Goal: Transaction & Acquisition: Purchase product/service

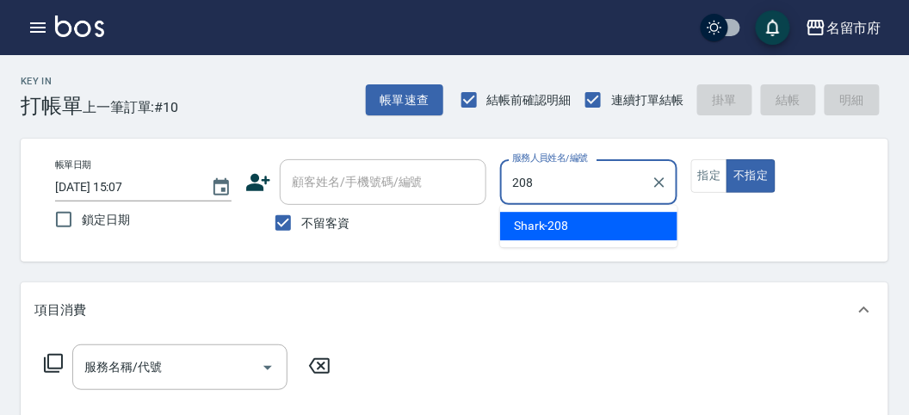
click at [562, 220] on span "Shark -208" at bounding box center [541, 226] width 55 height 18
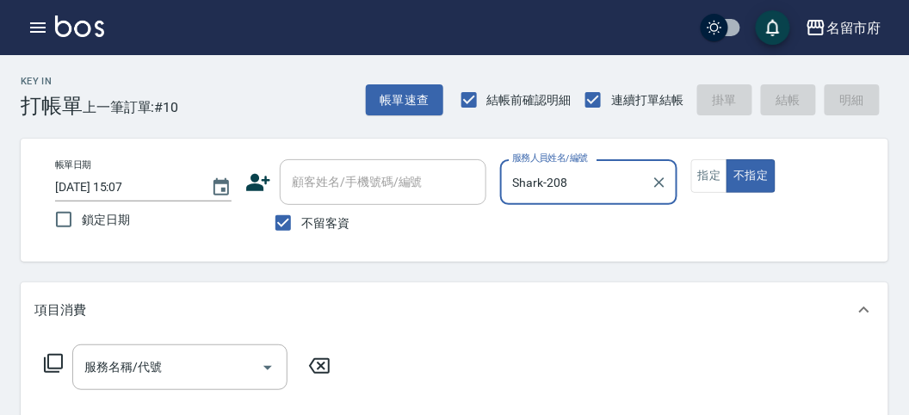
type input "Shark-208"
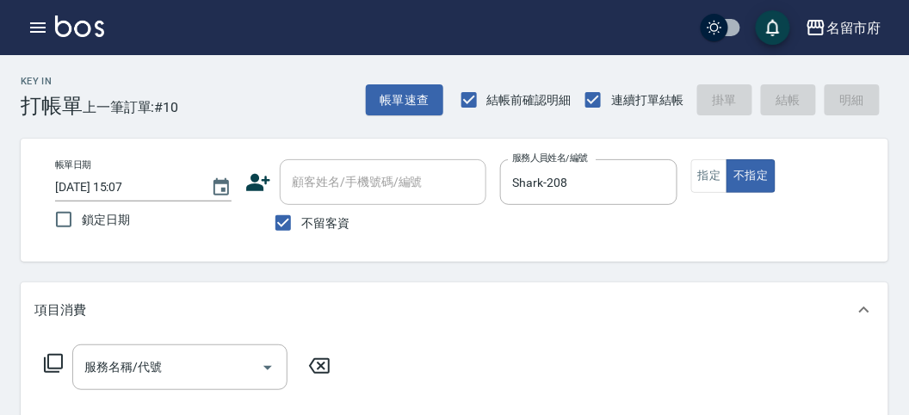
click at [57, 359] on icon at bounding box center [53, 363] width 21 height 21
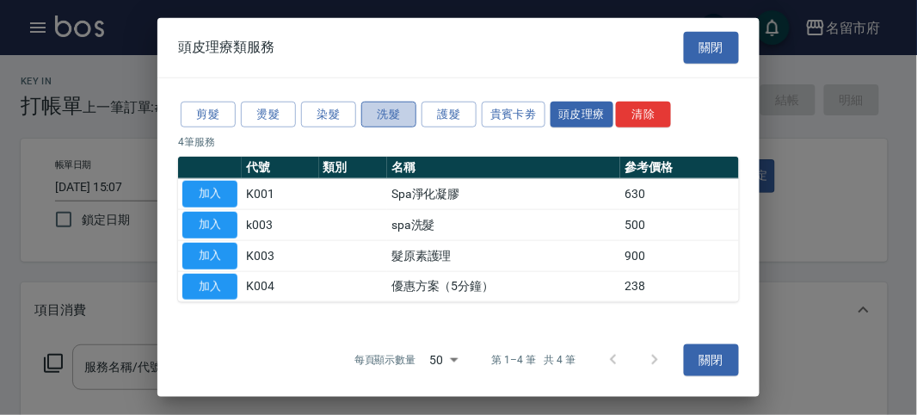
click at [389, 115] on button "洗髮" at bounding box center [388, 114] width 55 height 27
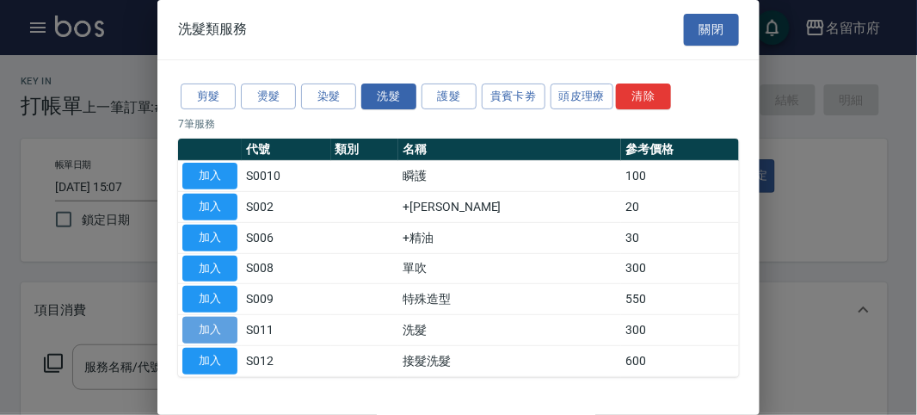
click at [201, 324] on button "加入" at bounding box center [209, 330] width 55 height 27
type input "洗髮(S011)"
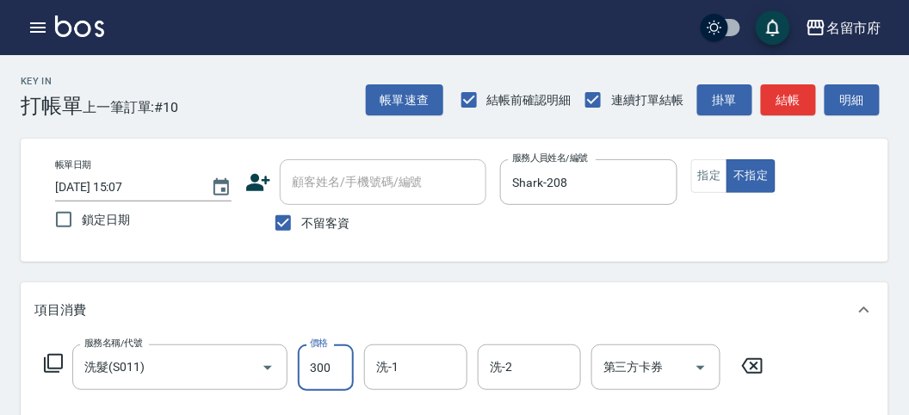
click at [344, 368] on input "300" at bounding box center [326, 367] width 56 height 46
type input "350"
click at [57, 357] on icon at bounding box center [53, 363] width 21 height 21
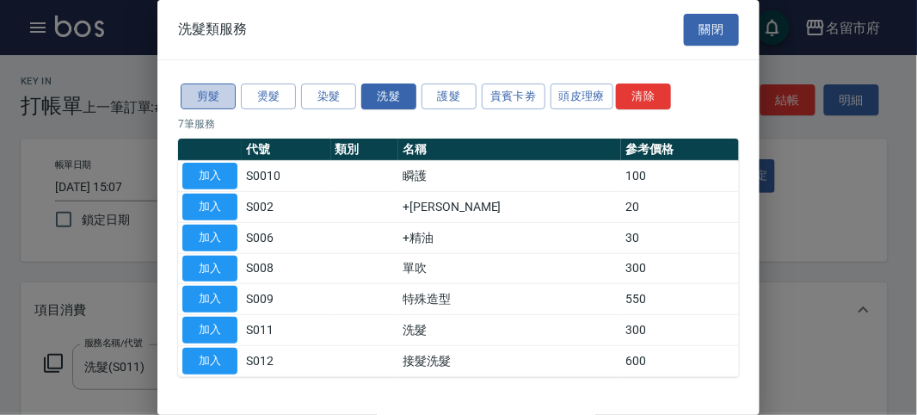
click at [215, 92] on button "剪髮" at bounding box center [208, 96] width 55 height 27
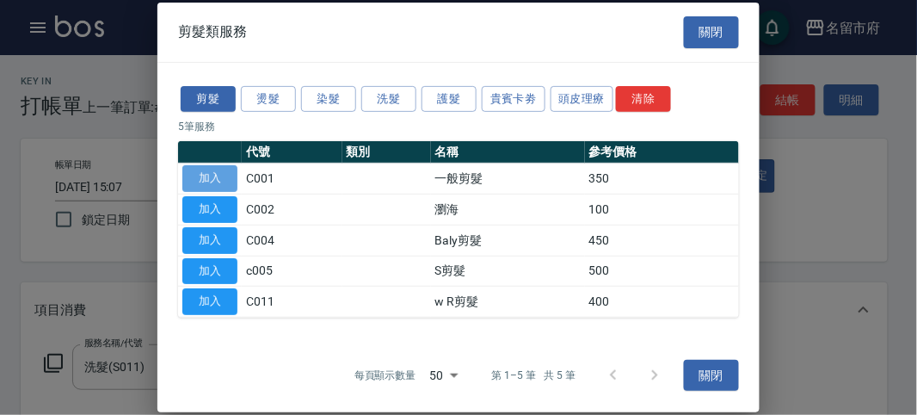
click at [214, 174] on button "加入" at bounding box center [209, 178] width 55 height 27
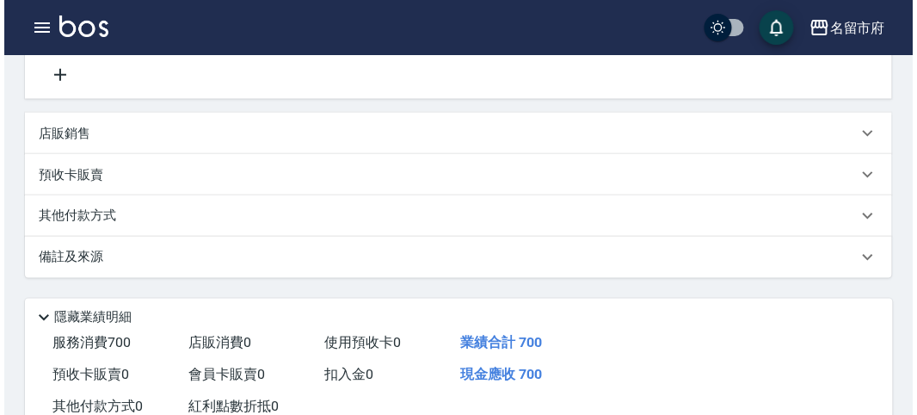
scroll to position [571, 0]
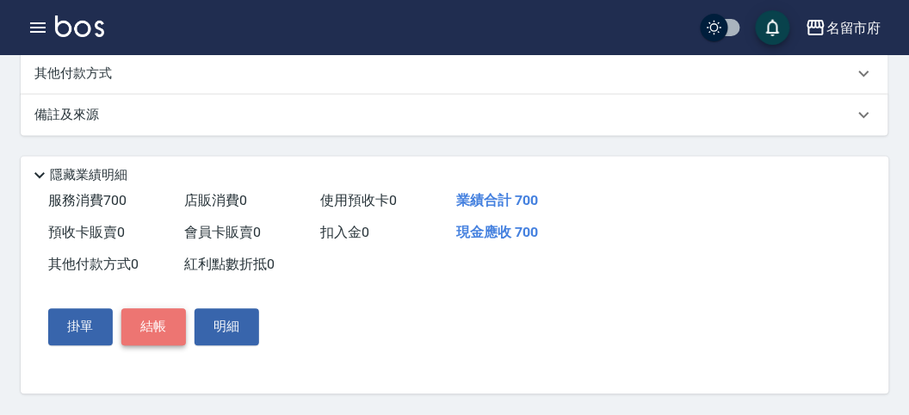
click at [157, 331] on button "結帳" at bounding box center [153, 327] width 65 height 36
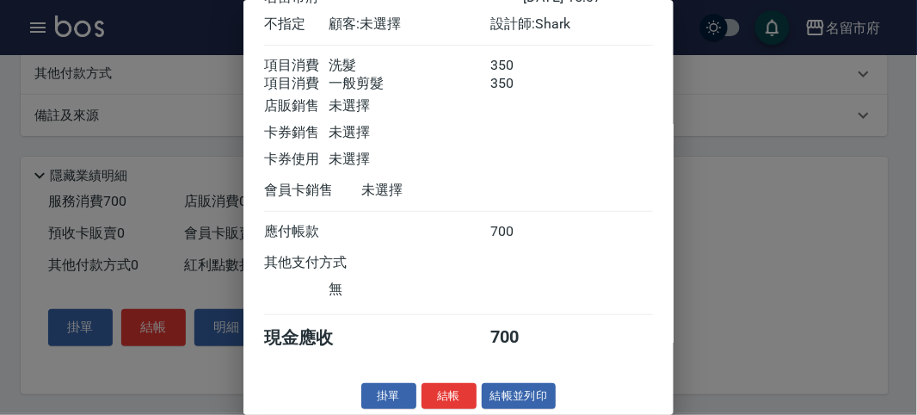
scroll to position [114, 0]
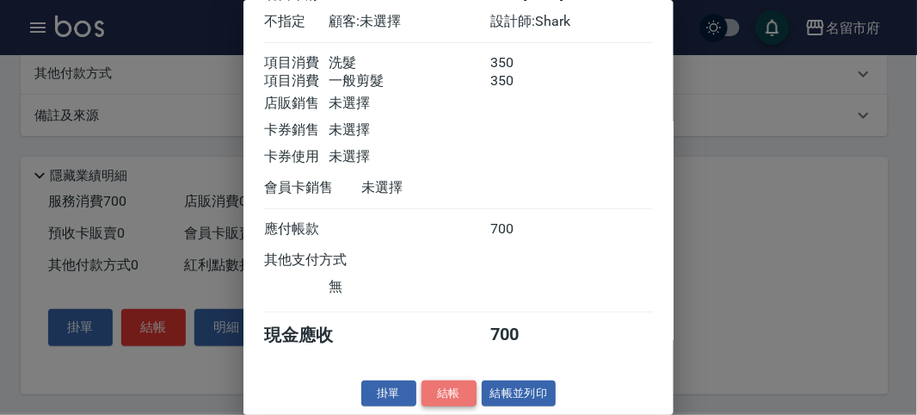
click at [436, 397] on button "結帳" at bounding box center [449, 393] width 55 height 27
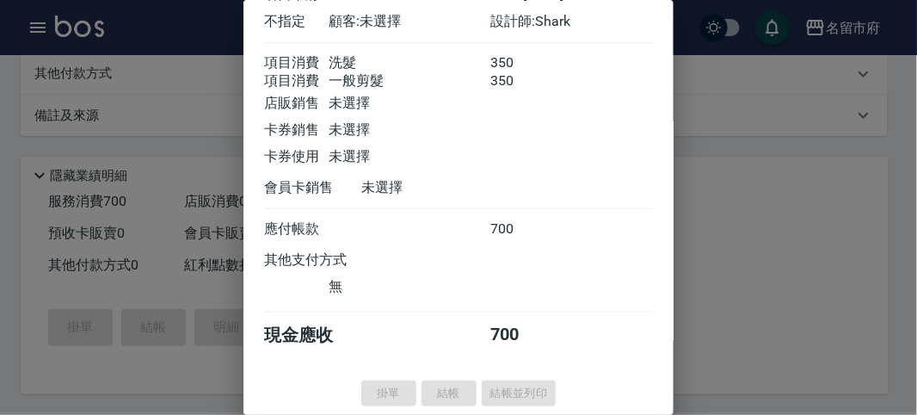
type input "[DATE] 15:51"
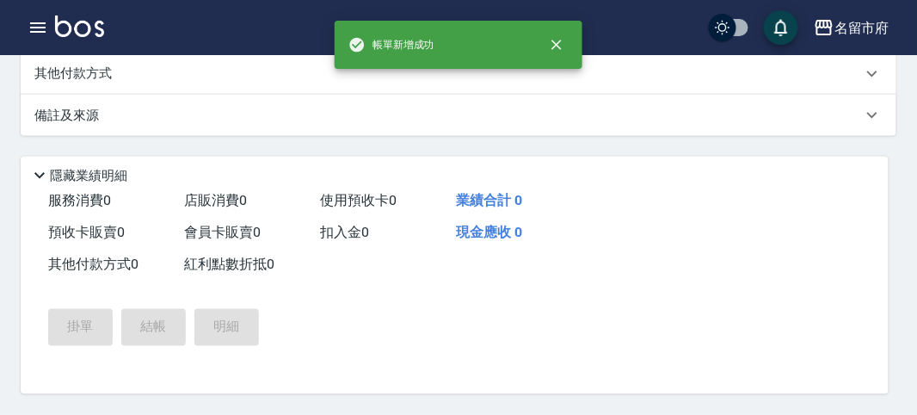
scroll to position [0, 0]
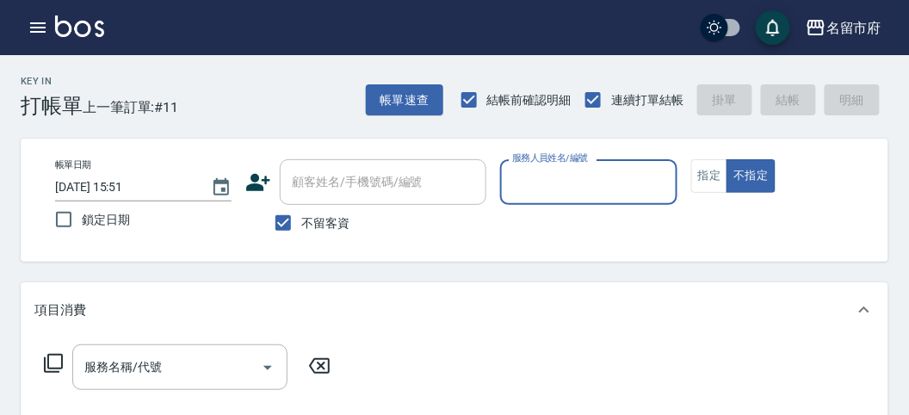
click at [547, 176] on input "服務人員姓名/編號" at bounding box center [588, 182] width 161 height 30
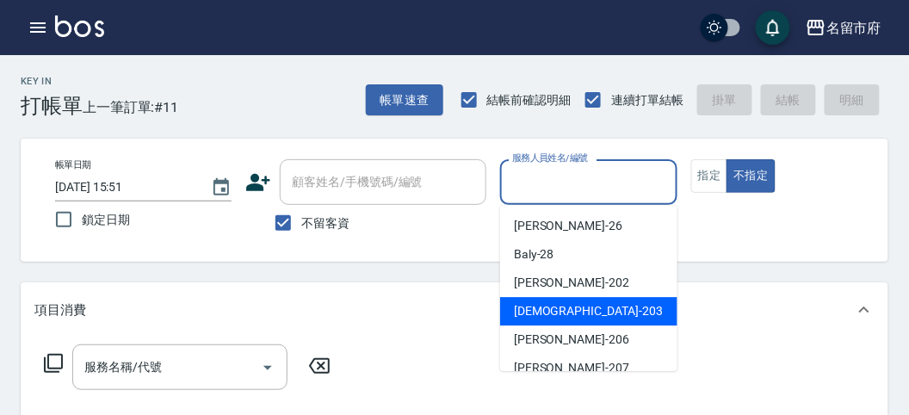
click at [527, 308] on span "聖德 -203" at bounding box center [588, 311] width 149 height 18
type input "聖德-203"
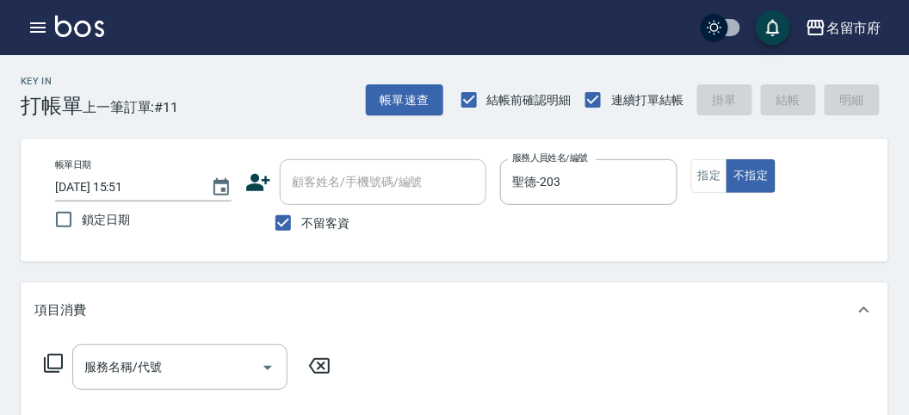
click at [58, 363] on icon at bounding box center [53, 363] width 21 height 21
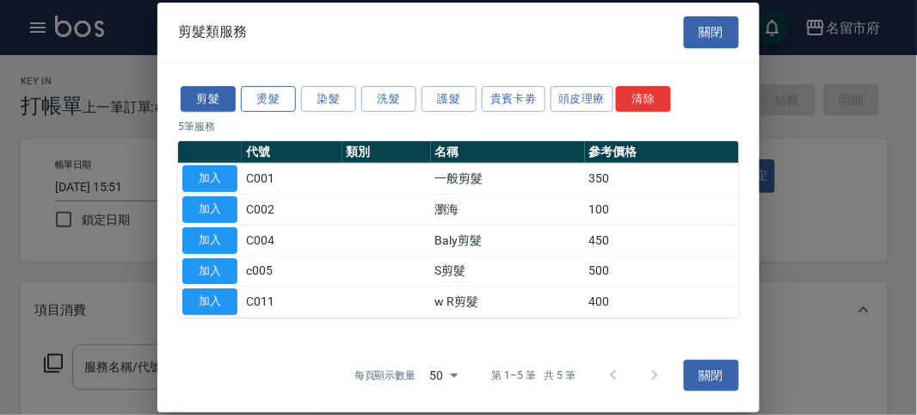
click at [282, 96] on button "燙髮" at bounding box center [268, 98] width 55 height 27
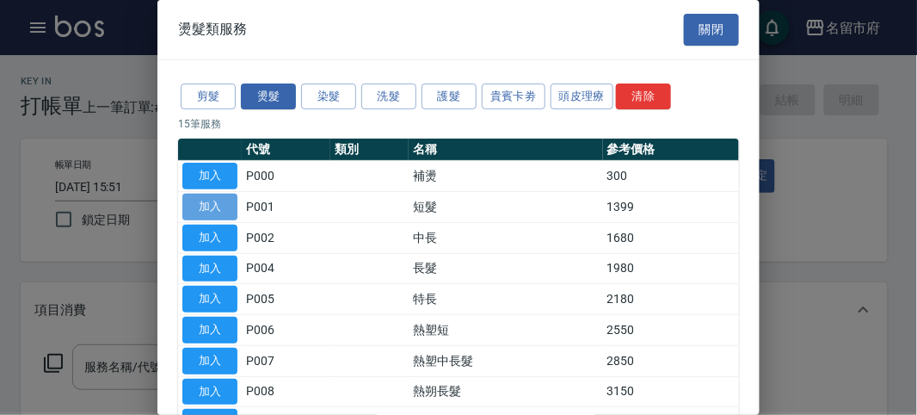
click at [220, 207] on button "加入" at bounding box center [209, 207] width 55 height 27
type input "短髮(P001)"
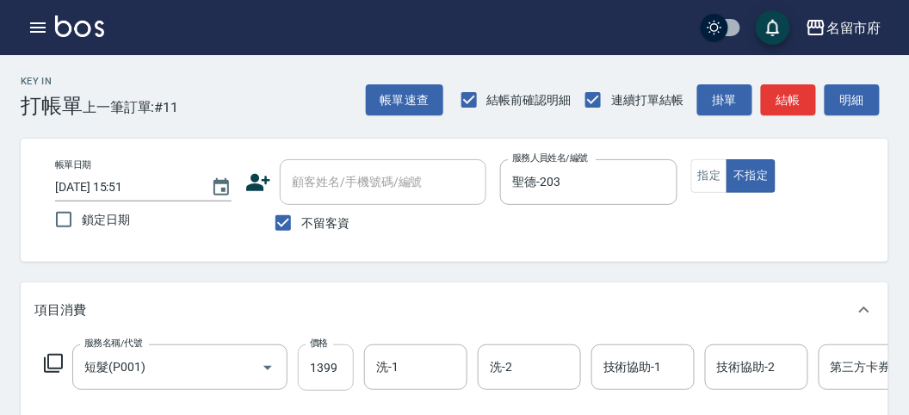
click at [316, 371] on input "1399" at bounding box center [326, 367] width 56 height 46
type input "1750"
click at [850, 98] on button "明細" at bounding box center [851, 100] width 55 height 32
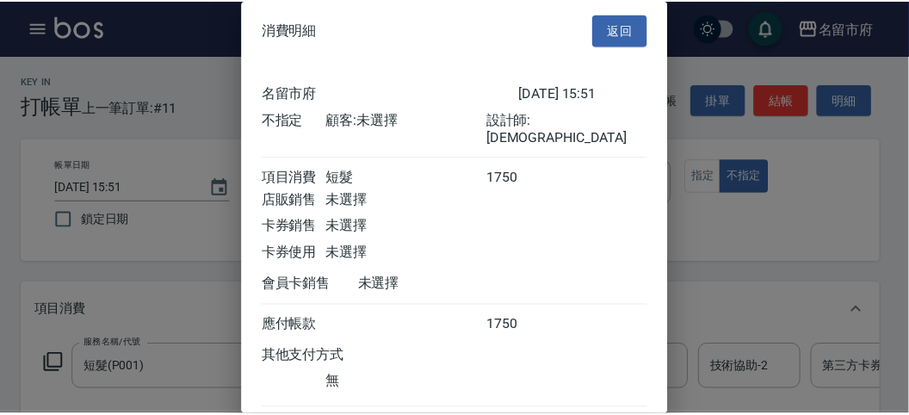
scroll to position [96, 0]
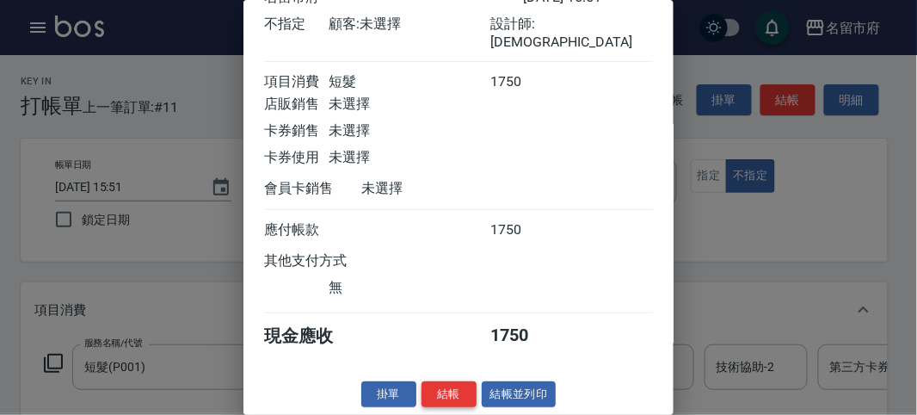
click at [458, 392] on button "結帳" at bounding box center [449, 394] width 55 height 27
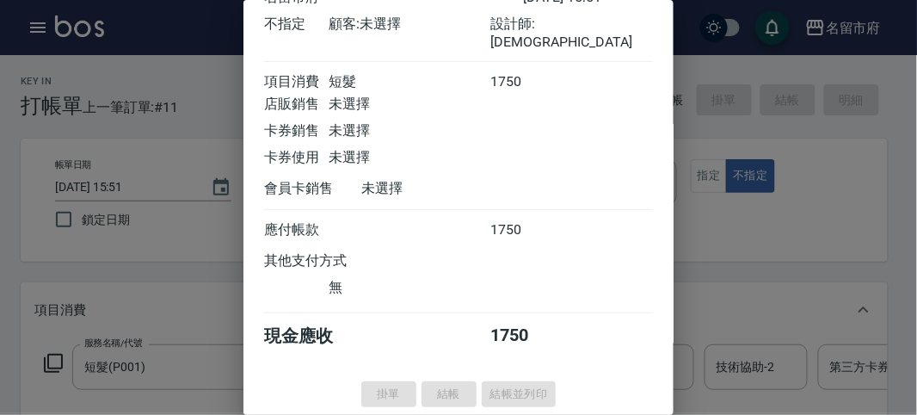
type input "[DATE] 15:59"
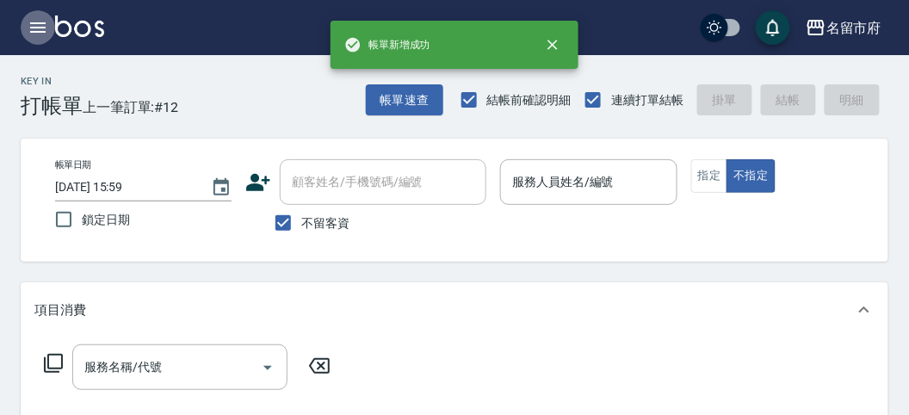
click at [30, 26] on icon "button" at bounding box center [38, 27] width 21 height 21
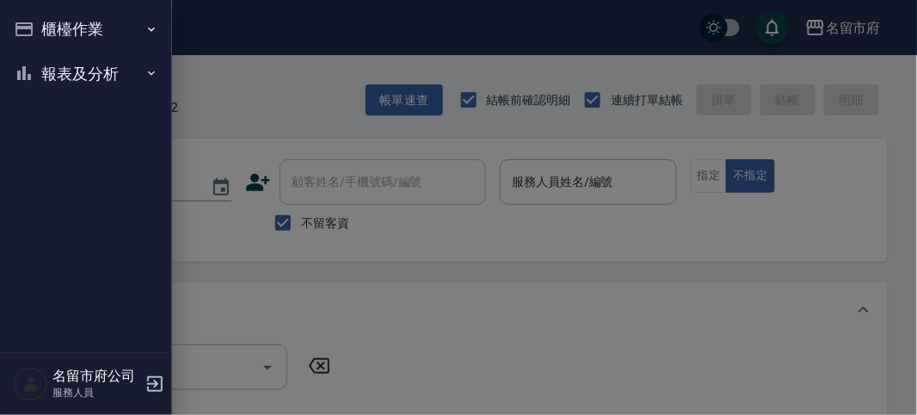
drag, startPoint x: 29, startPoint y: 26, endPoint x: 50, endPoint y: 99, distance: 76.0
click at [52, 78] on button "報表及分析" at bounding box center [86, 74] width 158 height 45
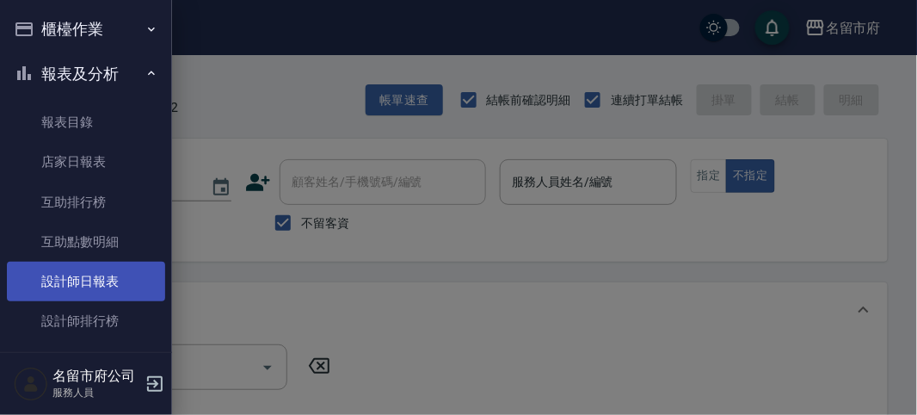
click at [56, 286] on link "設計師日報表" at bounding box center [86, 282] width 158 height 40
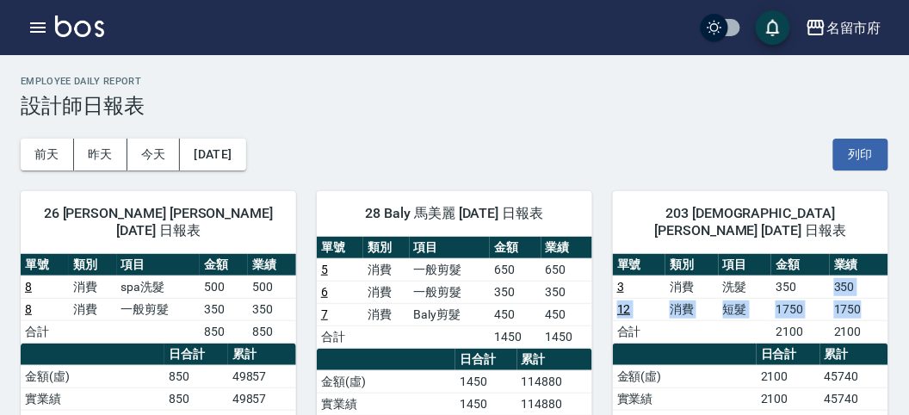
drag, startPoint x: 830, startPoint y: 269, endPoint x: 871, endPoint y: 282, distance: 42.5
click at [871, 282] on tbody "3 消費 洗髮 350 350 12 消費 短髮 1750 1750 合計 2100 2100" at bounding box center [750, 308] width 275 height 67
click at [871, 298] on td "1750" at bounding box center [859, 309] width 59 height 22
drag, startPoint x: 837, startPoint y: 298, endPoint x: 873, endPoint y: 298, distance: 36.1
click at [873, 298] on td "1750" at bounding box center [859, 309] width 59 height 22
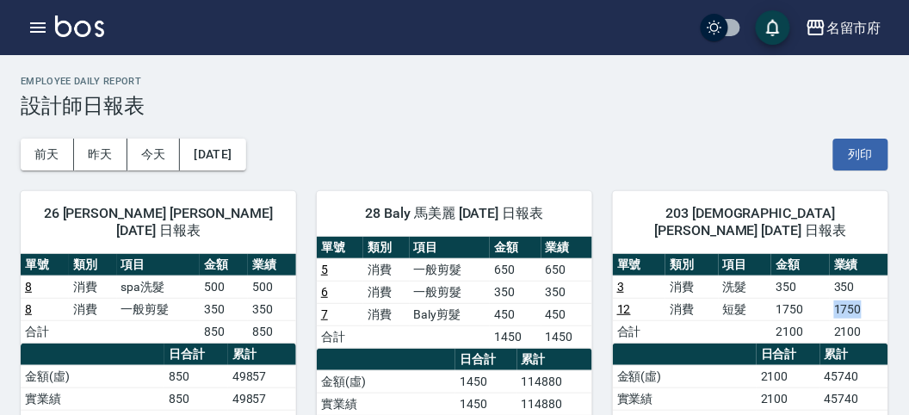
click at [873, 298] on td "1750" at bounding box center [859, 309] width 59 height 22
click at [22, 18] on div "名留市府 登出" at bounding box center [454, 27] width 909 height 55
click at [23, 17] on button "button" at bounding box center [38, 27] width 34 height 34
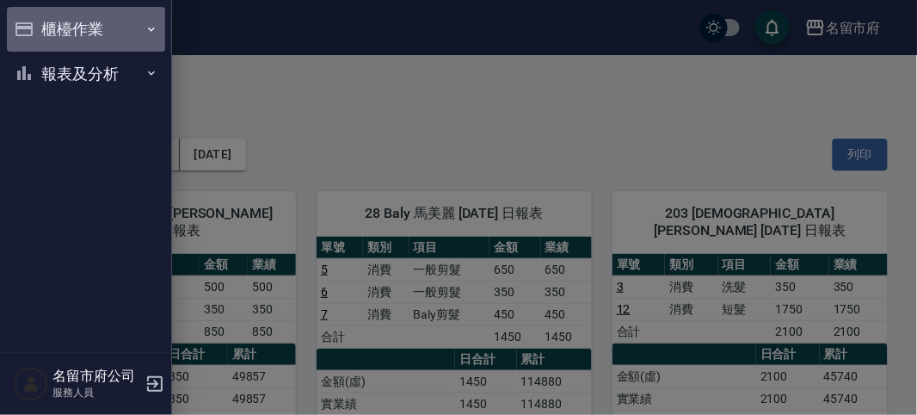
click at [44, 33] on button "櫃檯作業" at bounding box center [86, 29] width 158 height 45
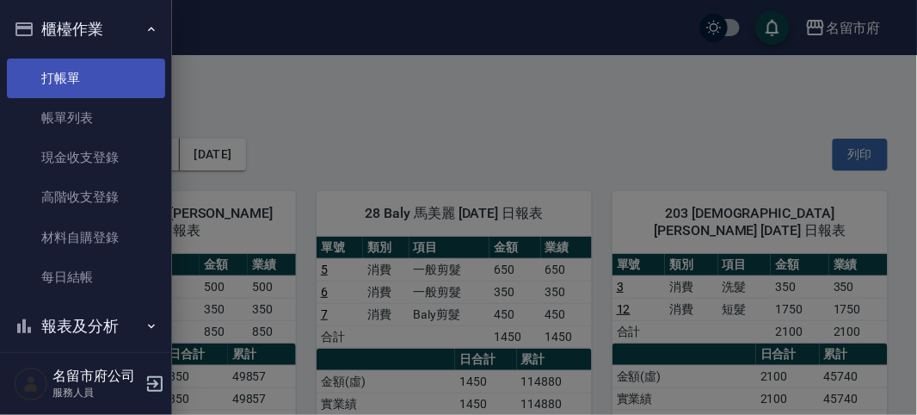
click at [53, 63] on link "打帳單" at bounding box center [86, 79] width 158 height 40
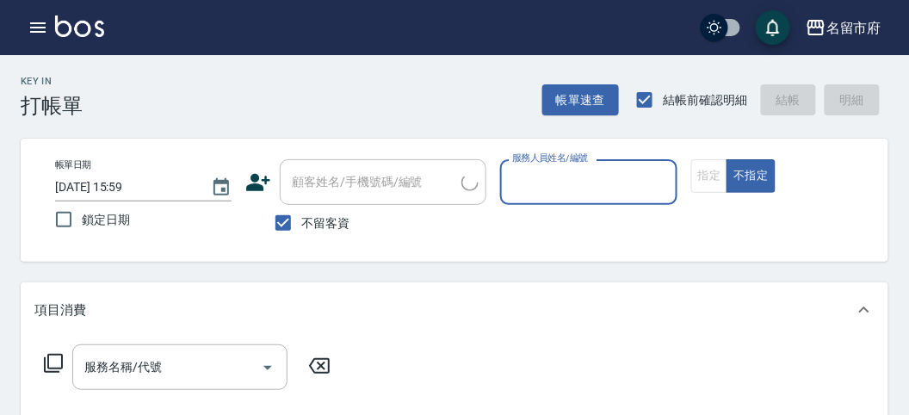
click at [289, 99] on div "Key In 打帳單 帳單速查 結帳前確認明細 結帳 明細" at bounding box center [444, 86] width 888 height 63
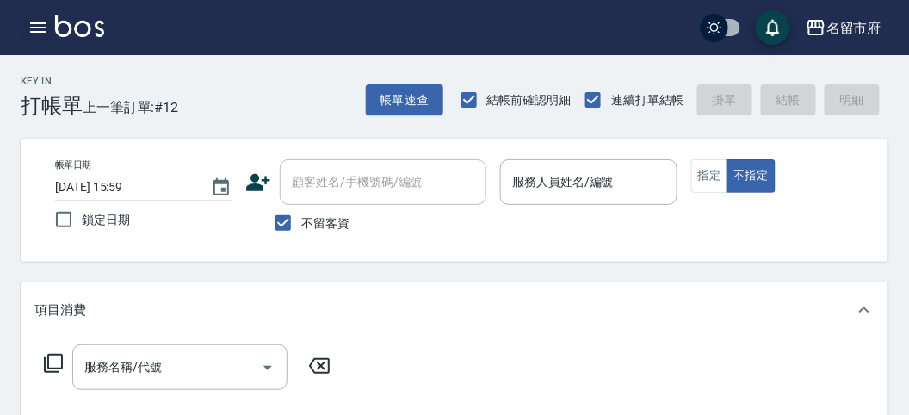
click at [52, 24] on button "button" at bounding box center [38, 27] width 34 height 34
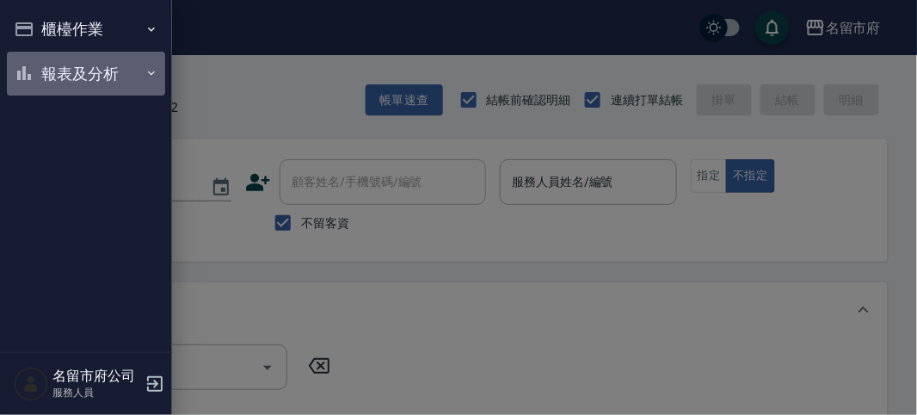
click at [86, 72] on button "報表及分析" at bounding box center [86, 74] width 158 height 45
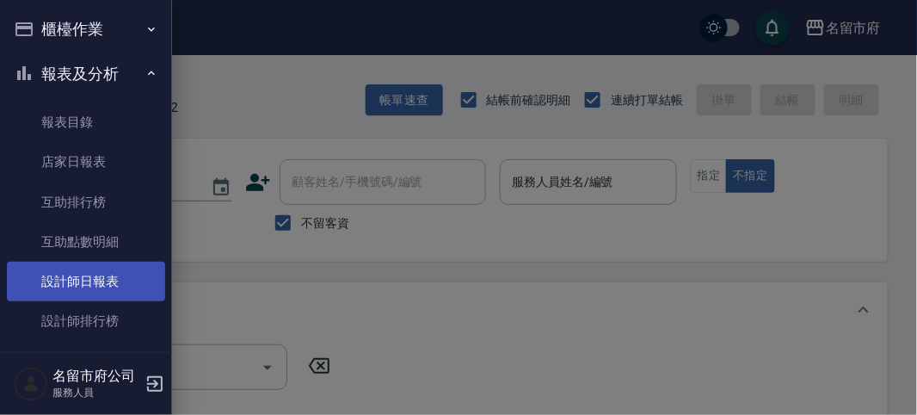
click at [113, 293] on link "設計師日報表" at bounding box center [86, 282] width 158 height 40
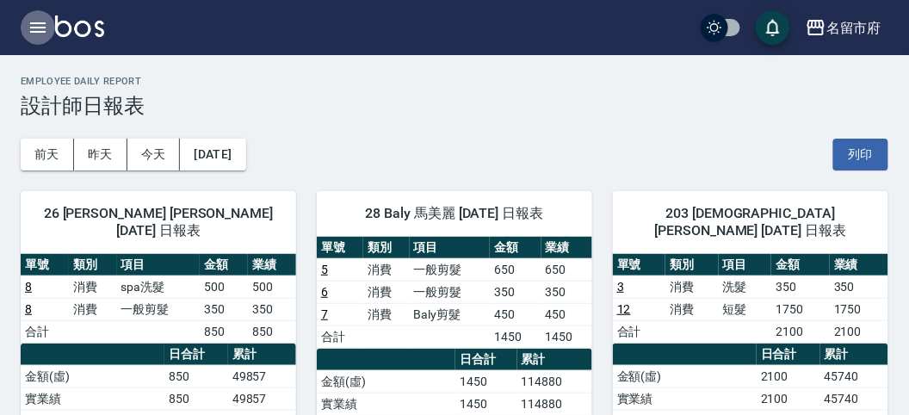
click at [32, 17] on icon "button" at bounding box center [38, 27] width 21 height 21
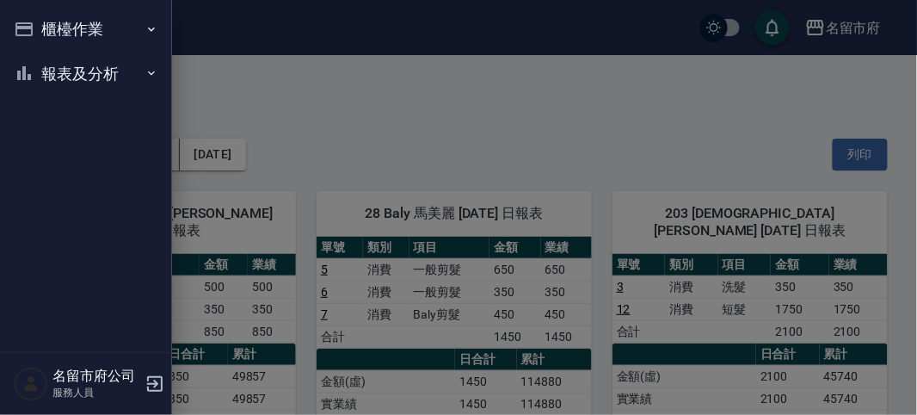
click at [32, 35] on button "櫃檯作業" at bounding box center [86, 29] width 158 height 45
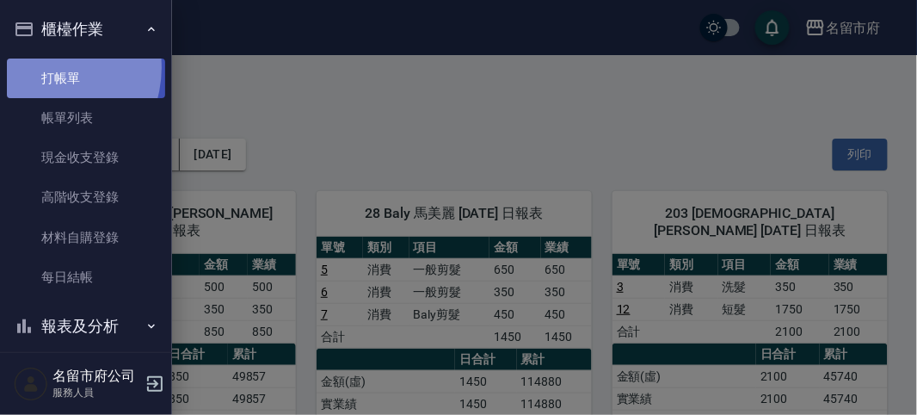
click at [42, 67] on link "打帳單" at bounding box center [86, 79] width 158 height 40
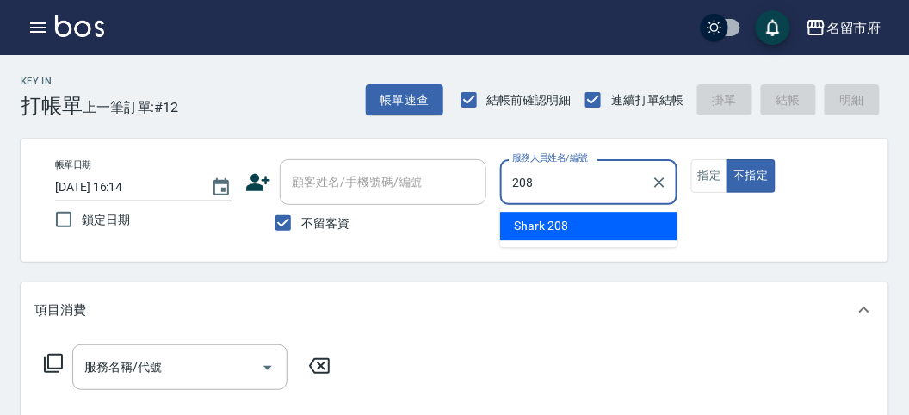
click at [552, 229] on span "Shark -208" at bounding box center [541, 226] width 55 height 18
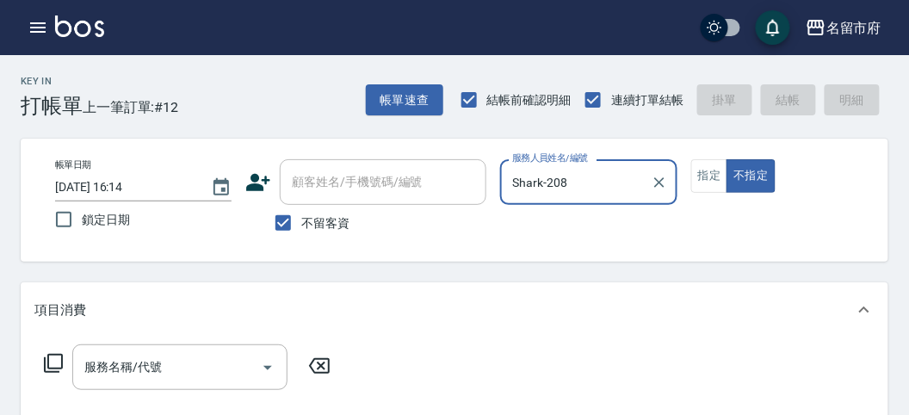
type input "Shark-208"
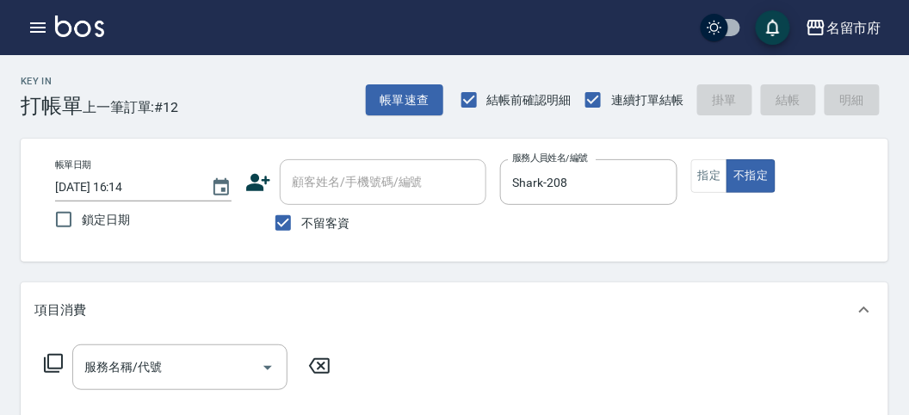
click at [46, 355] on icon at bounding box center [53, 363] width 21 height 21
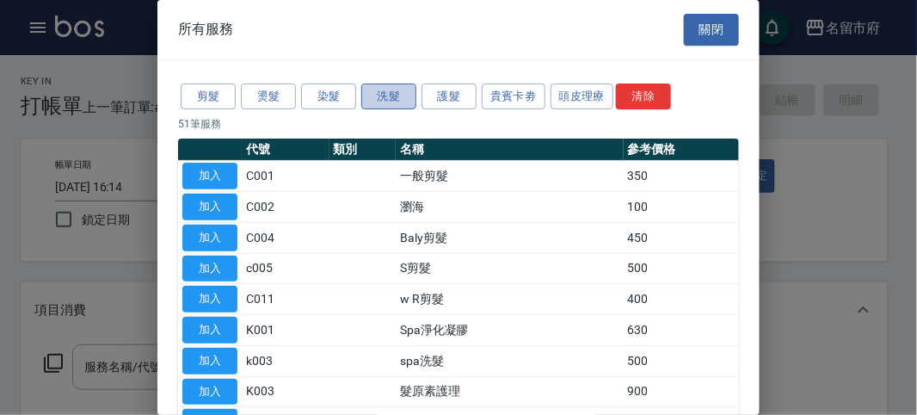
drag, startPoint x: 393, startPoint y: 90, endPoint x: 364, endPoint y: 96, distance: 29.7
click at [393, 91] on button "洗髮" at bounding box center [388, 96] width 55 height 27
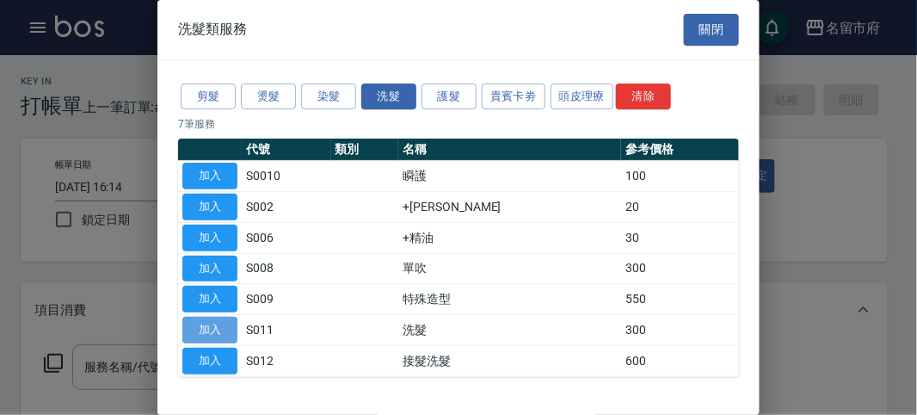
click at [207, 323] on button "加入" at bounding box center [209, 330] width 55 height 27
type input "洗髮(S011)"
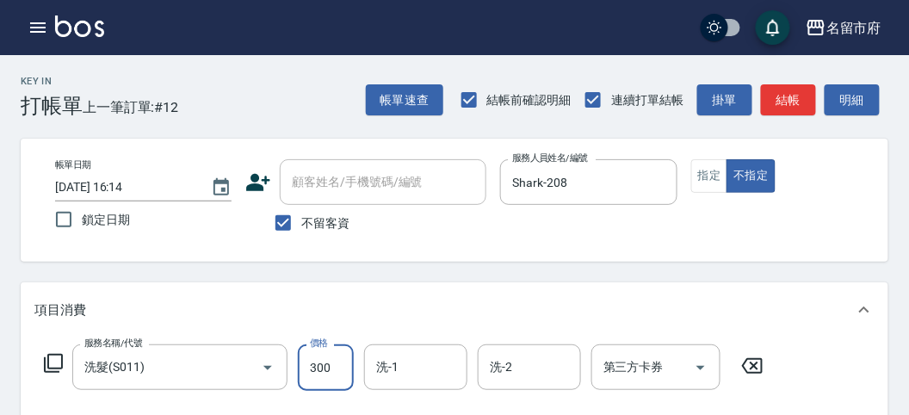
click at [342, 369] on input "300" at bounding box center [326, 367] width 56 height 46
type input "350"
click at [429, 373] on input "洗-1" at bounding box center [416, 367] width 88 height 30
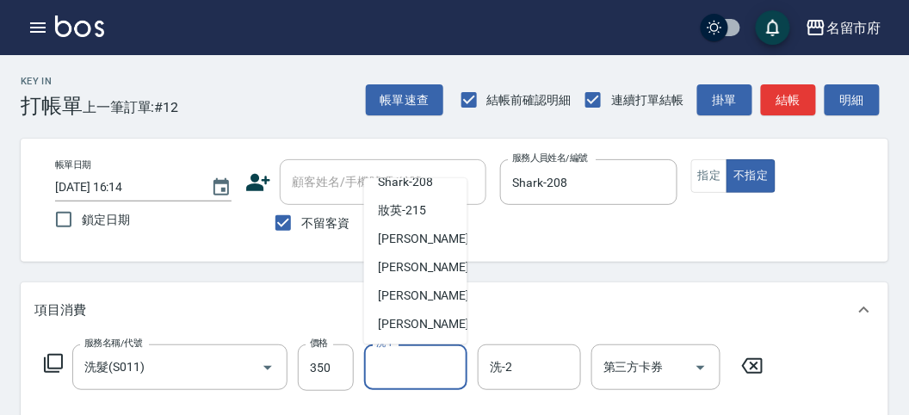
scroll to position [96, 0]
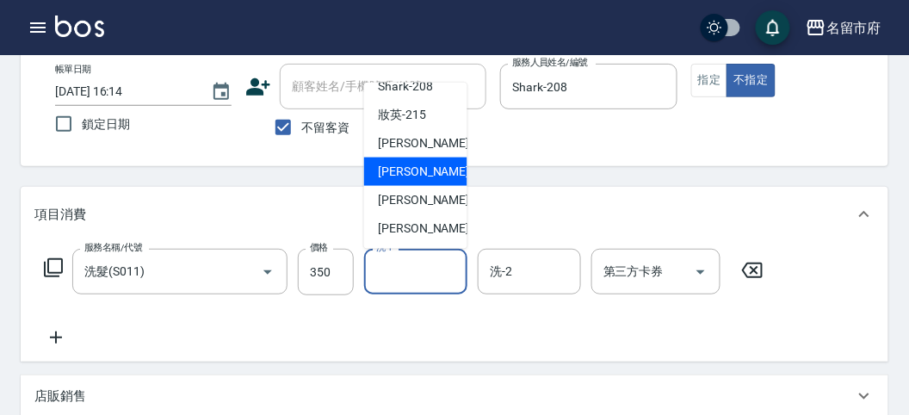
click at [424, 176] on span "Min Min -218" at bounding box center [435, 172] width 115 height 18
type input "Min Min-218"
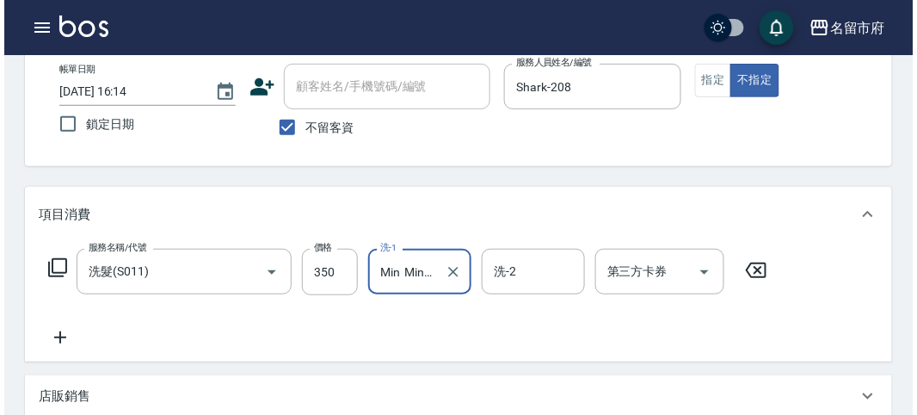
scroll to position [503, 0]
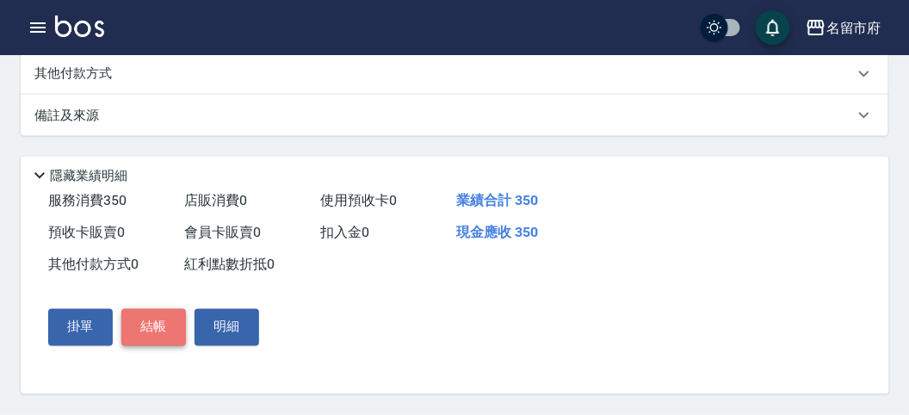
click at [143, 324] on button "結帳" at bounding box center [153, 327] width 65 height 36
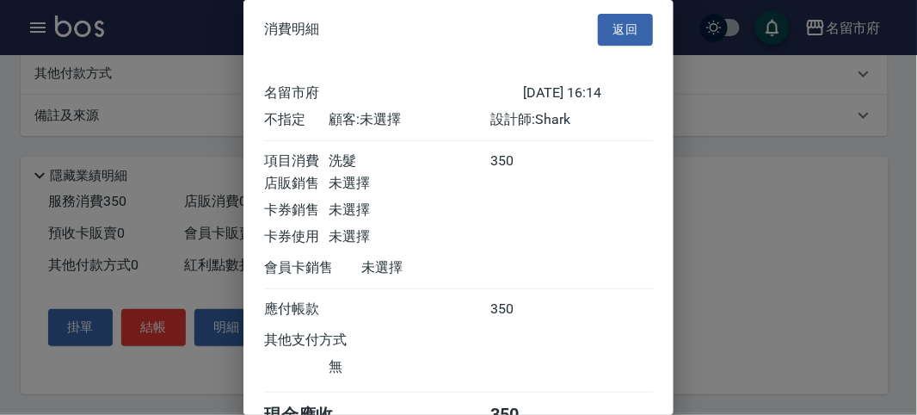
scroll to position [96, 0]
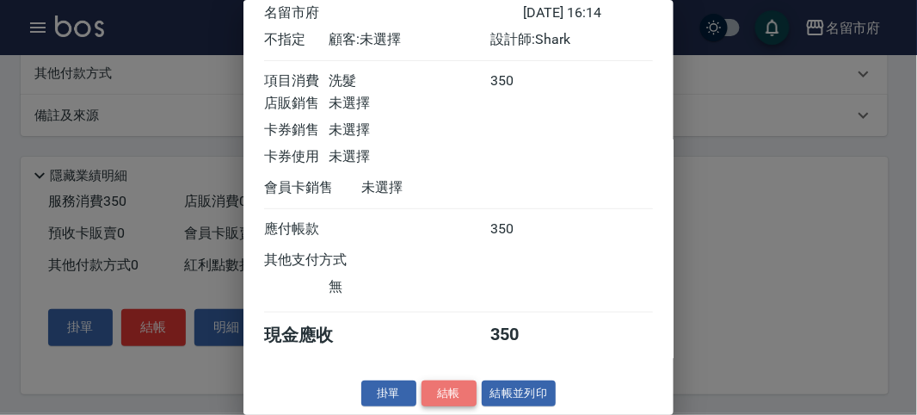
click at [461, 397] on button "結帳" at bounding box center [449, 393] width 55 height 27
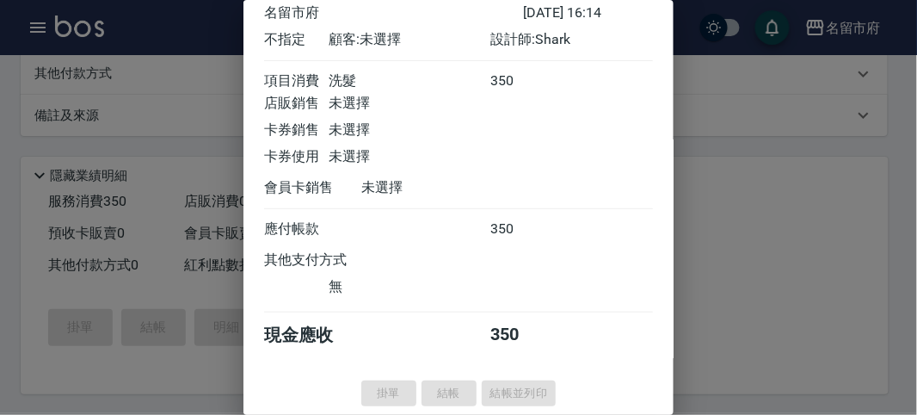
type input "[DATE] 16:35"
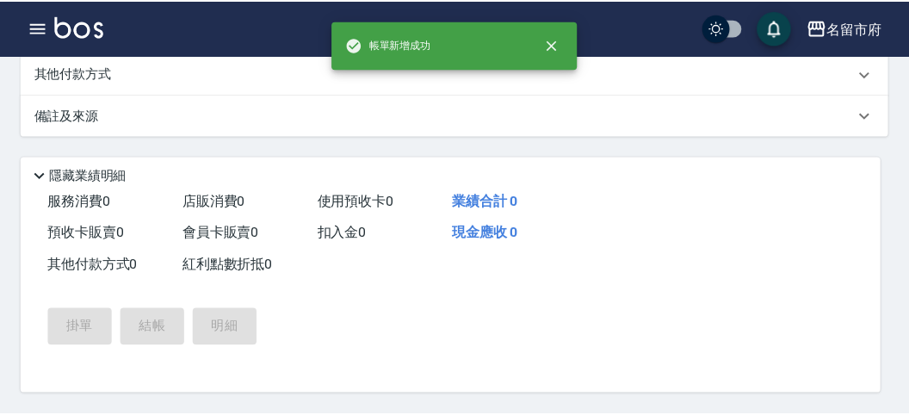
scroll to position [0, 0]
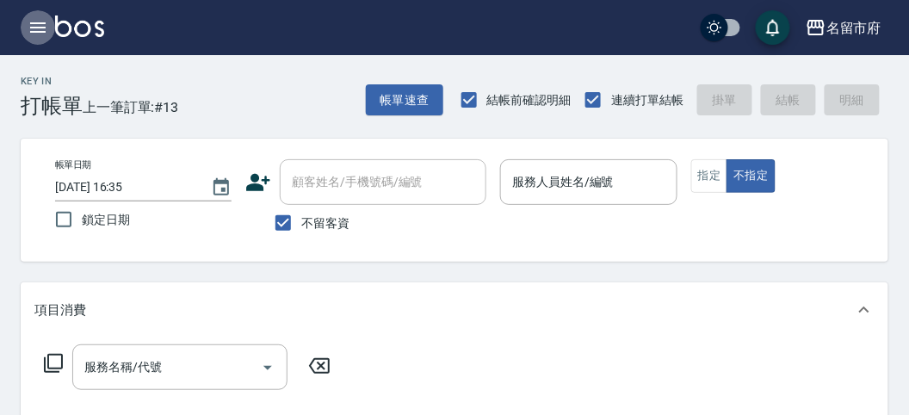
click at [39, 28] on icon "button" at bounding box center [37, 27] width 15 height 10
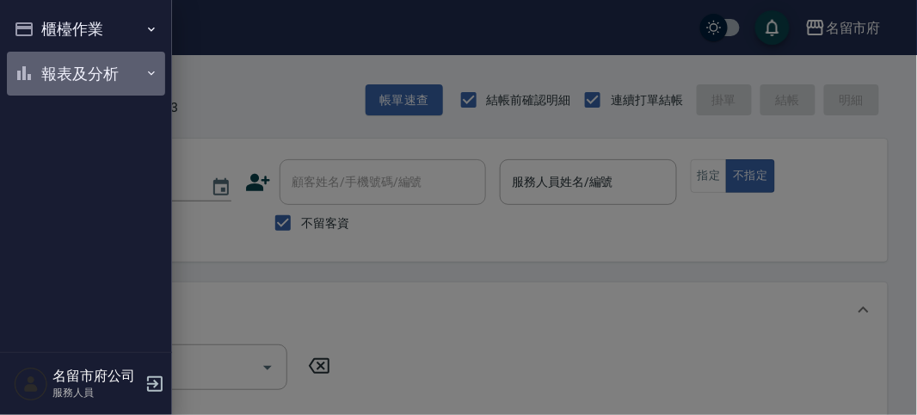
click at [104, 77] on button "報表及分析" at bounding box center [86, 74] width 158 height 45
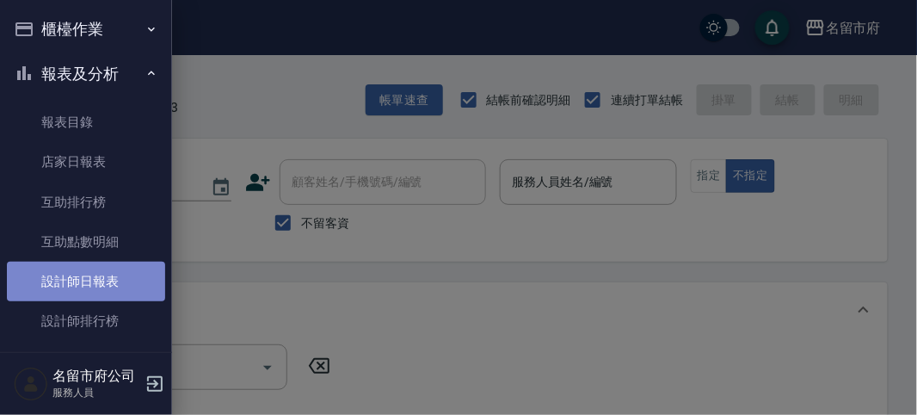
click at [106, 279] on link "設計師日報表" at bounding box center [86, 282] width 158 height 40
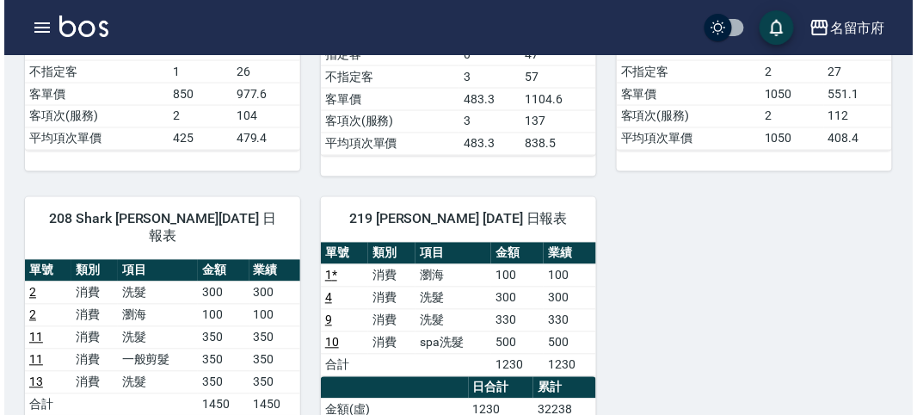
scroll to position [669, 0]
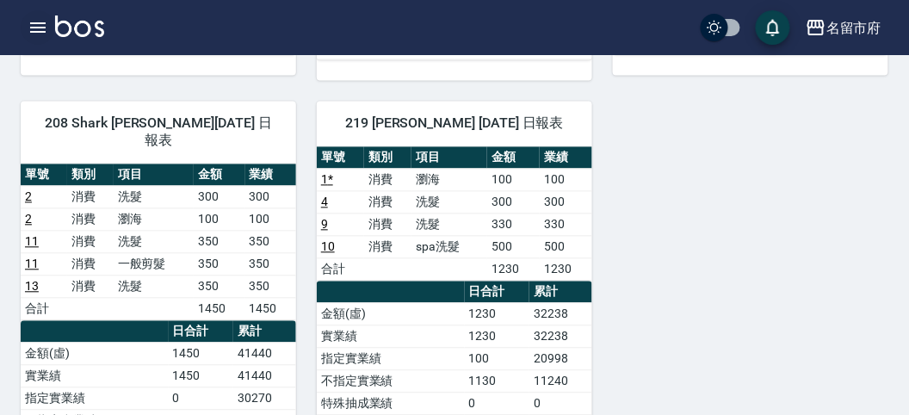
click at [40, 26] on icon "button" at bounding box center [38, 27] width 21 height 21
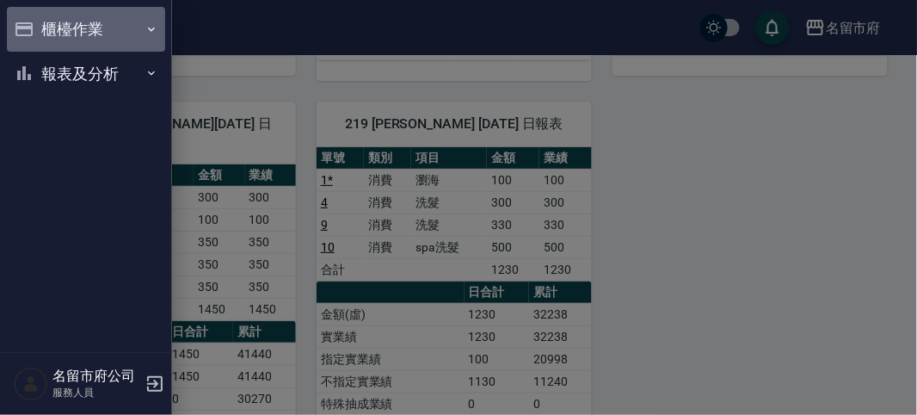
click at [87, 26] on button "櫃檯作業" at bounding box center [86, 29] width 158 height 45
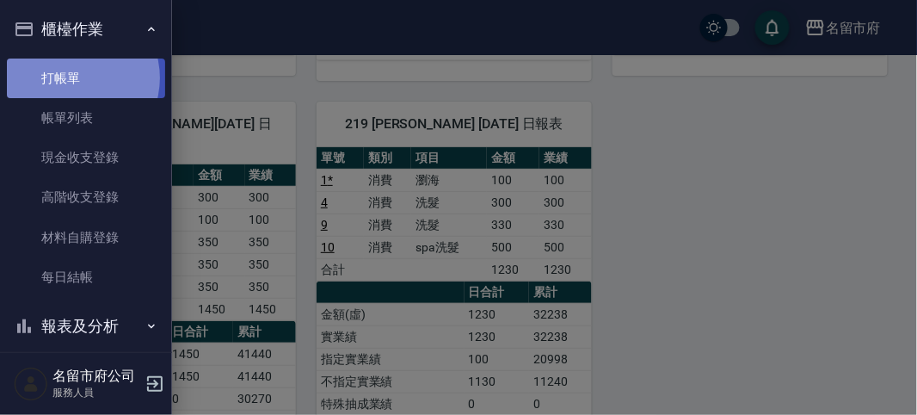
click at [72, 77] on link "打帳單" at bounding box center [86, 79] width 158 height 40
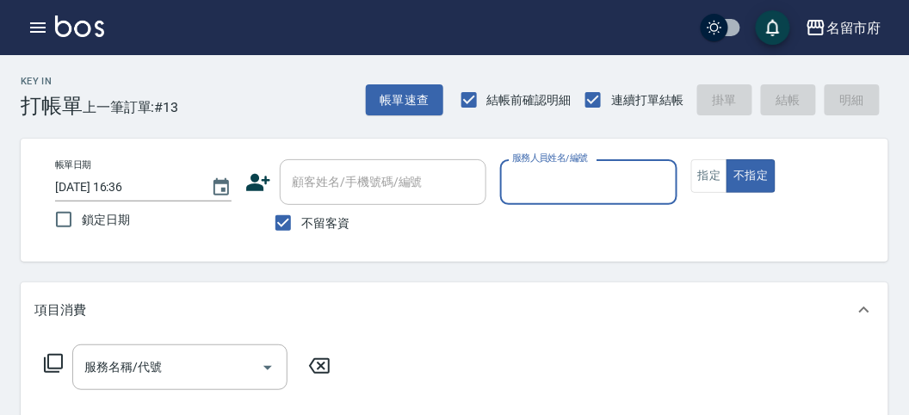
click at [544, 194] on input "服務人員姓名/編號" at bounding box center [588, 182] width 161 height 30
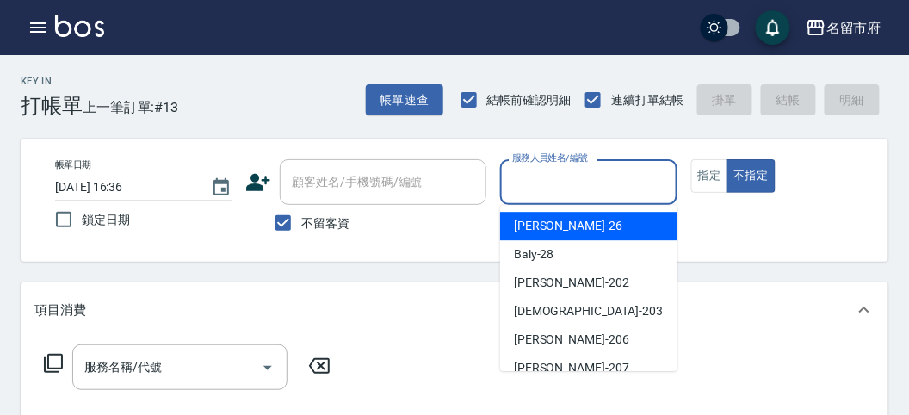
click at [559, 215] on div "[PERSON_NAME] -26" at bounding box center [588, 226] width 177 height 28
type input "[PERSON_NAME]-26"
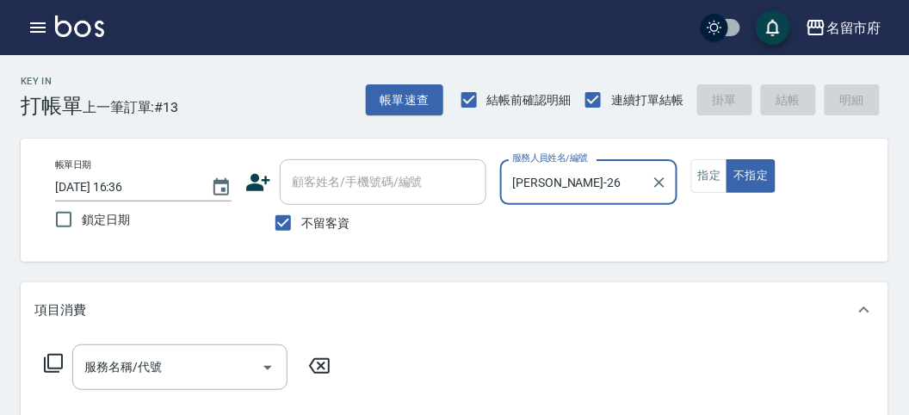
click at [57, 361] on icon at bounding box center [53, 363] width 21 height 21
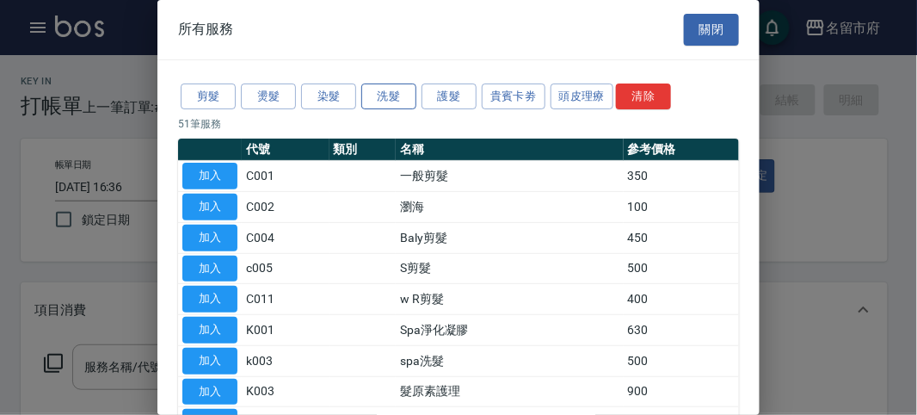
click at [401, 102] on button "洗髮" at bounding box center [388, 96] width 55 height 27
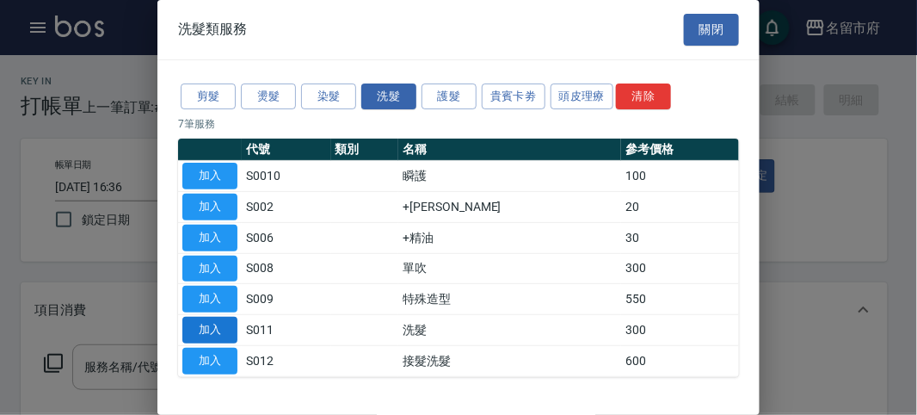
click at [213, 324] on button "加入" at bounding box center [209, 330] width 55 height 27
type input "洗髮(S011)"
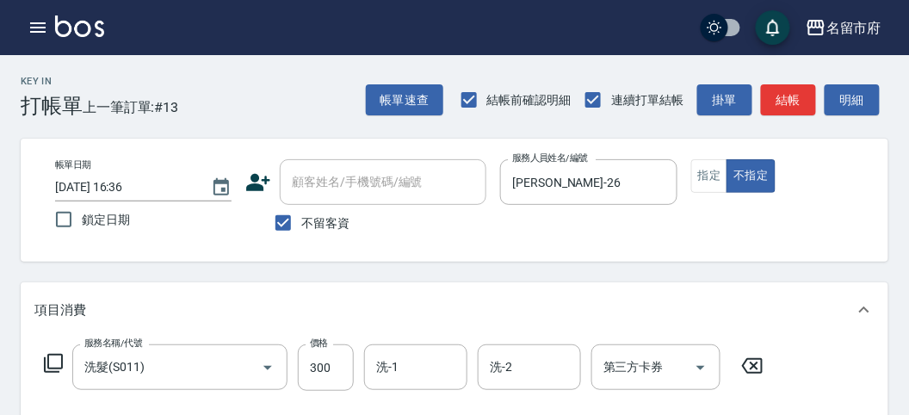
click at [56, 359] on icon at bounding box center [53, 363] width 21 height 21
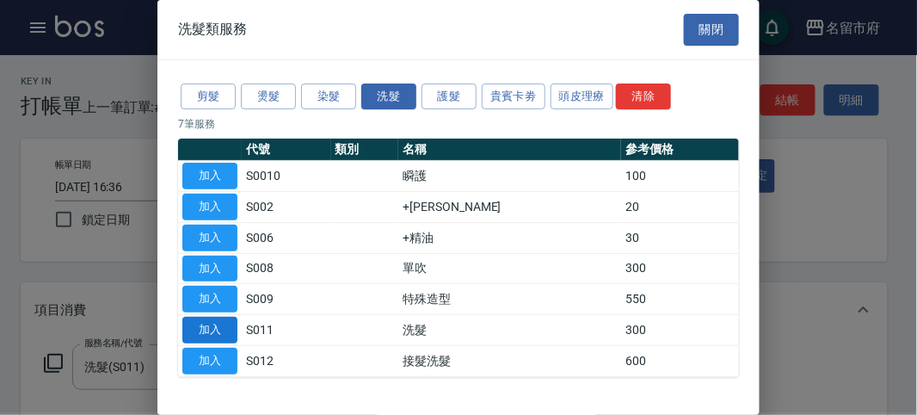
click at [220, 327] on button "加入" at bounding box center [209, 330] width 55 height 27
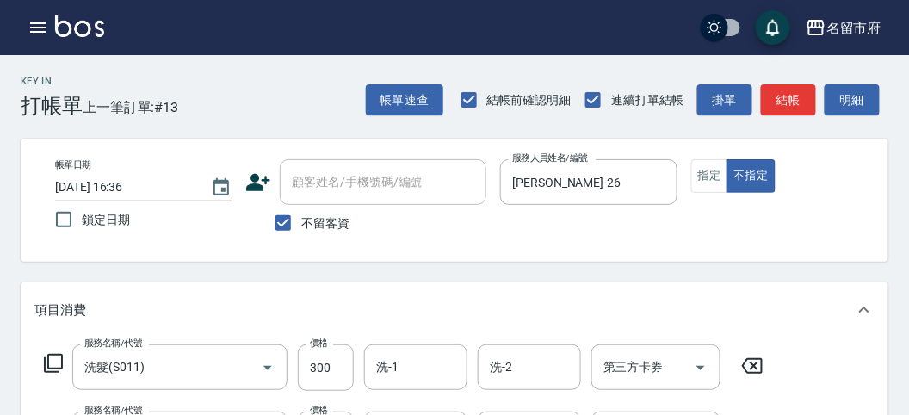
click at [58, 359] on icon at bounding box center [53, 363] width 21 height 21
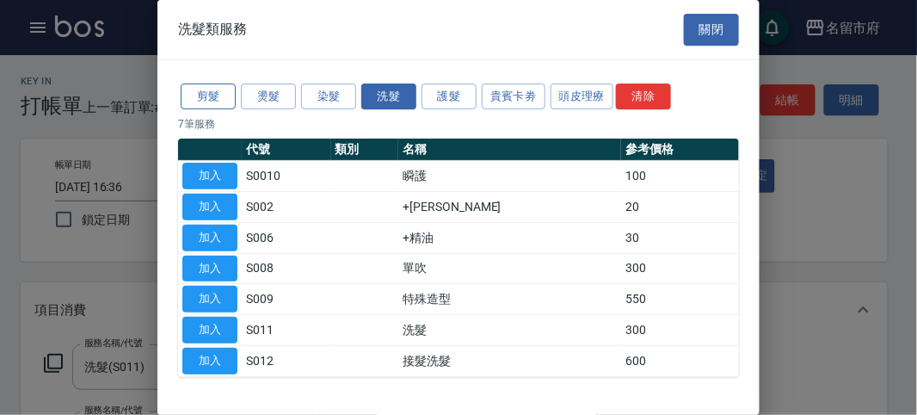
click at [207, 93] on button "剪髮" at bounding box center [208, 96] width 55 height 27
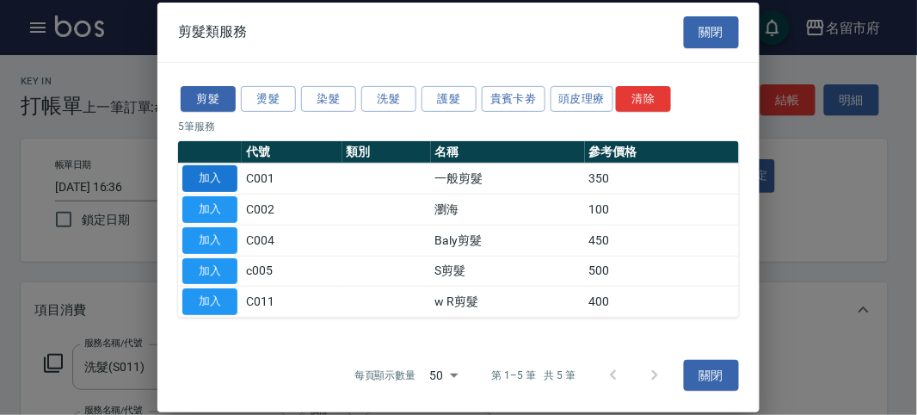
click at [225, 170] on button "加入" at bounding box center [209, 178] width 55 height 27
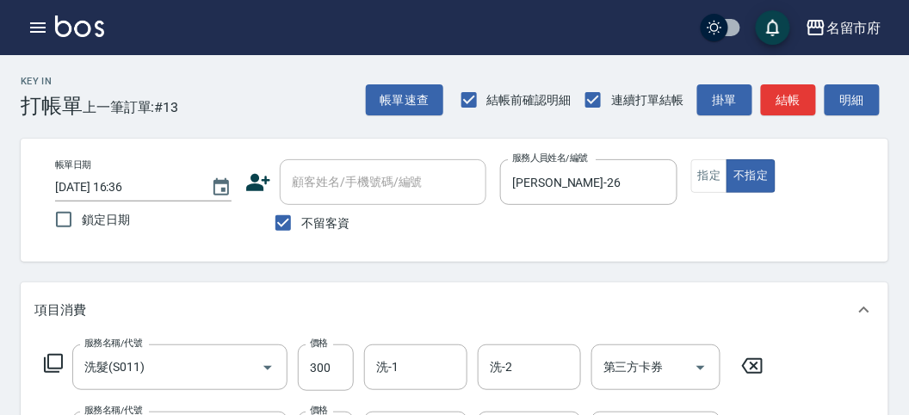
click at [56, 366] on icon at bounding box center [53, 363] width 21 height 21
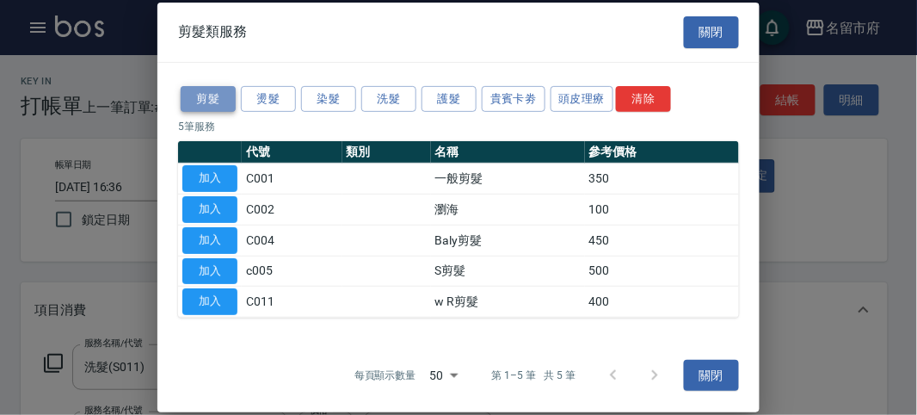
click at [213, 101] on button "剪髮" at bounding box center [208, 98] width 55 height 27
click at [207, 182] on button "加入" at bounding box center [209, 178] width 55 height 27
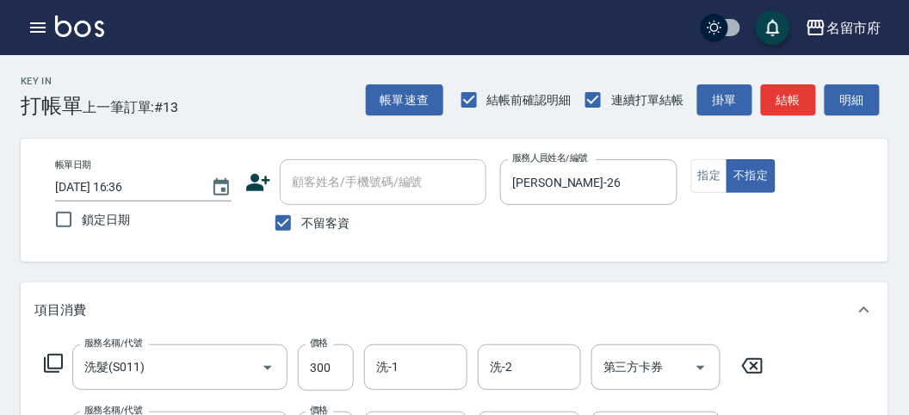
drag, startPoint x: 314, startPoint y: 312, endPoint x: 318, endPoint y: 304, distance: 8.9
click at [315, 313] on div "項目消費" at bounding box center [443, 310] width 819 height 18
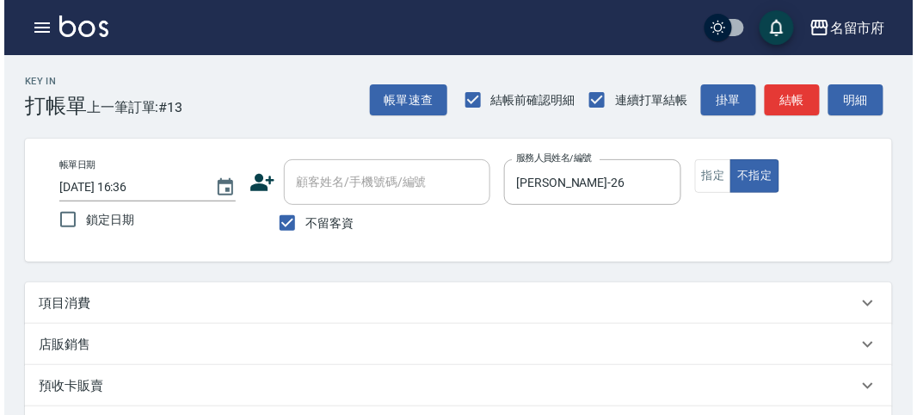
scroll to position [356, 0]
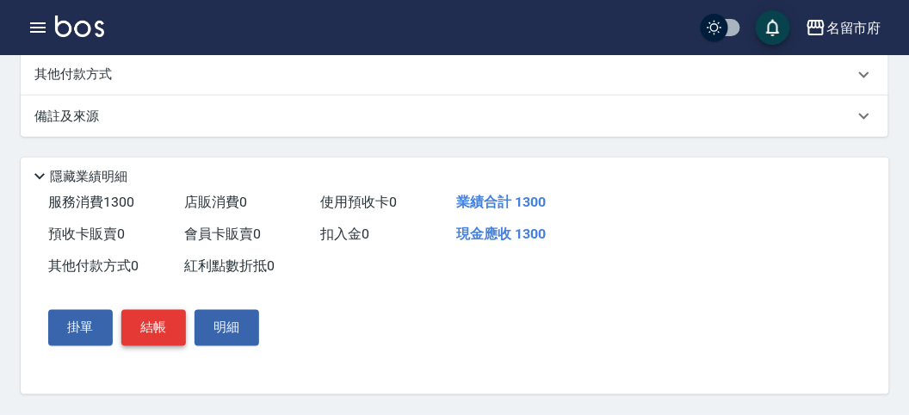
click at [155, 327] on button "結帳" at bounding box center [153, 328] width 65 height 36
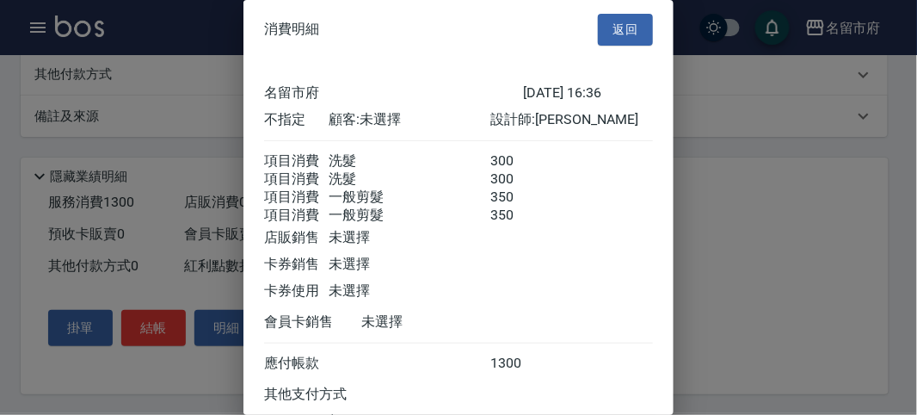
scroll to position [154, 0]
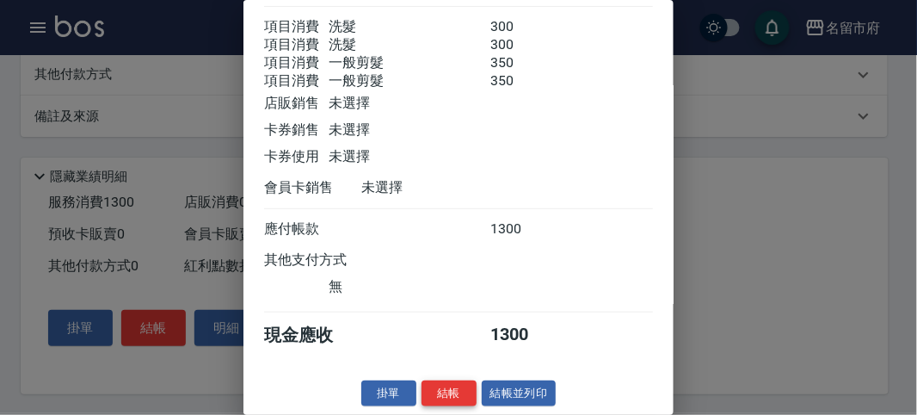
click at [459, 392] on button "結帳" at bounding box center [449, 393] width 55 height 27
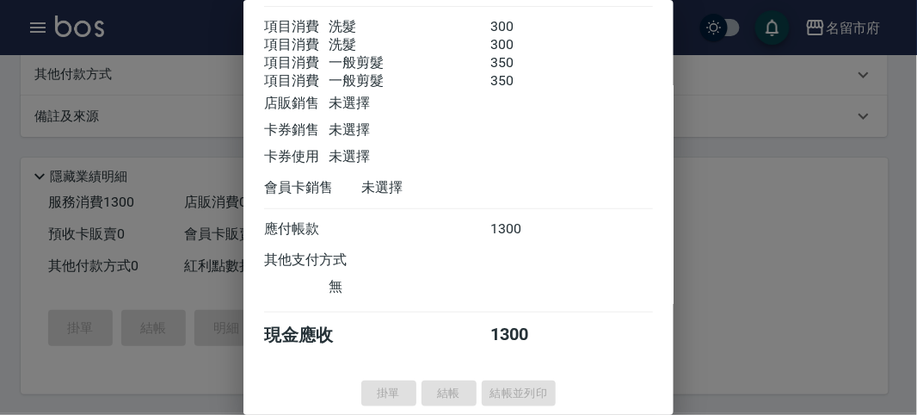
type input "[DATE] 17:05"
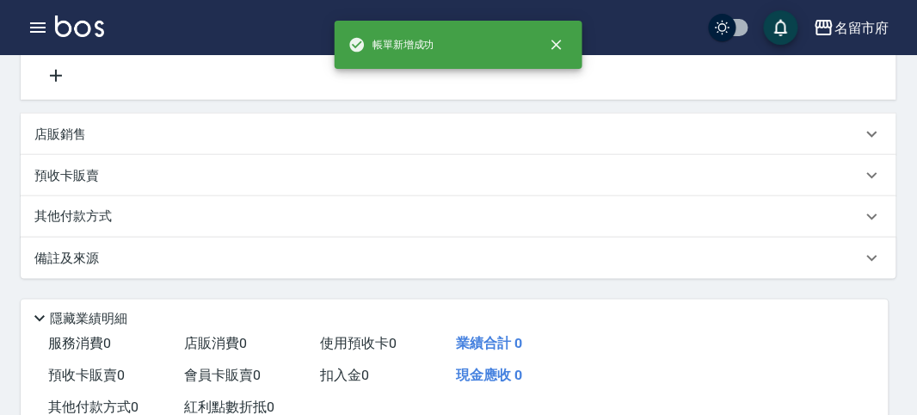
scroll to position [0, 0]
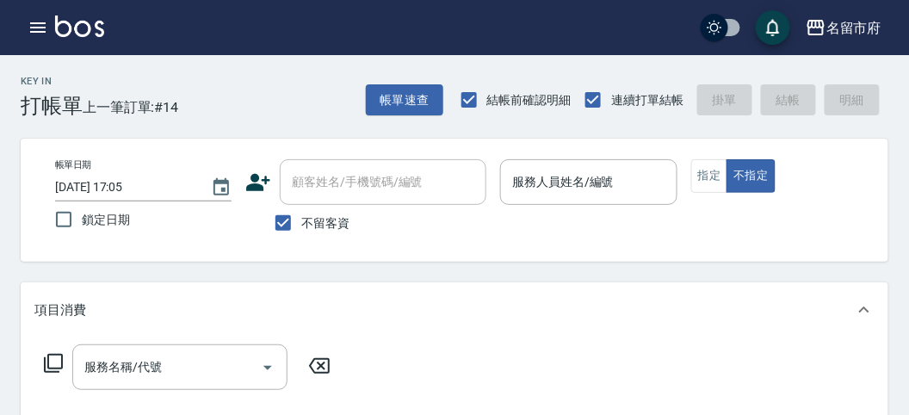
click at [626, 208] on p at bounding box center [588, 214] width 176 height 18
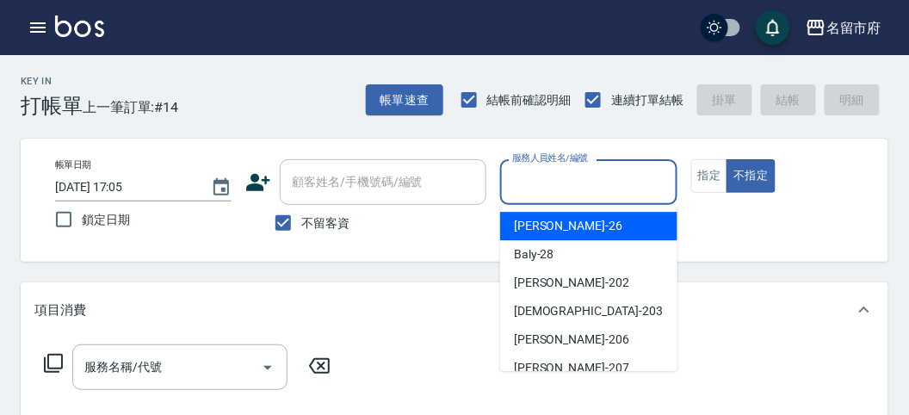
drag, startPoint x: 619, startPoint y: 176, endPoint x: 917, endPoint y: 194, distance: 299.2
click at [619, 181] on input "服務人員姓名/編號" at bounding box center [588, 182] width 161 height 30
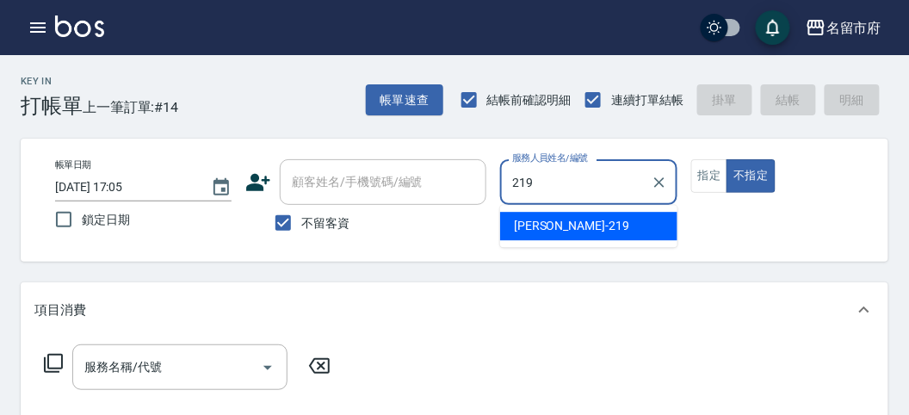
type input "[PERSON_NAME]-219"
type button "false"
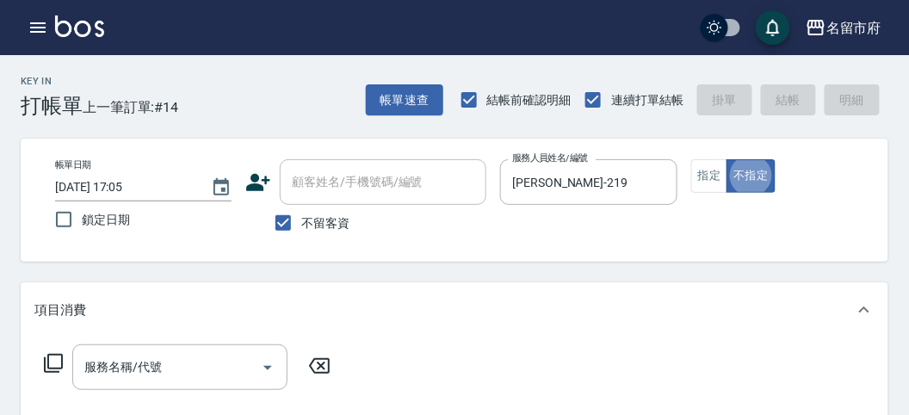
click at [52, 349] on div "服務名稱/代號 服務名稱/代號" at bounding box center [454, 396] width 867 height 119
click at [52, 357] on icon at bounding box center [53, 363] width 21 height 21
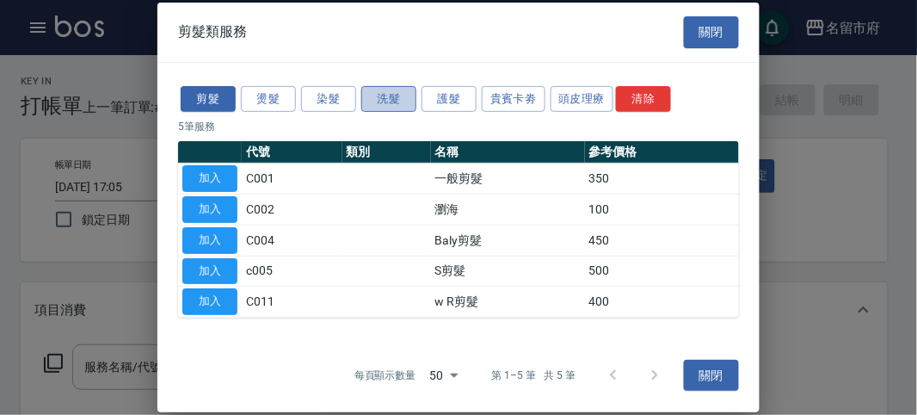
click at [404, 98] on button "洗髮" at bounding box center [388, 98] width 55 height 27
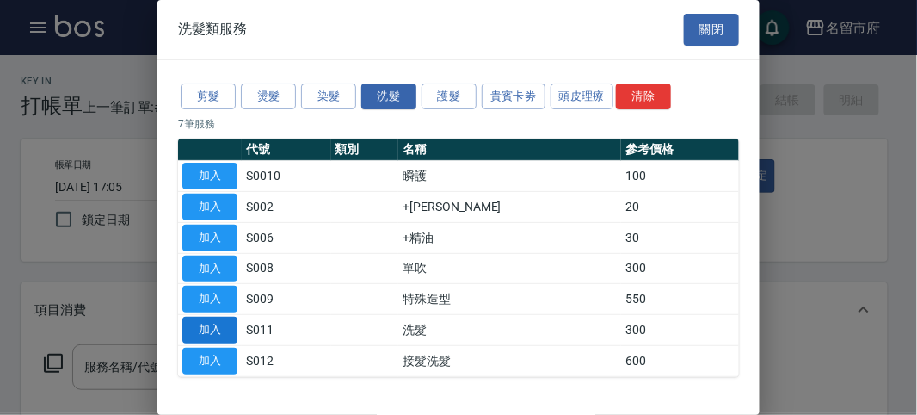
click at [217, 328] on button "加入" at bounding box center [209, 330] width 55 height 27
type input "洗髮(S011)"
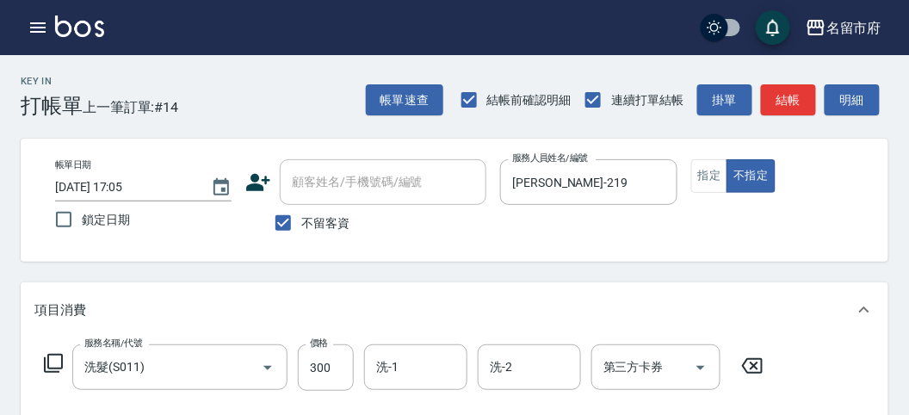
click at [54, 361] on icon at bounding box center [53, 363] width 21 height 21
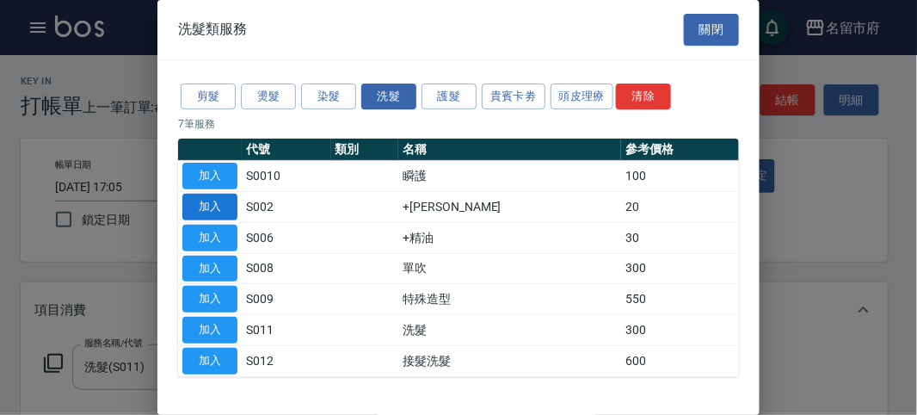
click at [228, 213] on button "加入" at bounding box center [209, 207] width 55 height 27
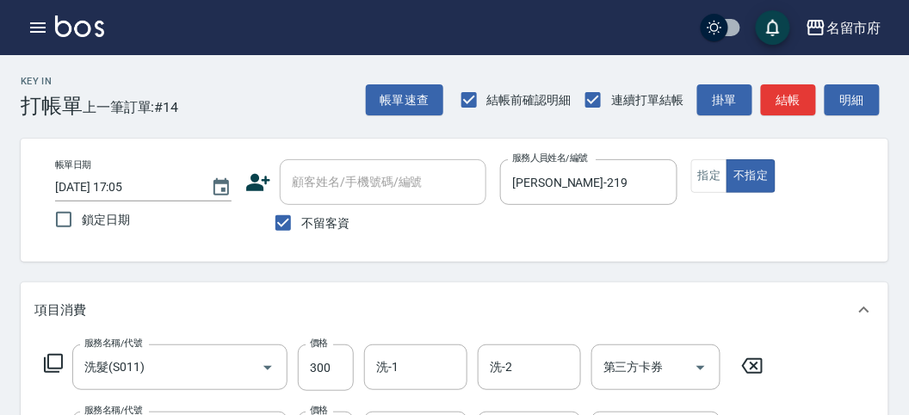
click at [52, 367] on icon at bounding box center [53, 363] width 19 height 19
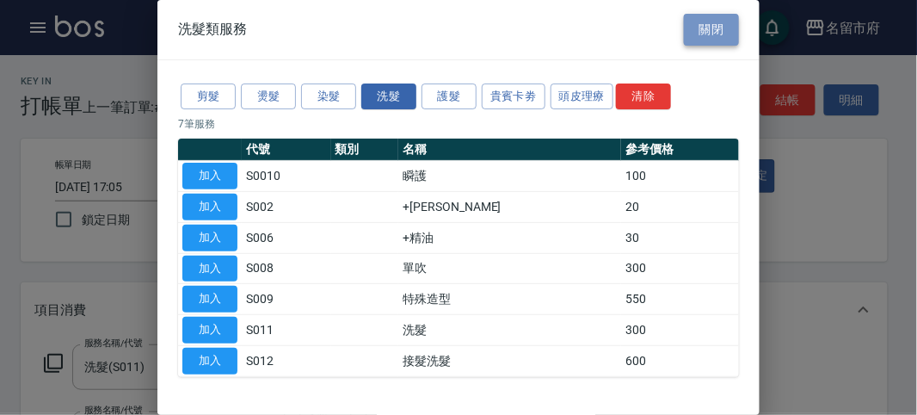
click at [716, 34] on button "關閉" at bounding box center [711, 30] width 55 height 32
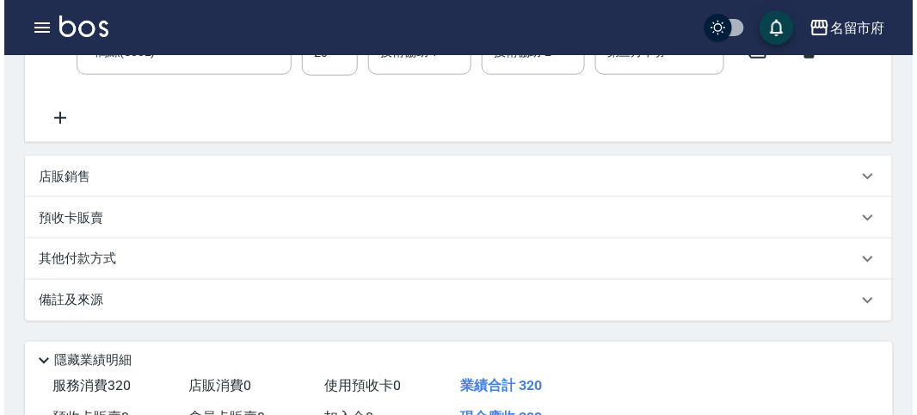
scroll to position [287, 0]
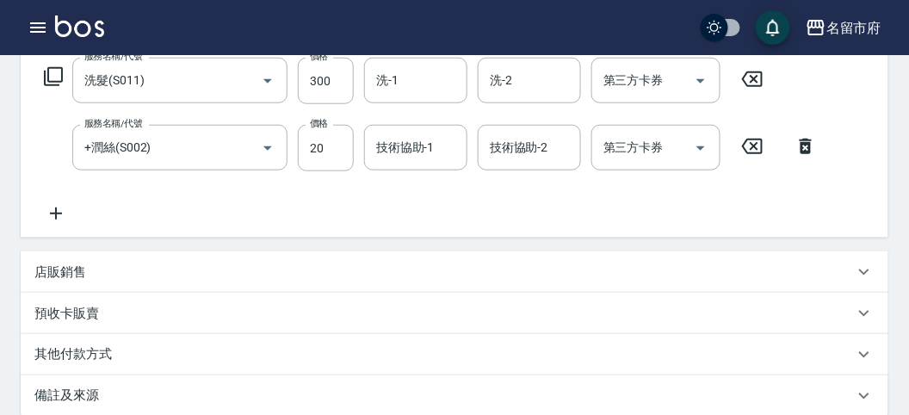
click at [47, 79] on icon at bounding box center [53, 76] width 19 height 19
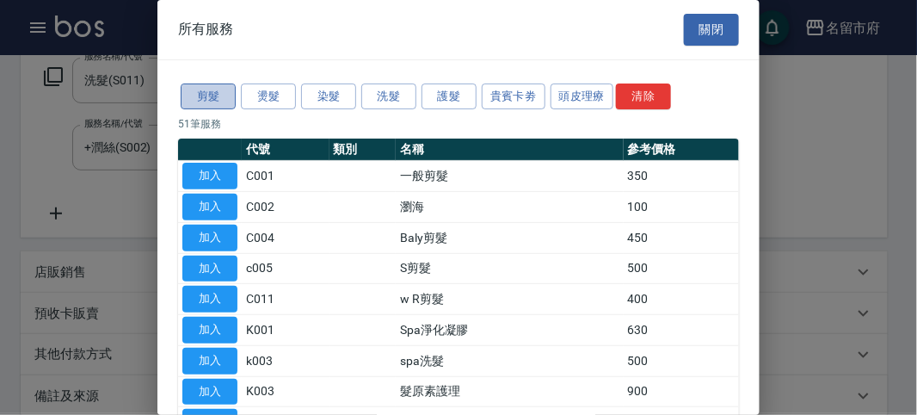
click at [226, 95] on button "剪髮" at bounding box center [208, 96] width 55 height 27
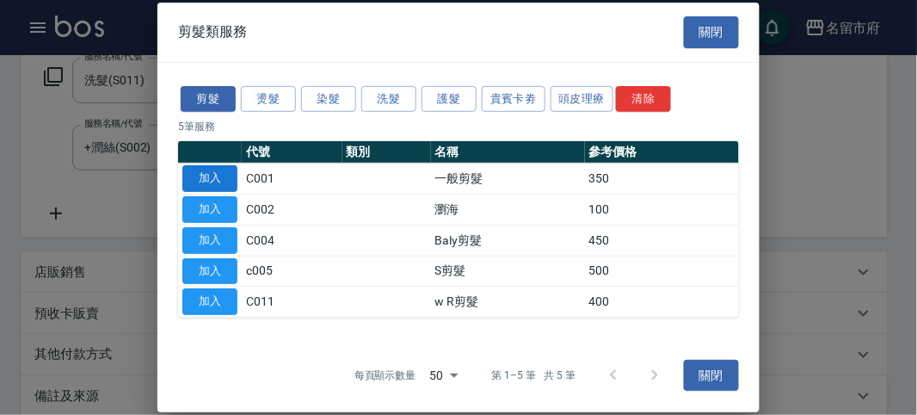
click at [201, 175] on button "加入" at bounding box center [209, 178] width 55 height 27
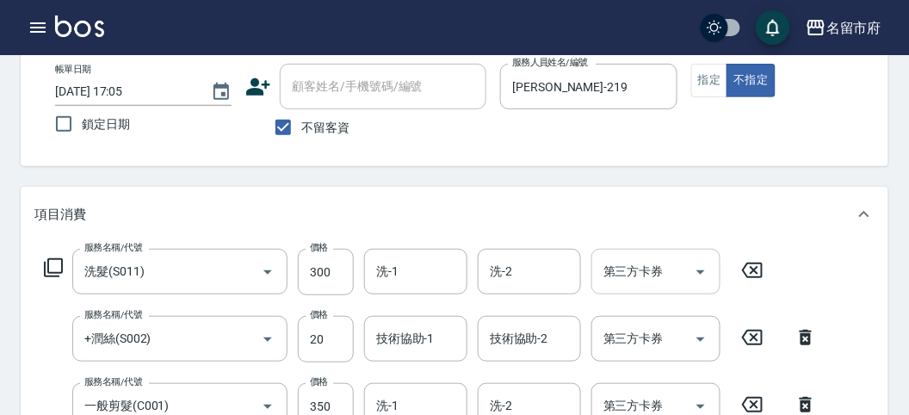
scroll to position [191, 0]
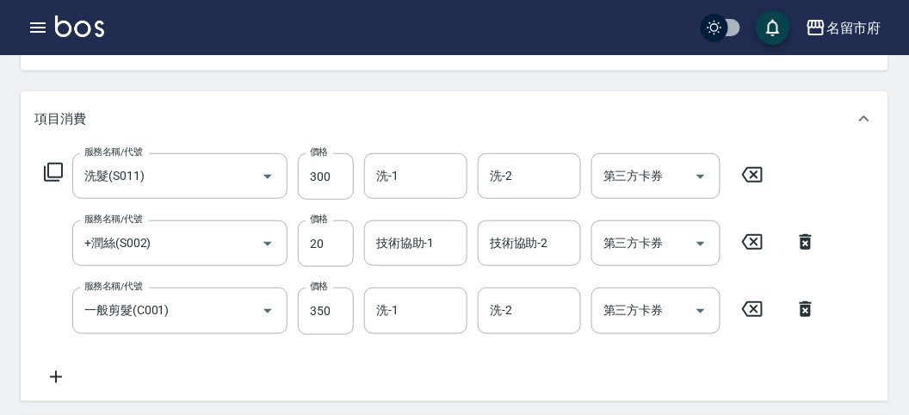
type input "[DATE] 17:23"
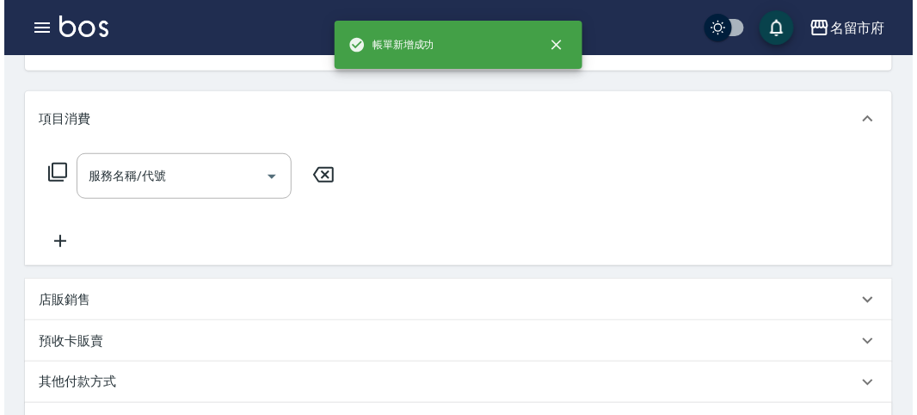
scroll to position [166, 0]
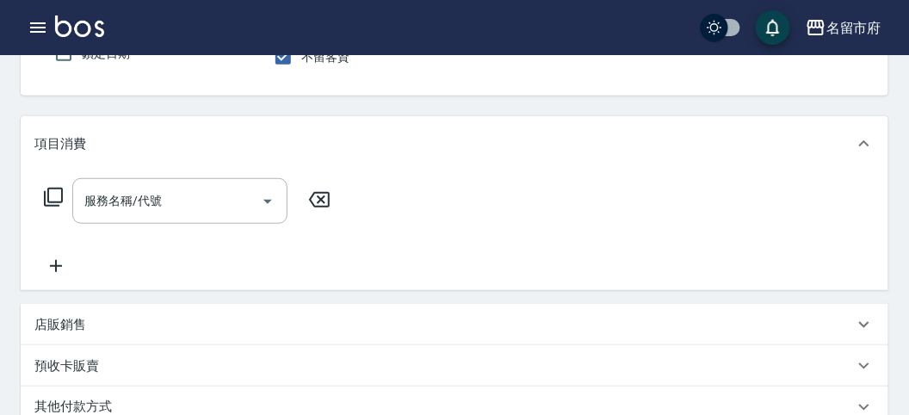
click at [48, 42] on div "名留市府 登出" at bounding box center [454, 27] width 909 height 55
click at [40, 37] on icon "button" at bounding box center [38, 27] width 21 height 21
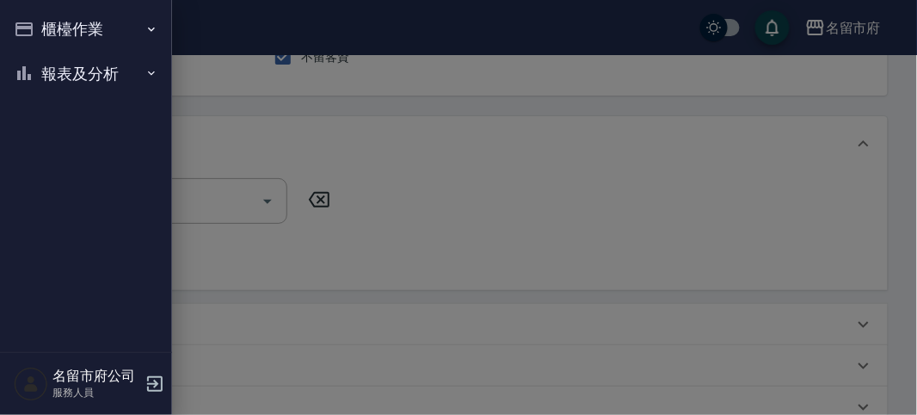
click at [67, 71] on button "報表及分析" at bounding box center [86, 74] width 158 height 45
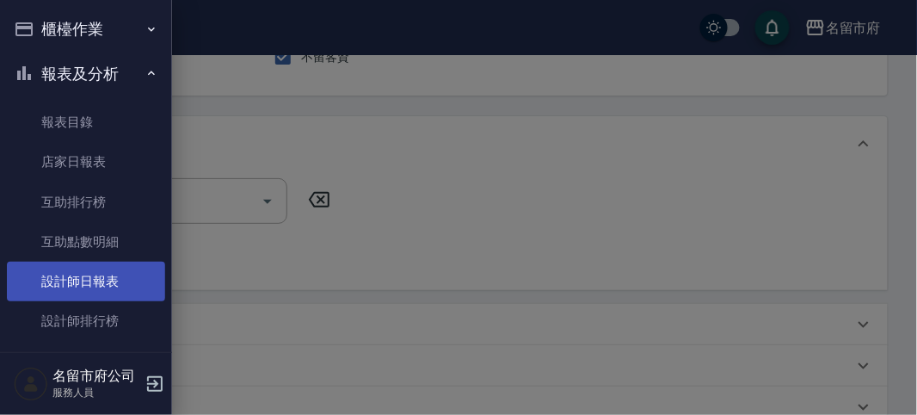
scroll to position [40, 0]
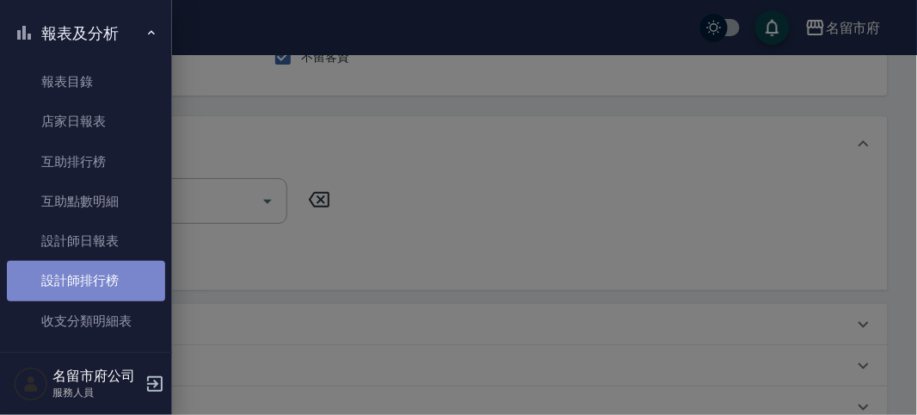
click at [124, 285] on link "設計師排行榜" at bounding box center [86, 281] width 158 height 40
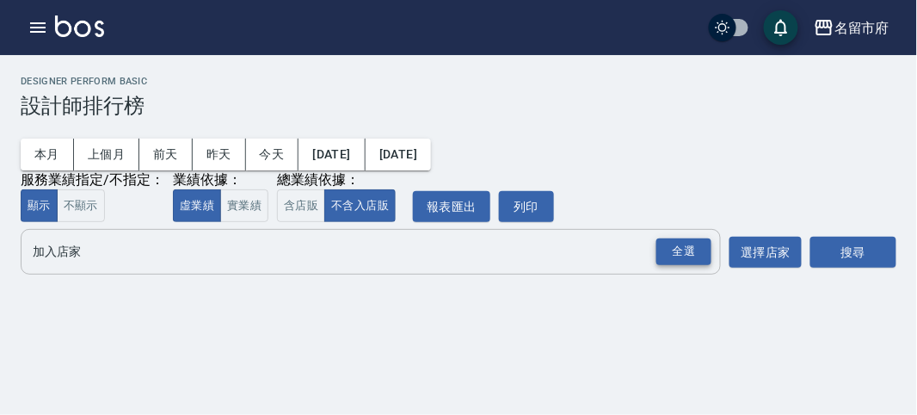
drag, startPoint x: 704, startPoint y: 259, endPoint x: 746, endPoint y: 258, distance: 42.2
click at [706, 258] on div "全選" at bounding box center [684, 251] width 55 height 27
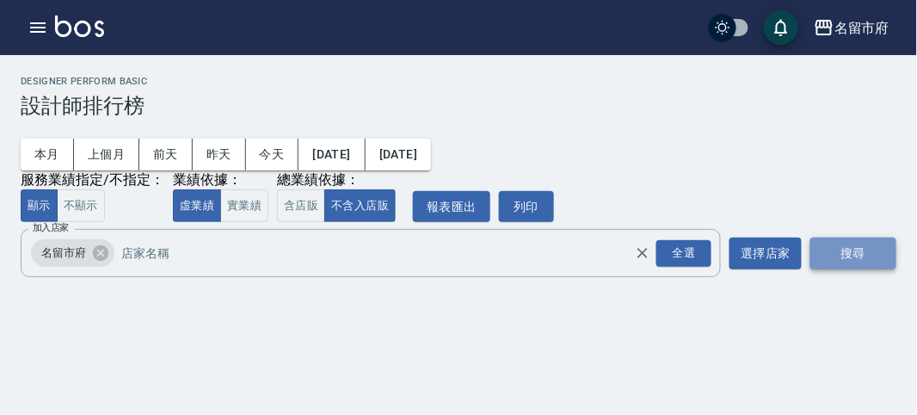
click at [879, 255] on button "搜尋" at bounding box center [854, 254] width 86 height 32
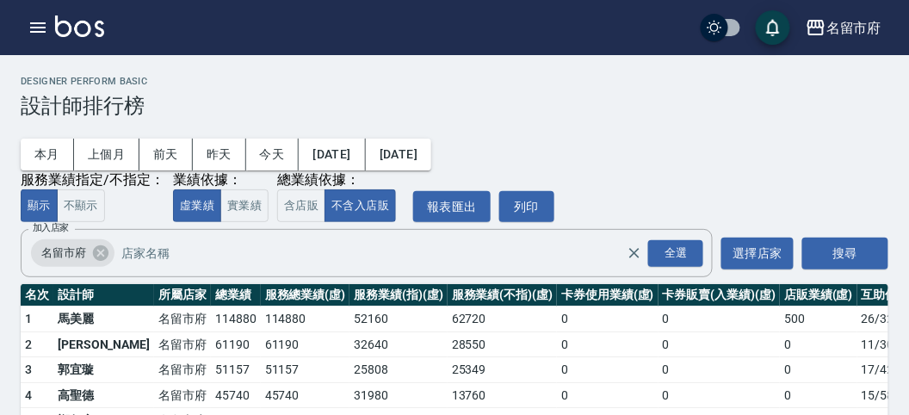
scroll to position [151, 0]
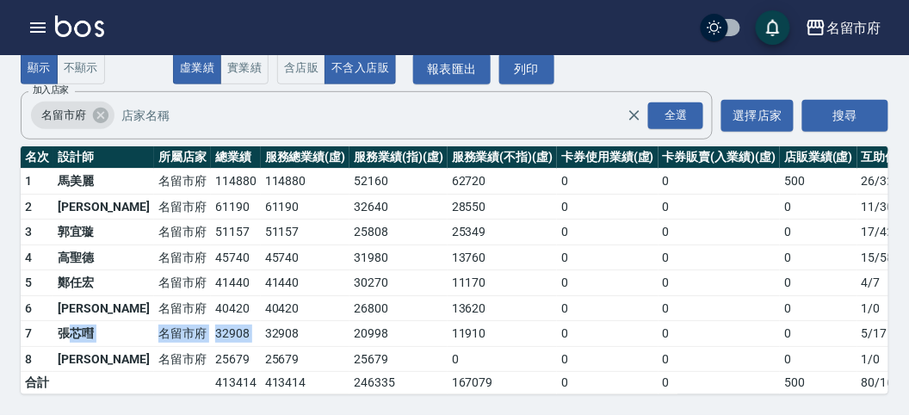
drag, startPoint x: 204, startPoint y: 312, endPoint x: 73, endPoint y: 314, distance: 130.8
click at [73, 321] on tr "7 張芯嘒 名留市府 32908 32908 20998 11910 0 0 0 5 / 17" at bounding box center [497, 334] width 953 height 26
click at [90, 26] on img at bounding box center [79, 26] width 49 height 22
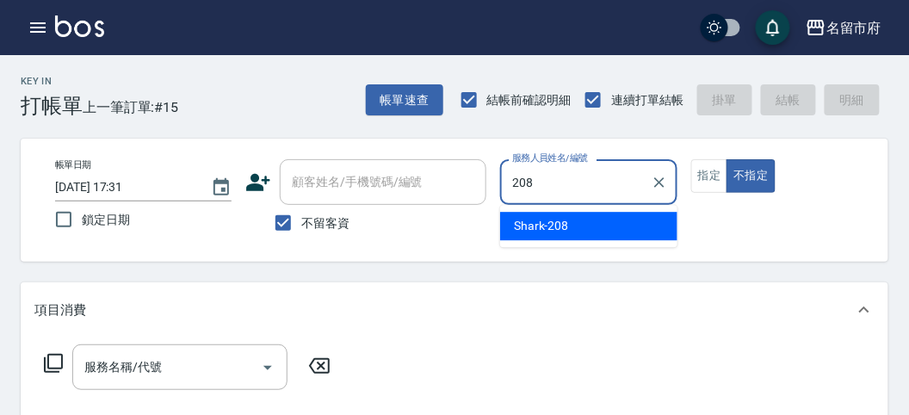
click at [548, 232] on span "Shark -208" at bounding box center [541, 226] width 55 height 18
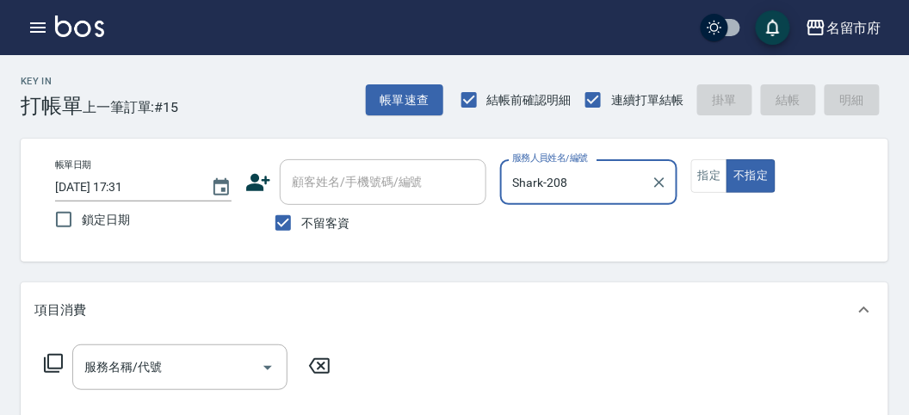
type input "Shark-208"
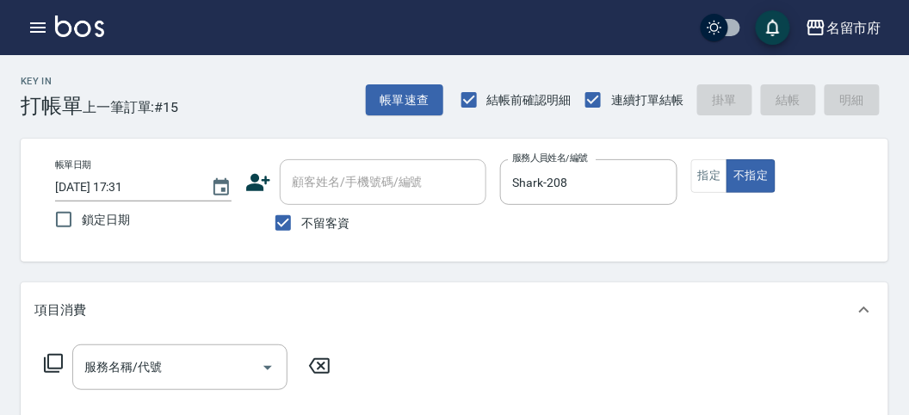
click at [56, 365] on icon at bounding box center [53, 363] width 21 height 21
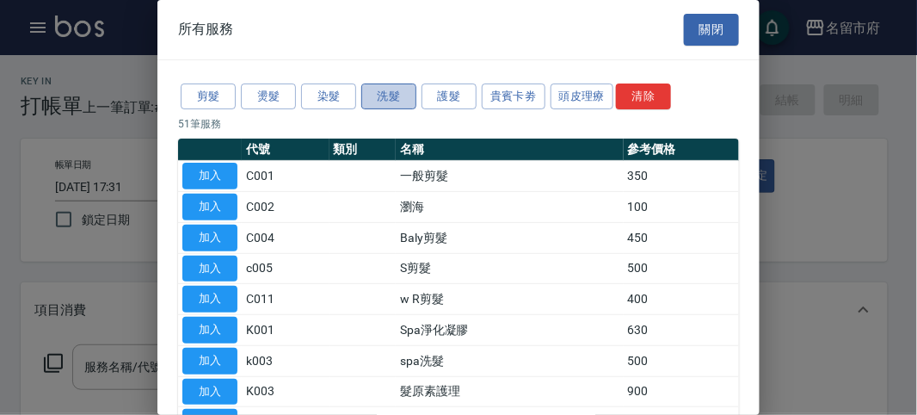
click at [382, 92] on button "洗髮" at bounding box center [388, 96] width 55 height 27
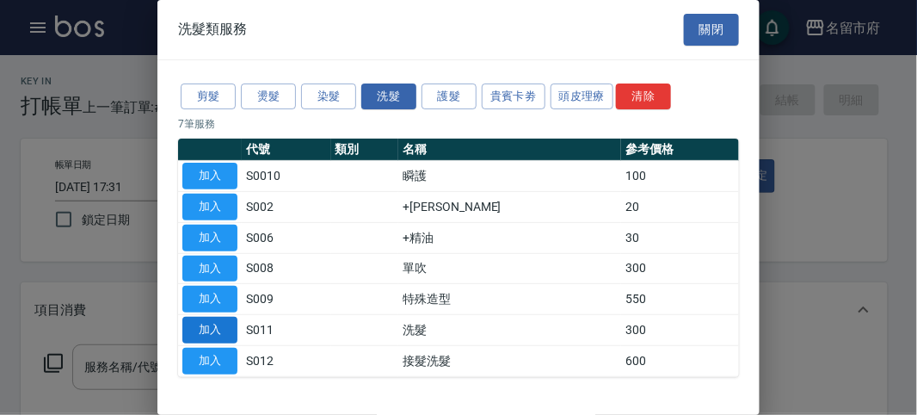
click at [228, 324] on button "加入" at bounding box center [209, 330] width 55 height 27
type input "洗髮(S011)"
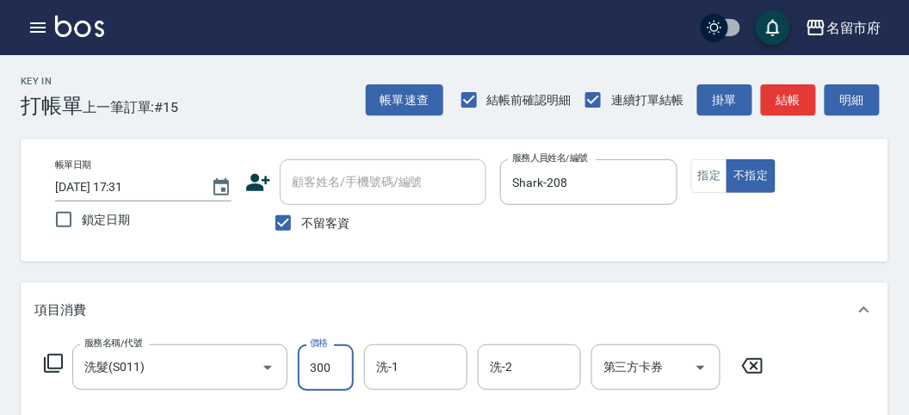
click at [337, 366] on input "300" at bounding box center [326, 367] width 56 height 46
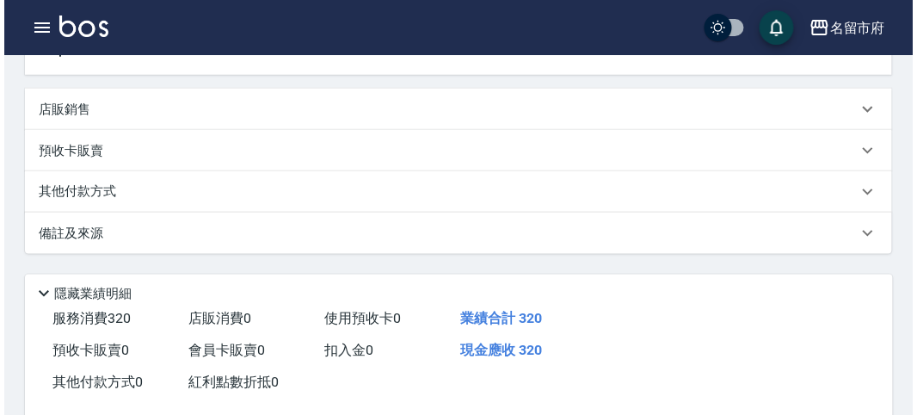
scroll to position [478, 0]
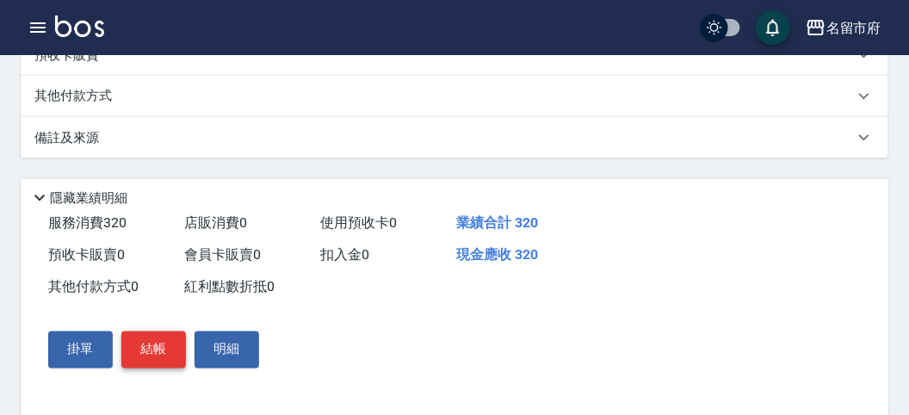
type input "320"
click at [142, 359] on button "結帳" at bounding box center [153, 349] width 65 height 36
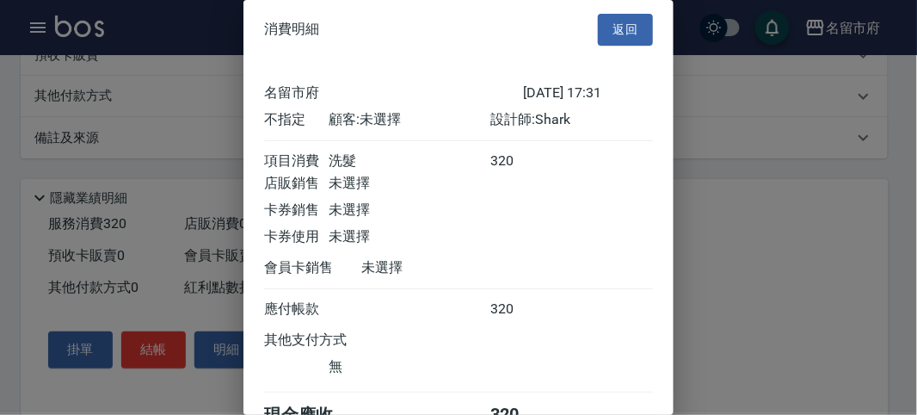
scroll to position [96, 0]
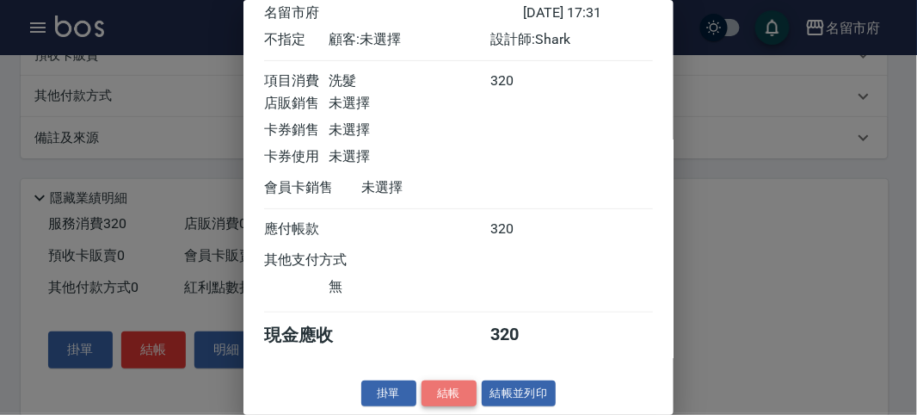
click at [439, 383] on button "結帳" at bounding box center [449, 393] width 55 height 27
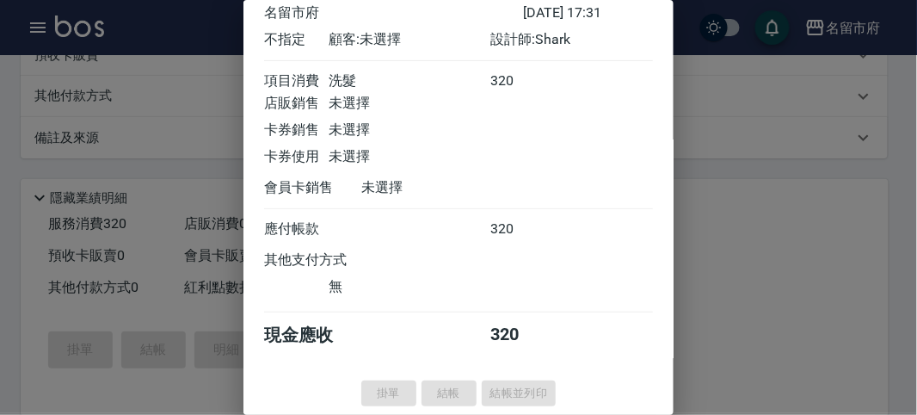
type input "[DATE] 17:53"
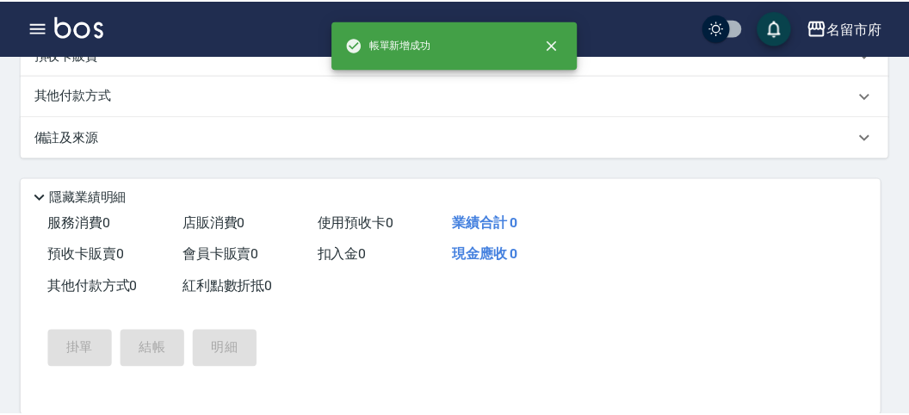
scroll to position [0, 0]
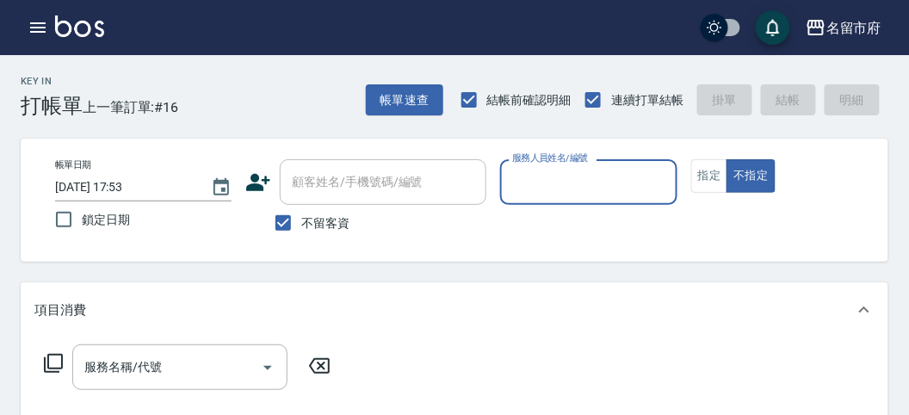
click at [536, 182] on input "服務人員姓名/編號" at bounding box center [588, 182] width 161 height 30
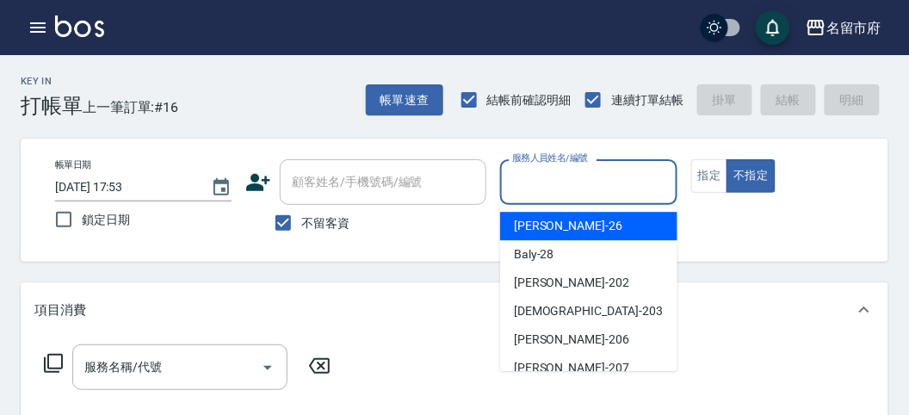
drag, startPoint x: 544, startPoint y: 225, endPoint x: 511, endPoint y: 225, distance: 32.7
click at [544, 225] on span "[PERSON_NAME] -26" at bounding box center [568, 226] width 108 height 18
type input "[PERSON_NAME]-26"
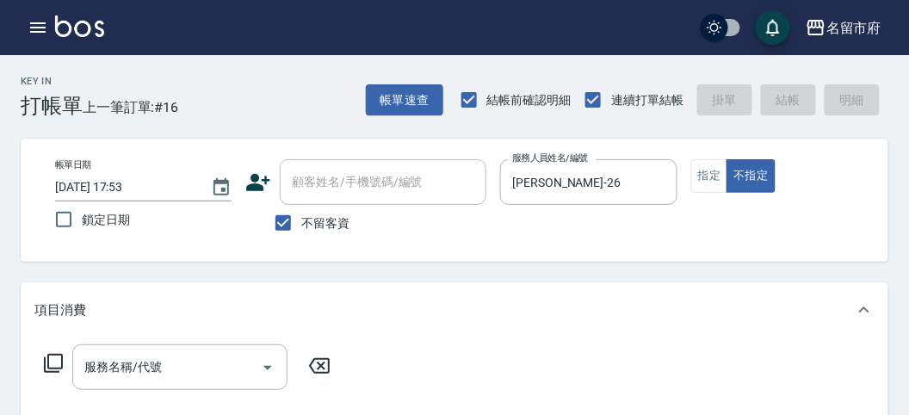
click at [56, 361] on icon at bounding box center [53, 363] width 21 height 21
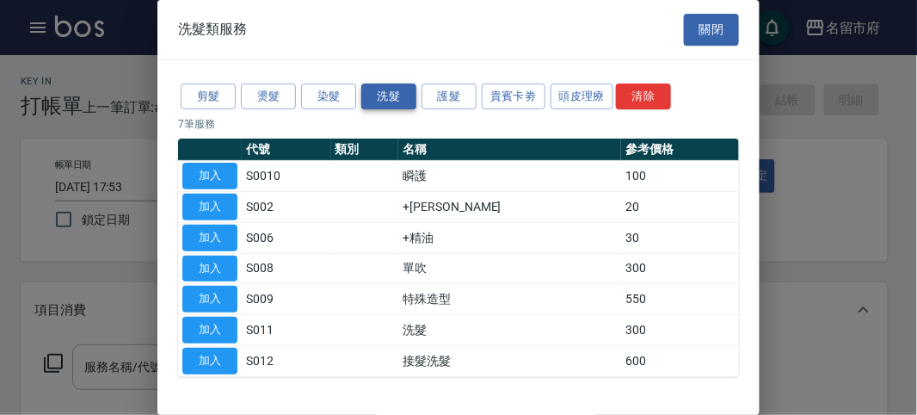
click at [397, 94] on button "洗髮" at bounding box center [388, 96] width 55 height 27
click at [338, 95] on button "染髮" at bounding box center [328, 96] width 55 height 27
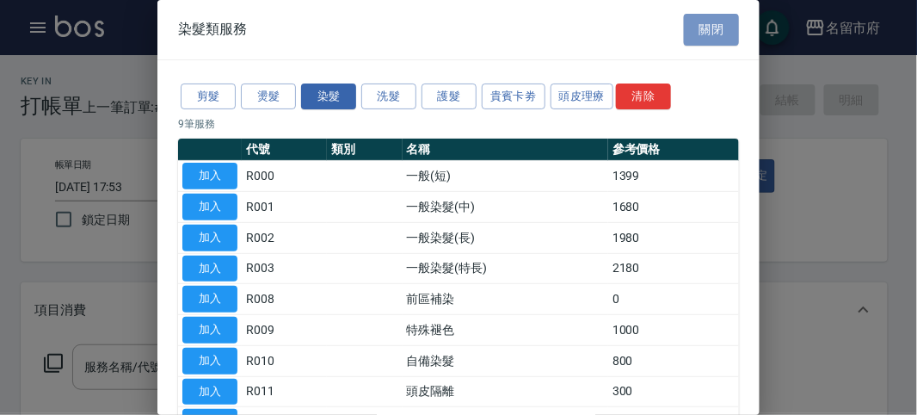
click at [711, 27] on button "關閉" at bounding box center [711, 30] width 55 height 32
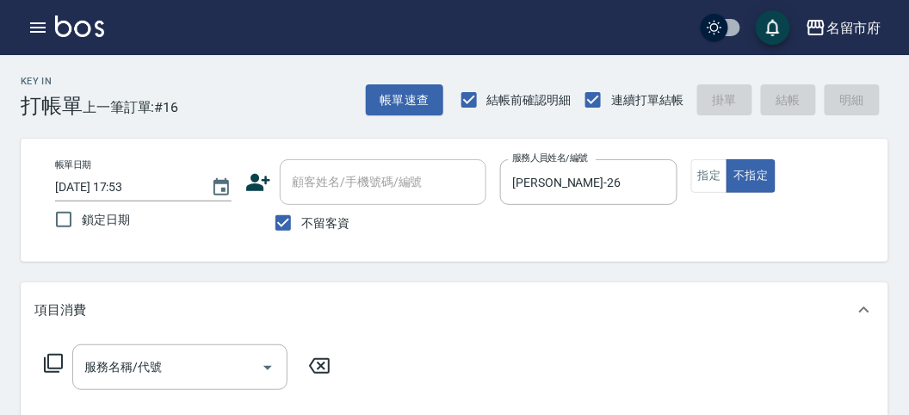
click at [473, 332] on div "項目消費" at bounding box center [454, 309] width 867 height 55
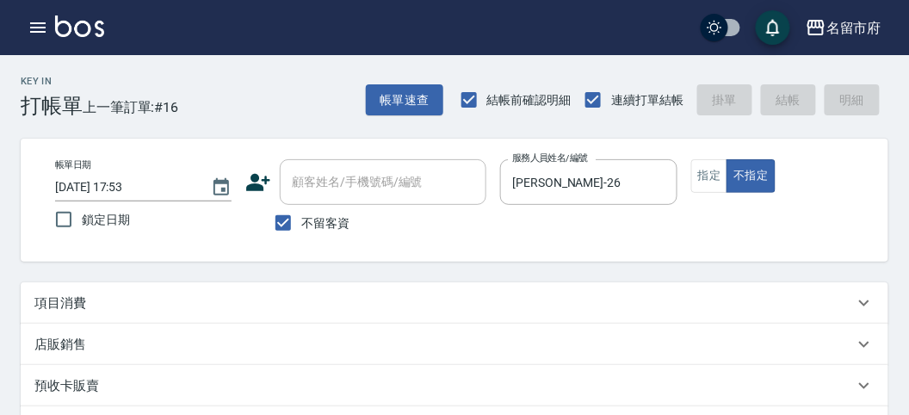
click at [113, 304] on div "項目消費" at bounding box center [443, 303] width 819 height 18
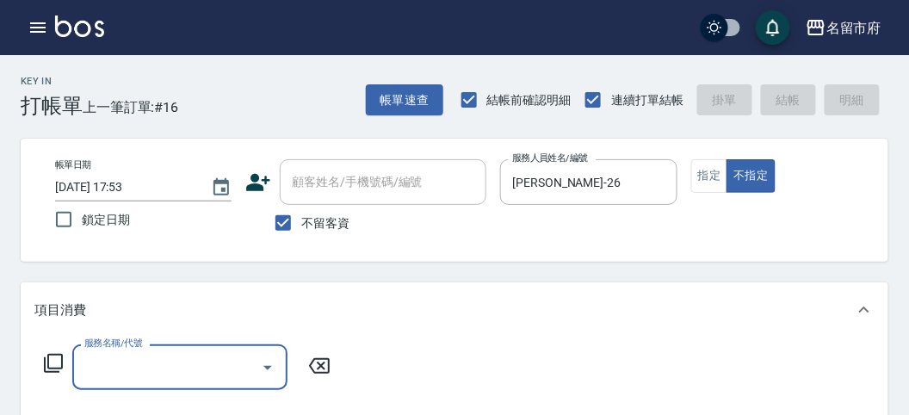
click at [57, 356] on icon at bounding box center [53, 363] width 21 height 21
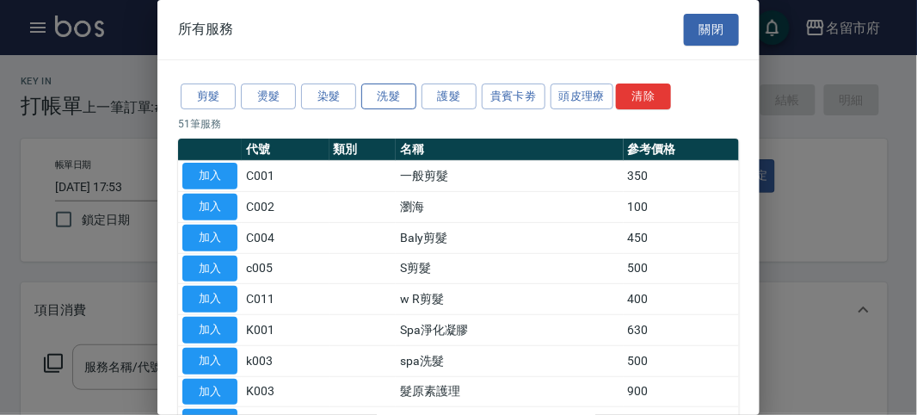
click at [383, 94] on button "洗髮" at bounding box center [388, 96] width 55 height 27
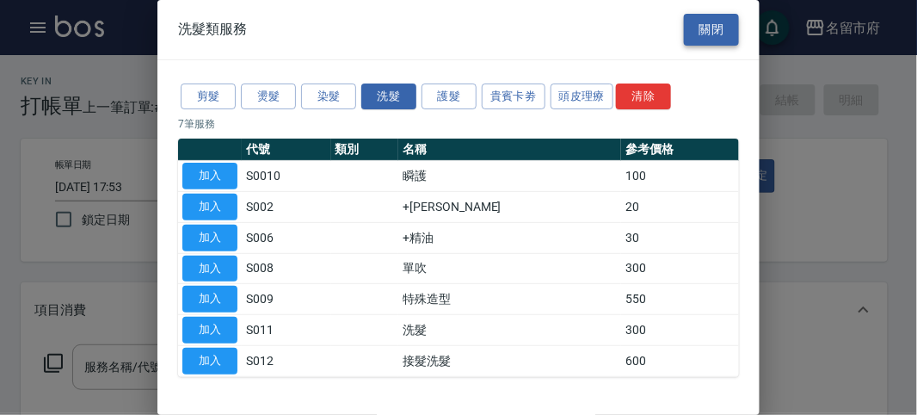
click at [700, 33] on button "關閉" at bounding box center [711, 30] width 55 height 32
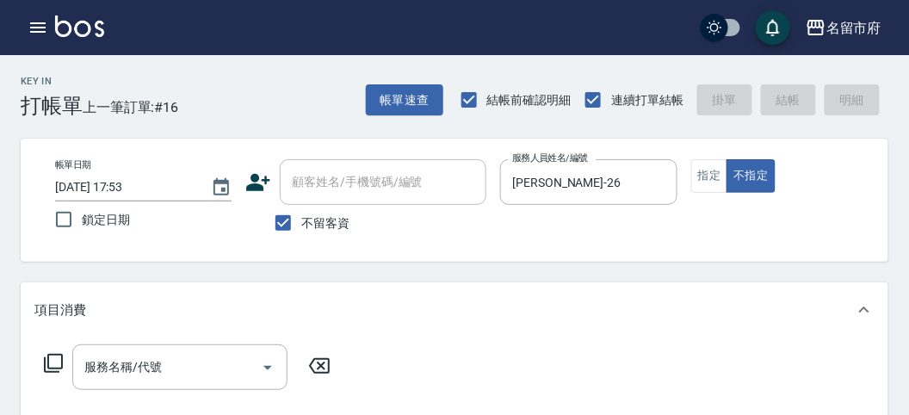
click at [48, 362] on icon at bounding box center [53, 363] width 19 height 19
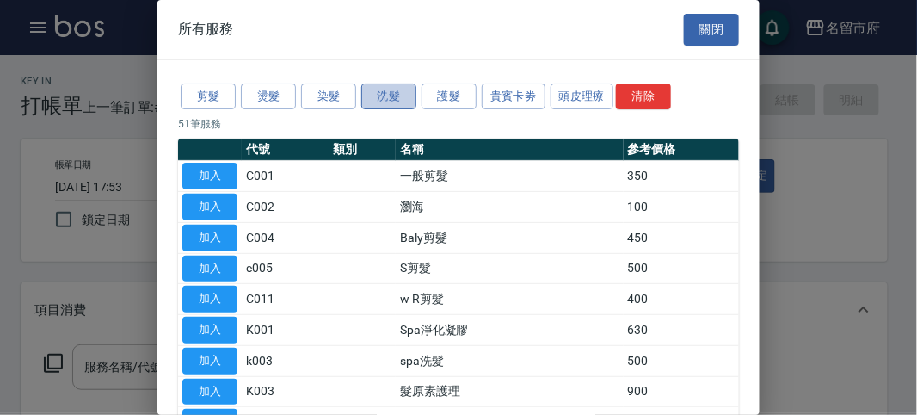
click at [405, 95] on button "洗髮" at bounding box center [388, 96] width 55 height 27
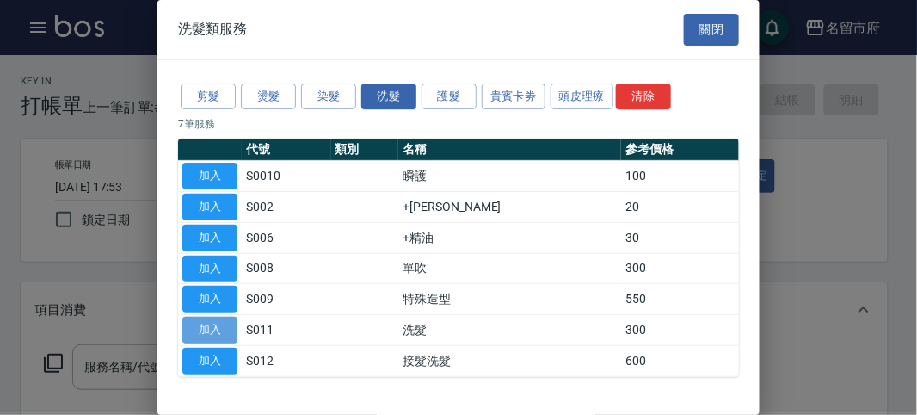
click at [206, 321] on button "加入" at bounding box center [209, 330] width 55 height 27
type input "洗髮(S011)"
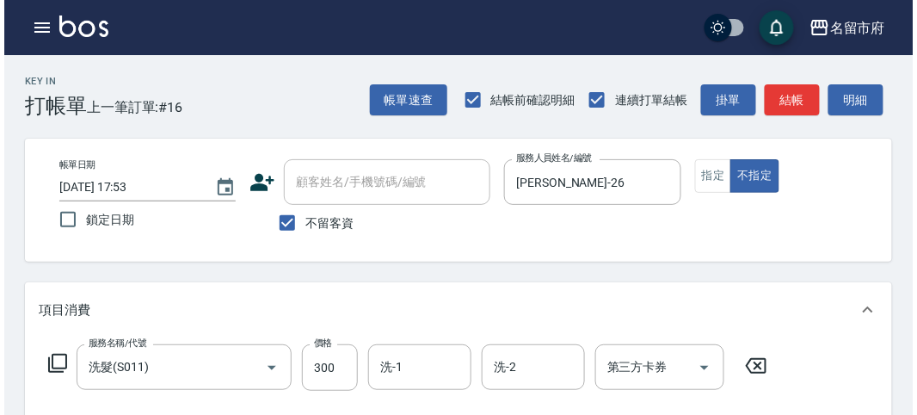
scroll to position [503, 0]
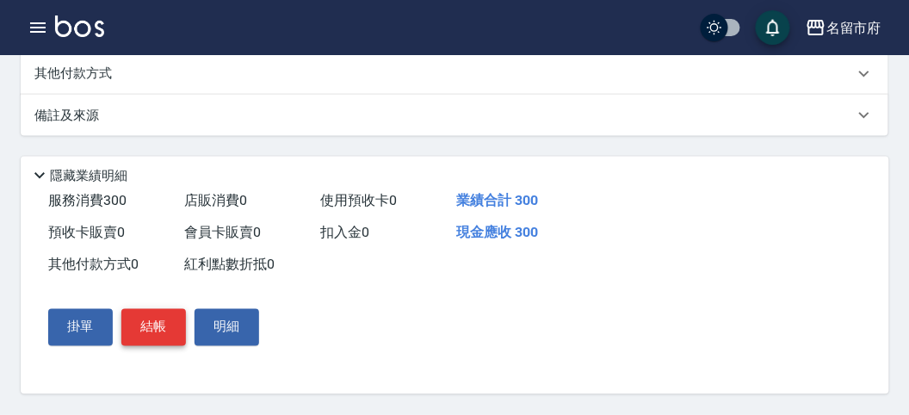
click at [146, 327] on button "結帳" at bounding box center [153, 327] width 65 height 36
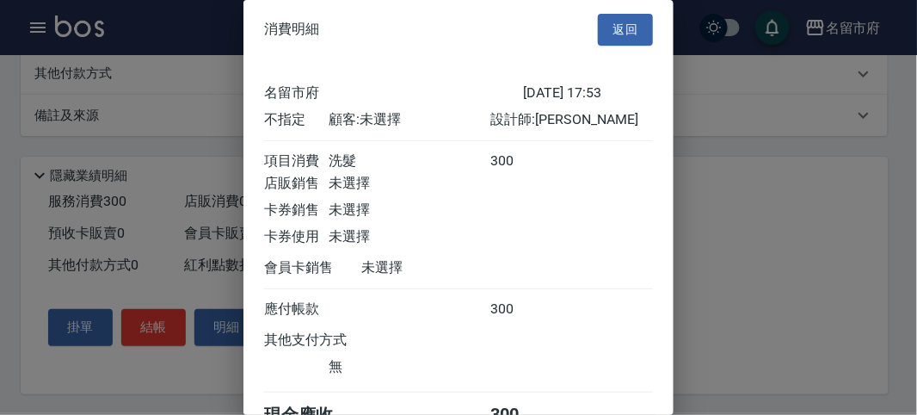
scroll to position [96, 0]
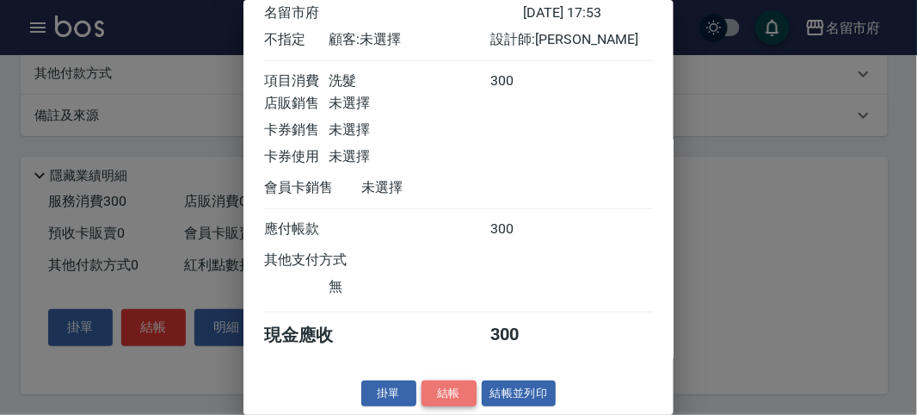
click at [453, 388] on button "結帳" at bounding box center [449, 393] width 55 height 27
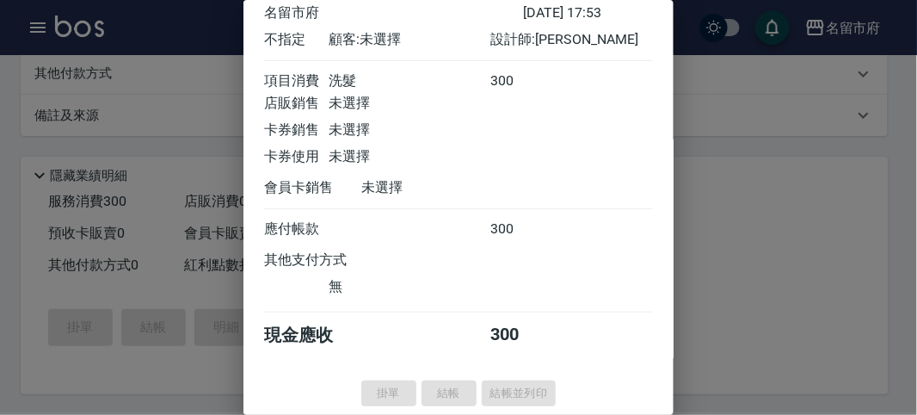
type input "[DATE] 18:32"
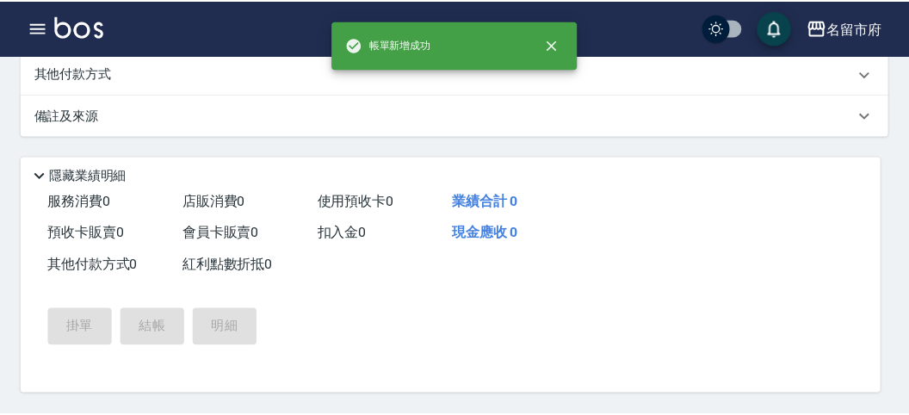
scroll to position [0, 0]
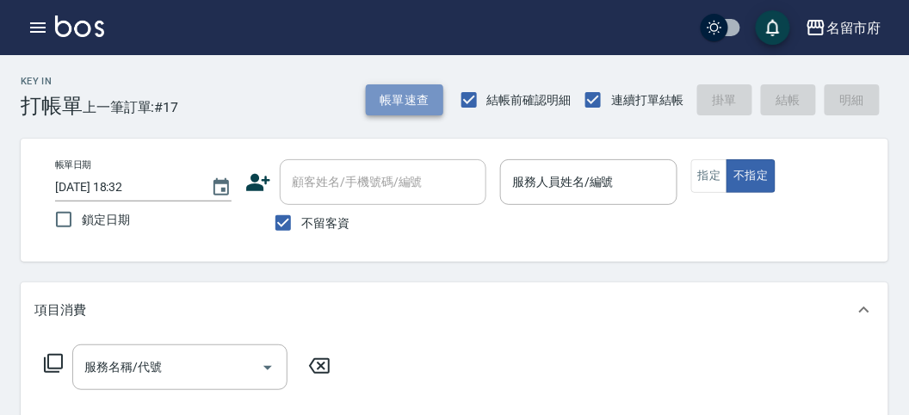
click at [397, 94] on button "帳單速查" at bounding box center [404, 100] width 77 height 32
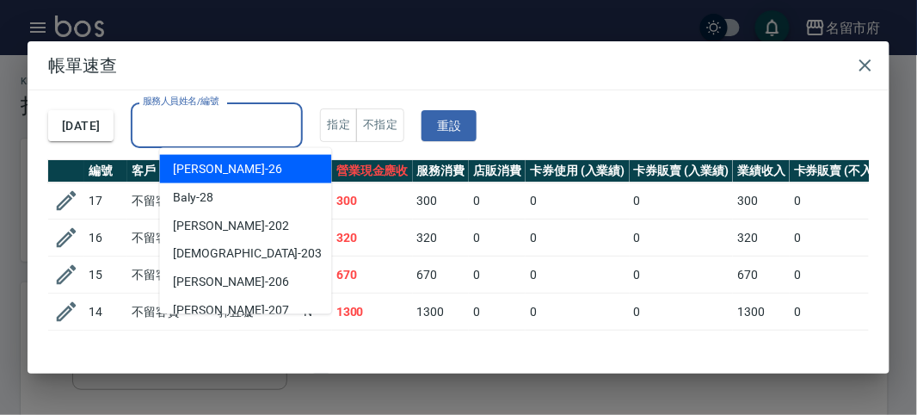
click at [231, 126] on input "服務人員姓名/編號" at bounding box center [217, 125] width 157 height 30
click at [237, 157] on div "[PERSON_NAME] -26" at bounding box center [246, 169] width 172 height 28
type input "[PERSON_NAME]-26"
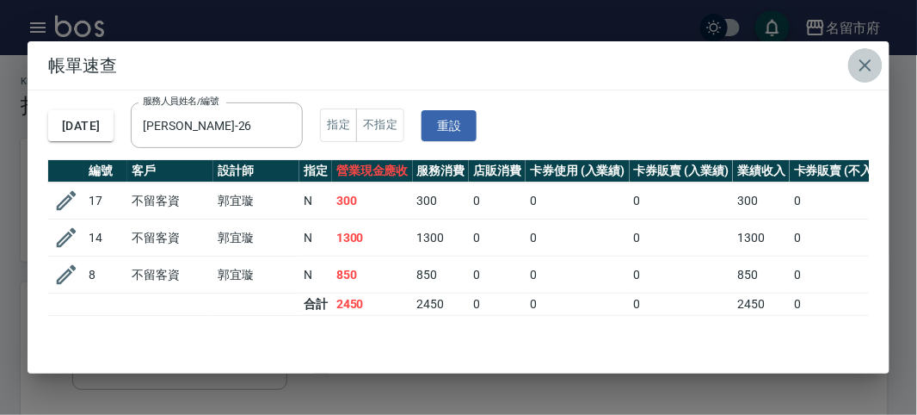
click at [867, 61] on icon "button" at bounding box center [865, 65] width 21 height 21
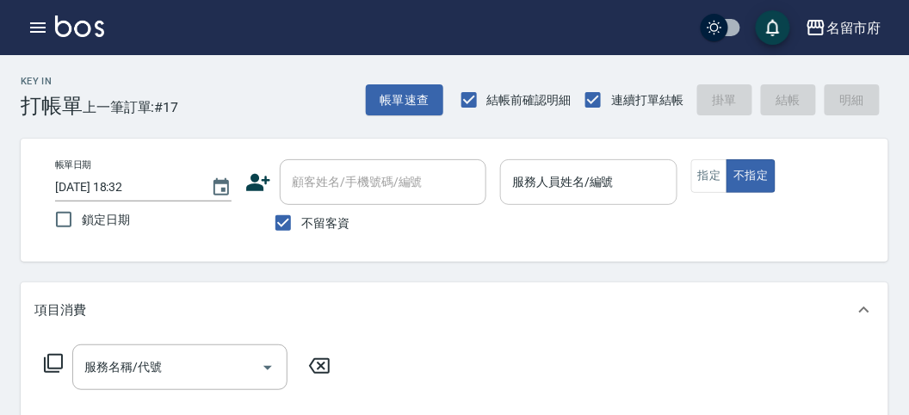
click at [527, 163] on div "服務人員姓名/編號" at bounding box center [588, 182] width 176 height 46
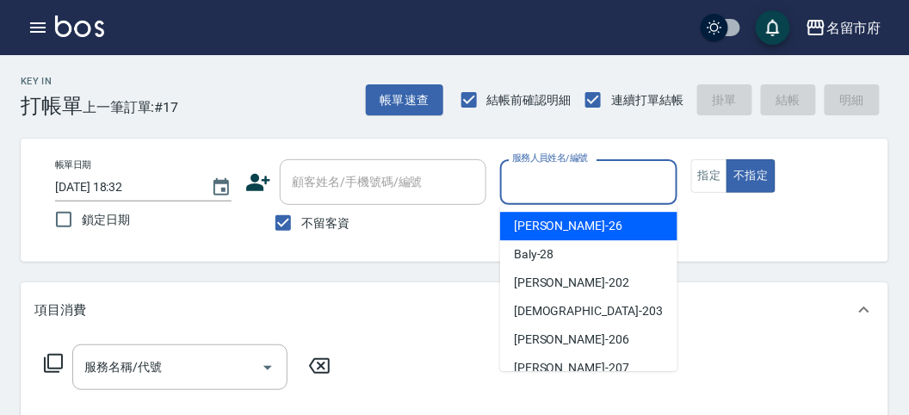
click at [546, 225] on span "[PERSON_NAME] -26" at bounding box center [568, 226] width 108 height 18
type input "[PERSON_NAME]-26"
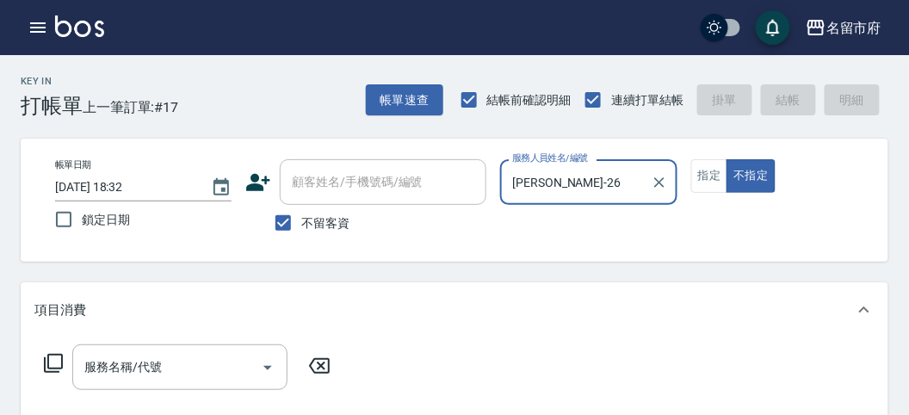
click at [62, 363] on icon at bounding box center [53, 363] width 19 height 19
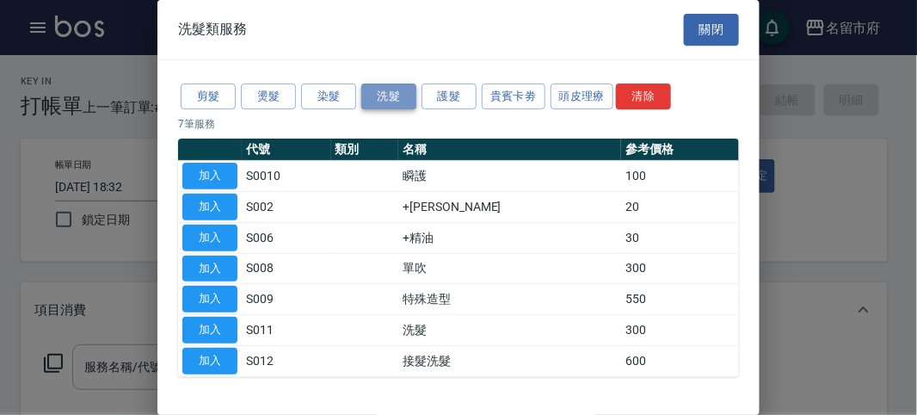
click at [367, 91] on button "洗髮" at bounding box center [388, 96] width 55 height 27
drag, startPoint x: 200, startPoint y: 322, endPoint x: 37, endPoint y: 323, distance: 162.6
click at [199, 322] on button "加入" at bounding box center [209, 330] width 55 height 27
type input "洗髮(S011)"
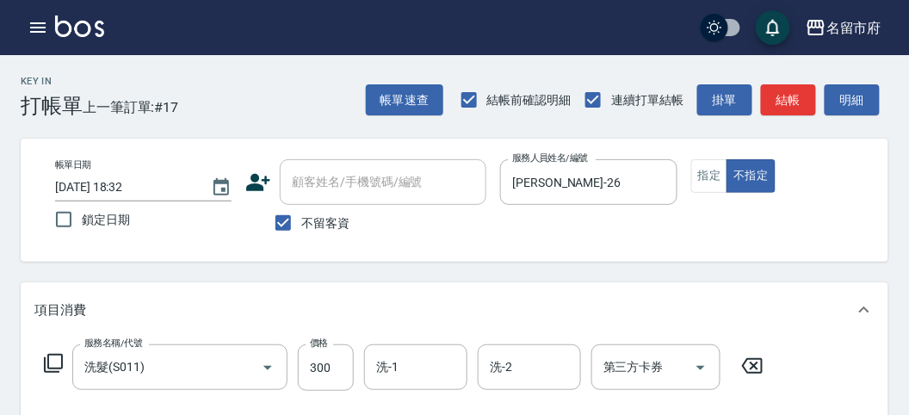
click at [57, 359] on icon at bounding box center [53, 363] width 21 height 21
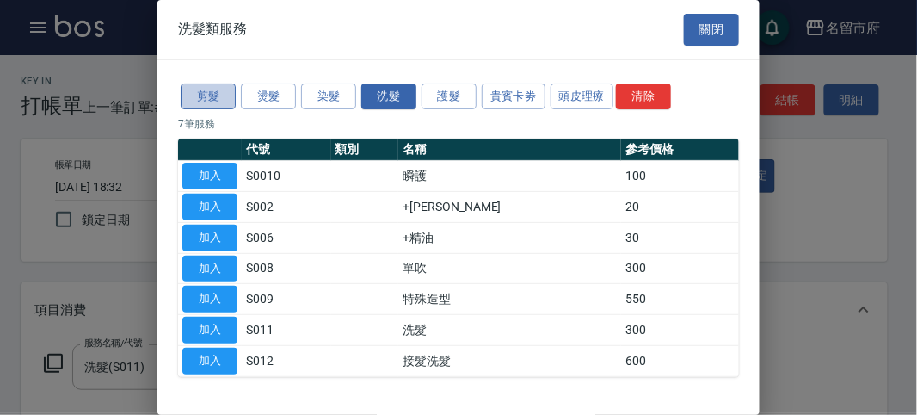
click at [211, 94] on button "剪髮" at bounding box center [208, 96] width 55 height 27
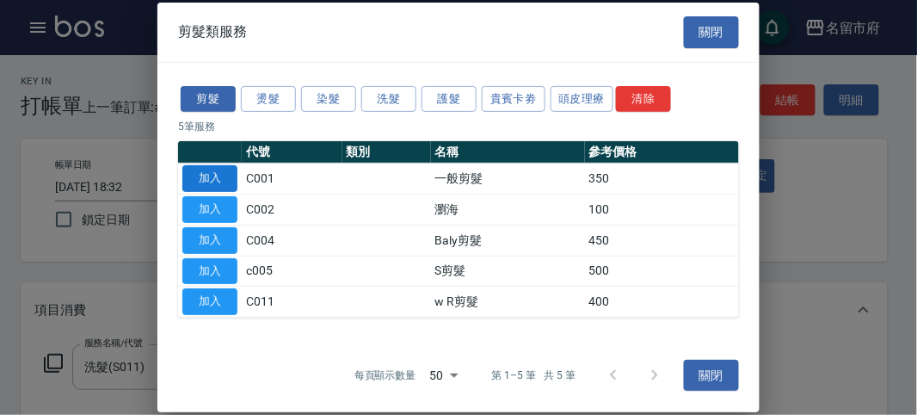
click at [225, 185] on button "加入" at bounding box center [209, 178] width 55 height 27
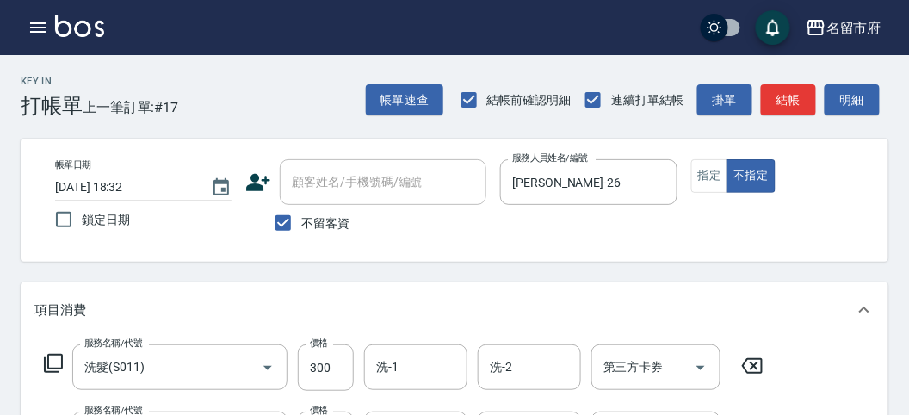
click at [53, 355] on icon at bounding box center [53, 363] width 21 height 21
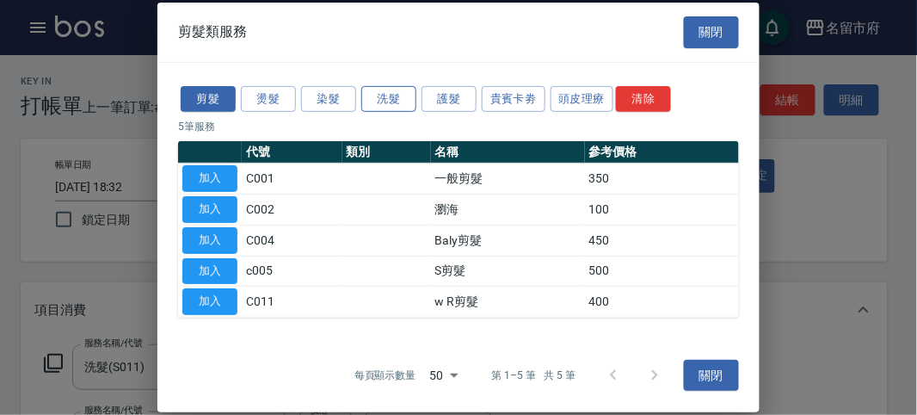
click at [375, 94] on button "洗髮" at bounding box center [388, 98] width 55 height 27
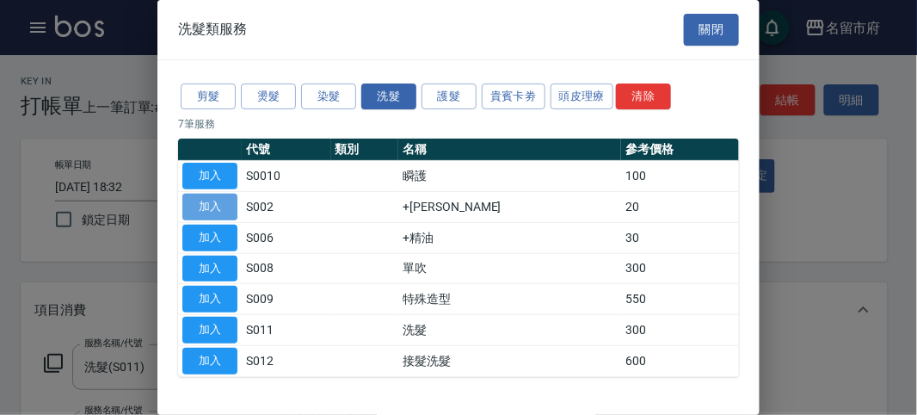
click at [207, 196] on button "加入" at bounding box center [209, 207] width 55 height 27
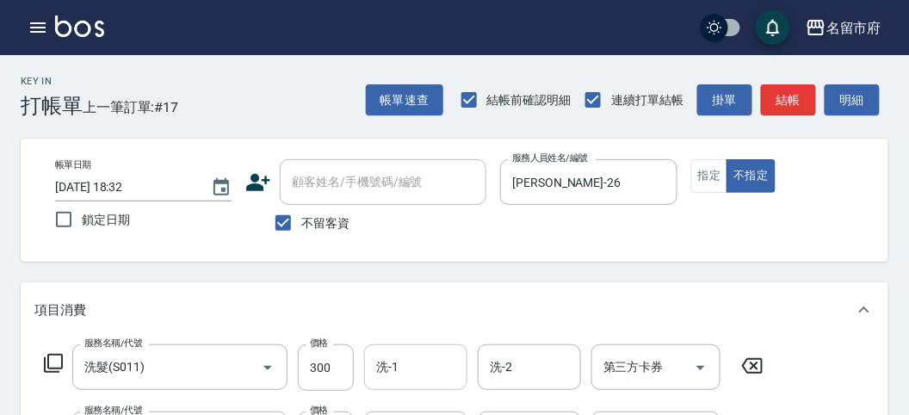
click at [396, 371] on div "洗-1 洗-1" at bounding box center [415, 367] width 103 height 46
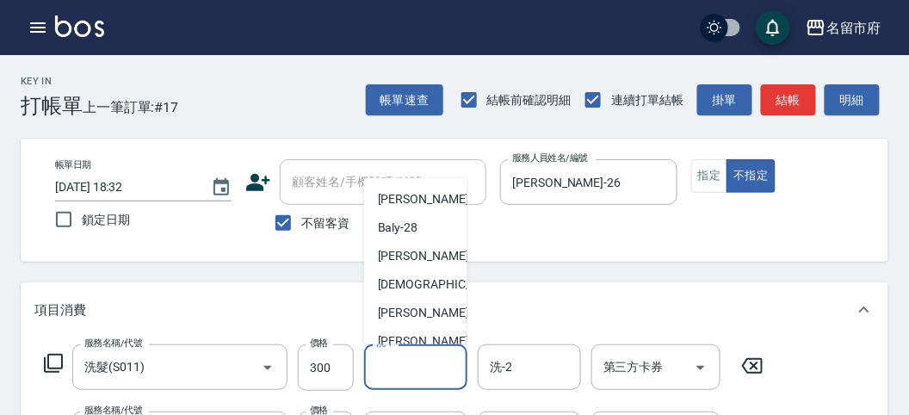
scroll to position [188, 0]
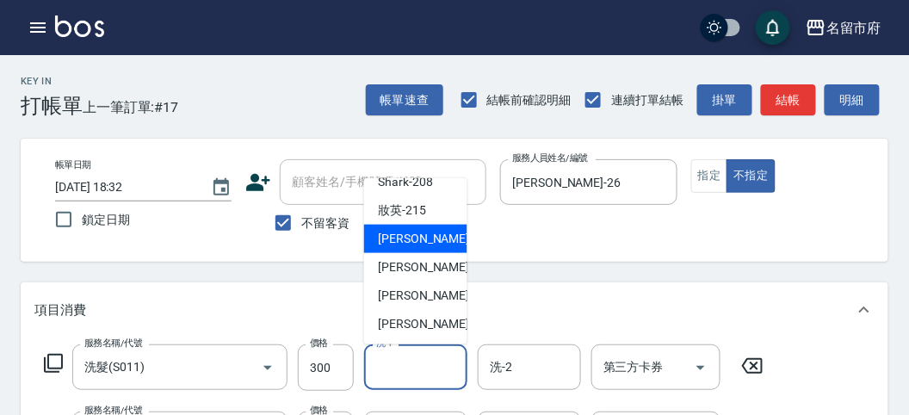
click at [435, 242] on div "小靜 -216" at bounding box center [415, 239] width 103 height 28
type input "小靜-216"
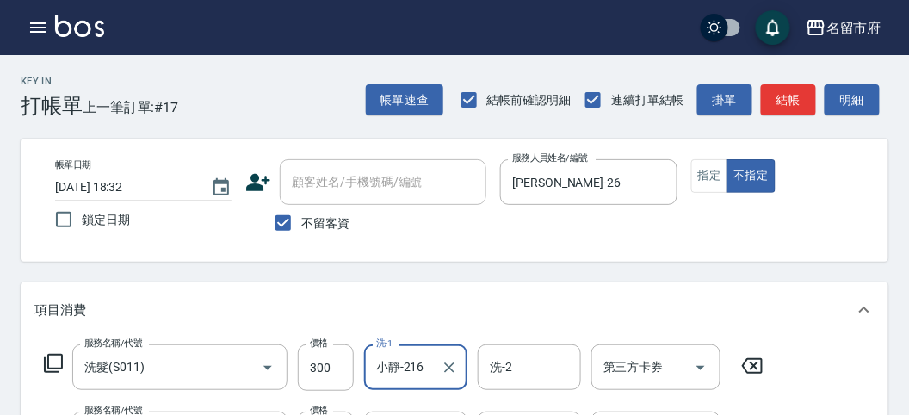
scroll to position [191, 0]
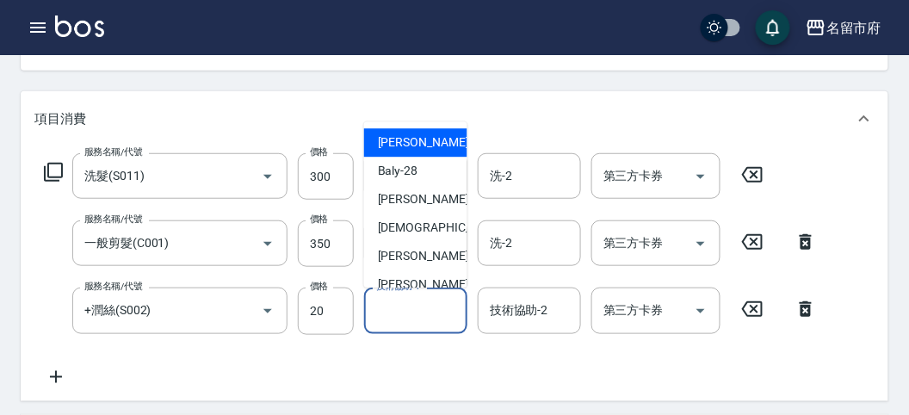
click at [420, 317] on input "技術協助-1" at bounding box center [416, 310] width 88 height 30
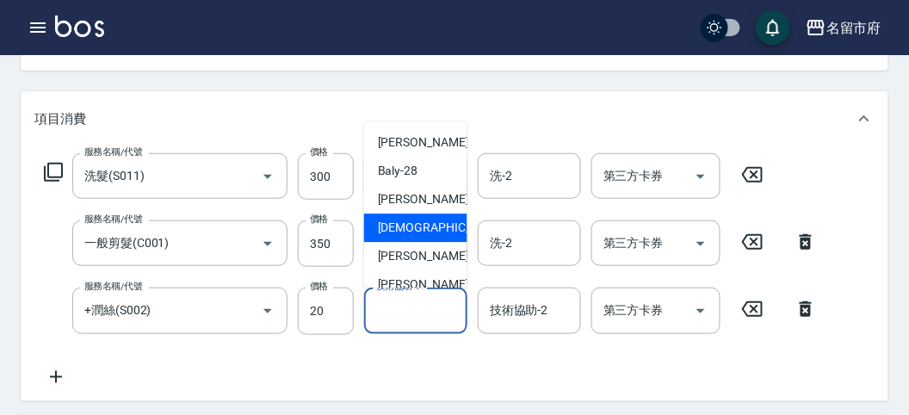
scroll to position [188, 0]
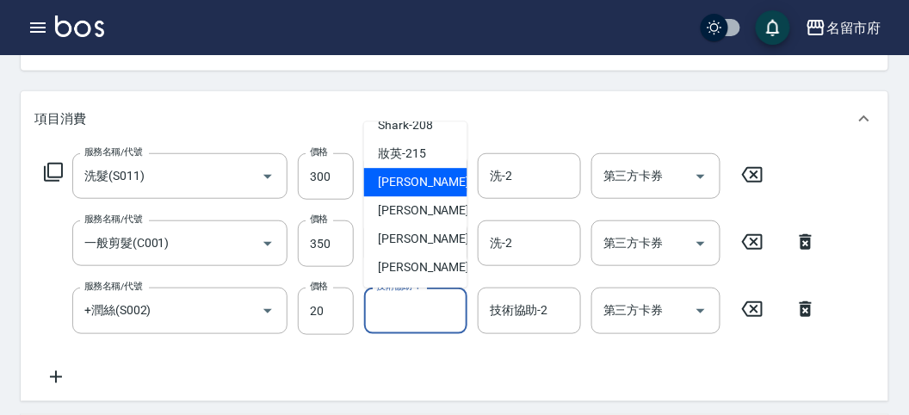
click at [432, 175] on div "小靜 -216" at bounding box center [415, 183] width 103 height 28
type input "小靜-216"
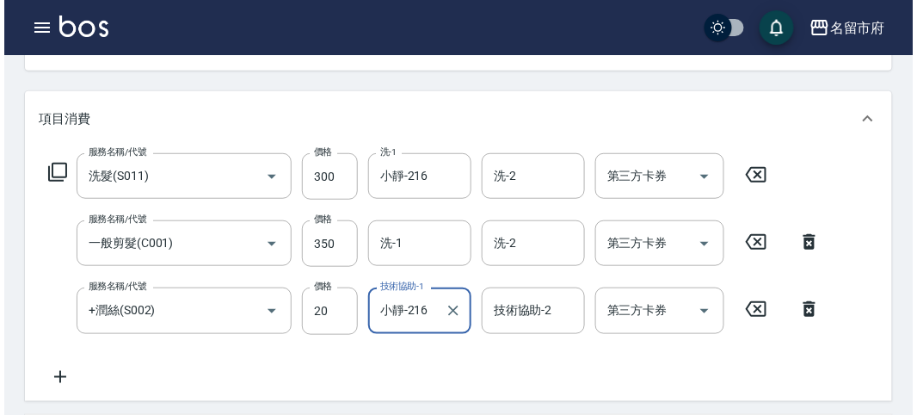
scroll to position [638, 0]
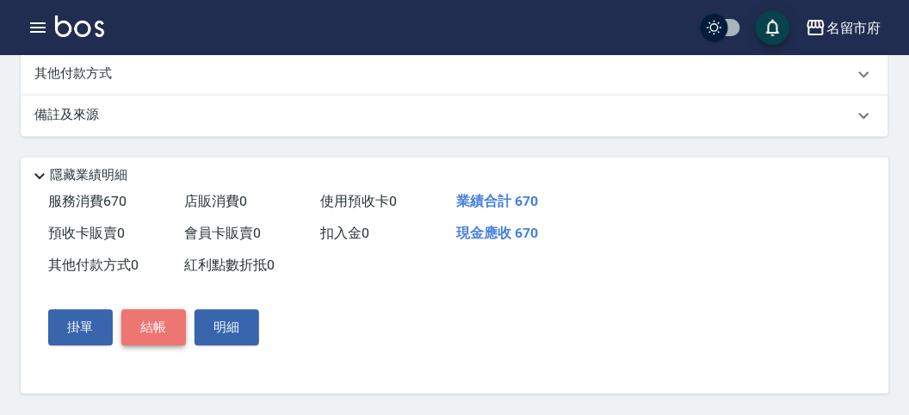
click at [155, 319] on button "結帳" at bounding box center [153, 328] width 65 height 36
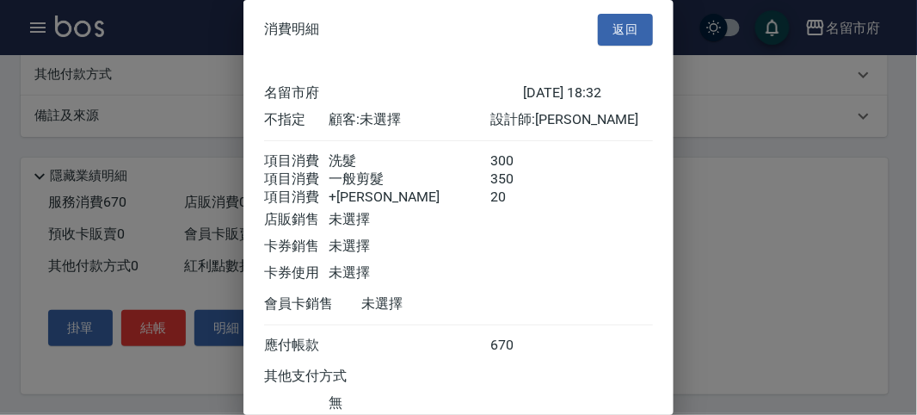
scroll to position [134, 0]
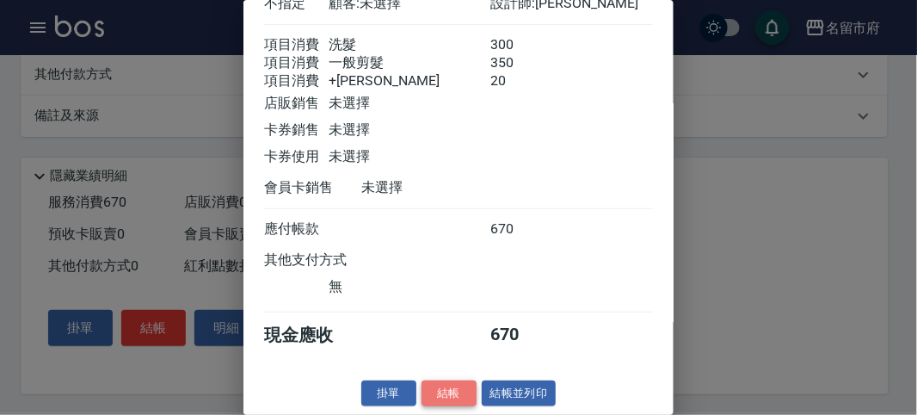
click at [454, 386] on button "結帳" at bounding box center [449, 393] width 55 height 27
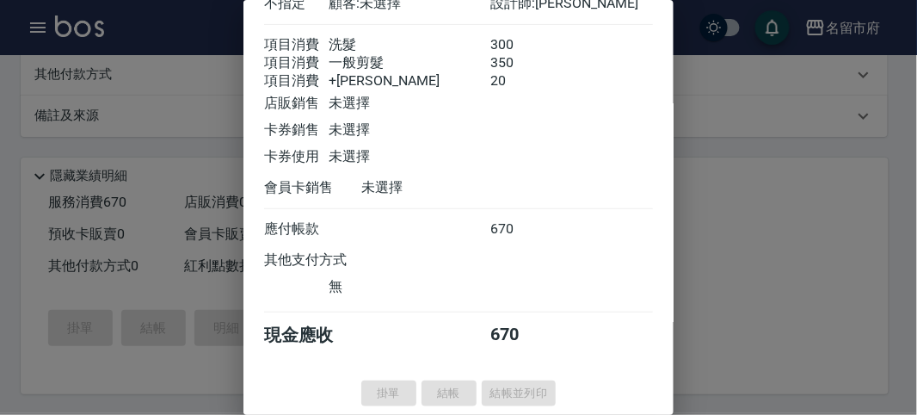
type input "[DATE] 18:33"
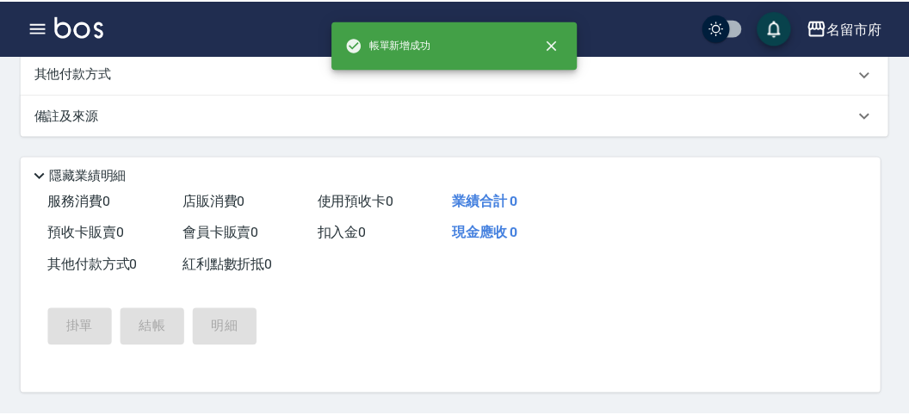
scroll to position [0, 0]
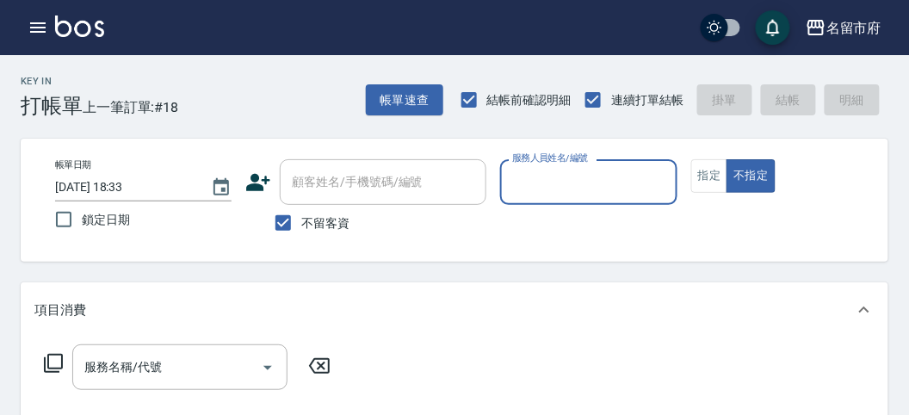
drag, startPoint x: 586, startPoint y: 189, endPoint x: 578, endPoint y: 194, distance: 8.9
click at [582, 190] on input "服務人員姓名/編號" at bounding box center [588, 182] width 161 height 30
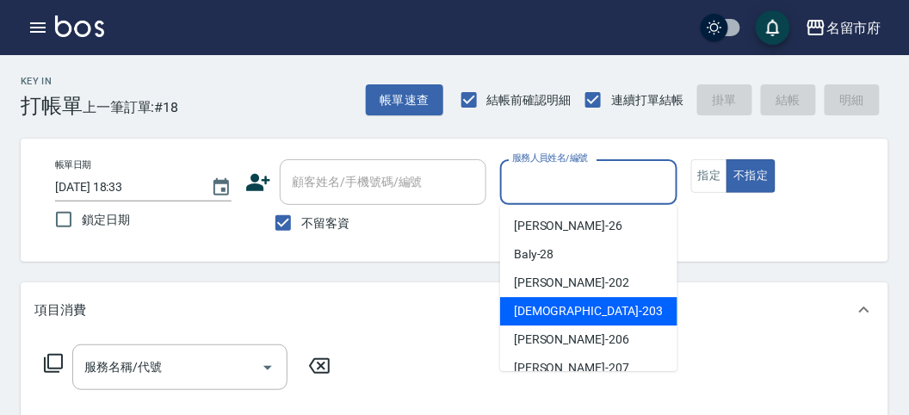
drag, startPoint x: 560, startPoint y: 299, endPoint x: 65, endPoint y: 335, distance: 497.0
click at [553, 299] on div "聖德 -203" at bounding box center [588, 311] width 177 height 28
type input "聖德-203"
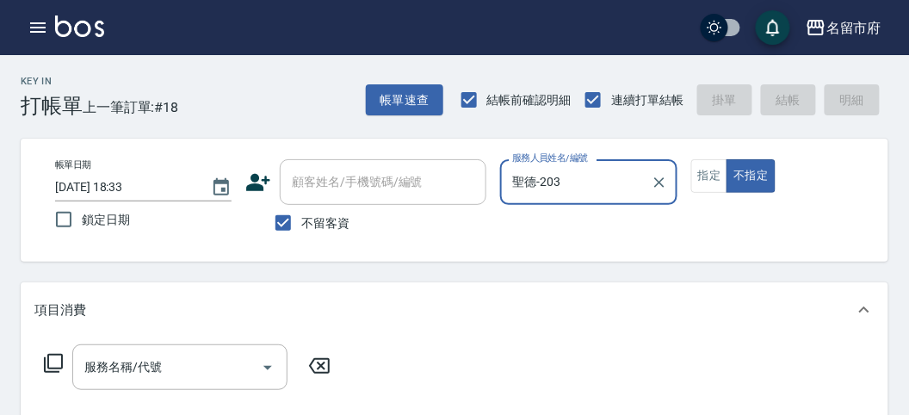
click at [54, 364] on icon at bounding box center [53, 363] width 21 height 21
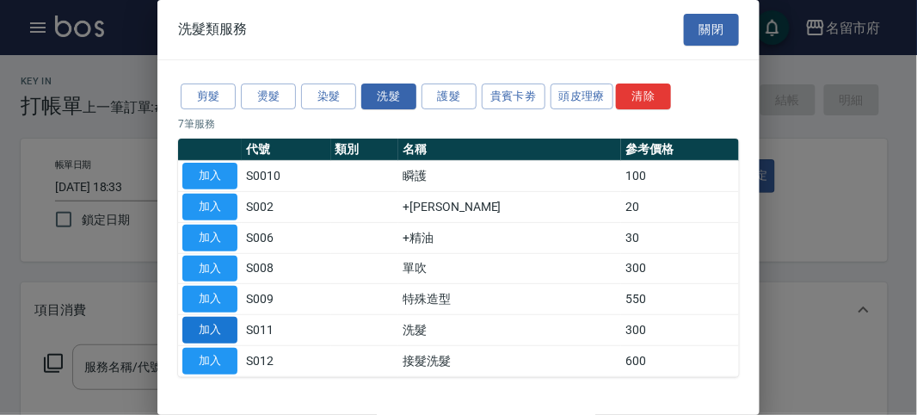
click at [190, 334] on button "加入" at bounding box center [209, 330] width 55 height 27
type input "洗髮(S011)"
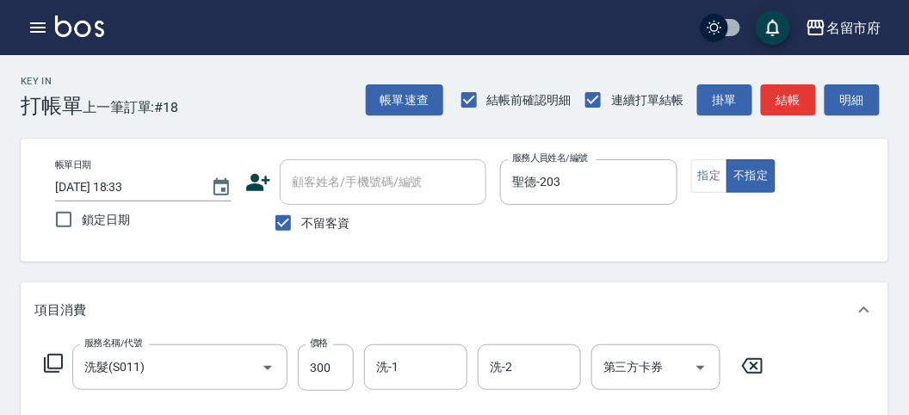
click at [53, 364] on icon at bounding box center [53, 363] width 21 height 21
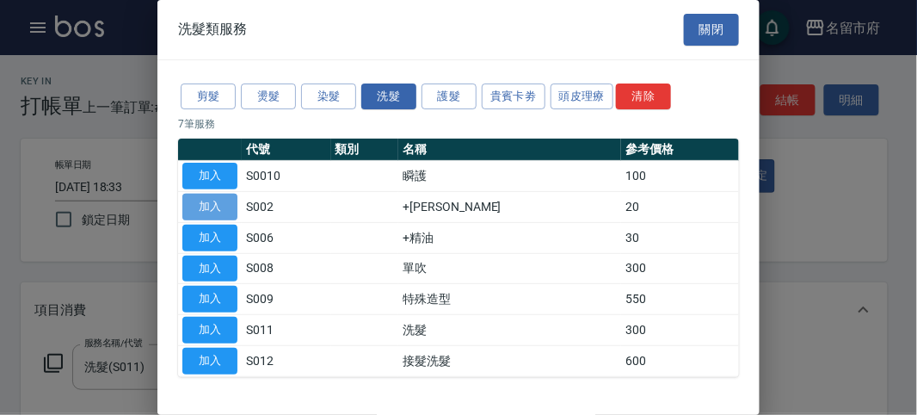
click at [203, 205] on button "加入" at bounding box center [209, 207] width 55 height 27
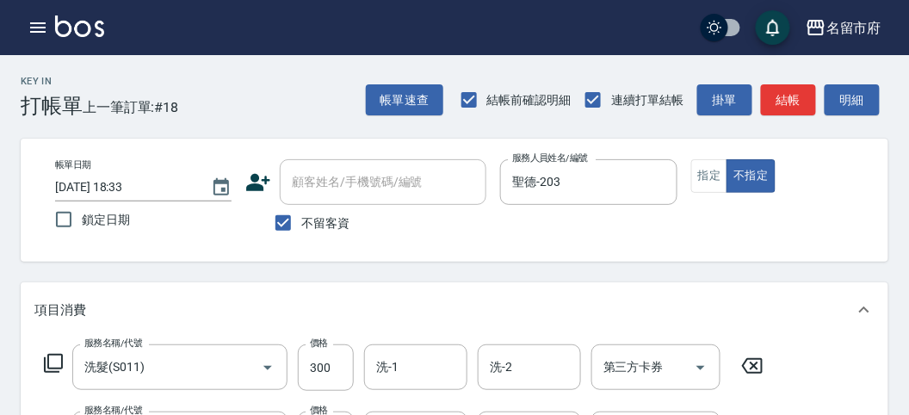
scroll to position [191, 0]
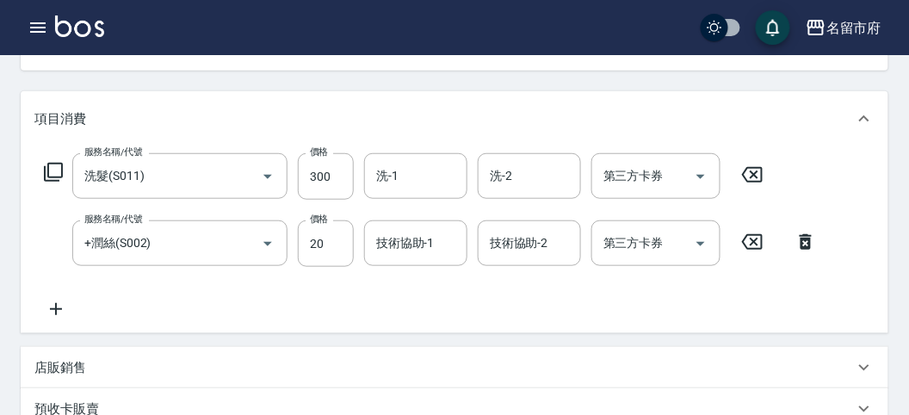
click at [64, 178] on div "服務名稱/代號 洗髮(S011) 服務名稱/代號 價格 300 價格 洗-1 洗-1 洗-2 洗-2 第三方卡券 第三方卡券" at bounding box center [403, 176] width 739 height 46
click at [63, 178] on icon at bounding box center [53, 172] width 21 height 21
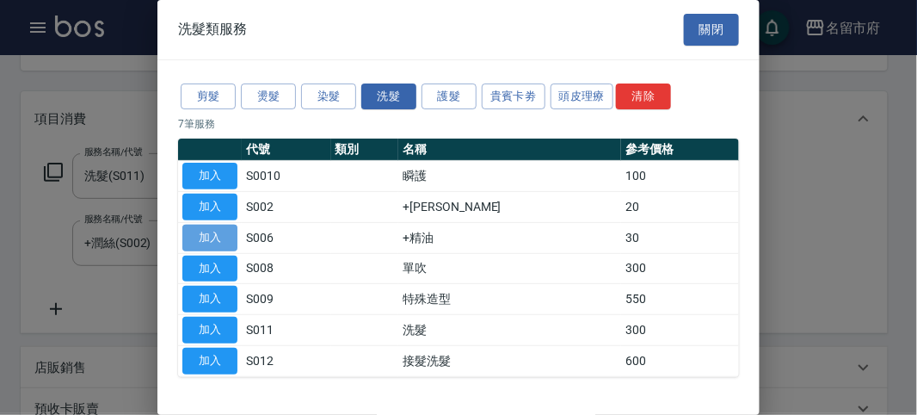
click at [214, 238] on button "加入" at bounding box center [209, 238] width 55 height 27
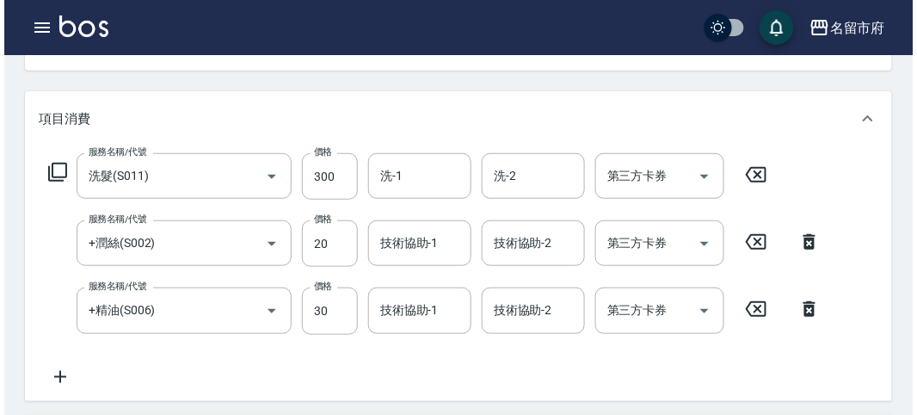
scroll to position [638, 0]
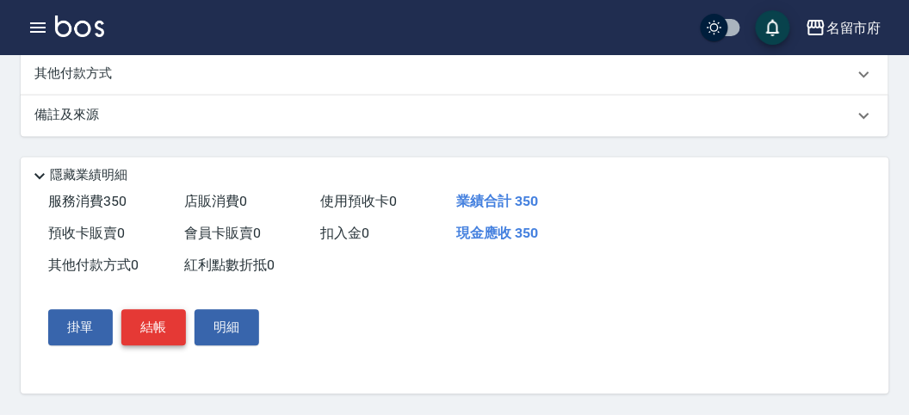
click at [178, 331] on button "結帳" at bounding box center [153, 328] width 65 height 36
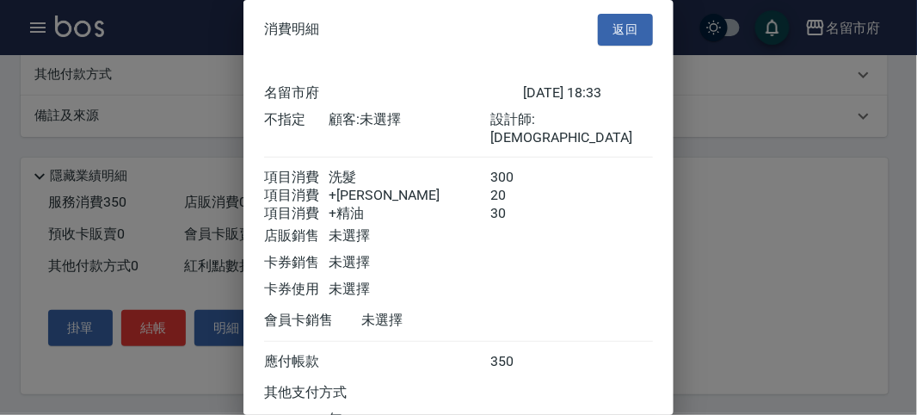
scroll to position [134, 0]
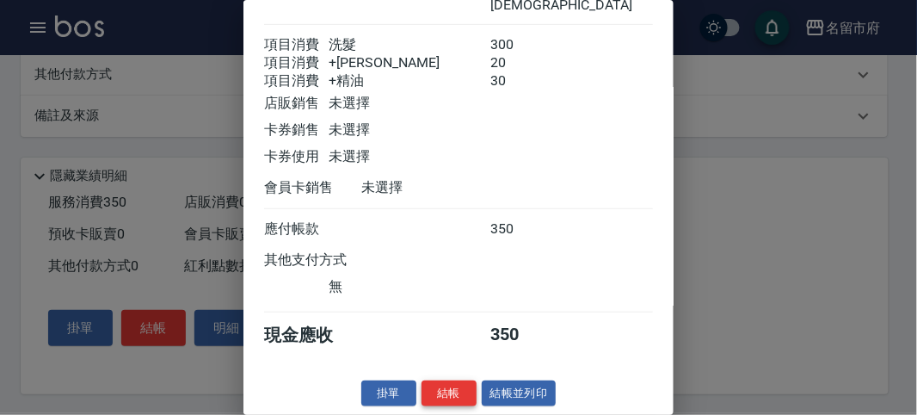
click at [439, 393] on button "結帳" at bounding box center [449, 393] width 55 height 27
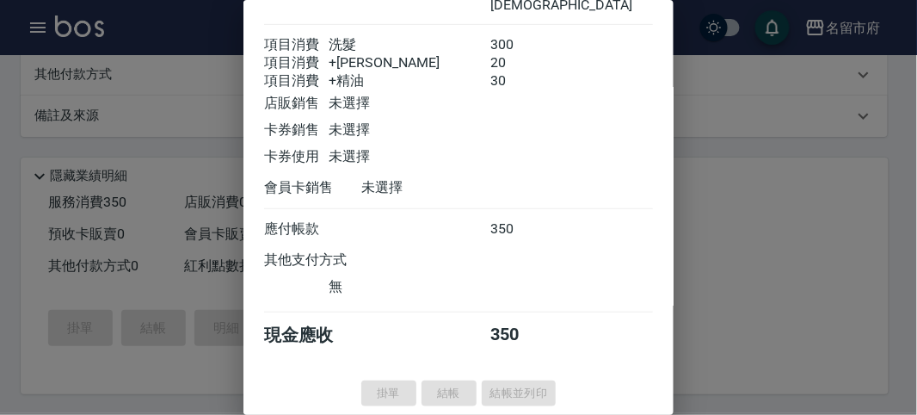
type input "[DATE] 18:49"
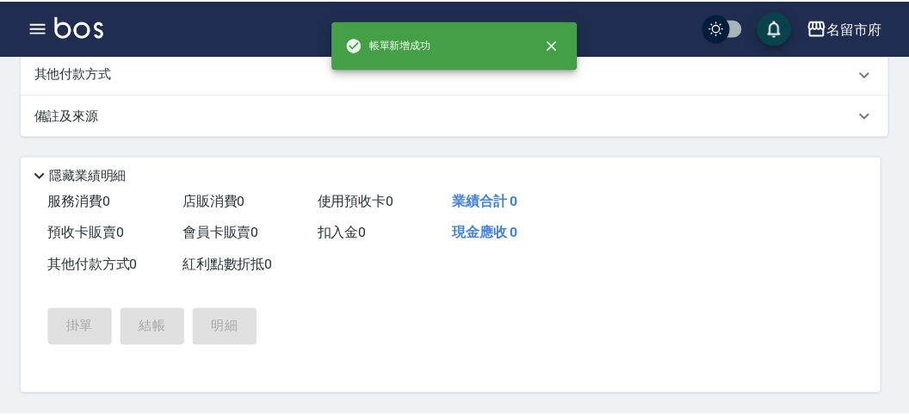
scroll to position [0, 0]
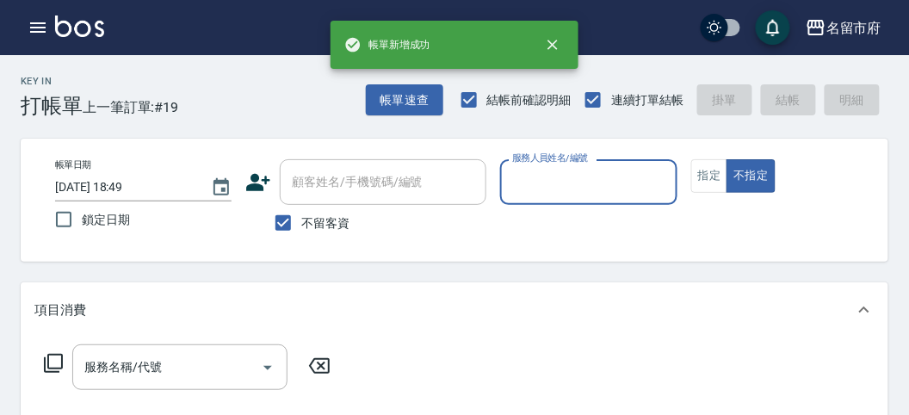
click at [592, 192] on input "服務人員姓名/編號" at bounding box center [588, 182] width 161 height 30
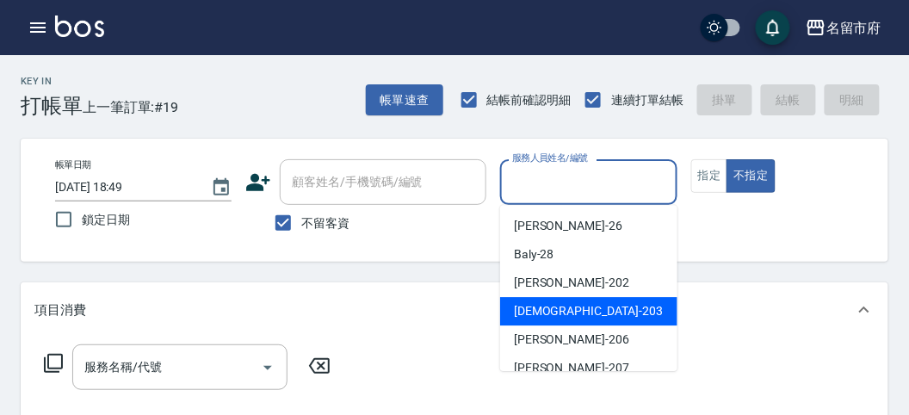
click at [546, 304] on span "聖德 -203" at bounding box center [588, 311] width 149 height 18
type input "聖德-203"
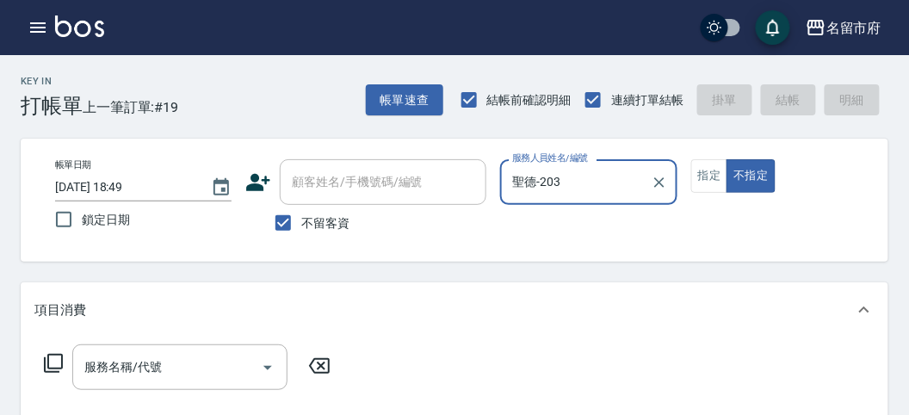
click at [57, 368] on icon at bounding box center [53, 363] width 19 height 19
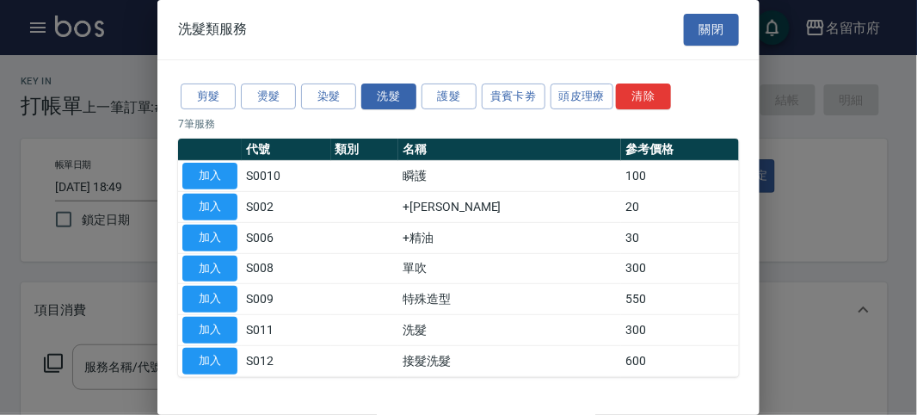
click at [557, 121] on p "7 筆服務" at bounding box center [458, 123] width 561 height 15
click at [575, 100] on button "頭皮理療" at bounding box center [583, 96] width 64 height 27
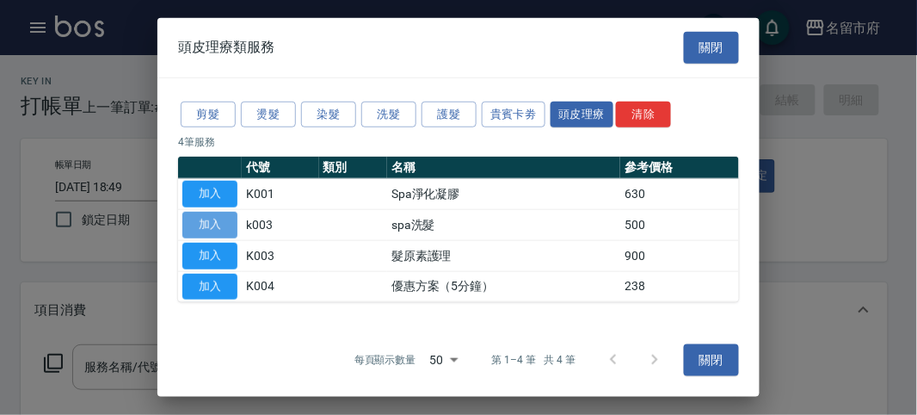
click at [211, 217] on button "加入" at bounding box center [209, 225] width 55 height 27
type input "spa洗髮(k003)"
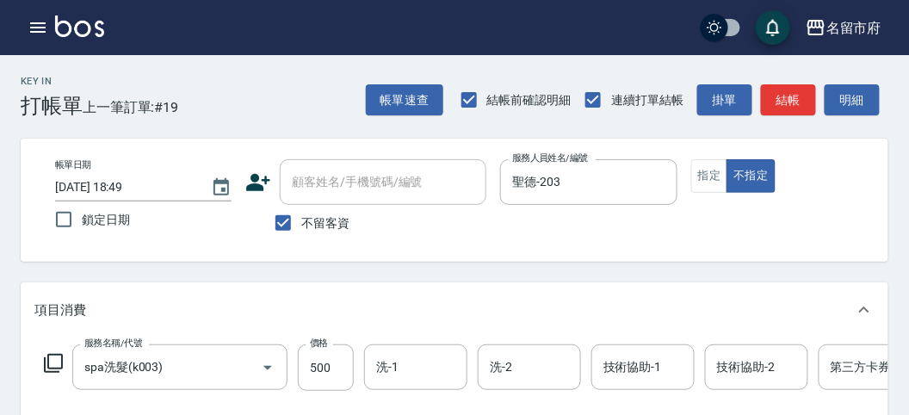
click at [52, 357] on icon at bounding box center [53, 363] width 21 height 21
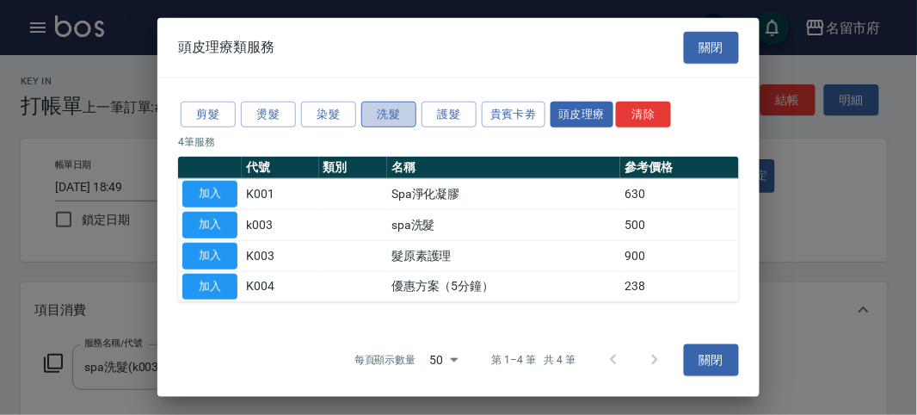
click at [372, 123] on button "洗髮" at bounding box center [388, 114] width 55 height 27
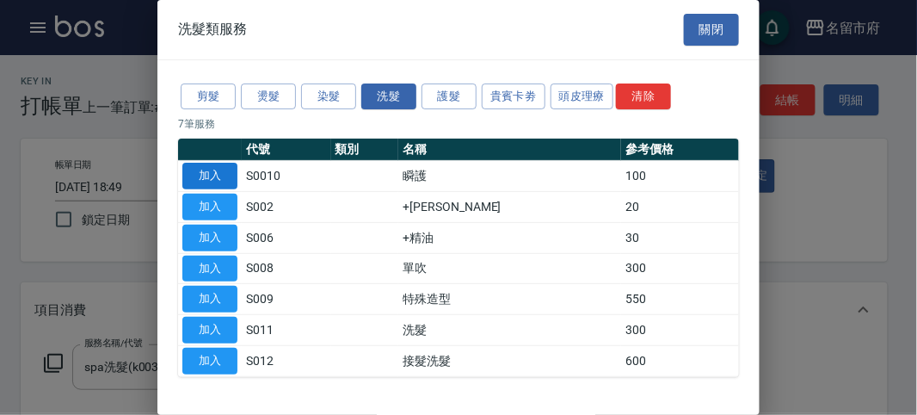
click at [211, 170] on button "加入" at bounding box center [209, 176] width 55 height 27
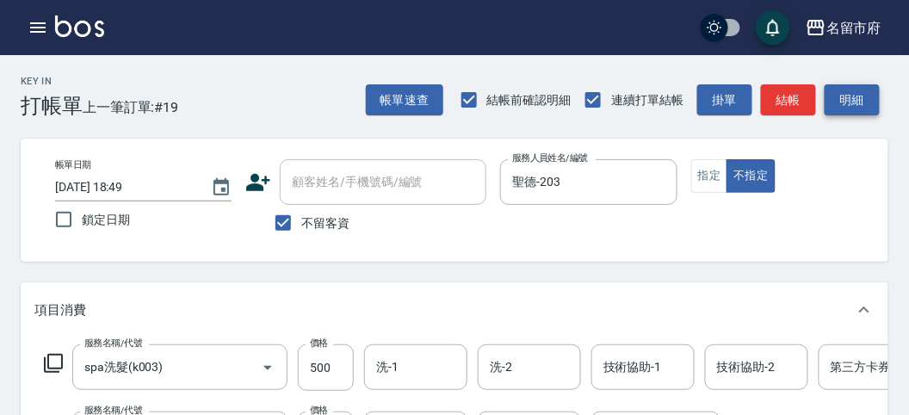
click at [866, 92] on button "明細" at bounding box center [851, 100] width 55 height 32
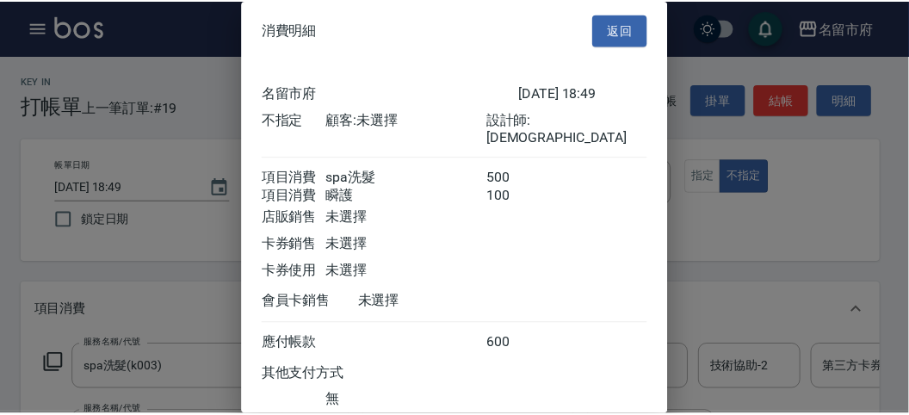
scroll to position [114, 0]
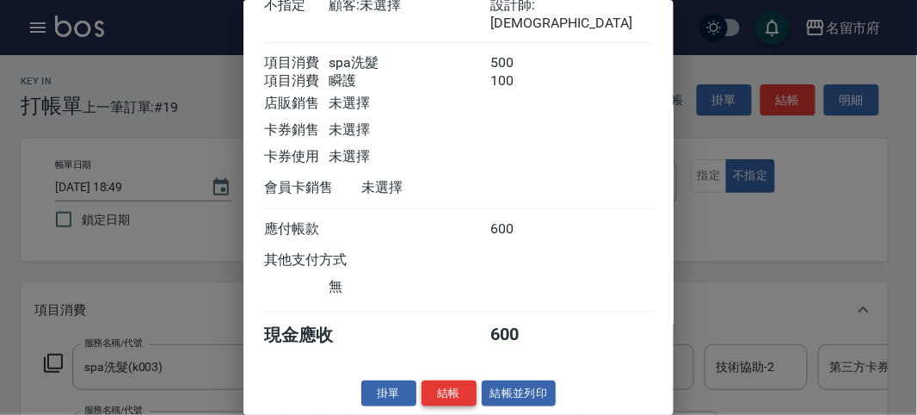
click at [430, 398] on button "結帳" at bounding box center [449, 393] width 55 height 27
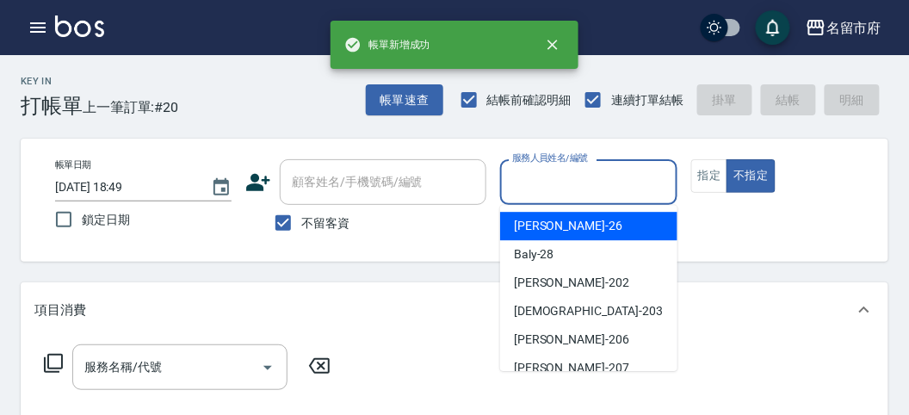
drag, startPoint x: 547, startPoint y: 190, endPoint x: 572, endPoint y: 340, distance: 151.8
click at [545, 194] on input "服務人員姓名/編號" at bounding box center [588, 182] width 161 height 30
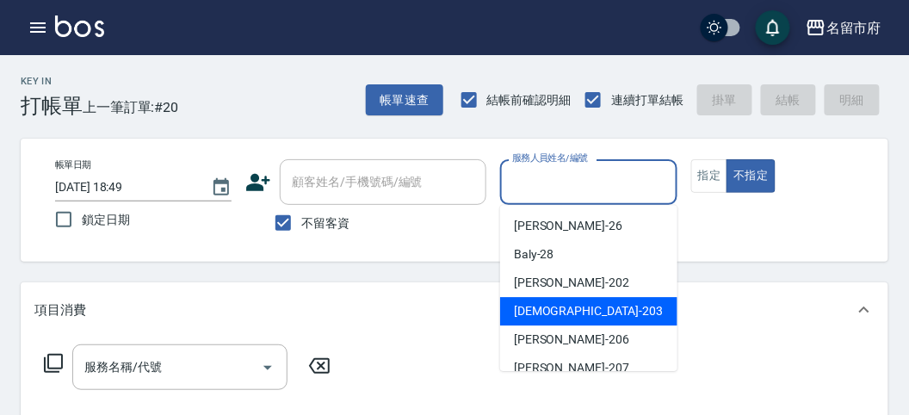
click at [533, 309] on span "聖德 -203" at bounding box center [588, 311] width 149 height 18
type input "聖德-203"
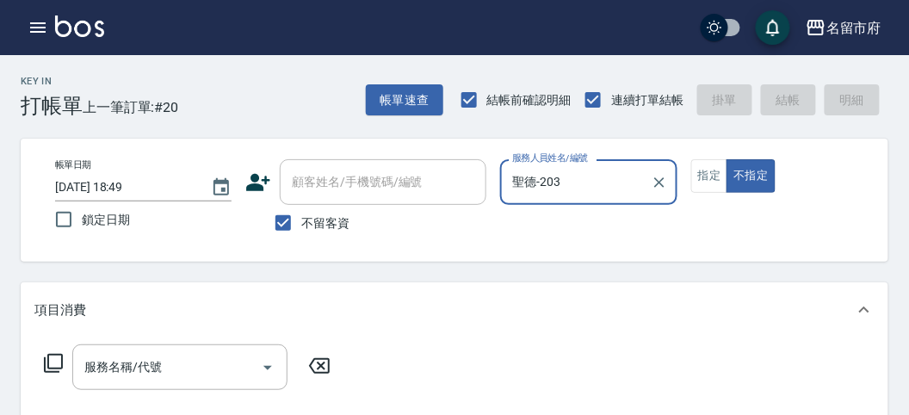
click at [44, 367] on icon at bounding box center [53, 363] width 21 height 21
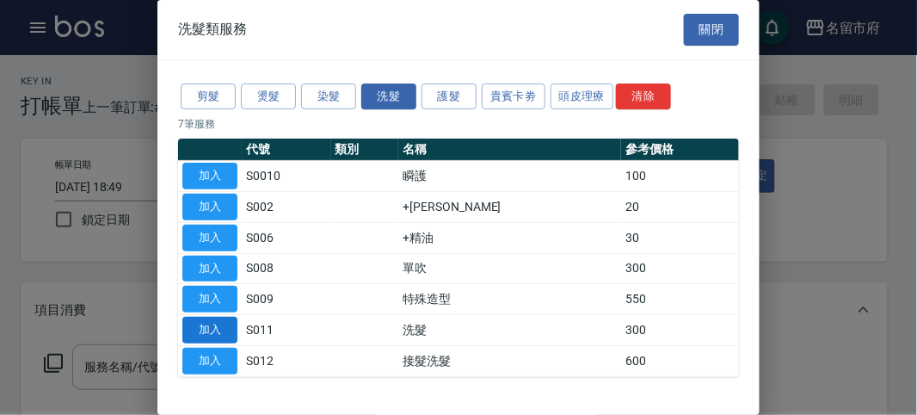
click at [185, 328] on button "加入" at bounding box center [209, 330] width 55 height 27
type input "洗髮(S011)"
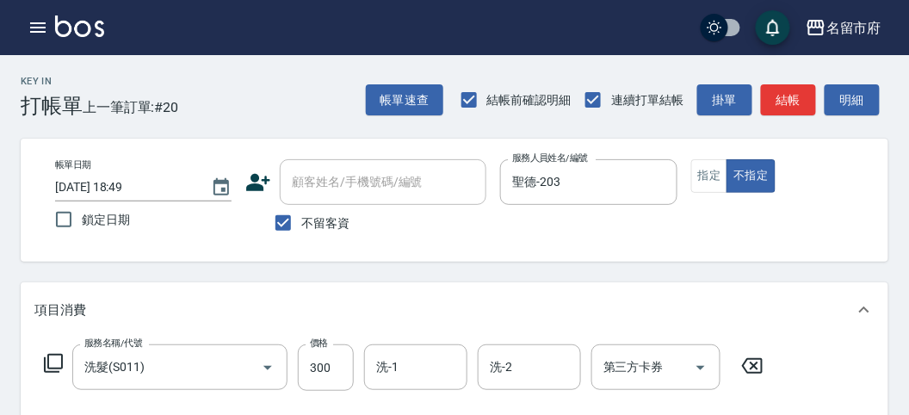
click at [62, 358] on icon at bounding box center [53, 363] width 19 height 19
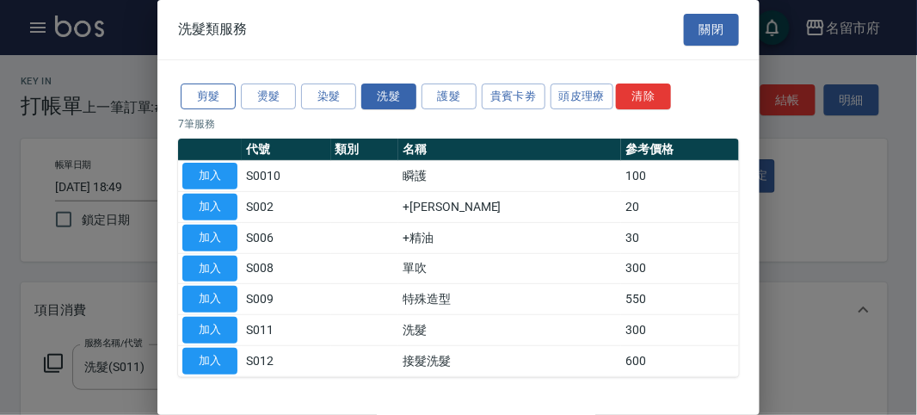
drag, startPoint x: 206, startPoint y: 93, endPoint x: 189, endPoint y: 184, distance: 92.7
click at [205, 92] on button "剪髮" at bounding box center [208, 96] width 55 height 27
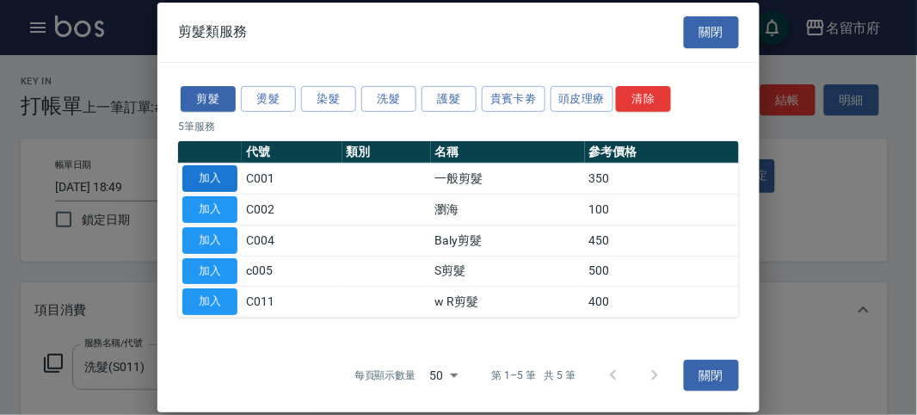
click at [191, 182] on button "加入" at bounding box center [209, 178] width 55 height 27
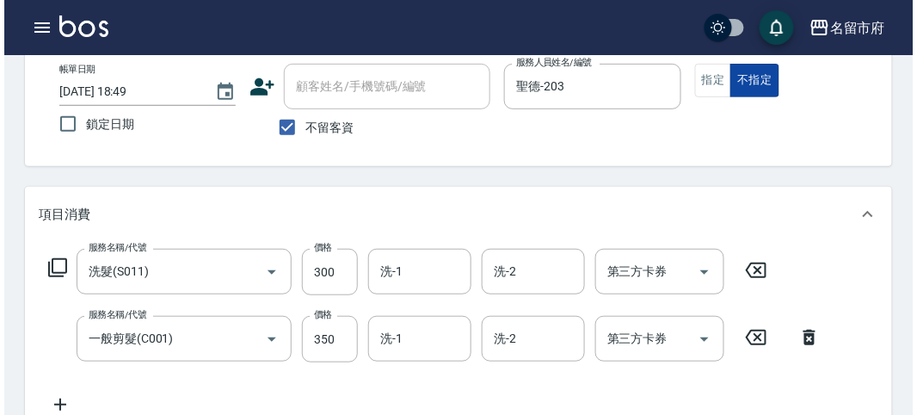
scroll to position [0, 0]
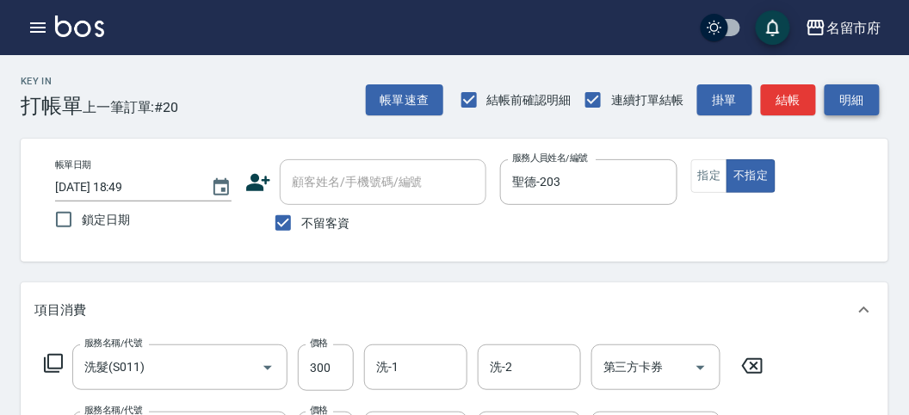
click at [858, 93] on button "明細" at bounding box center [851, 100] width 55 height 32
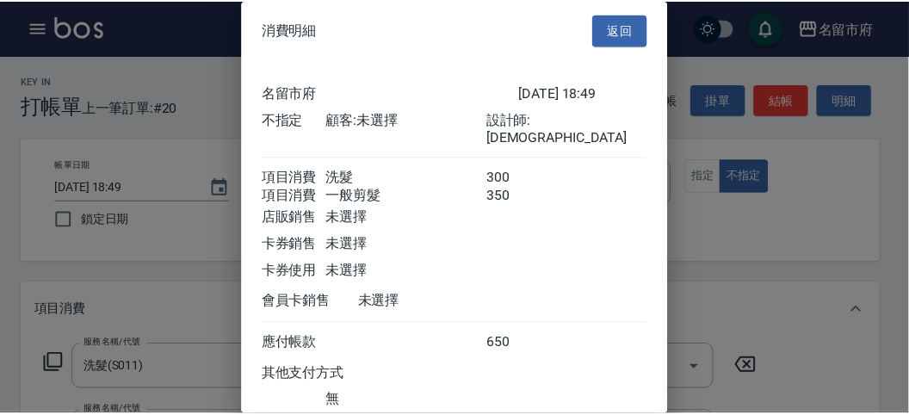
scroll to position [114, 0]
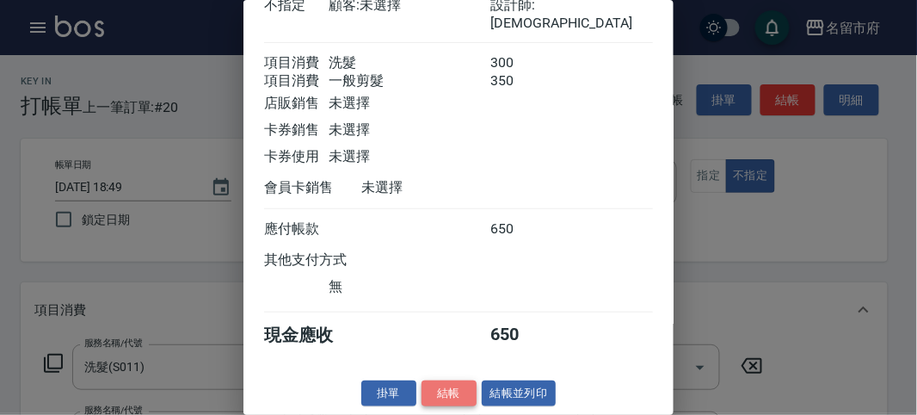
click at [423, 392] on button "結帳" at bounding box center [449, 393] width 55 height 27
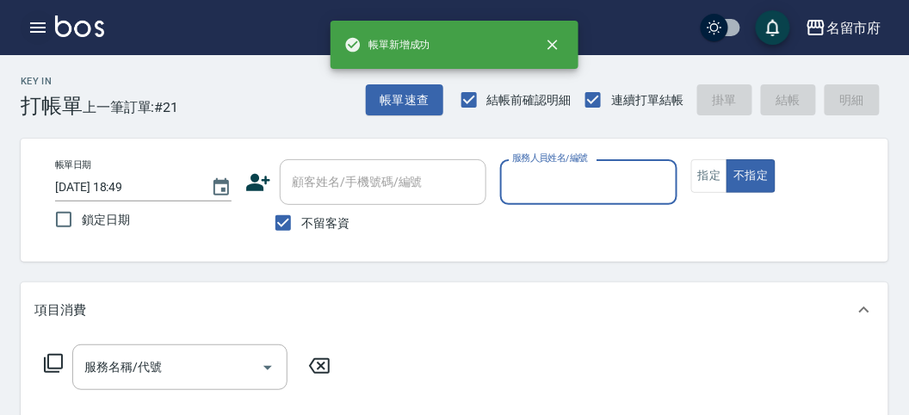
click at [44, 15] on button "button" at bounding box center [38, 27] width 34 height 34
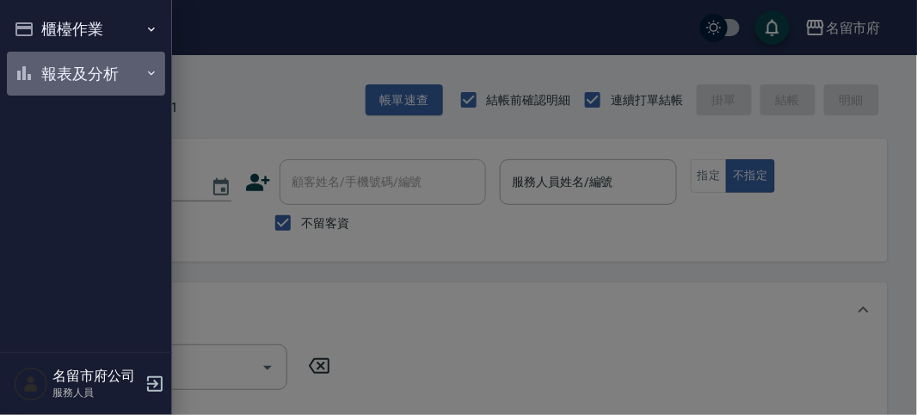
click at [25, 83] on icon "button" at bounding box center [24, 73] width 21 height 21
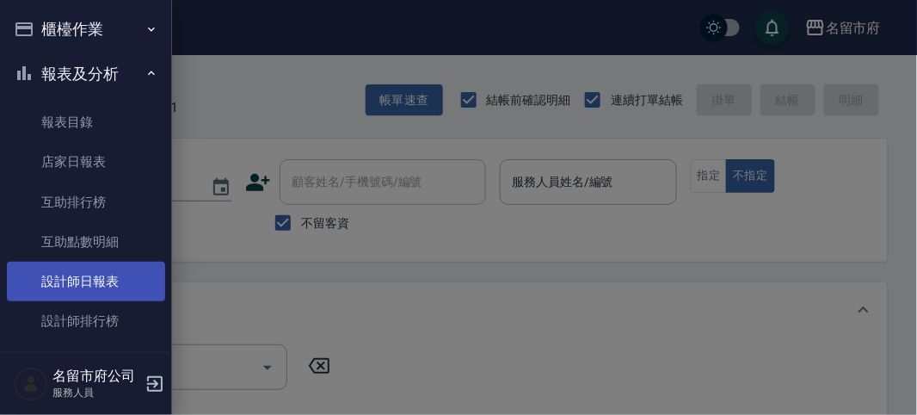
click at [97, 274] on link "設計師日報表" at bounding box center [86, 282] width 158 height 40
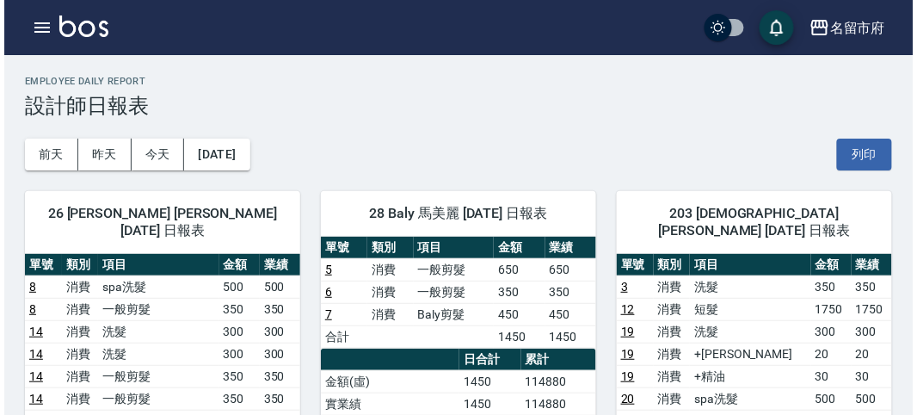
scroll to position [191, 0]
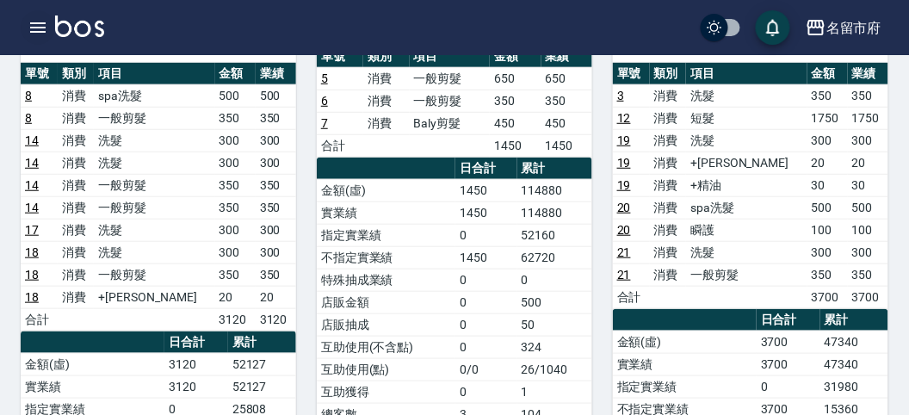
click at [41, 20] on button "button" at bounding box center [38, 27] width 34 height 34
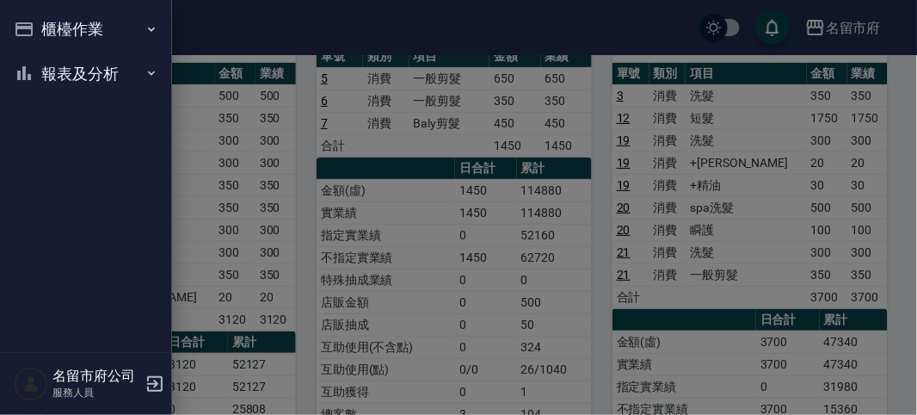
click at [41, 20] on button "櫃檯作業" at bounding box center [86, 29] width 158 height 45
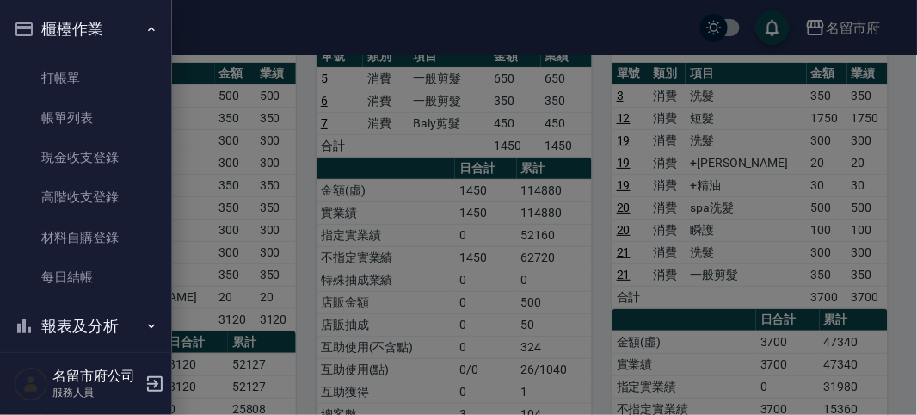
click at [410, 182] on div at bounding box center [458, 207] width 917 height 415
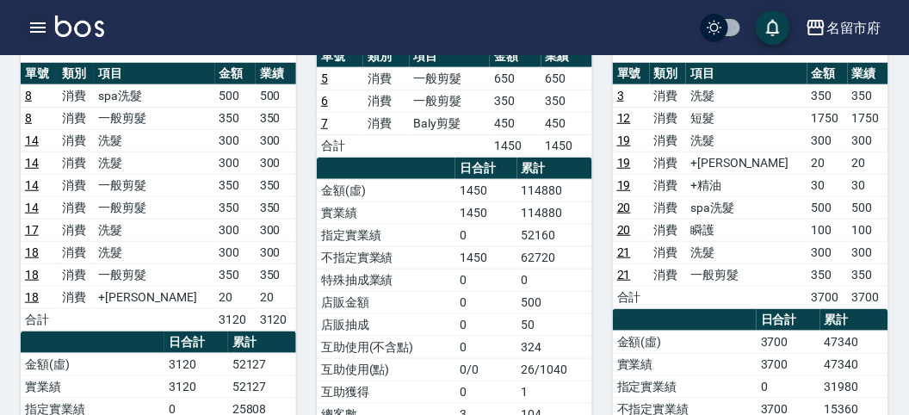
click at [40, 27] on icon "button" at bounding box center [37, 27] width 15 height 10
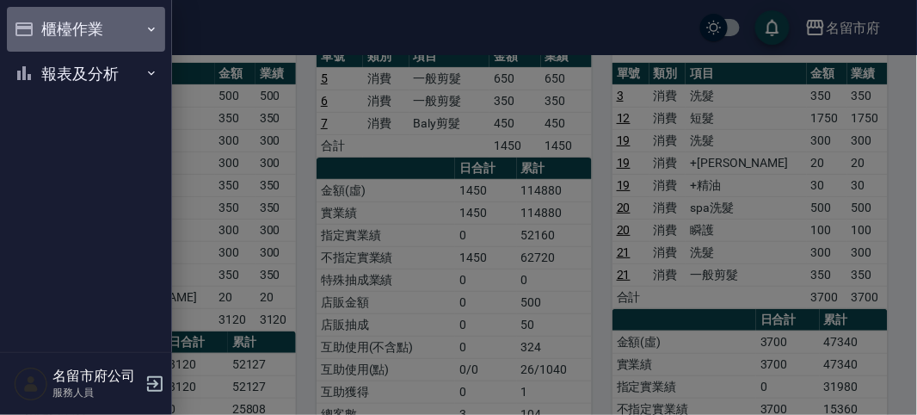
click at [40, 27] on button "櫃檯作業" at bounding box center [86, 29] width 158 height 45
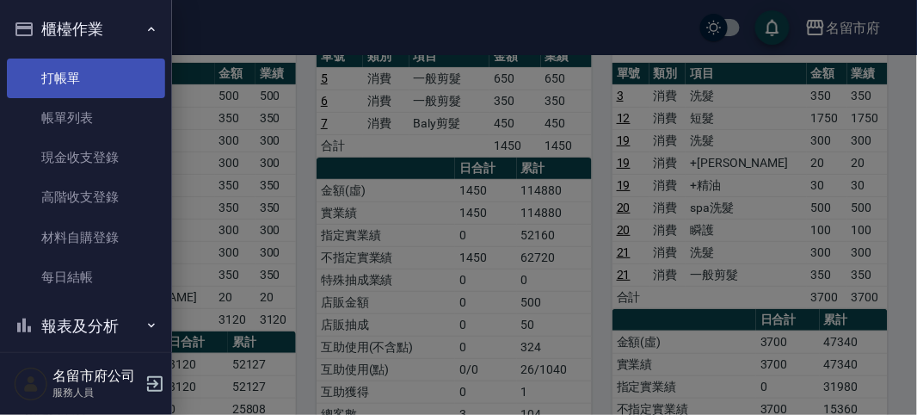
click at [71, 71] on link "打帳單" at bounding box center [86, 79] width 158 height 40
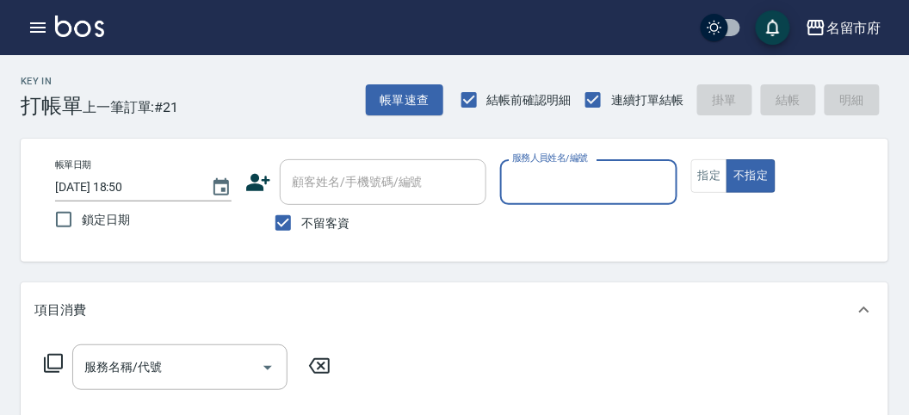
click at [224, 96] on div "Key In 打帳單 上一筆訂單:#21 帳單速查 結帳前確認明細 連續打單結帳 掛單 結帳 明細" at bounding box center [444, 86] width 888 height 63
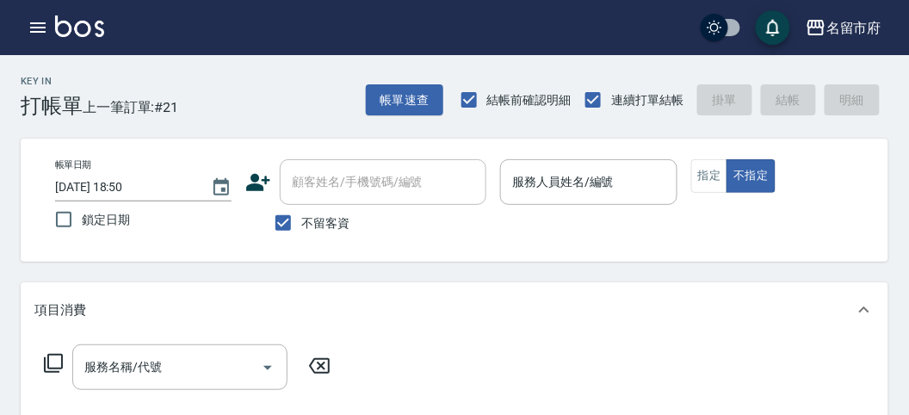
click at [280, 92] on div "Key In 打帳單 上一筆訂單:#21 帳單速查 結帳前確認明細 連續打單結帳 掛單 結帳 明細" at bounding box center [444, 86] width 888 height 63
click at [35, 22] on icon "button" at bounding box center [38, 27] width 21 height 21
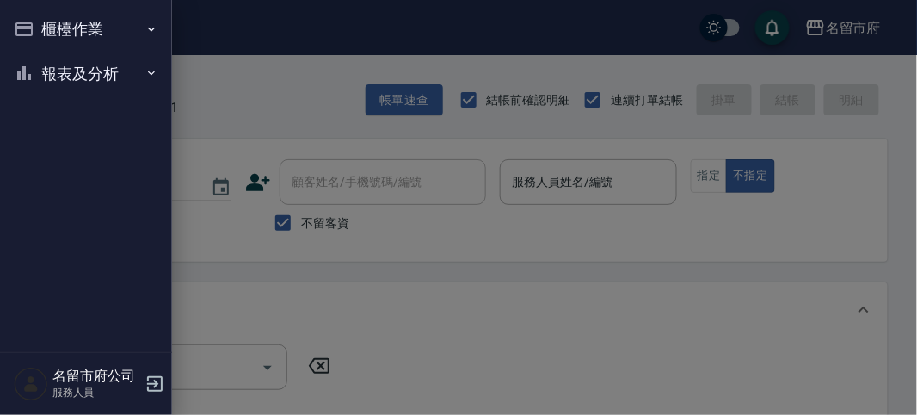
click at [28, 28] on icon "button" at bounding box center [23, 29] width 17 height 14
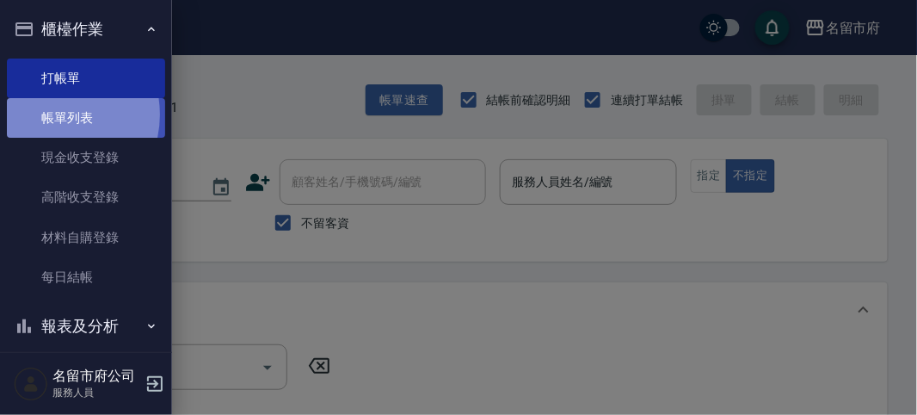
click at [49, 114] on link "帳單列表" at bounding box center [86, 118] width 158 height 40
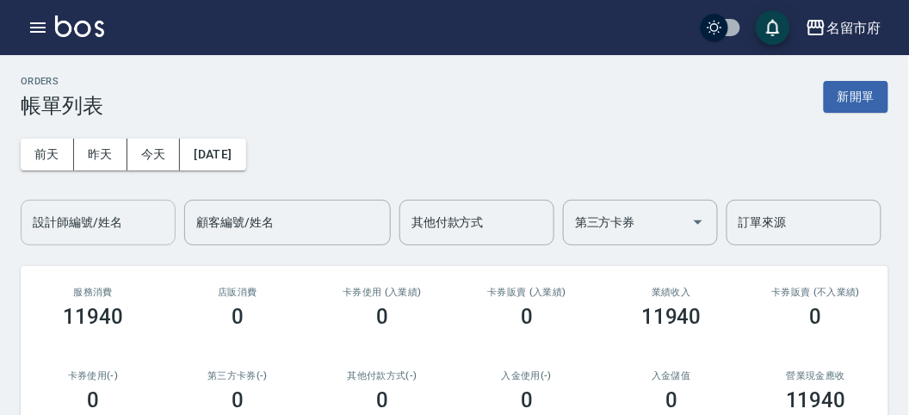
click at [83, 228] on input "設計師編號/姓名" at bounding box center [97, 222] width 139 height 30
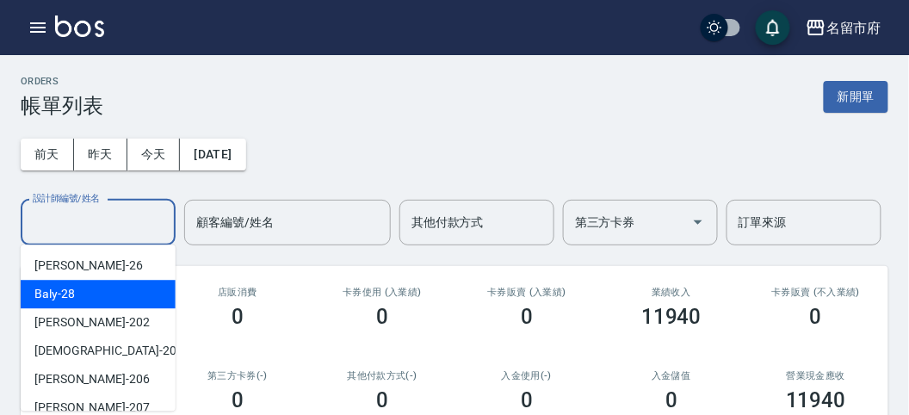
click at [102, 300] on div "Baly -28" at bounding box center [98, 294] width 155 height 28
type input "Baly-28"
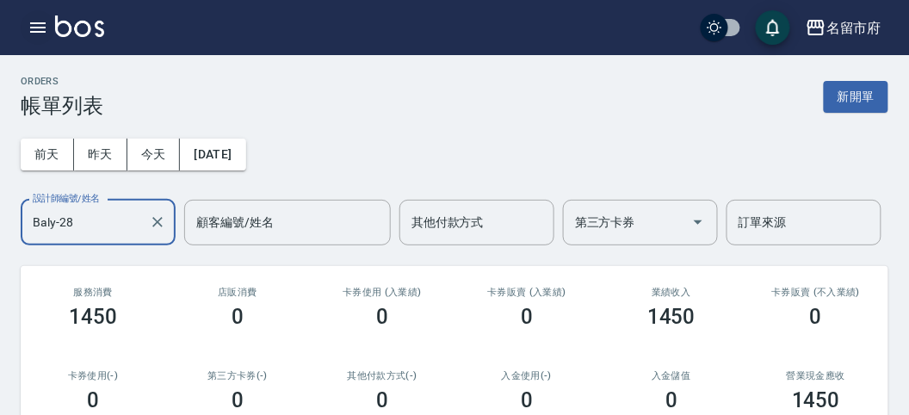
click at [34, 33] on icon "button" at bounding box center [38, 27] width 21 height 21
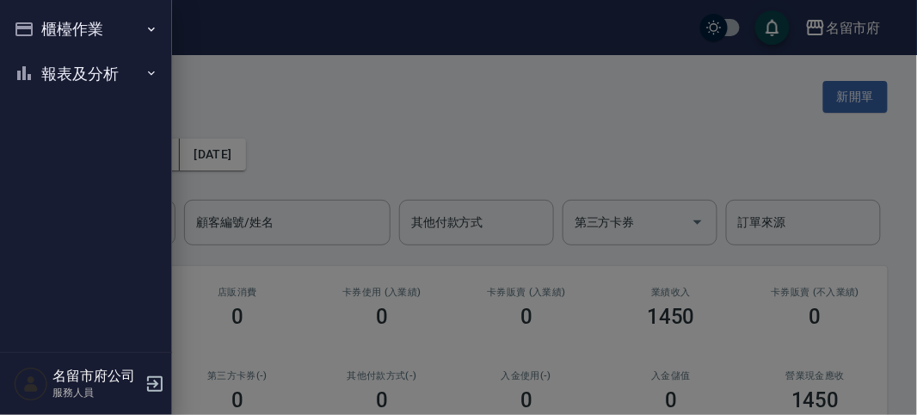
click at [34, 33] on button "櫃檯作業" at bounding box center [86, 29] width 158 height 45
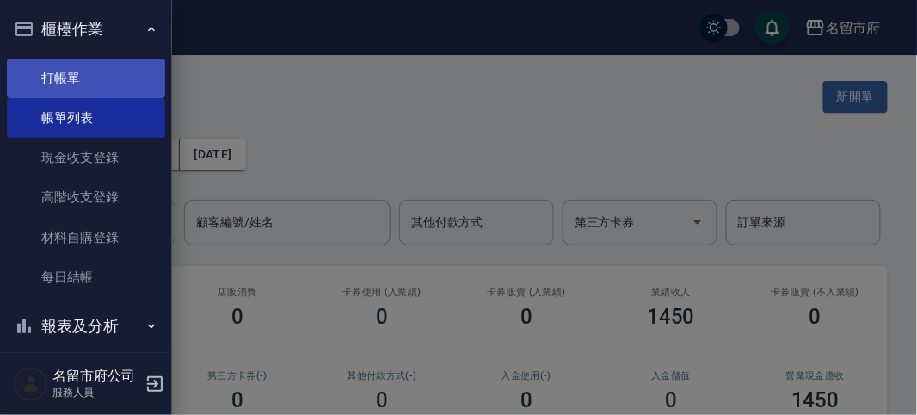
click at [61, 71] on link "打帳單" at bounding box center [86, 79] width 158 height 40
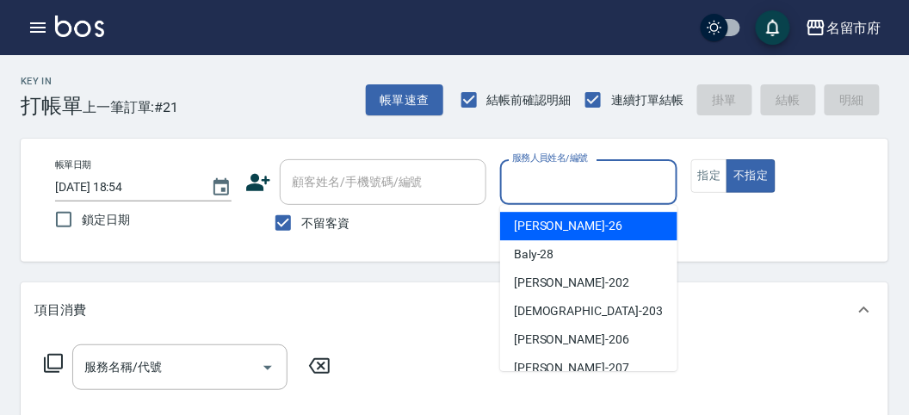
click at [545, 185] on input "服務人員姓名/編號" at bounding box center [588, 182] width 161 height 30
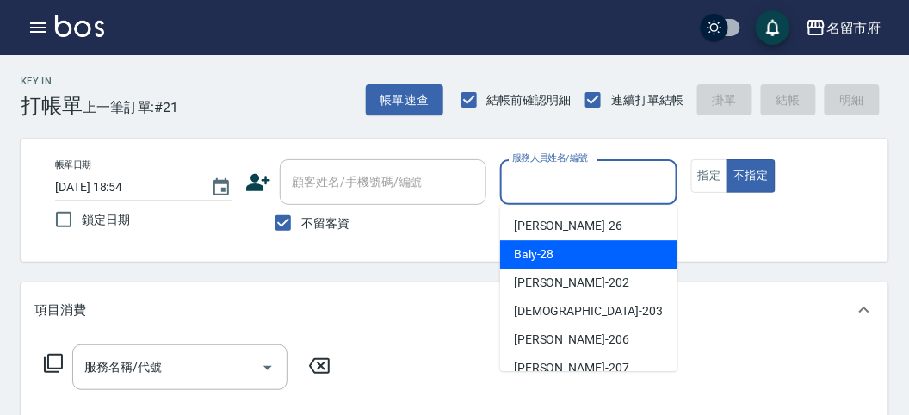
click at [546, 249] on span "Baly -28" at bounding box center [534, 254] width 40 height 18
type input "Baly-28"
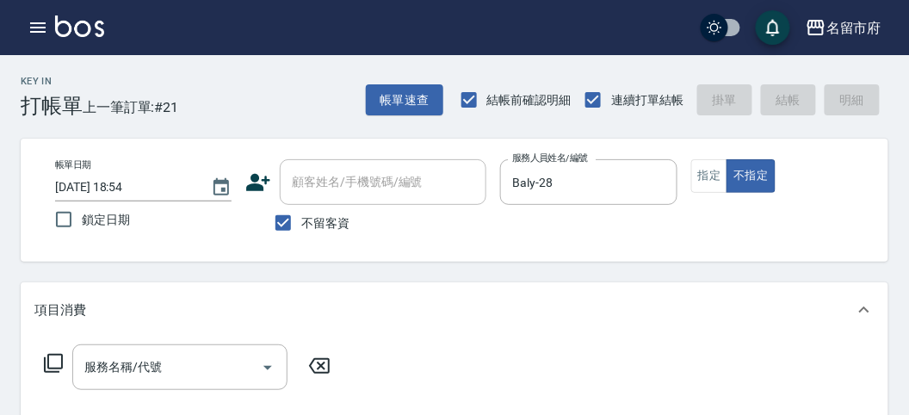
click at [56, 355] on icon at bounding box center [53, 363] width 21 height 21
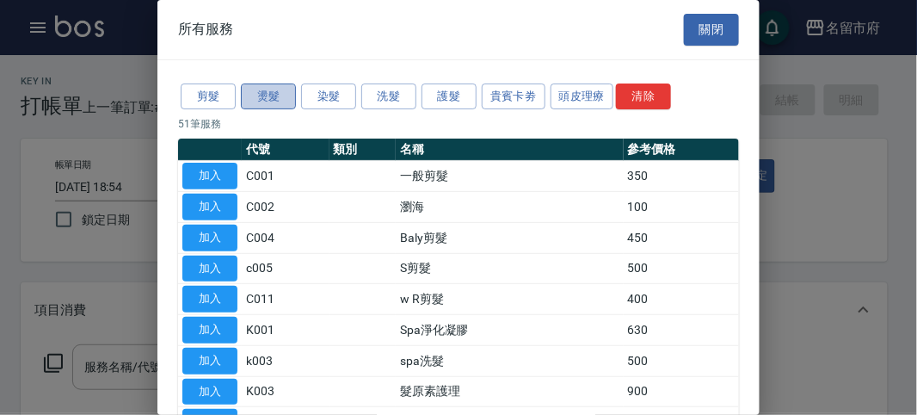
click at [267, 96] on button "燙髮" at bounding box center [268, 96] width 55 height 27
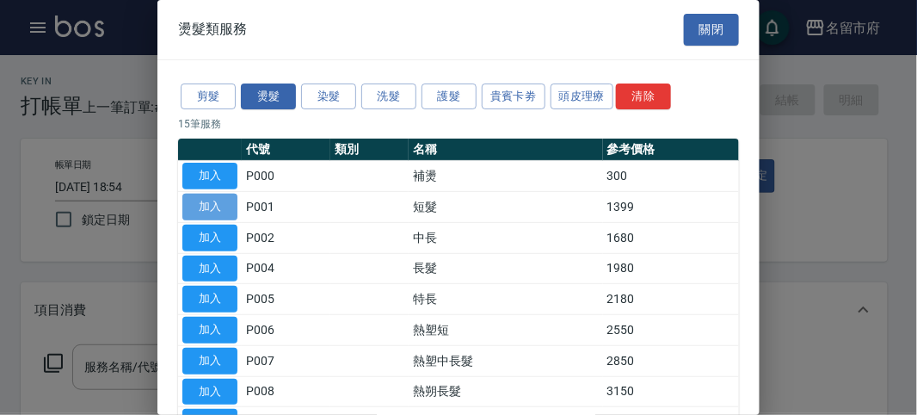
click at [219, 206] on button "加入" at bounding box center [209, 207] width 55 height 27
type input "短髮(P001)"
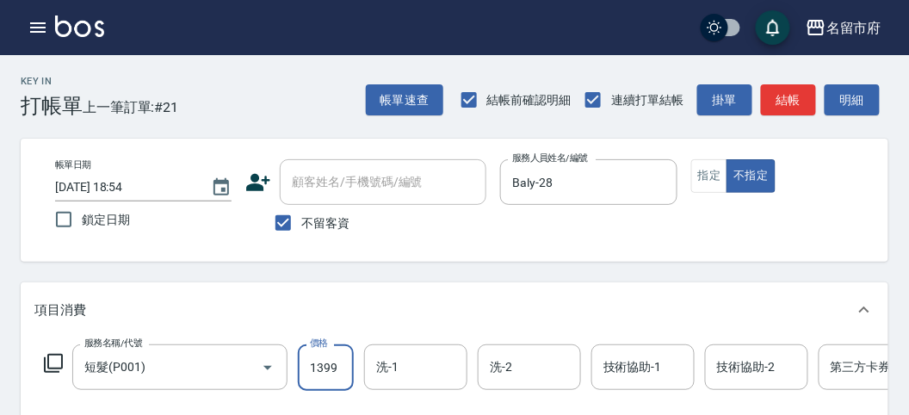
click at [315, 361] on input "1399" at bounding box center [326, 367] width 56 height 46
type input "4500"
click at [59, 359] on icon at bounding box center [53, 363] width 21 height 21
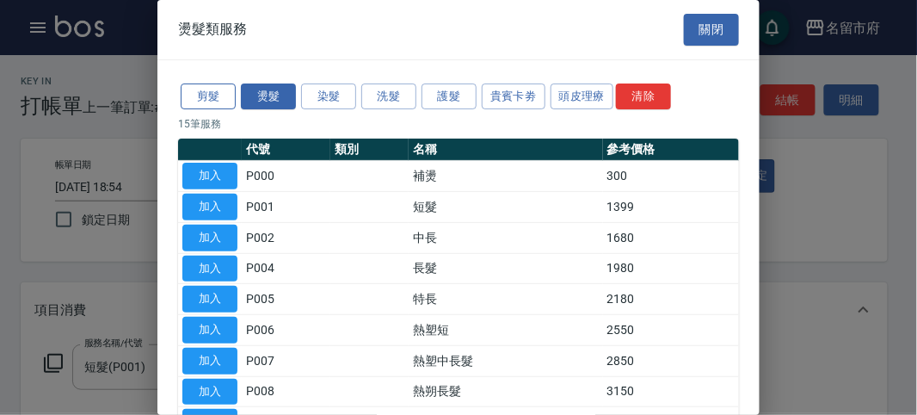
click at [218, 92] on button "剪髮" at bounding box center [208, 96] width 55 height 27
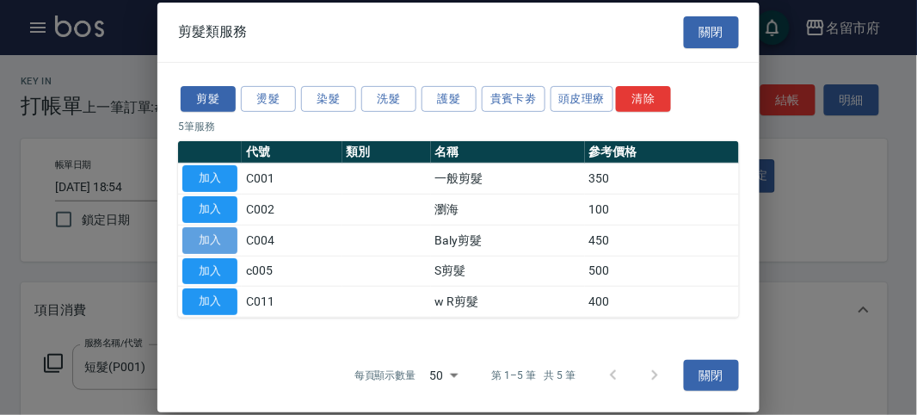
click at [213, 238] on button "加入" at bounding box center [209, 240] width 55 height 27
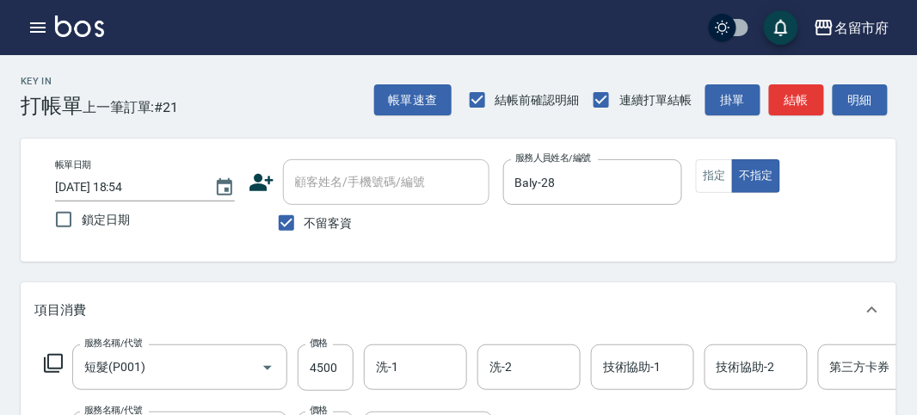
scroll to position [43, 0]
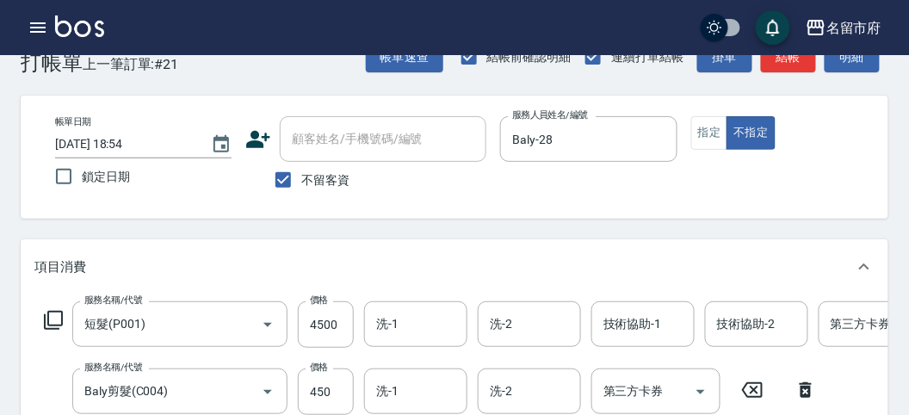
click at [57, 317] on icon at bounding box center [53, 320] width 21 height 21
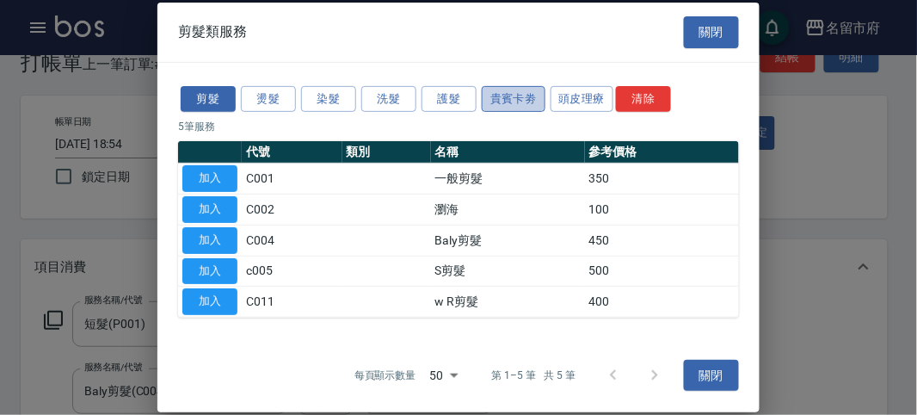
click at [519, 98] on button "貴賓卡劵" at bounding box center [514, 98] width 64 height 27
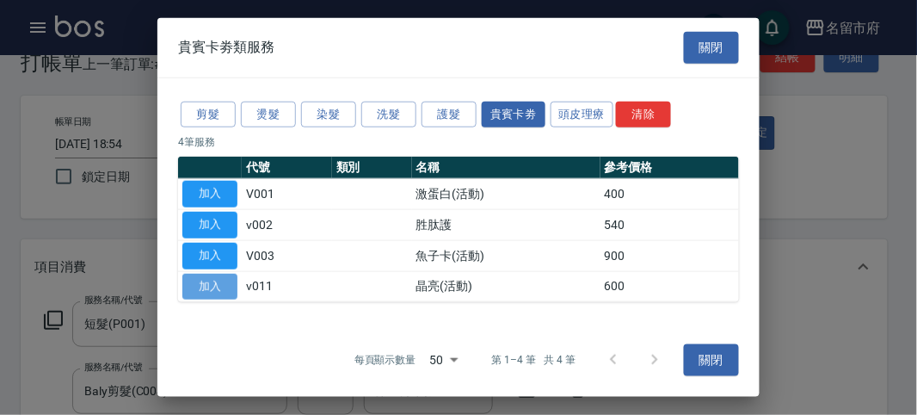
click at [203, 281] on button "加入" at bounding box center [209, 286] width 55 height 27
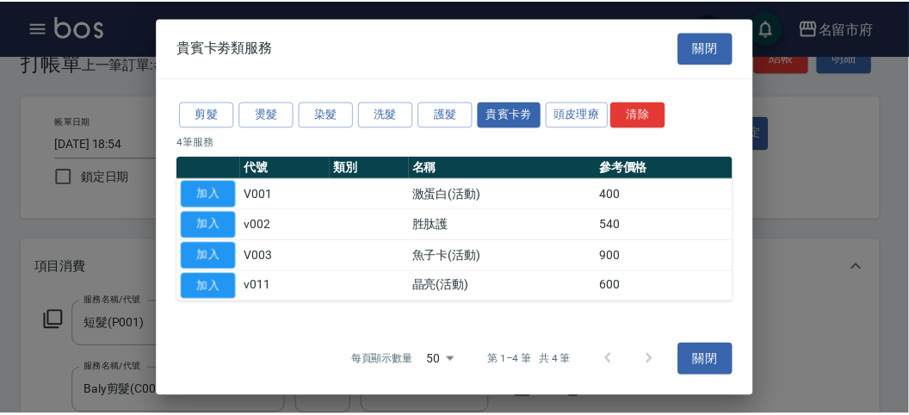
scroll to position [293, 0]
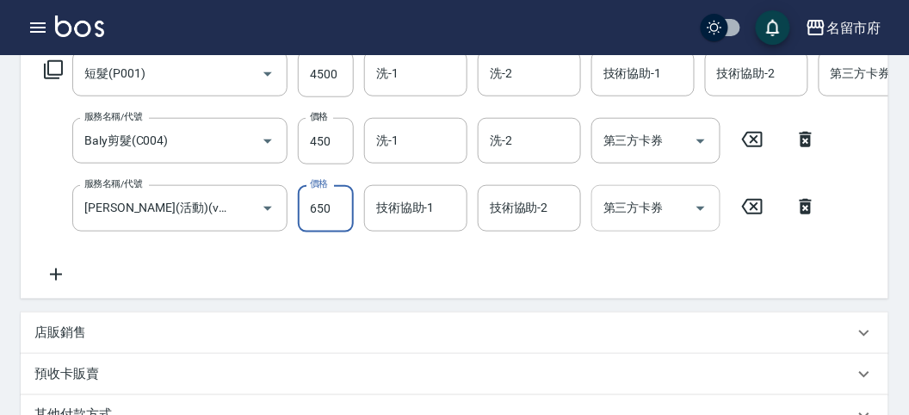
type input "650"
click at [624, 203] on input "第三方卡券" at bounding box center [643, 208] width 88 height 30
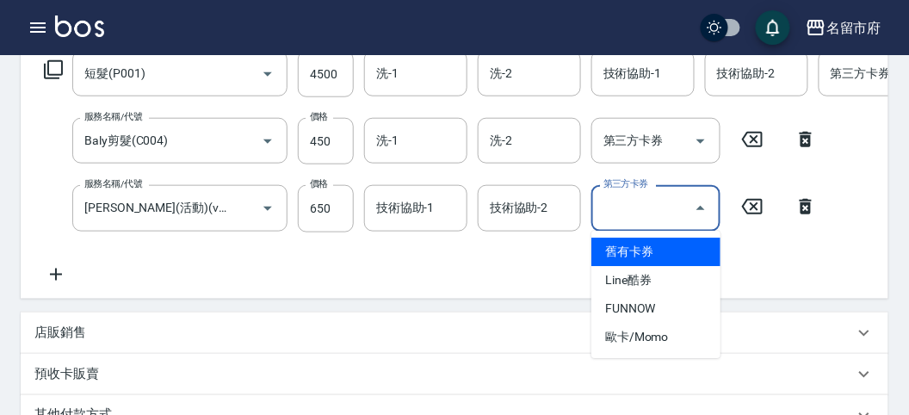
click at [616, 258] on span "舊有卡券" at bounding box center [655, 252] width 129 height 28
type input "舊有卡券"
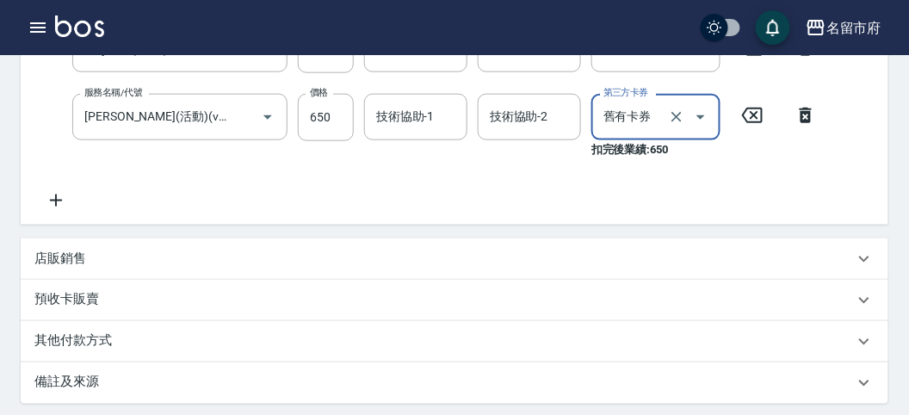
scroll to position [480, 0]
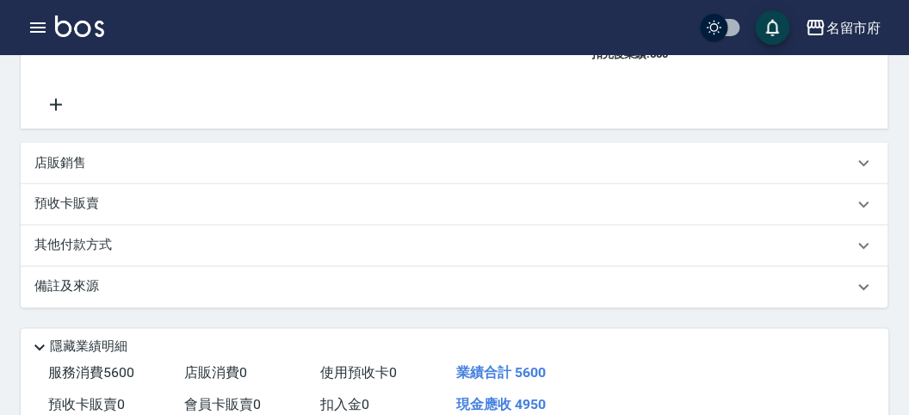
click at [95, 256] on p "其他付款方式" at bounding box center [77, 246] width 86 height 19
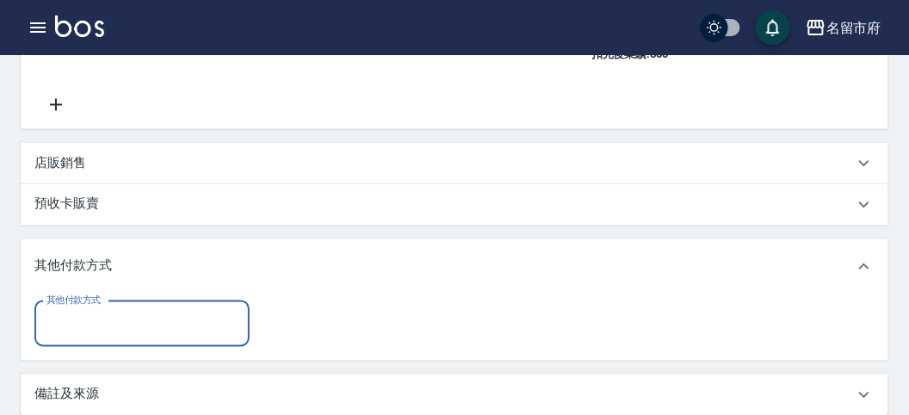
scroll to position [0, 0]
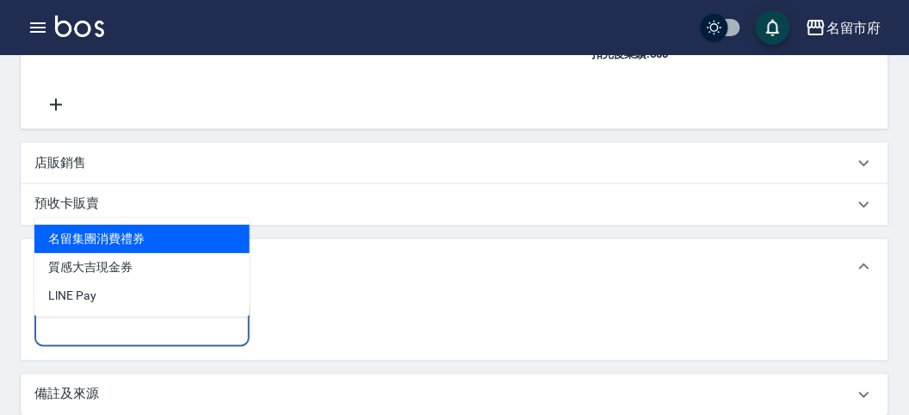
click at [88, 339] on input "其他付款方式" at bounding box center [142, 324] width 200 height 30
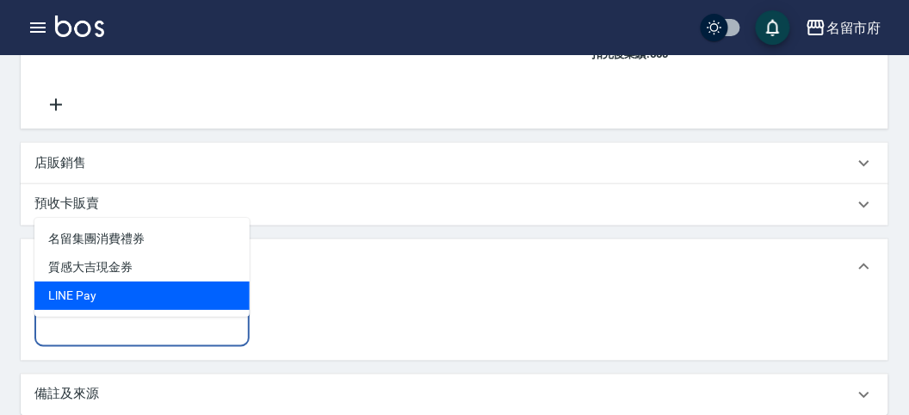
click at [108, 300] on span "LlNE Pay" at bounding box center [141, 295] width 215 height 28
type input "LlNE Pay"
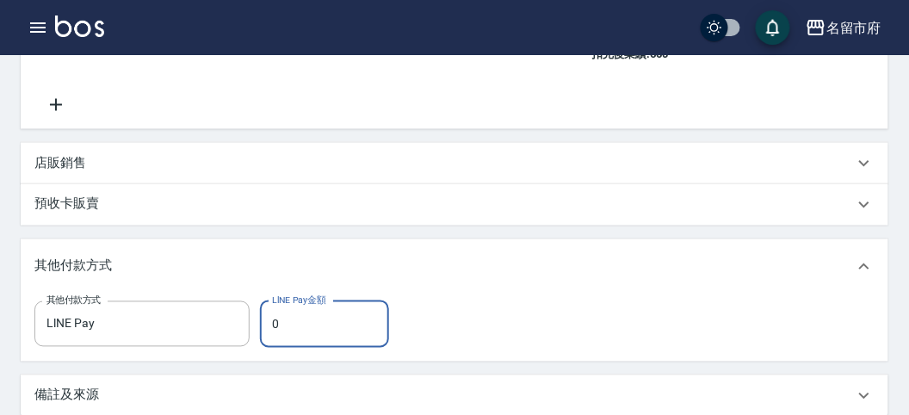
drag, startPoint x: 305, startPoint y: 345, endPoint x: 321, endPoint y: 342, distance: 15.7
click at [310, 342] on input "0" at bounding box center [324, 324] width 129 height 46
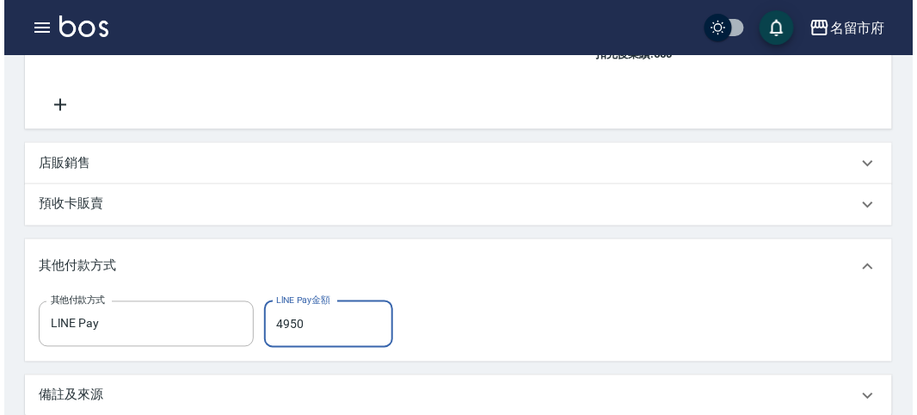
scroll to position [780, 0]
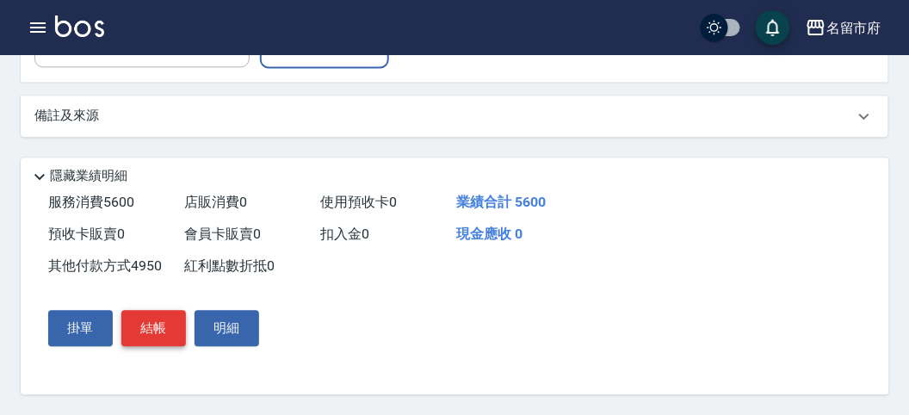
type input "4950"
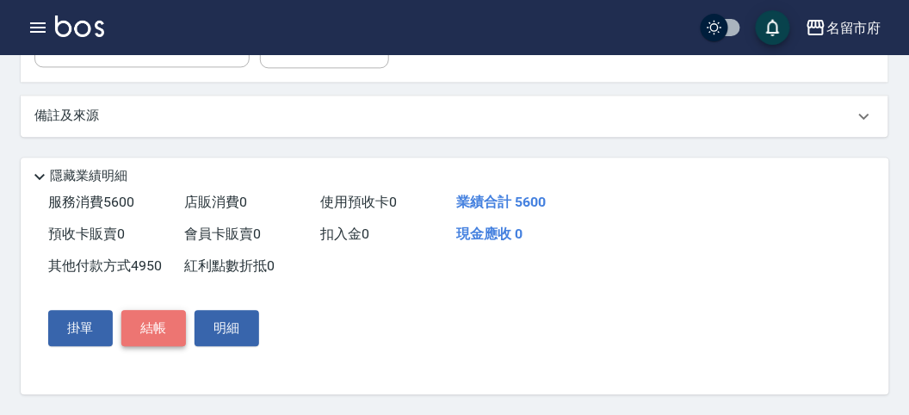
drag, startPoint x: 139, startPoint y: 329, endPoint x: 151, endPoint y: 328, distance: 11.2
click at [140, 329] on button "結帳" at bounding box center [153, 328] width 65 height 36
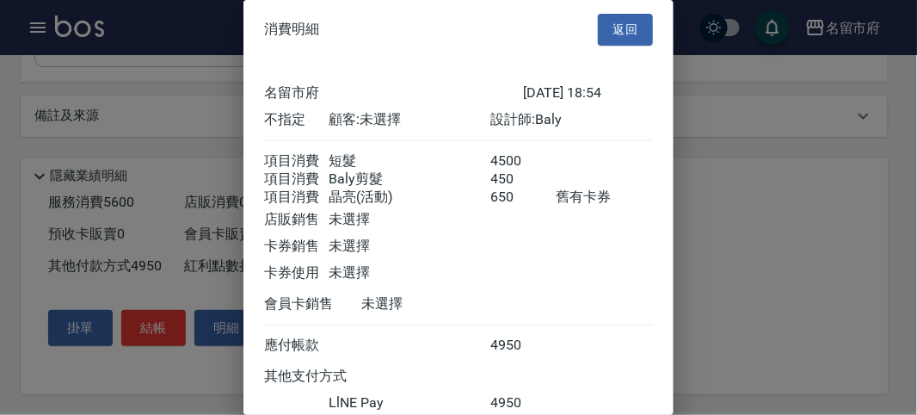
scroll to position [131, 0]
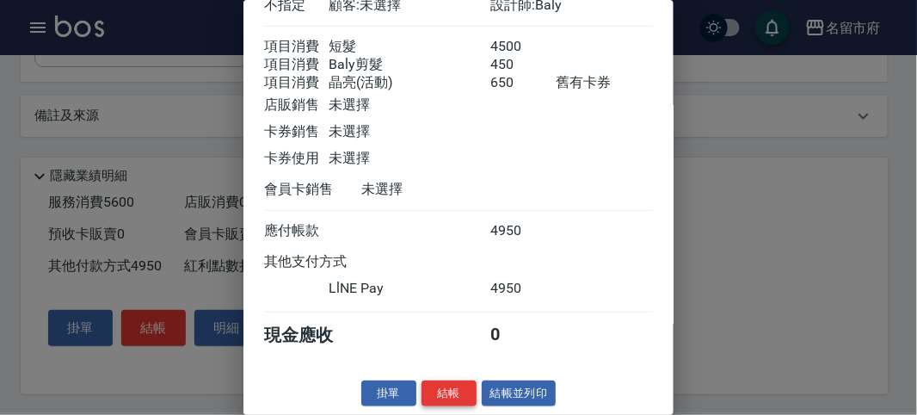
click at [453, 393] on button "結帳" at bounding box center [449, 393] width 55 height 27
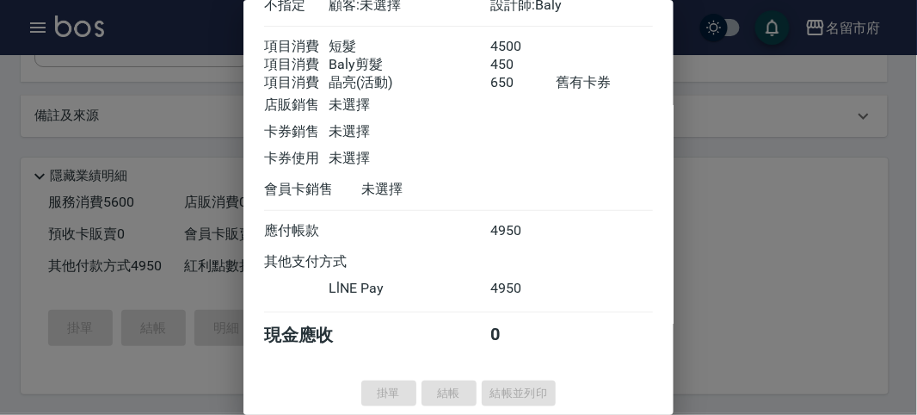
type input "[DATE] 18:55"
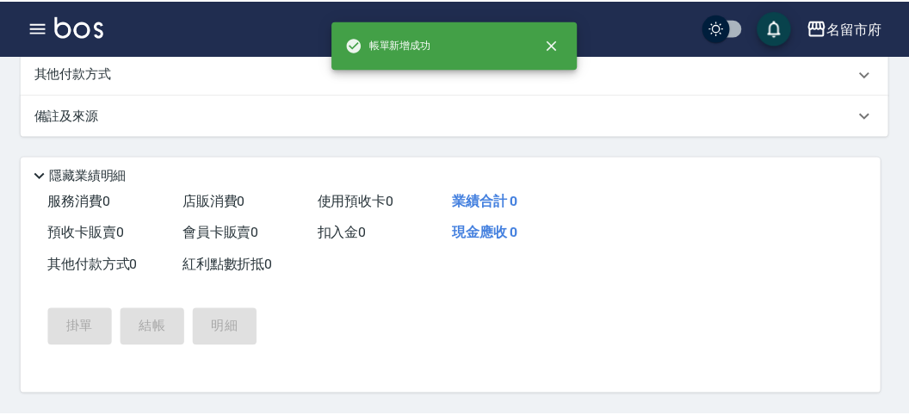
scroll to position [0, 0]
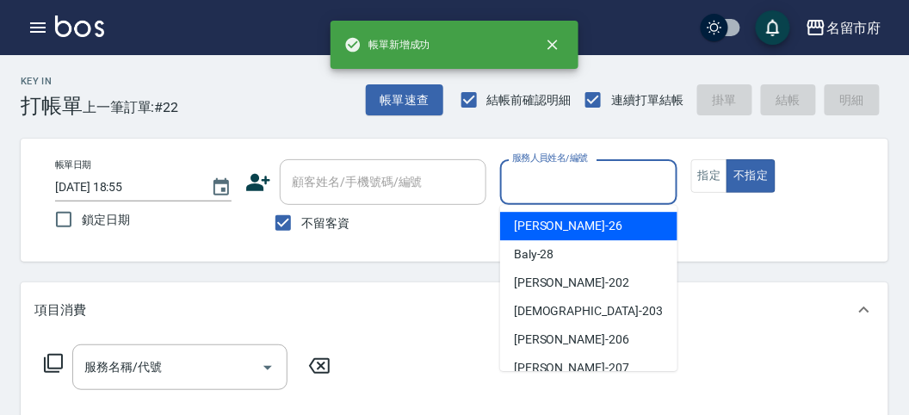
click at [559, 171] on input "服務人員姓名/編號" at bounding box center [588, 182] width 161 height 30
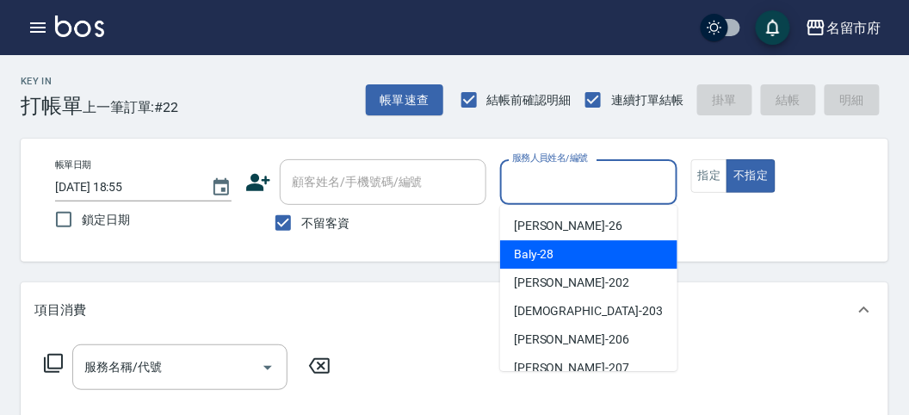
click at [556, 246] on div "Baly -28" at bounding box center [588, 254] width 177 height 28
type input "Baly-28"
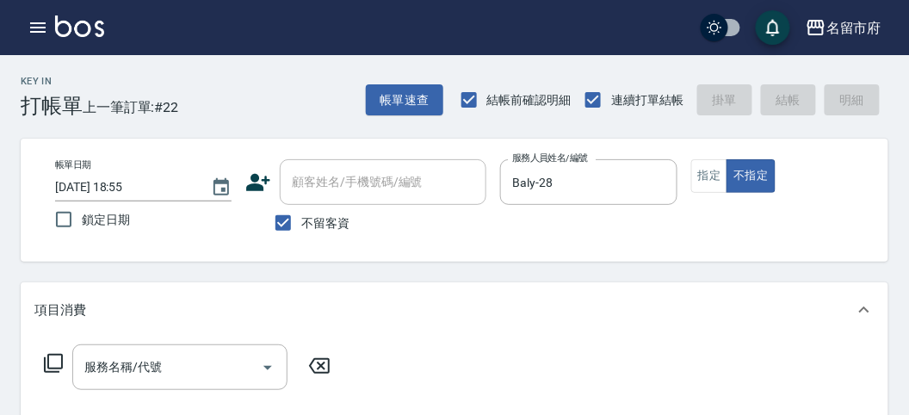
click at [59, 364] on icon at bounding box center [53, 363] width 21 height 21
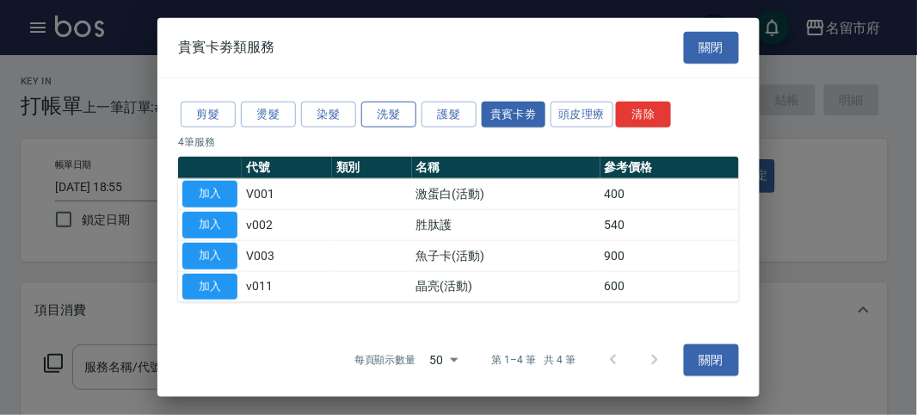
click at [396, 119] on button "洗髮" at bounding box center [388, 114] width 55 height 27
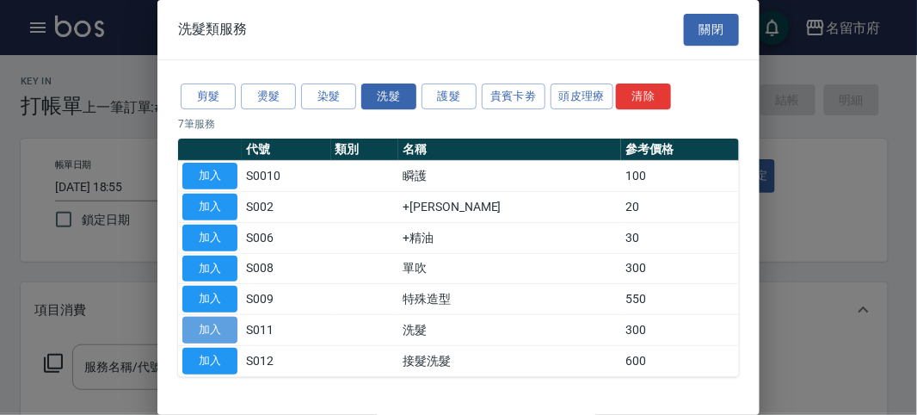
click at [224, 328] on button "加入" at bounding box center [209, 330] width 55 height 27
type input "洗髮(S011)"
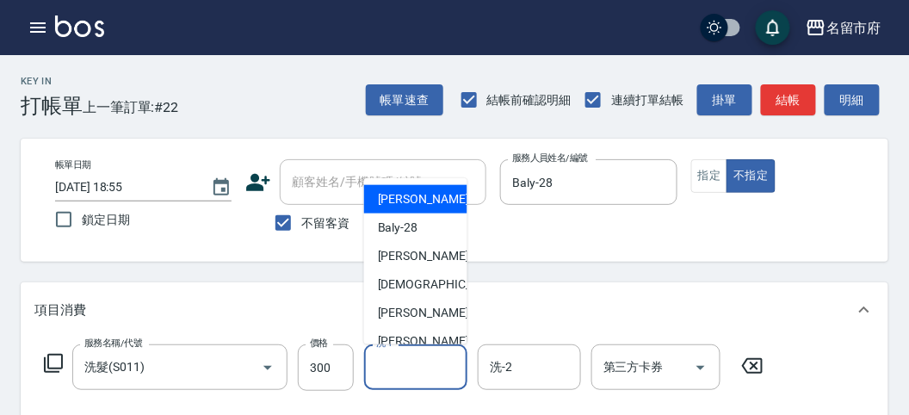
drag, startPoint x: 400, startPoint y: 376, endPoint x: 441, endPoint y: 294, distance: 91.6
click at [402, 370] on input "洗-1" at bounding box center [416, 367] width 88 height 30
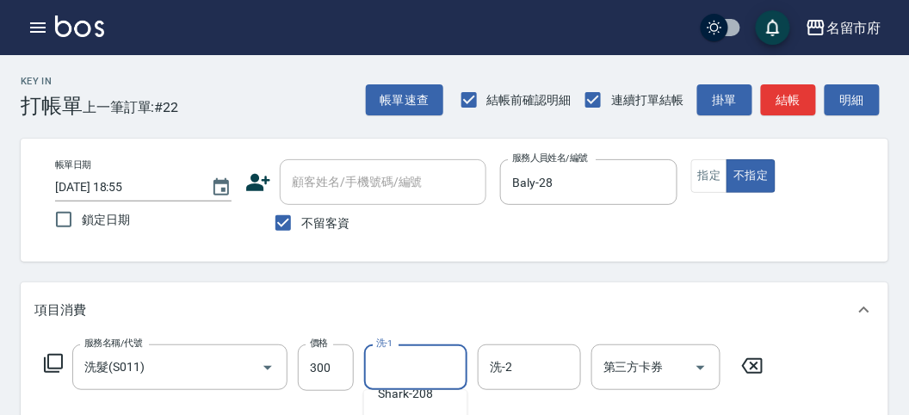
scroll to position [287, 0]
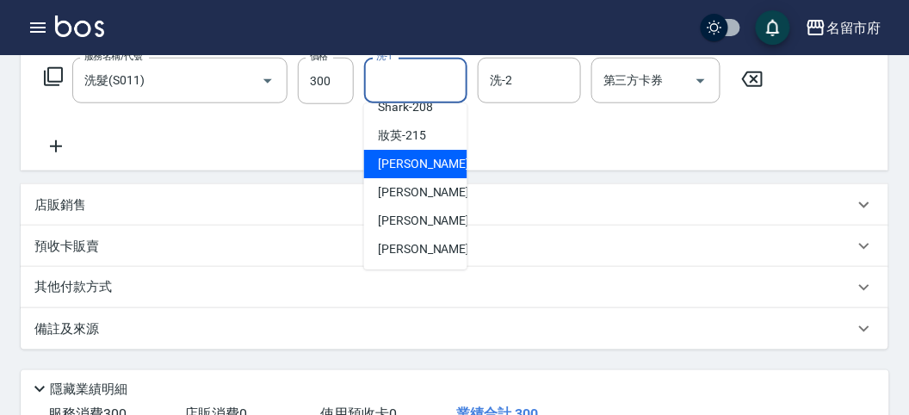
click at [429, 168] on div "小靜 -216" at bounding box center [415, 164] width 103 height 28
type input "小靜-216"
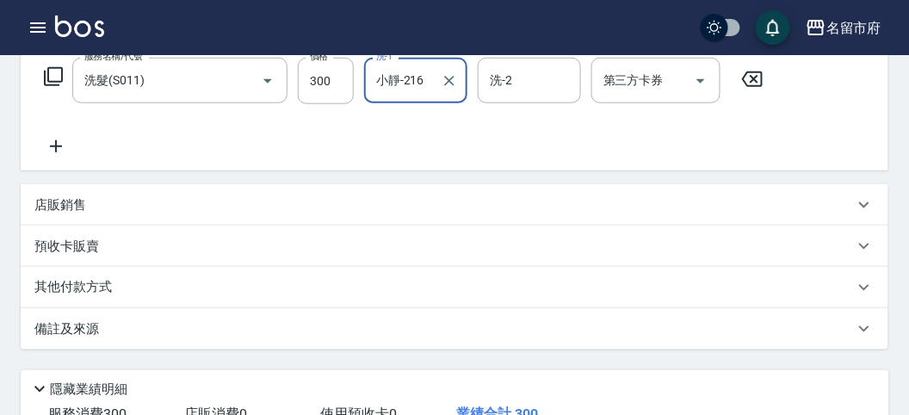
scroll to position [191, 0]
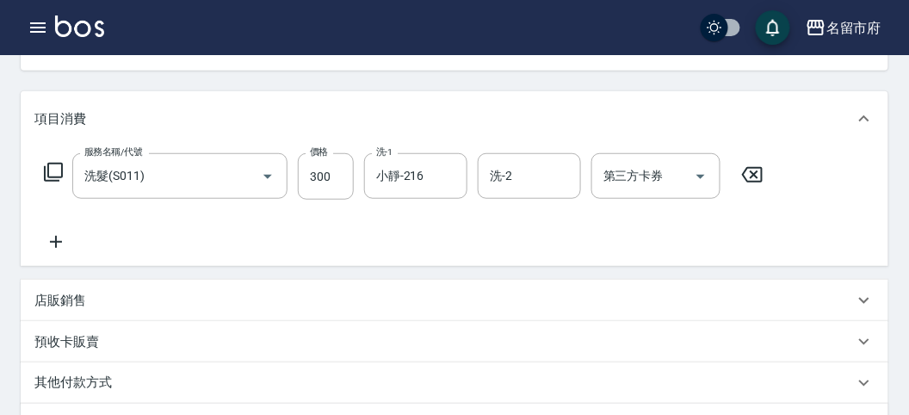
click at [52, 167] on icon at bounding box center [53, 172] width 21 height 21
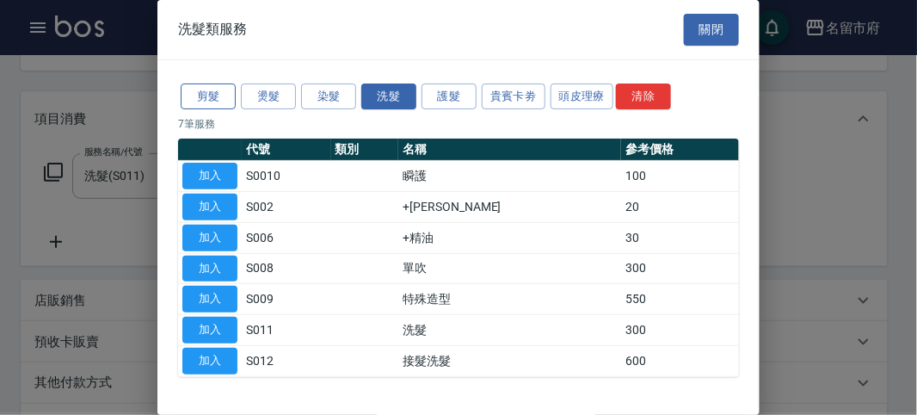
click at [210, 93] on button "剪髮" at bounding box center [208, 96] width 55 height 27
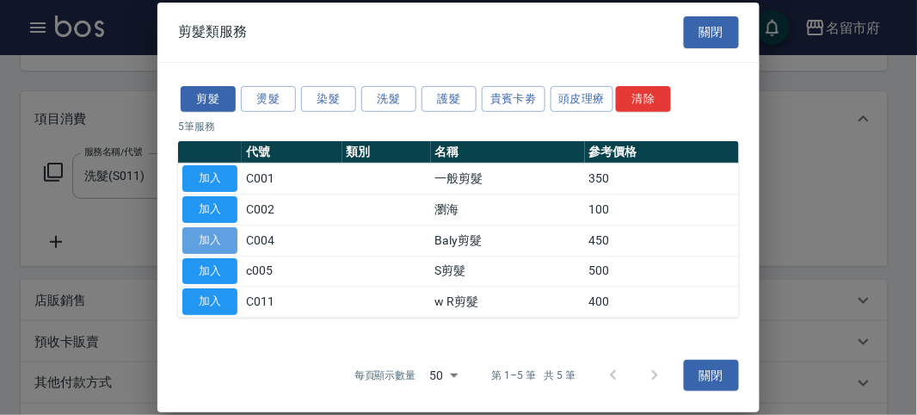
click at [207, 235] on button "加入" at bounding box center [209, 240] width 55 height 27
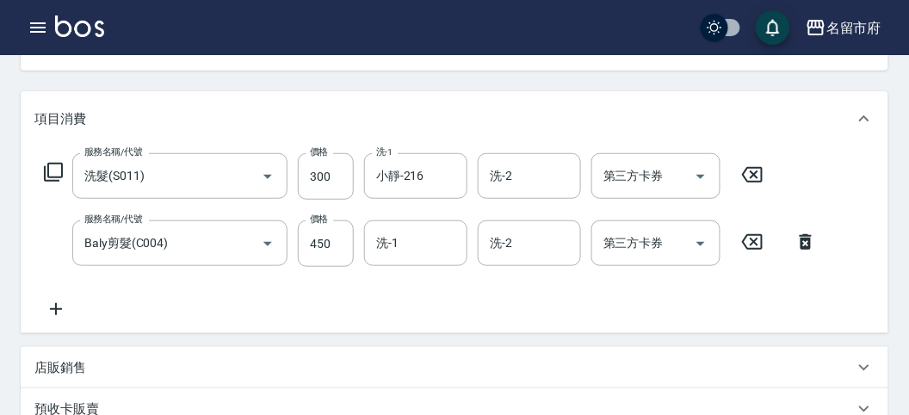
click at [61, 170] on icon at bounding box center [53, 172] width 19 height 19
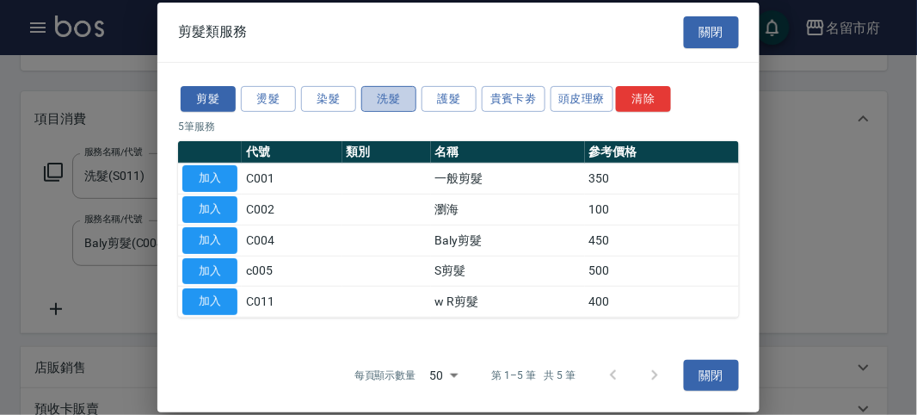
click at [388, 101] on button "洗髮" at bounding box center [388, 98] width 55 height 27
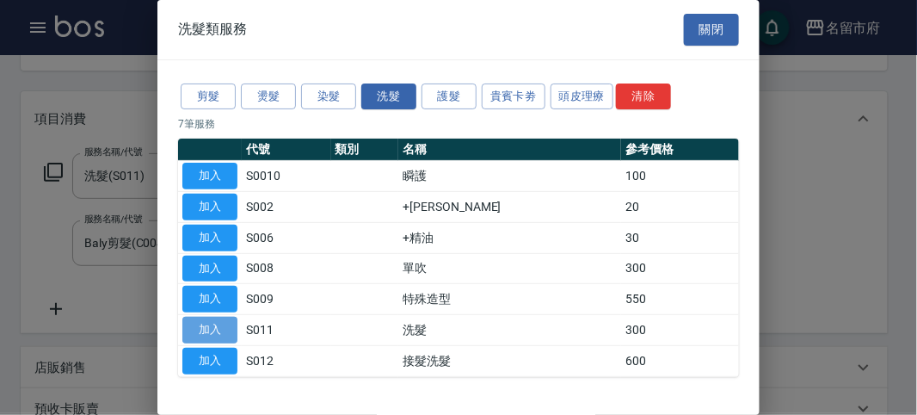
click at [210, 319] on button "加入" at bounding box center [209, 330] width 55 height 27
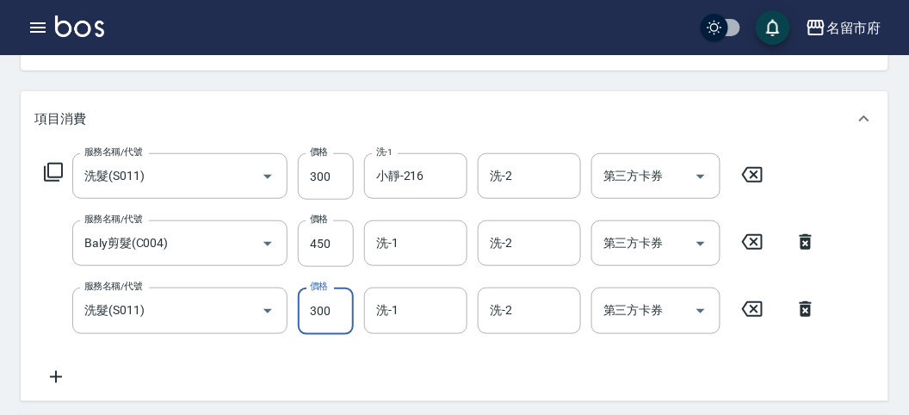
drag, startPoint x: 327, startPoint y: 306, endPoint x: 315, endPoint y: 312, distance: 13.1
click at [327, 306] on input "300" at bounding box center [326, 310] width 56 height 46
type input "350"
click at [56, 169] on icon at bounding box center [53, 172] width 21 height 21
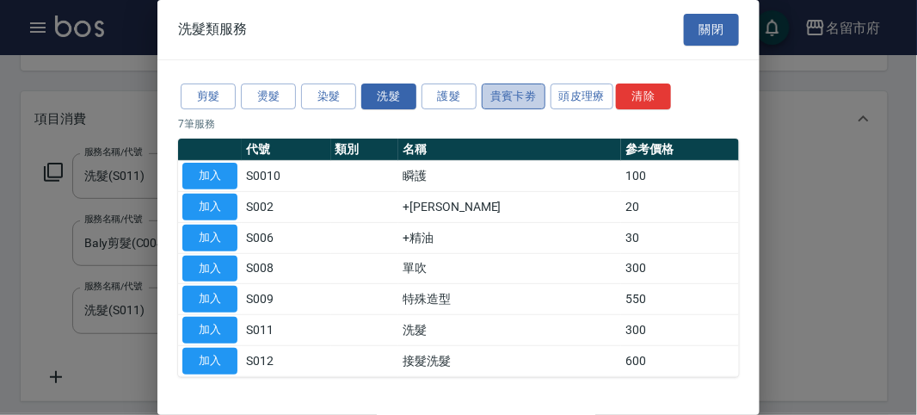
click at [531, 92] on button "貴賓卡劵" at bounding box center [514, 96] width 64 height 27
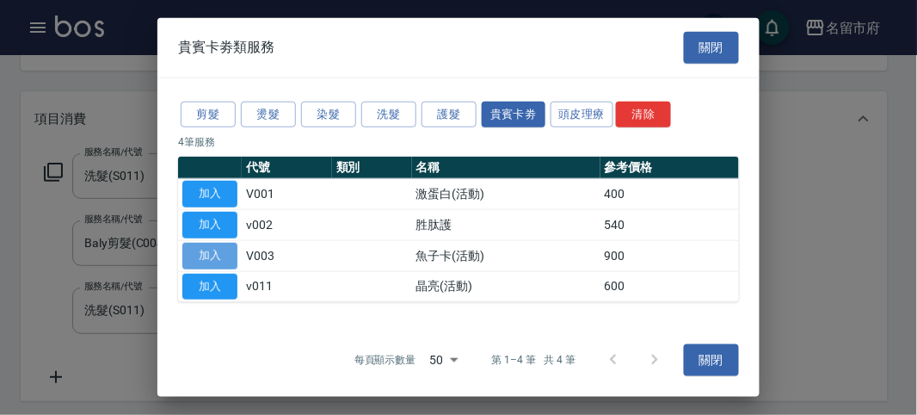
click at [213, 250] on button "加入" at bounding box center [209, 256] width 55 height 27
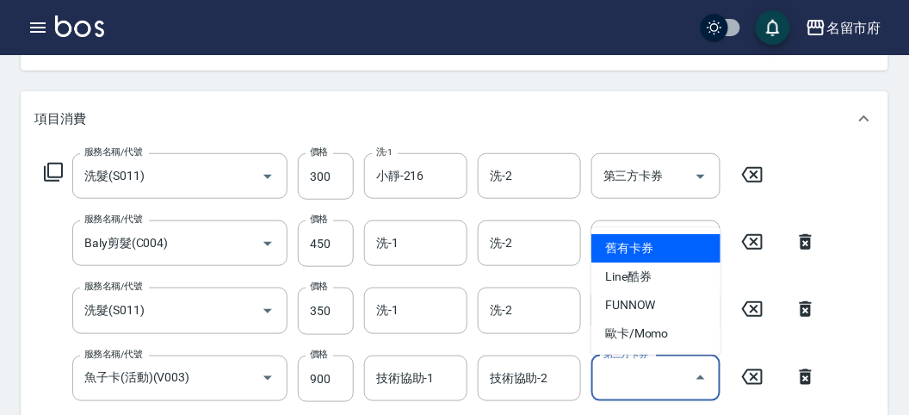
click at [638, 379] on input "第三方卡券" at bounding box center [643, 378] width 88 height 30
click at [656, 256] on span "舊有卡券" at bounding box center [655, 248] width 129 height 28
type input "舊有卡券"
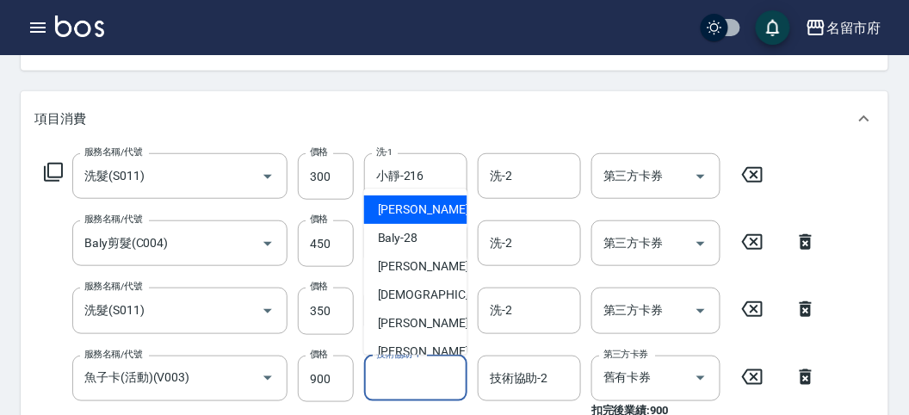
click at [400, 389] on input "技術協助-1" at bounding box center [416, 378] width 88 height 30
click at [411, 185] on input "小靜-216" at bounding box center [403, 176] width 62 height 30
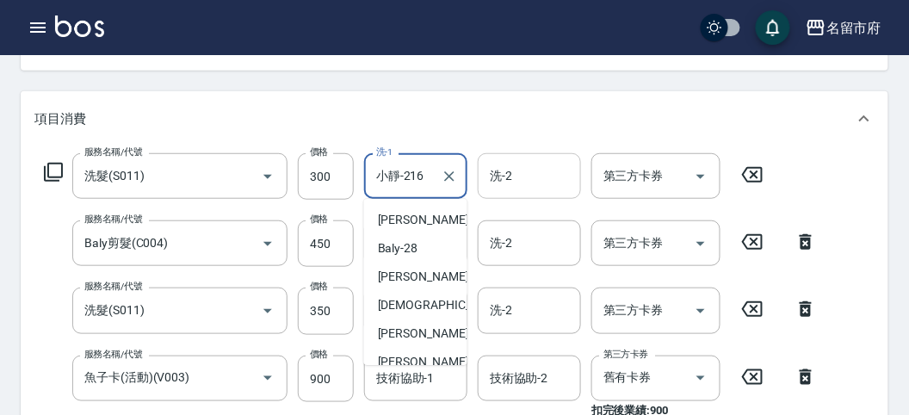
scroll to position [96, 0]
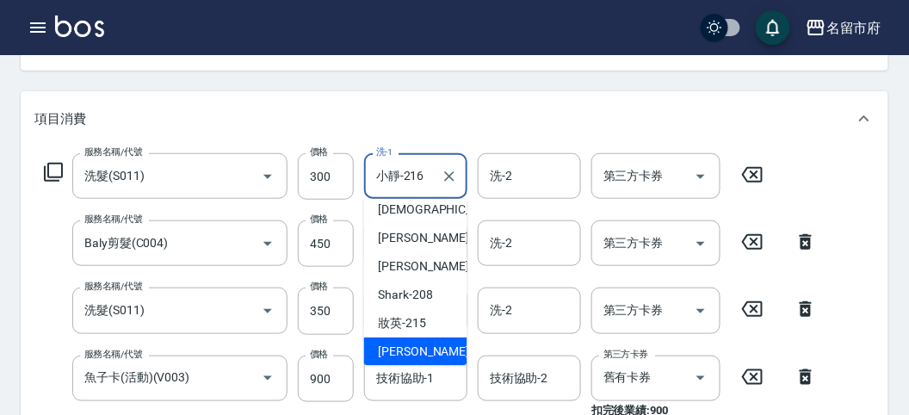
click at [435, 349] on div "小靜 -216" at bounding box center [415, 351] width 103 height 28
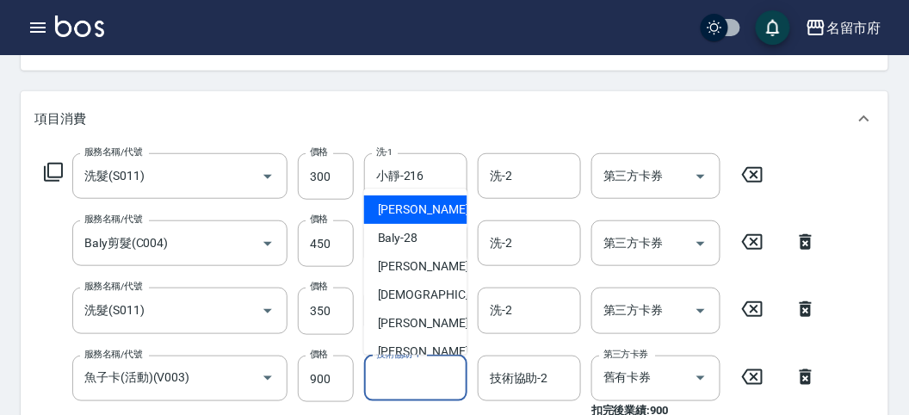
click at [392, 392] on input "技術協助-1" at bounding box center [416, 378] width 88 height 30
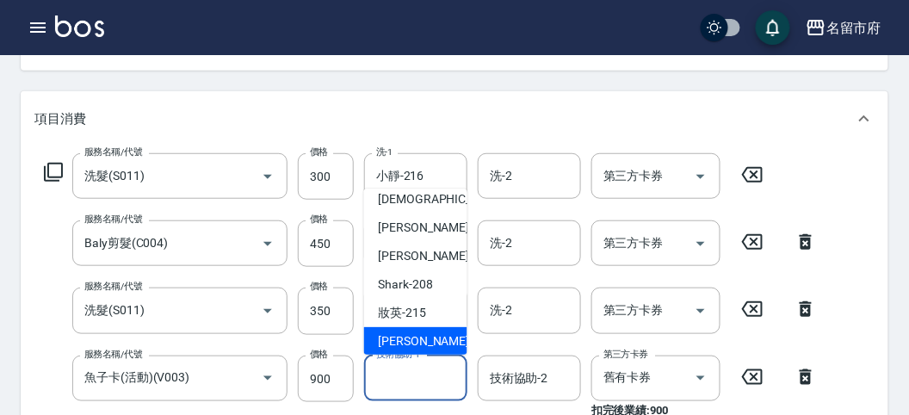
click at [423, 337] on span "小靜 -216" at bounding box center [435, 341] width 115 height 18
type input "小靜-216"
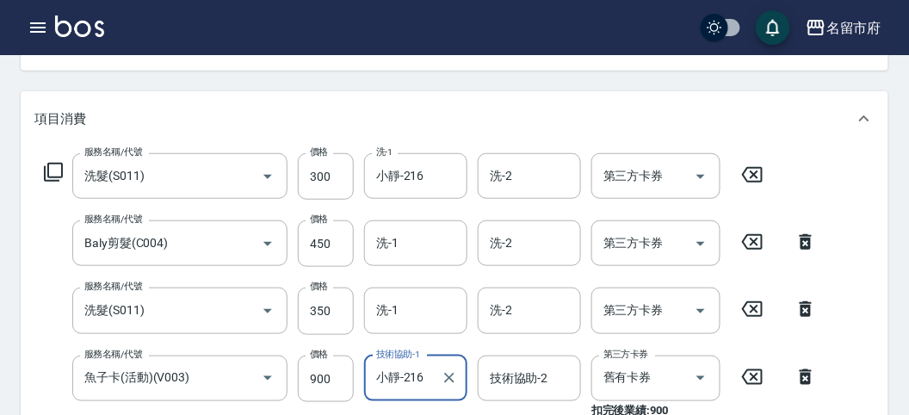
drag, startPoint x: 510, startPoint y: 377, endPoint x: 519, endPoint y: 357, distance: 21.6
click at [510, 376] on input "技術協助-2" at bounding box center [529, 378] width 88 height 30
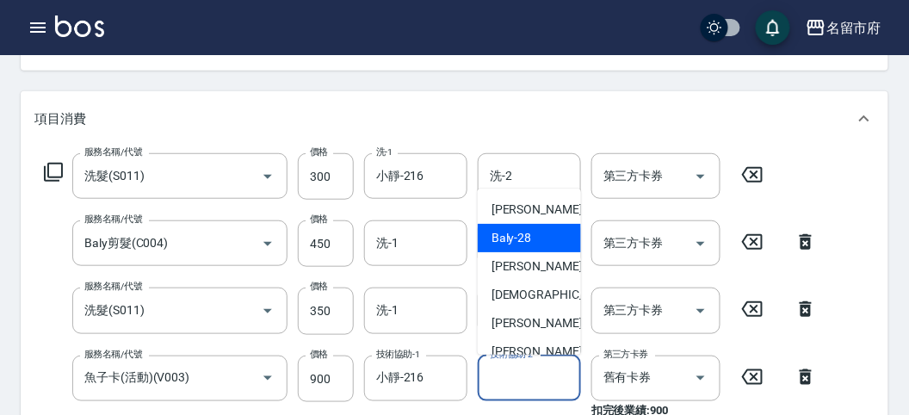
click at [540, 242] on div "Baly -28" at bounding box center [529, 238] width 103 height 28
type input "Baly-28"
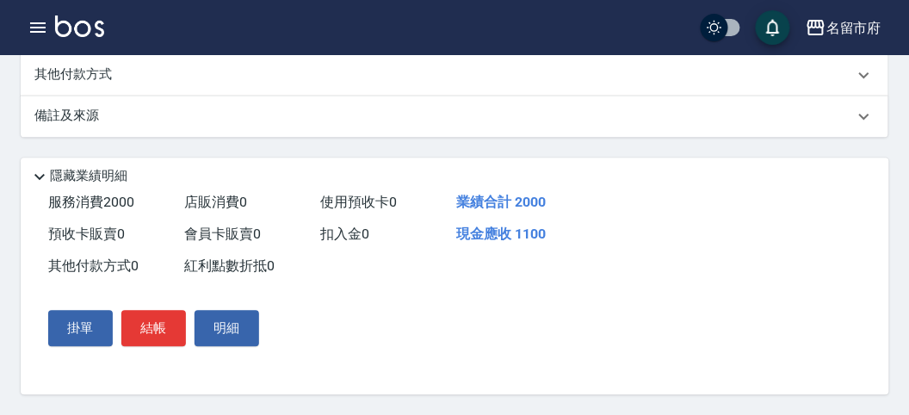
scroll to position [244, 0]
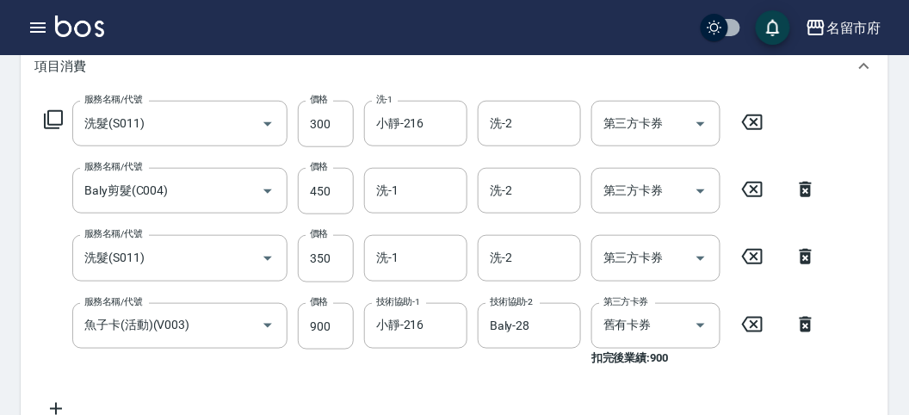
click at [51, 108] on div "服務名稱/代號 洗髮(S011) 服務名稱/代號 價格 300 價格 洗-1 小靜-216 洗-1 洗-2 洗-2 第三方卡券 第三方卡券" at bounding box center [403, 124] width 739 height 46
click at [52, 115] on icon at bounding box center [53, 119] width 21 height 21
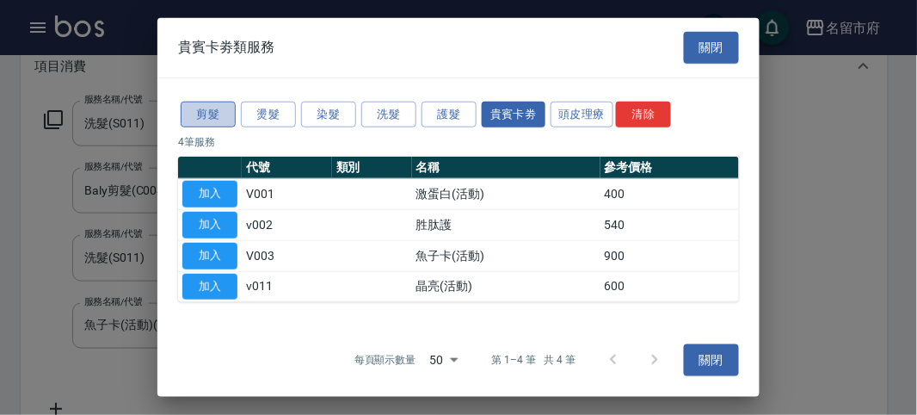
click at [204, 111] on button "剪髮" at bounding box center [208, 114] width 55 height 27
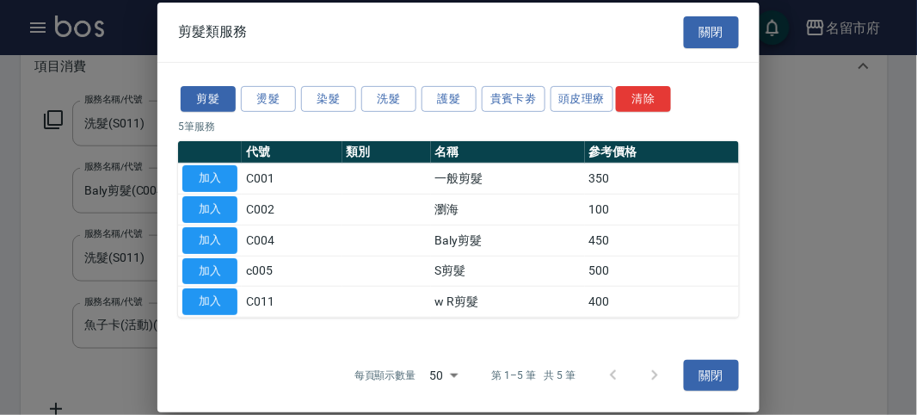
drag, startPoint x: 211, startPoint y: 209, endPoint x: 270, endPoint y: 227, distance: 62.1
click at [211, 209] on button "加入" at bounding box center [209, 209] width 55 height 27
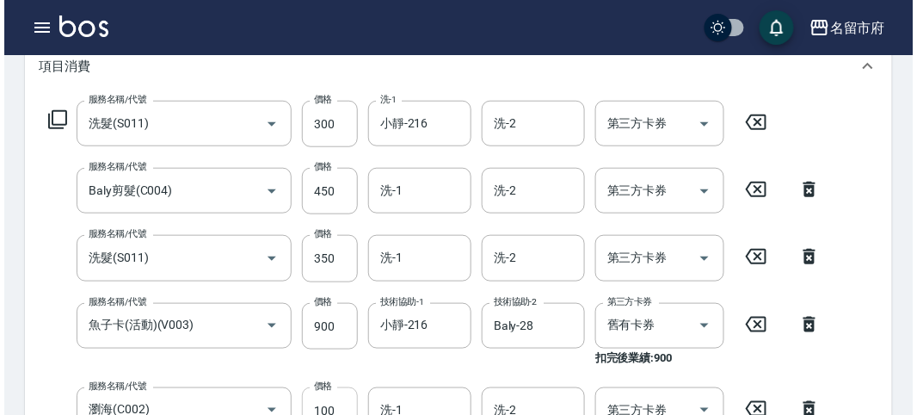
scroll to position [789, 0]
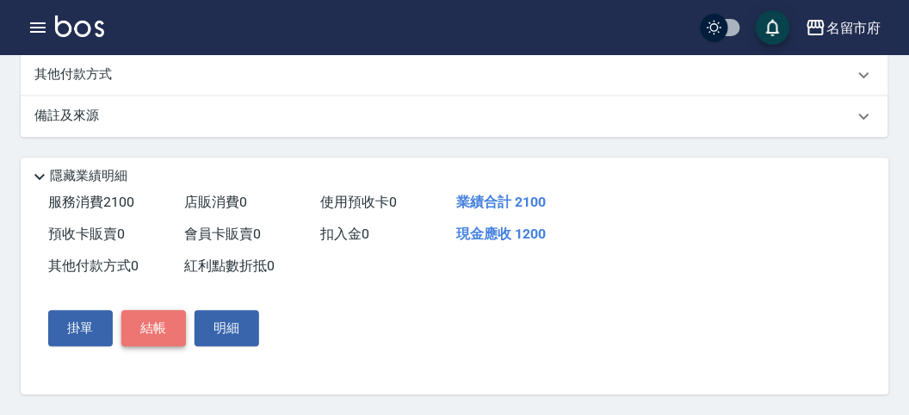
click at [151, 318] on button "結帳" at bounding box center [153, 328] width 65 height 36
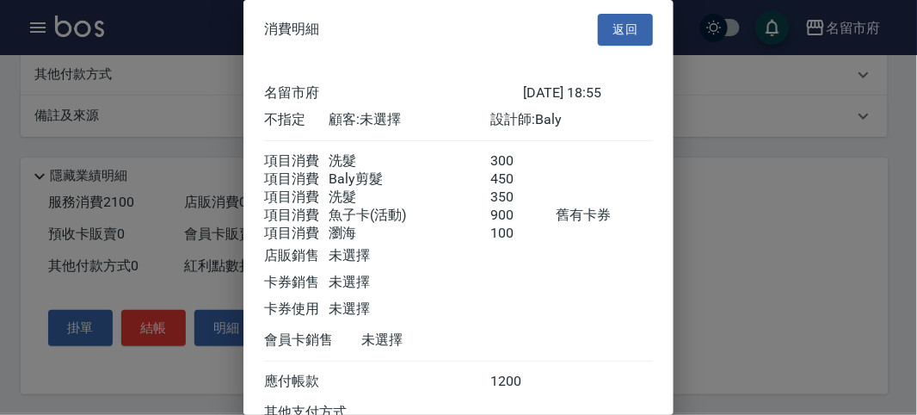
scroll to position [174, 0]
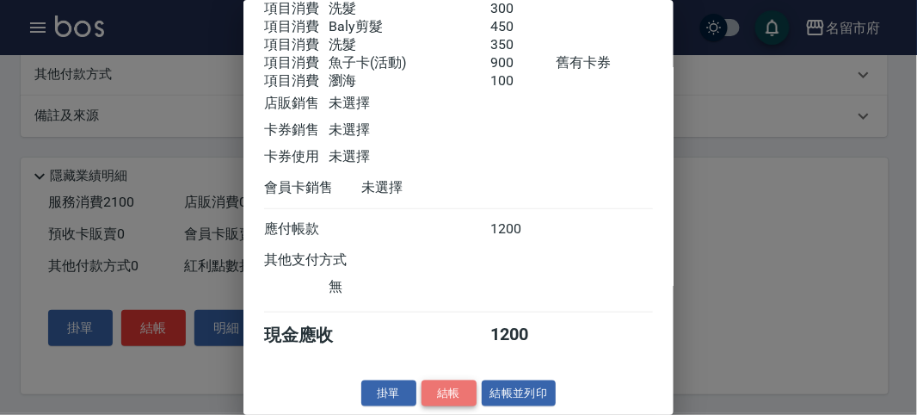
click at [447, 390] on button "結帳" at bounding box center [449, 393] width 55 height 27
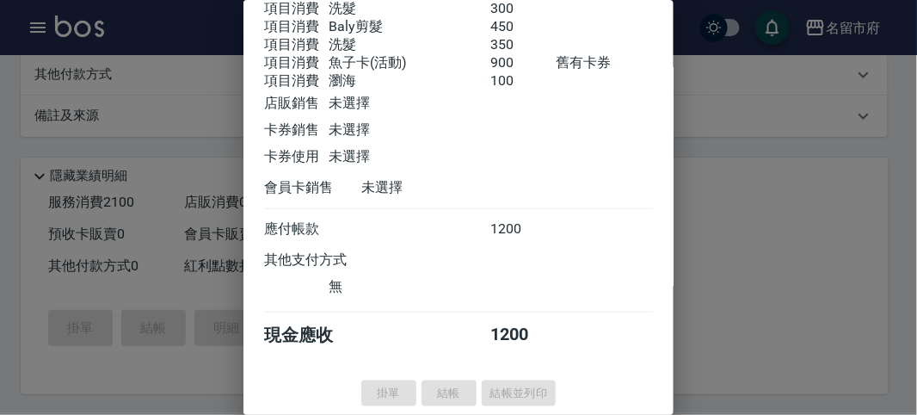
type input "[DATE] 18:57"
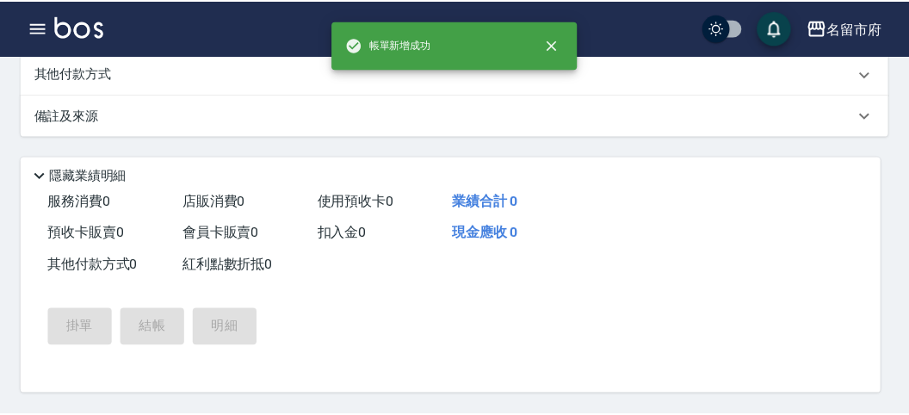
scroll to position [0, 0]
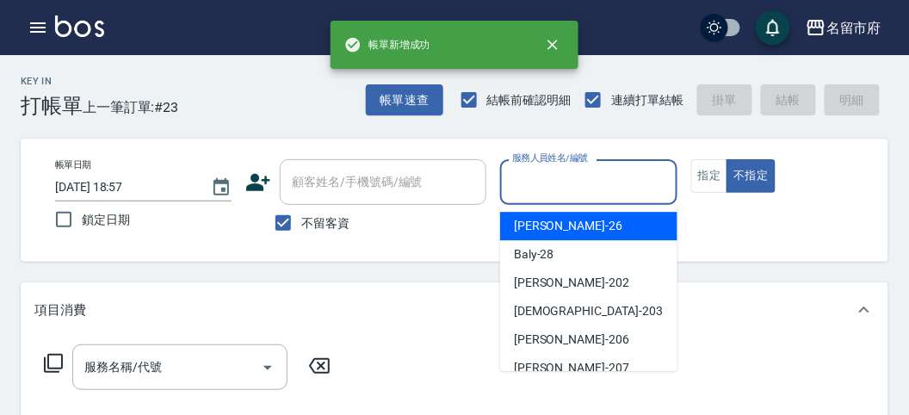
click at [565, 184] on input "服務人員姓名/編號" at bounding box center [588, 182] width 161 height 30
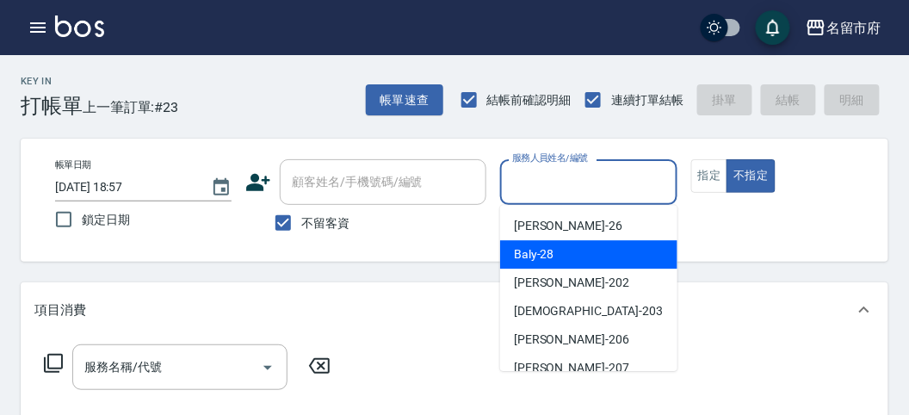
click at [568, 244] on div "Baly -28" at bounding box center [588, 254] width 177 height 28
type input "Baly-28"
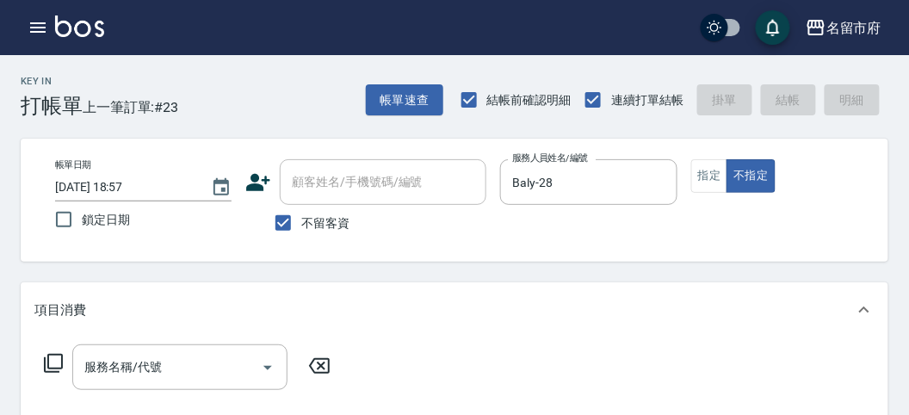
click at [49, 362] on icon at bounding box center [53, 363] width 21 height 21
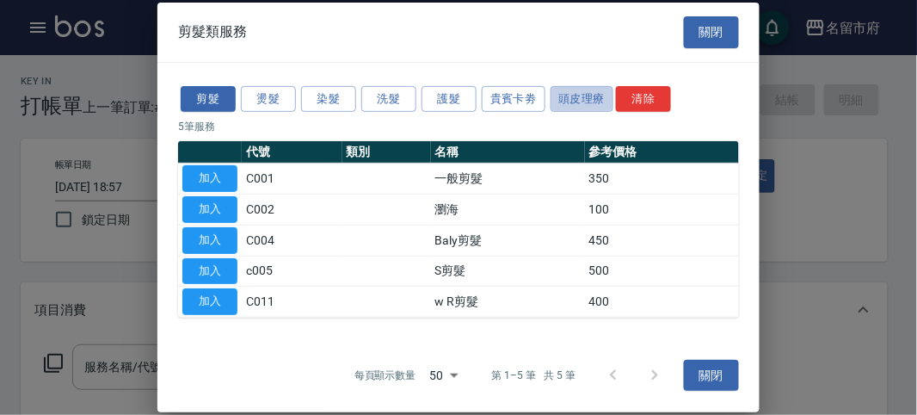
drag, startPoint x: 564, startPoint y: 99, endPoint x: 470, endPoint y: 84, distance: 94.9
click at [563, 97] on button "頭皮理療" at bounding box center [583, 98] width 64 height 27
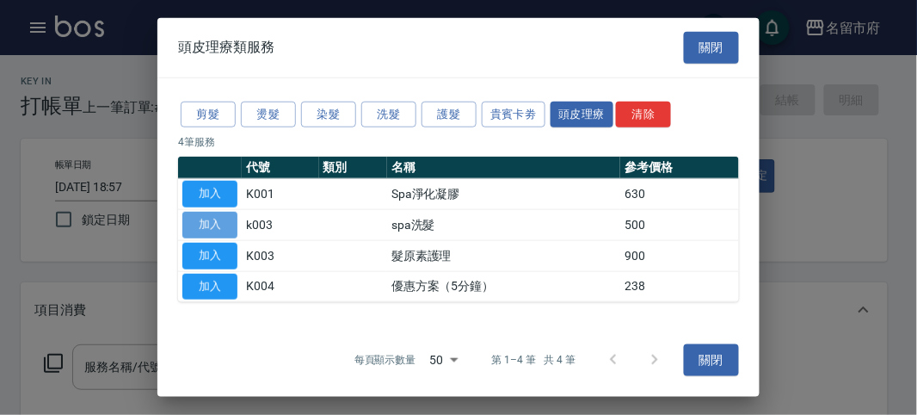
click at [213, 225] on button "加入" at bounding box center [209, 225] width 55 height 27
type input "spa洗髮(k003)"
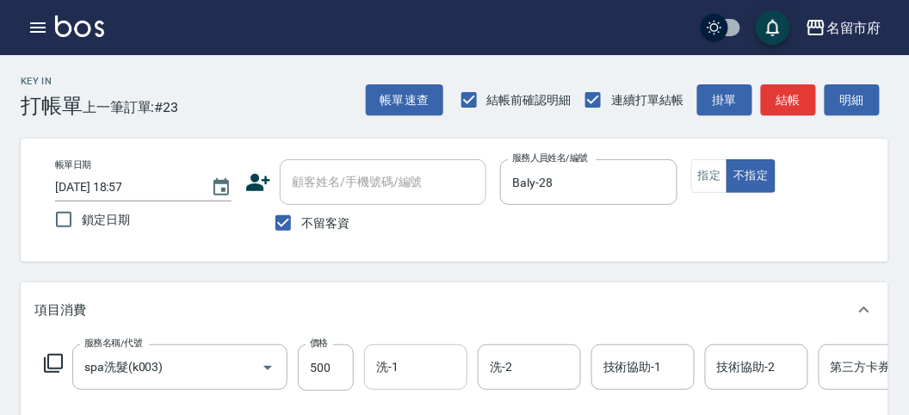
click at [411, 366] on input "洗-1" at bounding box center [416, 367] width 88 height 30
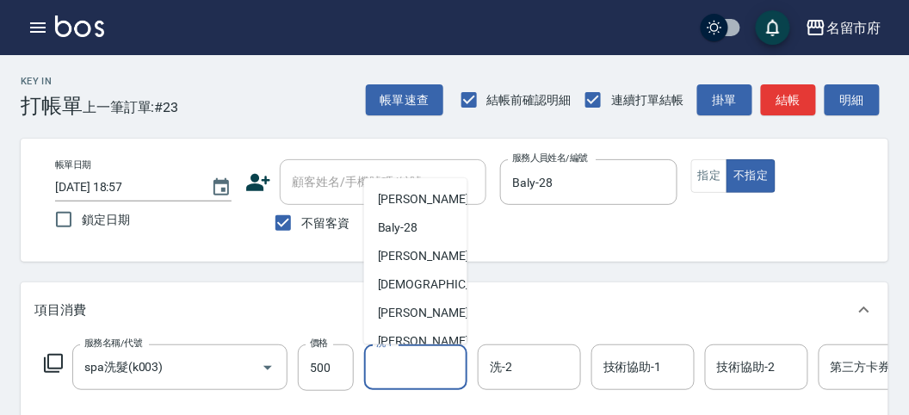
scroll to position [188, 0]
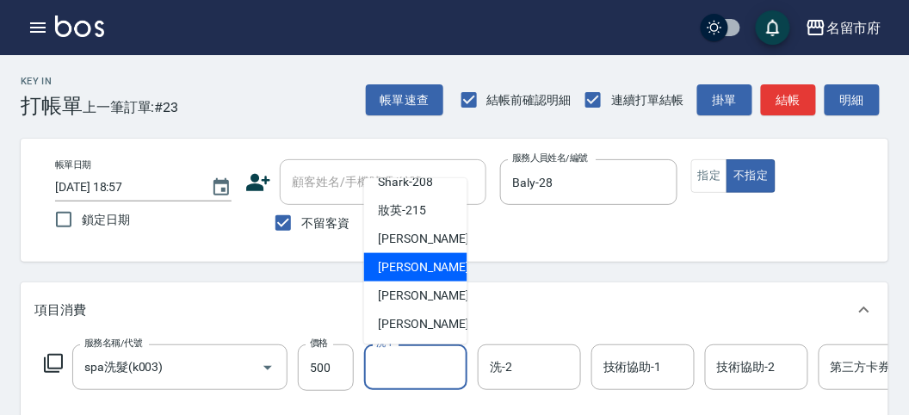
drag, startPoint x: 435, startPoint y: 266, endPoint x: 466, endPoint y: 285, distance: 35.6
click at [436, 265] on span "Min Min -218" at bounding box center [435, 267] width 115 height 18
type input "Min Min-218"
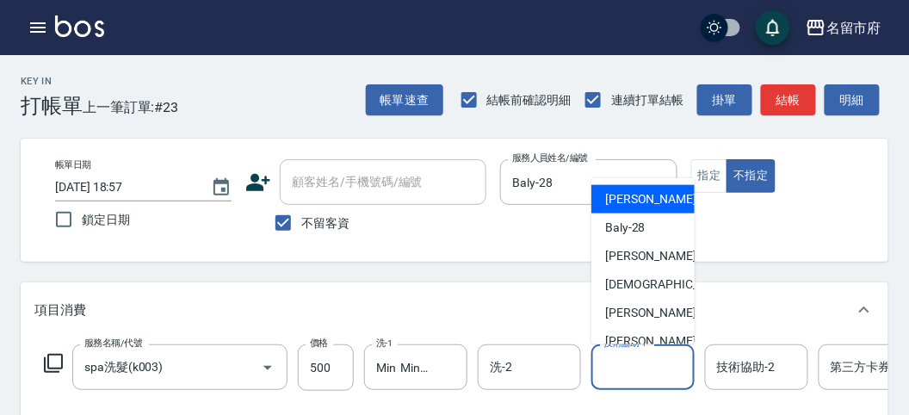
click at [652, 359] on input "技術協助-1" at bounding box center [643, 367] width 88 height 30
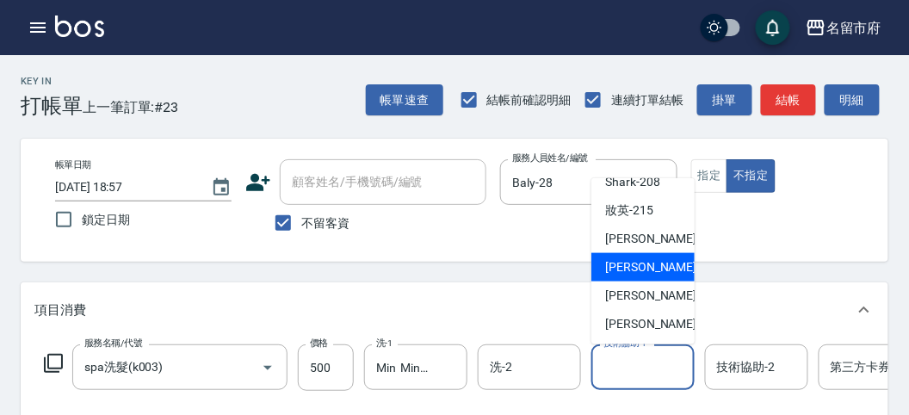
click at [625, 274] on span "Min Min -218" at bounding box center [662, 267] width 115 height 18
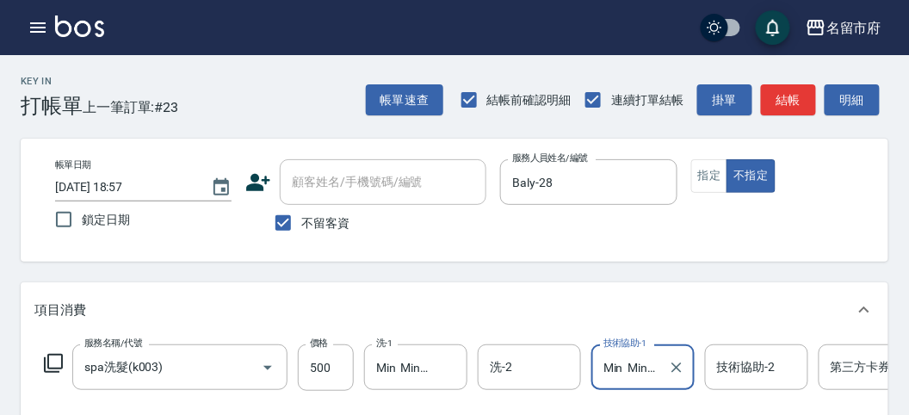
type input "Min Min-218"
click at [58, 360] on icon at bounding box center [53, 363] width 21 height 21
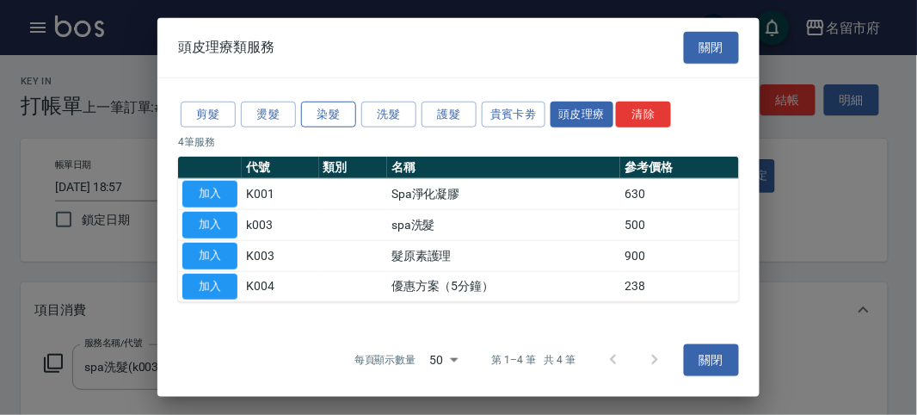
click at [329, 114] on button "染髮" at bounding box center [328, 114] width 55 height 27
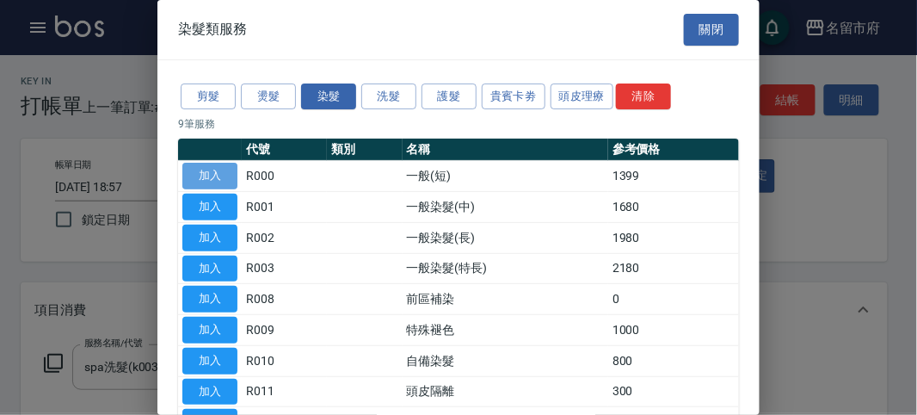
click at [207, 173] on button "加入" at bounding box center [209, 176] width 55 height 27
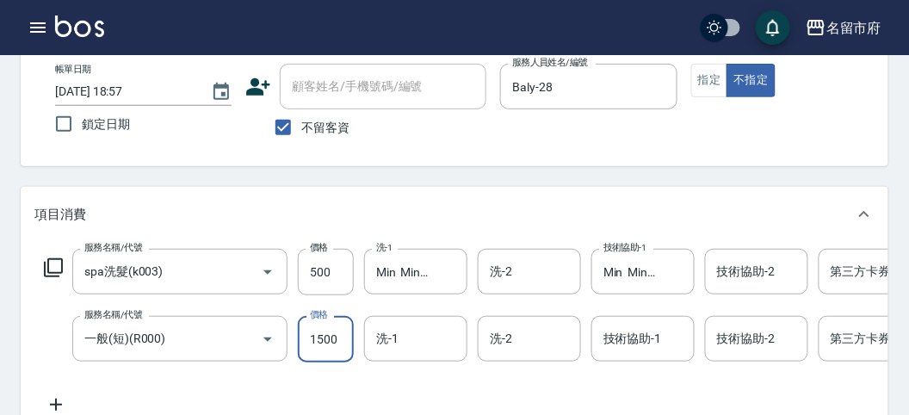
scroll to position [287, 0]
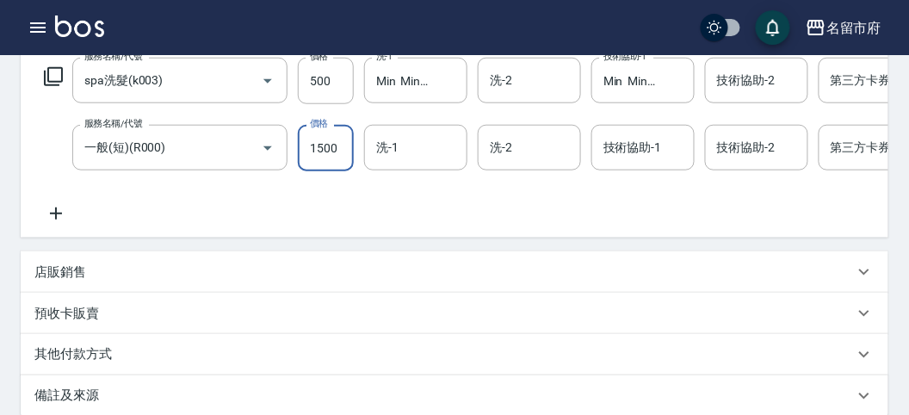
type input "1500"
click at [129, 281] on div "店販銷售" at bounding box center [443, 272] width 819 height 18
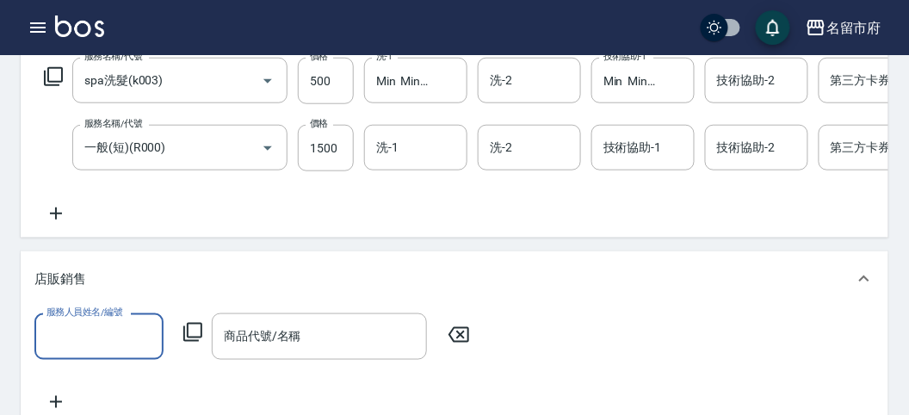
scroll to position [0, 0]
click at [109, 351] on input "服務人員姓名/編號" at bounding box center [99, 336] width 114 height 30
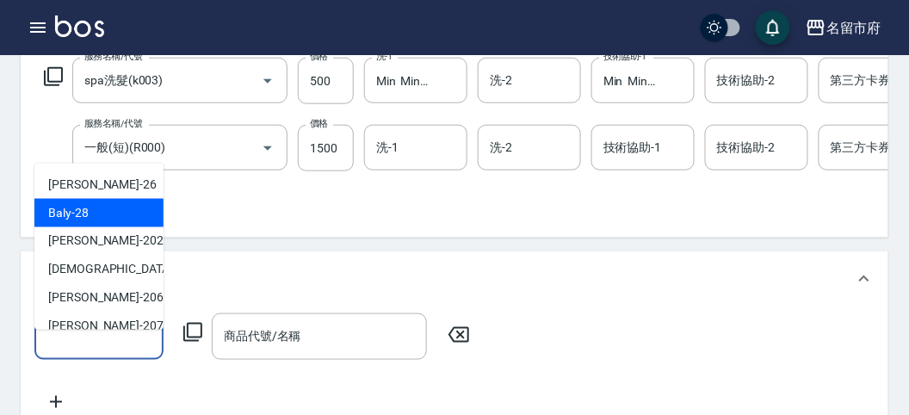
drag, startPoint x: 126, startPoint y: 211, endPoint x: 183, endPoint y: 342, distance: 142.9
click at [126, 211] on div "Baly -28" at bounding box center [98, 213] width 129 height 28
type input "Baly-28"
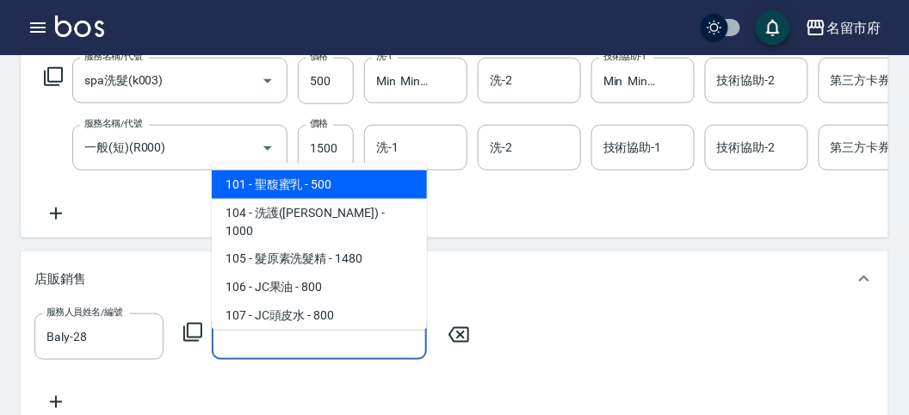
click at [265, 351] on input "商品代號/名稱" at bounding box center [319, 336] width 200 height 30
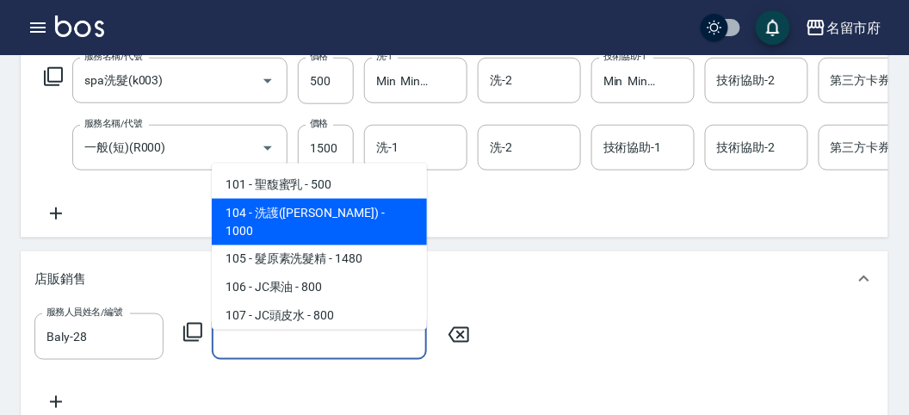
scroll to position [191, 0]
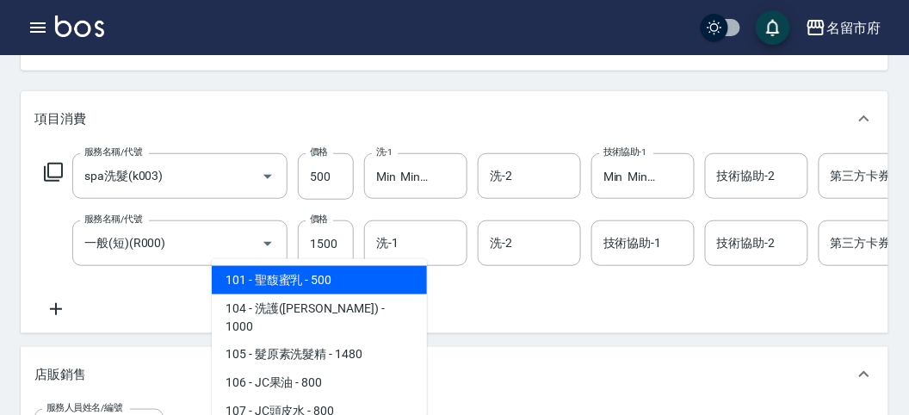
click at [367, 283] on span "101 - 聖馥蜜乳 - 500" at bounding box center [319, 280] width 215 height 28
type input "聖馥蜜乳"
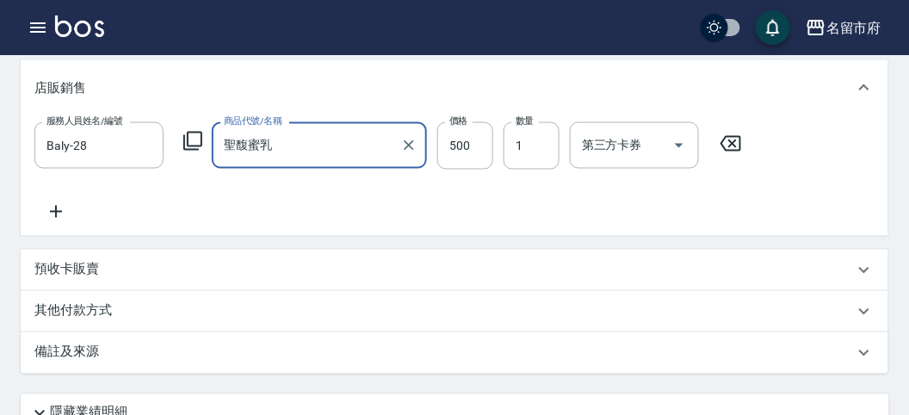
scroll to position [734, 0]
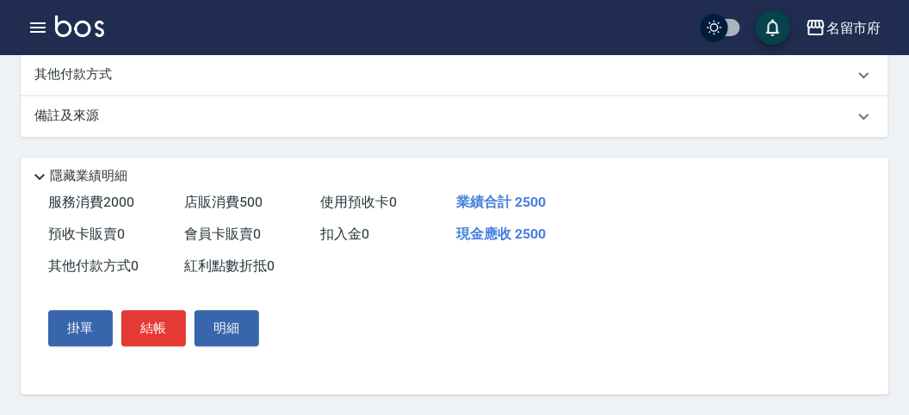
click at [80, 71] on p "其他付款方式" at bounding box center [77, 74] width 86 height 19
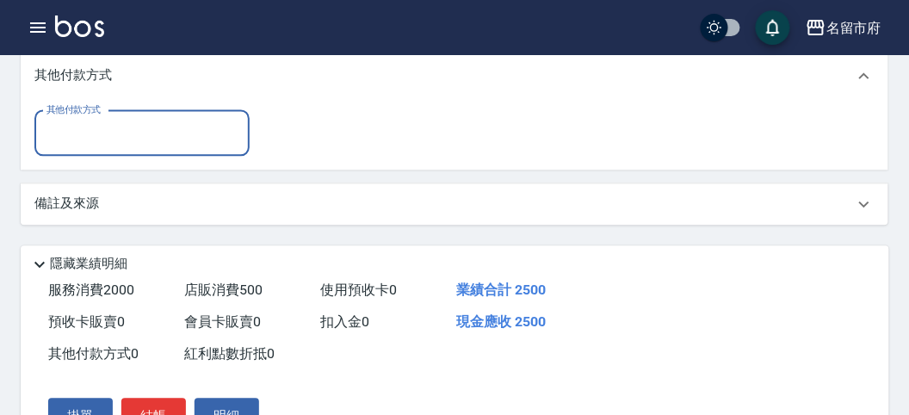
scroll to position [0, 0]
click at [96, 148] on input "其他付款方式" at bounding box center [142, 133] width 200 height 30
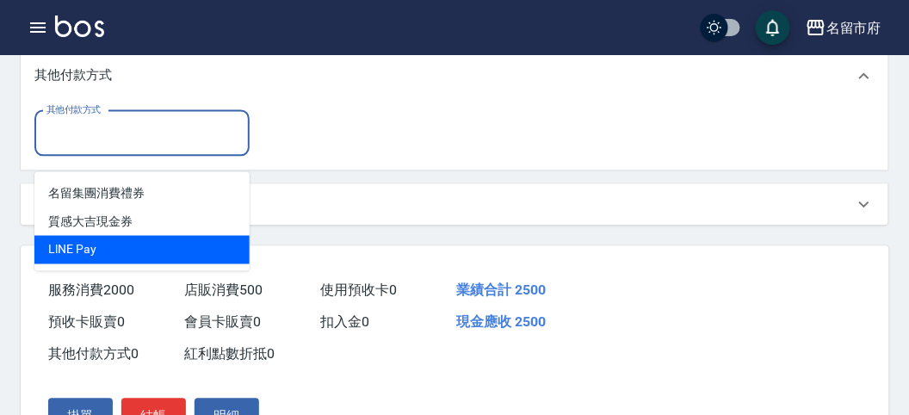
click at [96, 247] on span "LlNE Pay" at bounding box center [141, 249] width 215 height 28
type input "LlNE Pay"
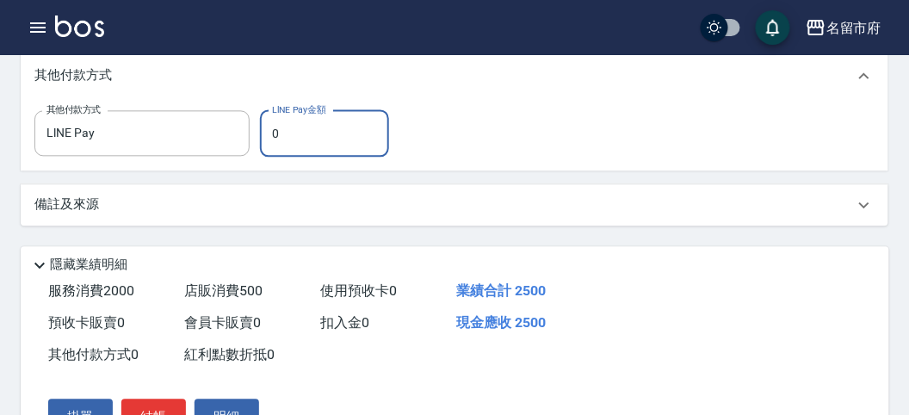
click at [323, 145] on input "0" at bounding box center [324, 133] width 129 height 46
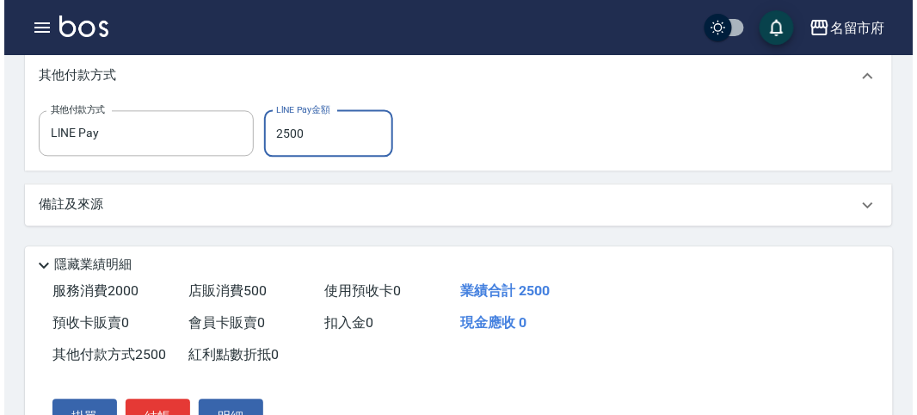
scroll to position [842, 0]
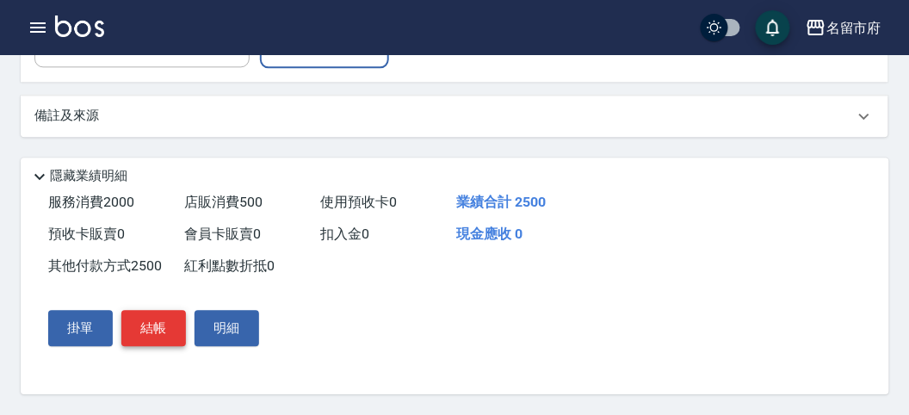
type input "2500"
click at [144, 329] on button "結帳" at bounding box center [153, 328] width 65 height 36
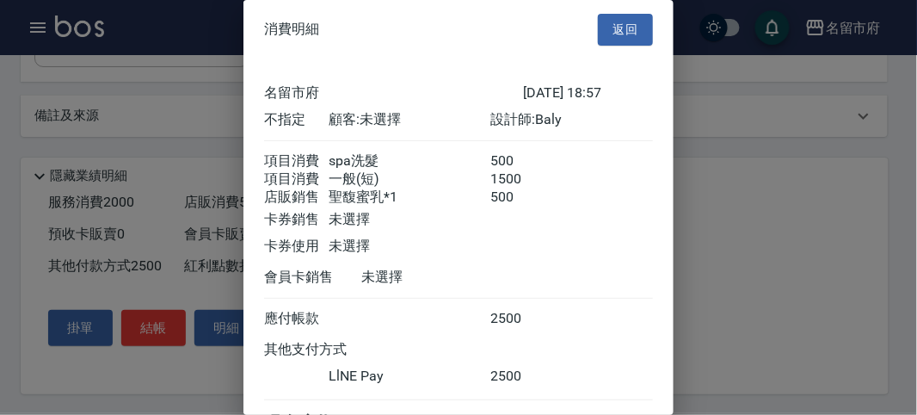
scroll to position [103, 0]
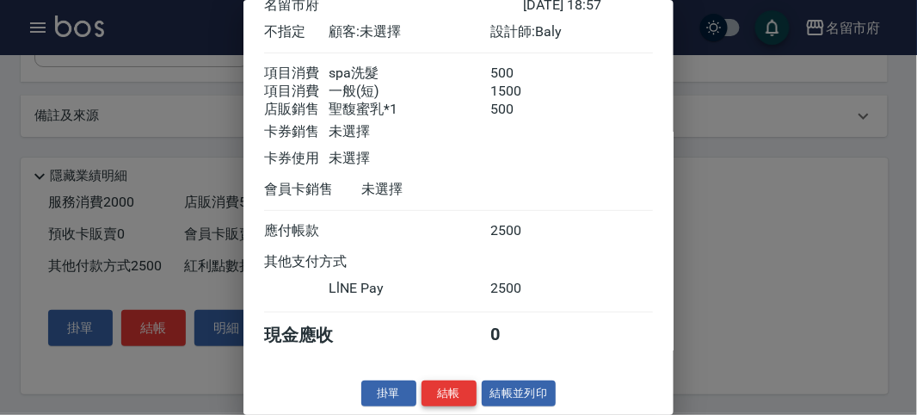
click at [443, 392] on button "結帳" at bounding box center [449, 393] width 55 height 27
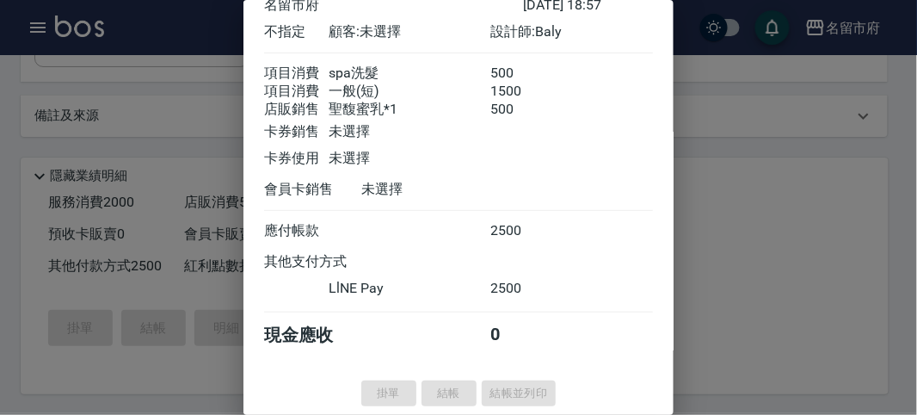
type input "[DATE] 18:58"
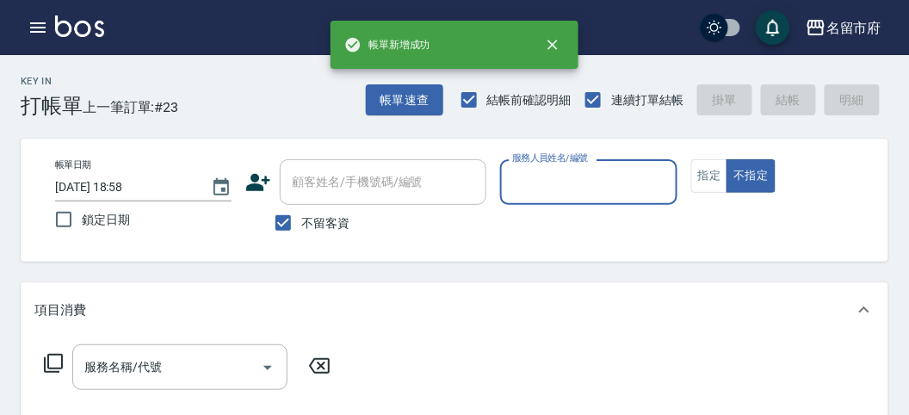
scroll to position [0, 0]
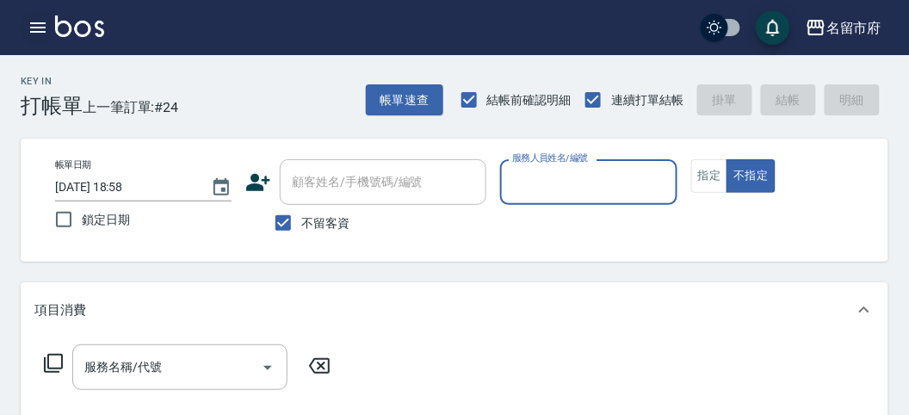
click at [32, 28] on icon "button" at bounding box center [37, 27] width 15 height 10
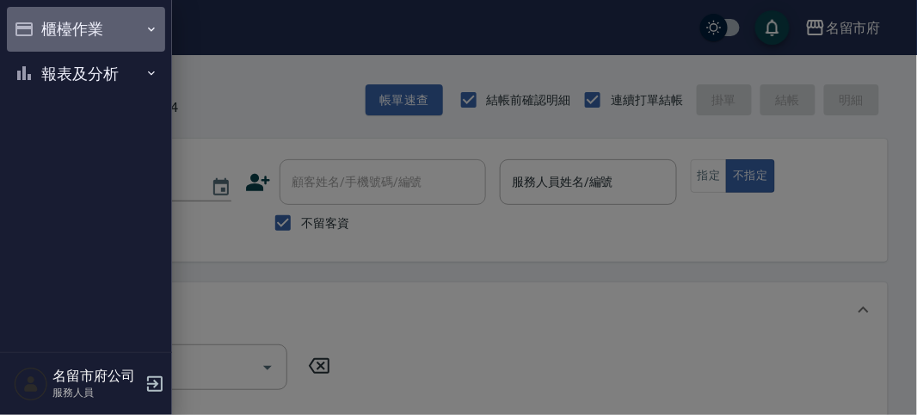
click at [32, 28] on button "櫃檯作業" at bounding box center [86, 29] width 158 height 45
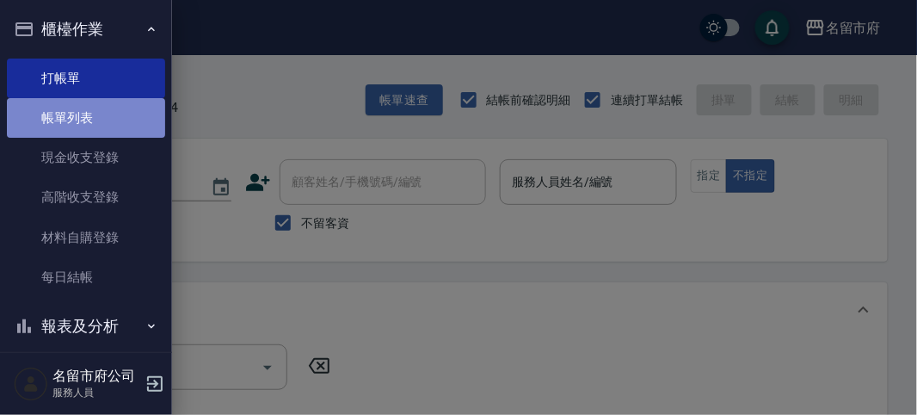
click at [90, 109] on link "帳單列表" at bounding box center [86, 118] width 158 height 40
click at [91, 123] on link "帳單列表" at bounding box center [86, 118] width 158 height 40
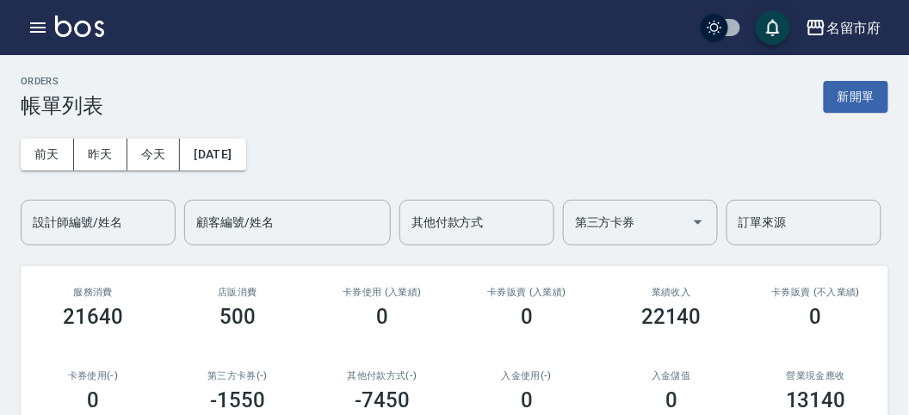
click at [99, 133] on div "[DATE] [DATE] [DATE] [DATE] 設計師編號/姓名 設計師編號/姓名 顧客編號/姓名 顧客編號/姓名 其他付款方式 其他付款方式 第三方…" at bounding box center [454, 181] width 867 height 127
click at [90, 224] on input "設計師編號/姓名" at bounding box center [97, 222] width 139 height 30
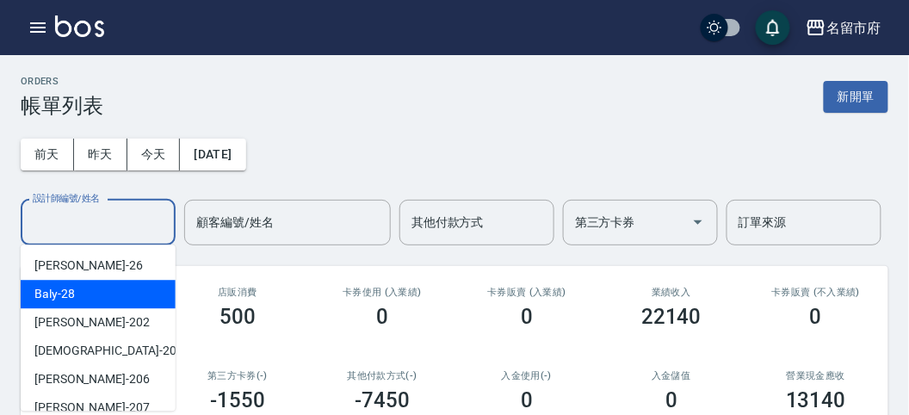
click at [84, 293] on div "Baly -28" at bounding box center [98, 294] width 155 height 28
type input "Baly-28"
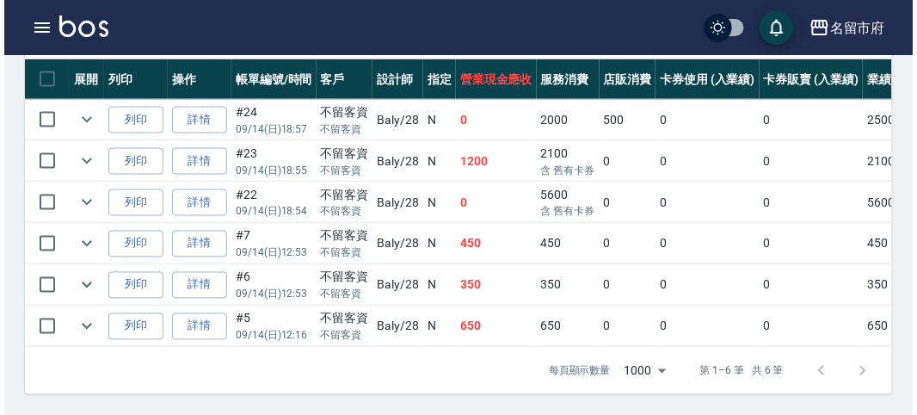
scroll to position [382, 0]
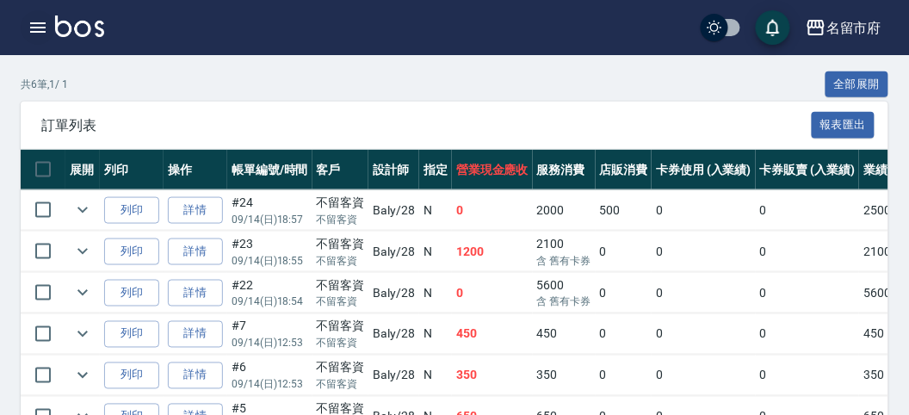
click at [36, 25] on icon "button" at bounding box center [38, 27] width 21 height 21
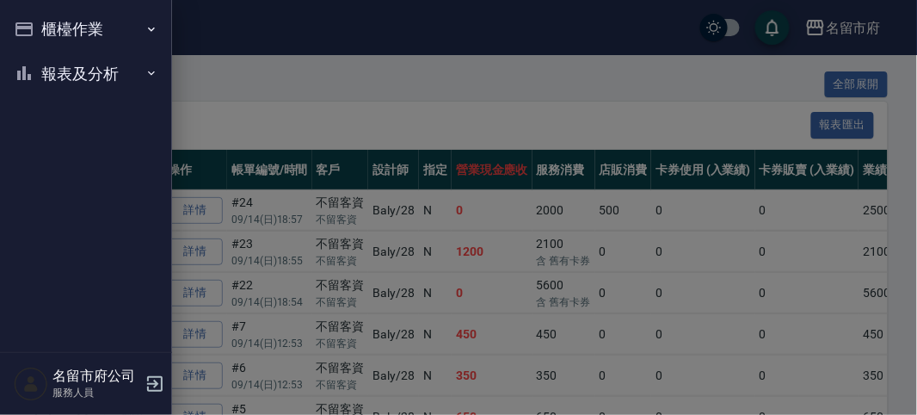
click at [35, 25] on button "櫃檯作業" at bounding box center [86, 29] width 158 height 45
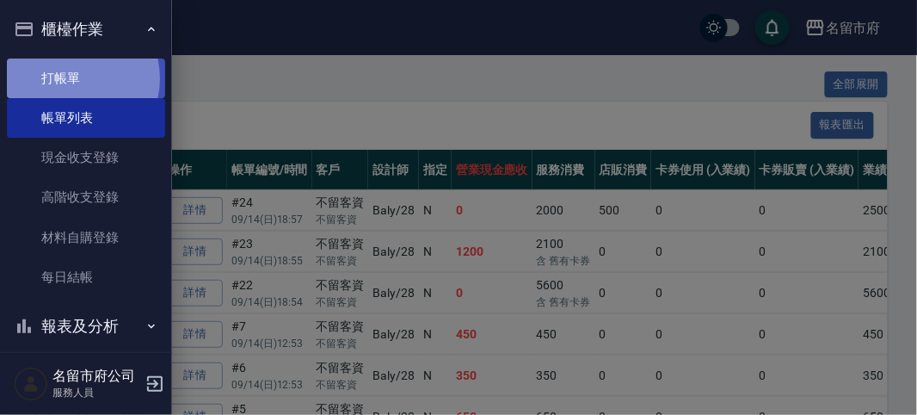
click at [72, 78] on link "打帳單" at bounding box center [86, 79] width 158 height 40
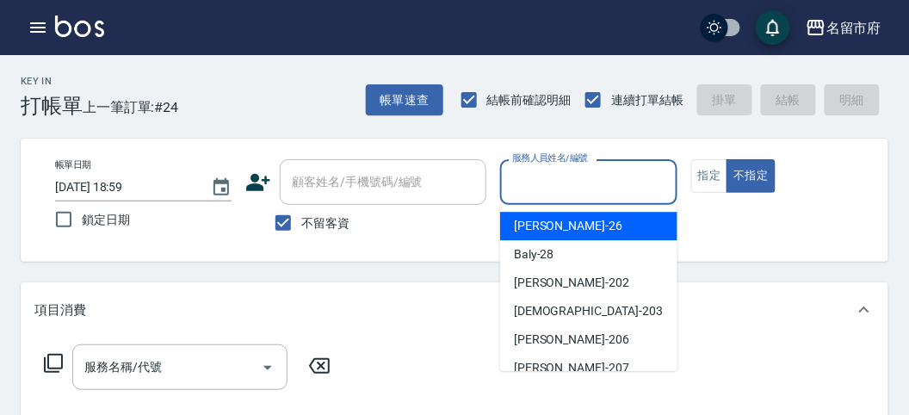
click at [569, 186] on input "服務人員姓名/編號" at bounding box center [588, 182] width 161 height 30
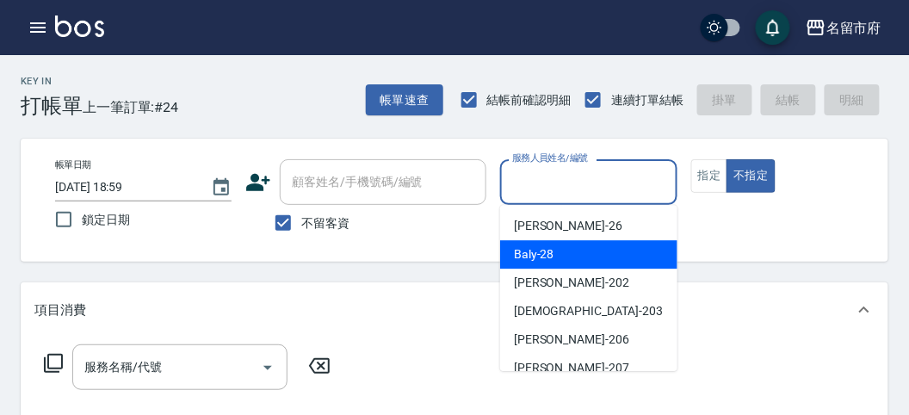
drag, startPoint x: 532, startPoint y: 251, endPoint x: 355, endPoint y: 361, distance: 208.7
click at [531, 255] on span "Baly -28" at bounding box center [534, 254] width 40 height 18
type input "Baly-28"
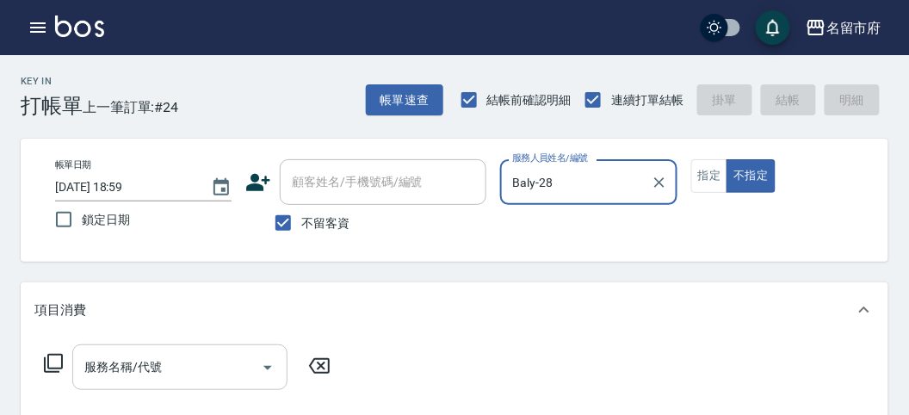
drag, startPoint x: 173, startPoint y: 376, endPoint x: 176, endPoint y: 352, distance: 24.3
click at [170, 376] on input "服務名稱/代號" at bounding box center [167, 367] width 174 height 30
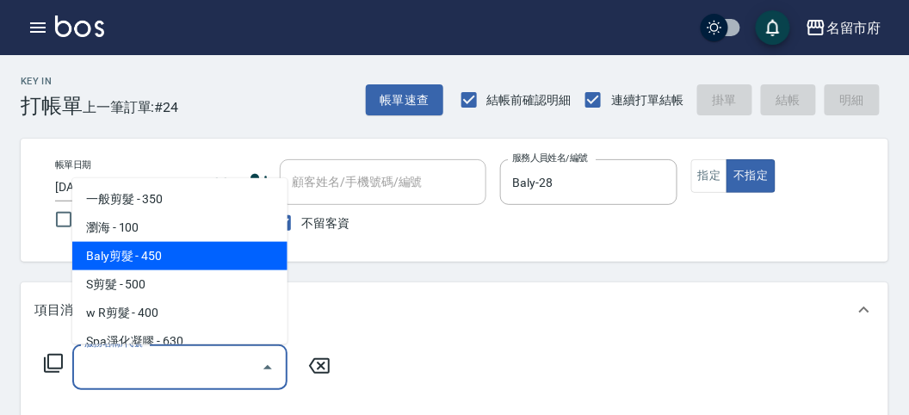
click at [190, 267] on span "Baly剪髮 - 450" at bounding box center [179, 256] width 215 height 28
type input "Baly剪髮(C004)"
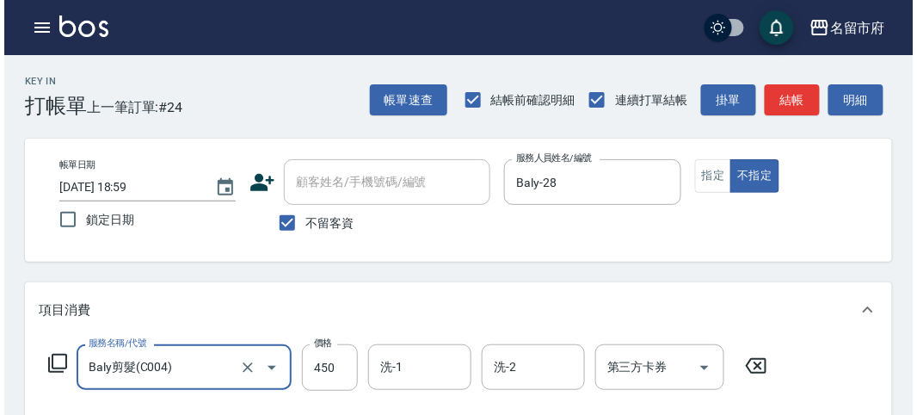
scroll to position [503, 0]
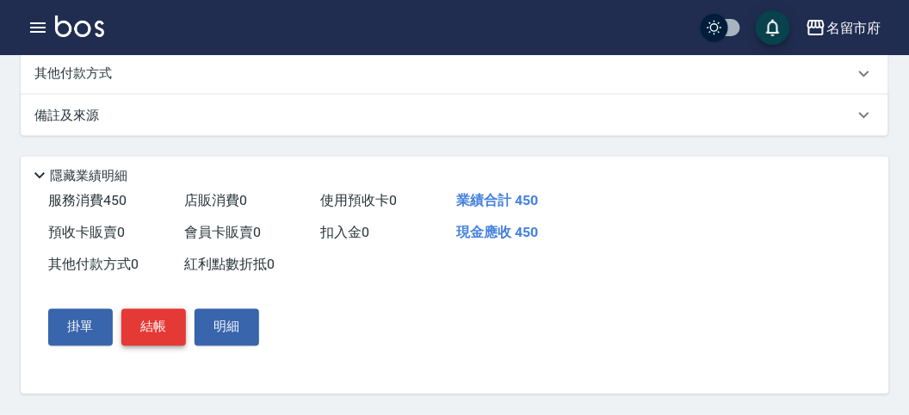
drag, startPoint x: 156, startPoint y: 341, endPoint x: 171, endPoint y: 336, distance: 16.1
click at [157, 338] on button "結帳" at bounding box center [153, 327] width 65 height 36
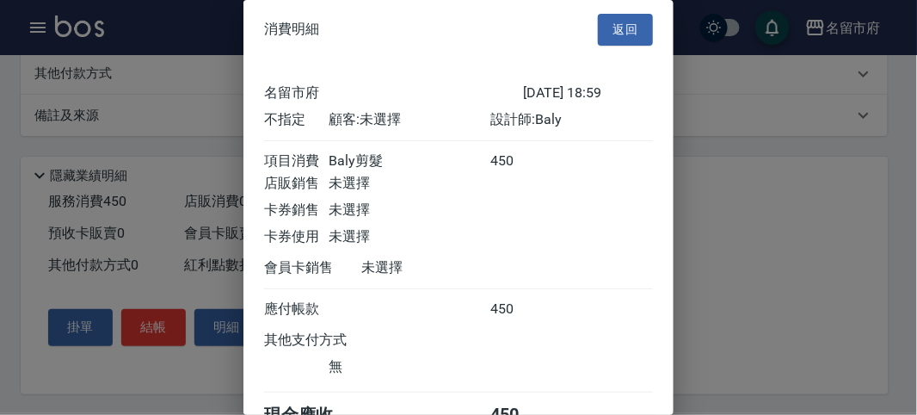
scroll to position [96, 0]
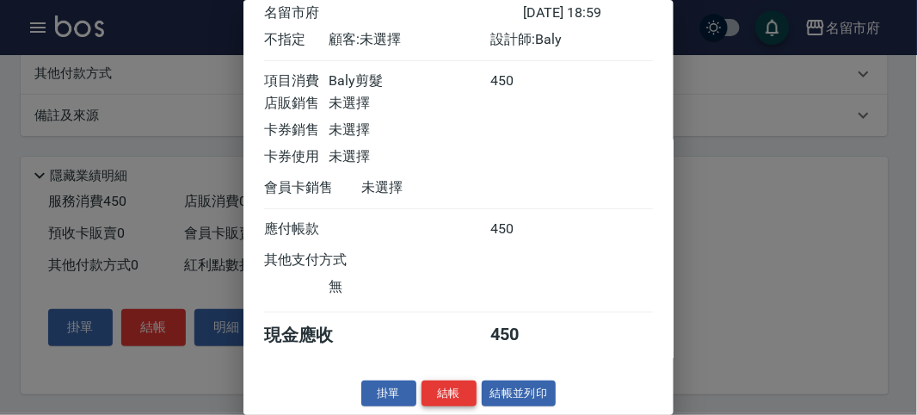
click at [465, 399] on button "結帳" at bounding box center [449, 393] width 55 height 27
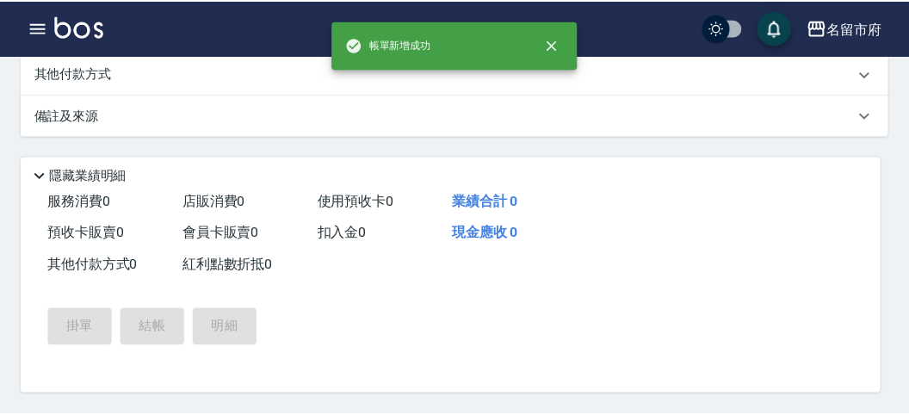
scroll to position [0, 0]
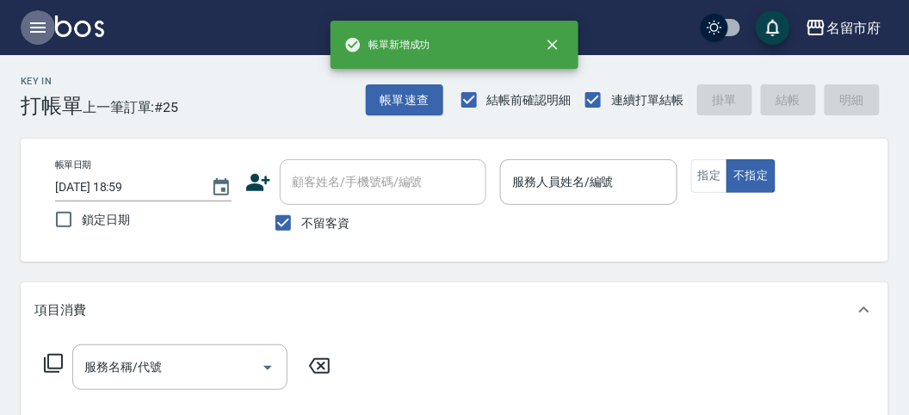
click at [41, 32] on icon "button" at bounding box center [37, 27] width 15 height 10
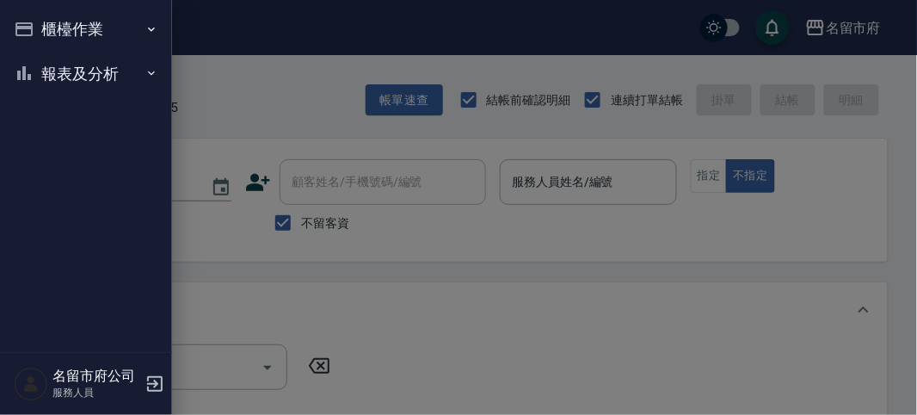
click at [41, 32] on button "櫃檯作業" at bounding box center [86, 29] width 158 height 45
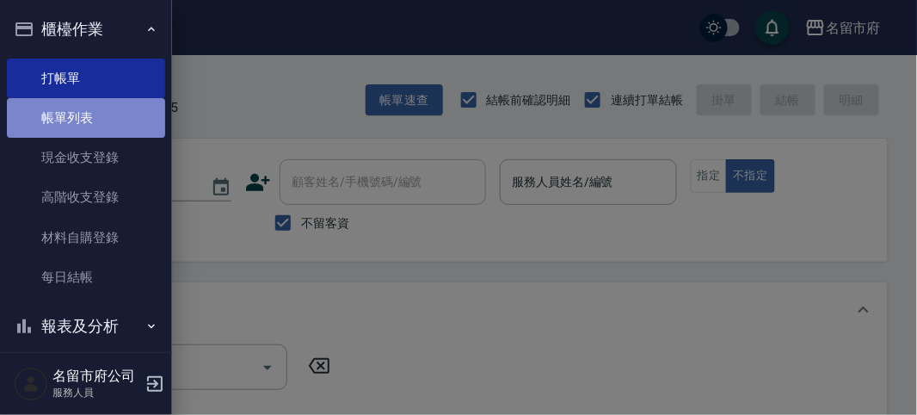
click at [86, 120] on link "帳單列表" at bounding box center [86, 118] width 158 height 40
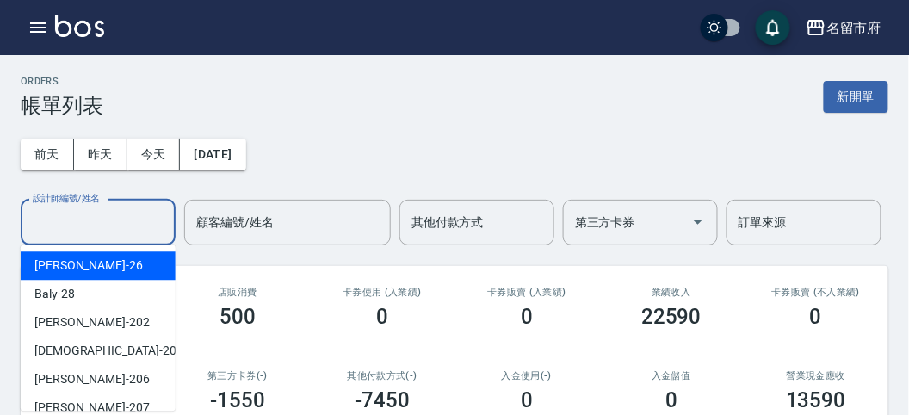
click at [90, 220] on input "設計師編號/姓名" at bounding box center [97, 222] width 139 height 30
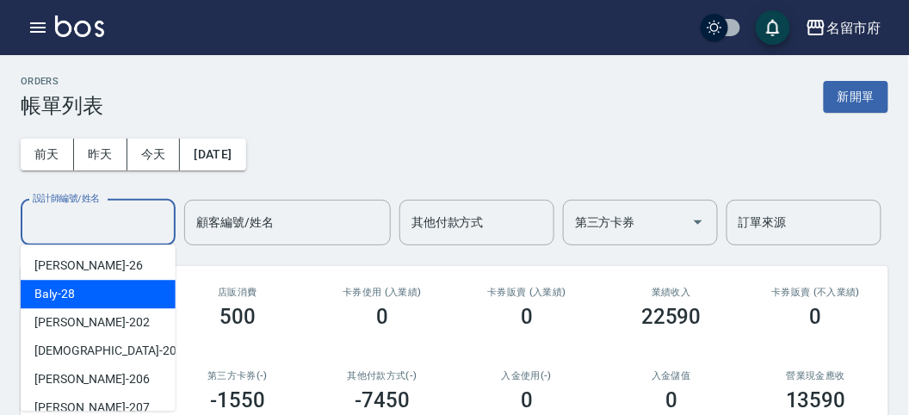
click at [104, 282] on div "Baly -28" at bounding box center [98, 294] width 155 height 28
type input "Baly-28"
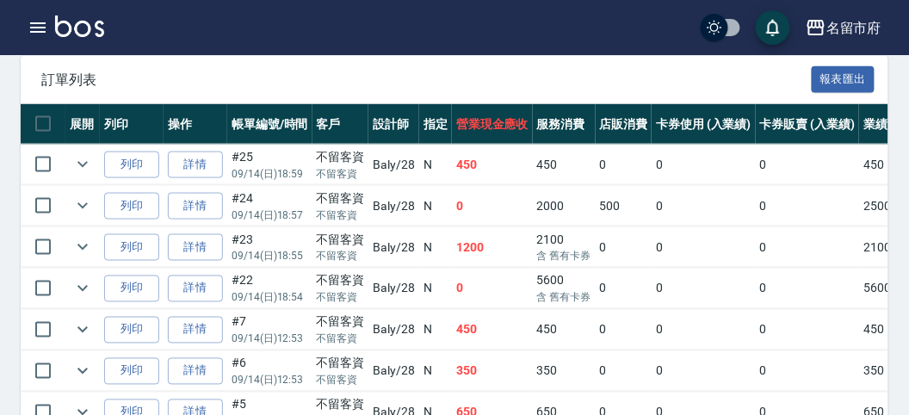
scroll to position [523, 0]
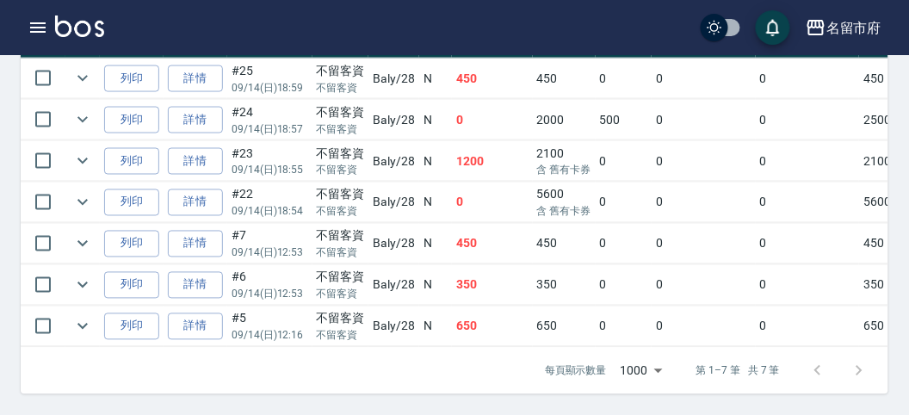
click at [83, 18] on img at bounding box center [79, 26] width 49 height 22
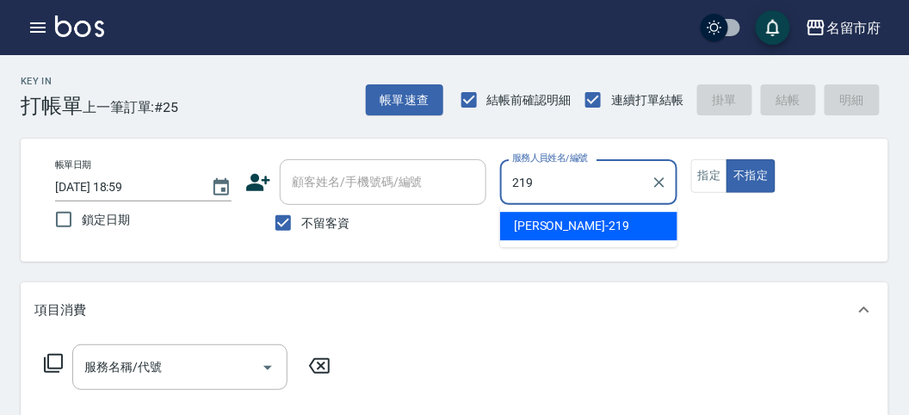
type input "[PERSON_NAME]-219"
type button "false"
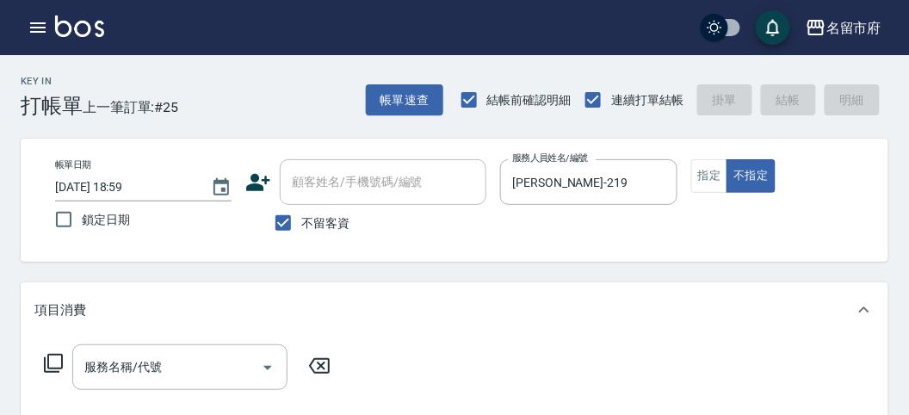
click at [53, 365] on icon at bounding box center [53, 363] width 21 height 21
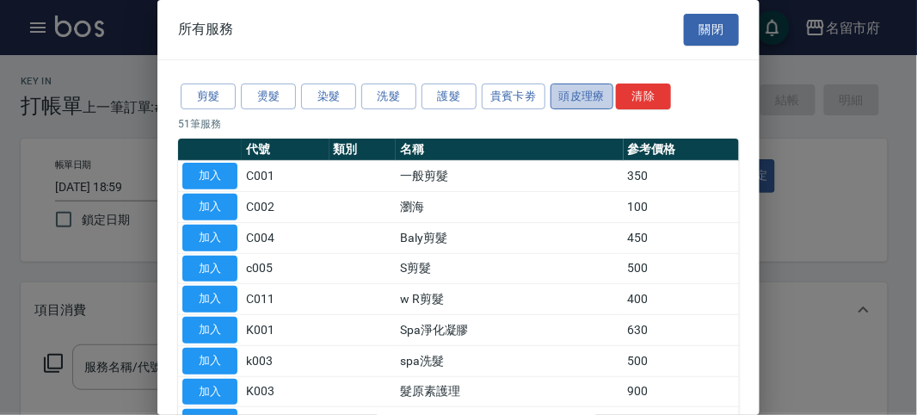
click at [567, 86] on button "頭皮理療" at bounding box center [583, 96] width 64 height 27
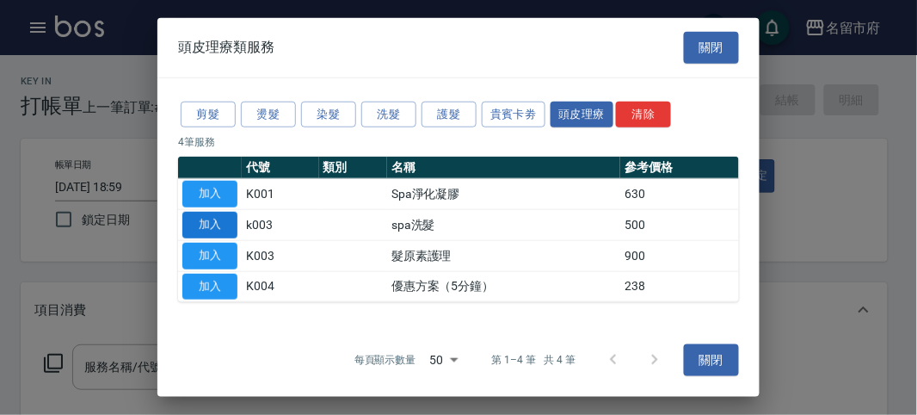
click at [228, 228] on button "加入" at bounding box center [209, 225] width 55 height 27
type input "spa洗髮(k003)"
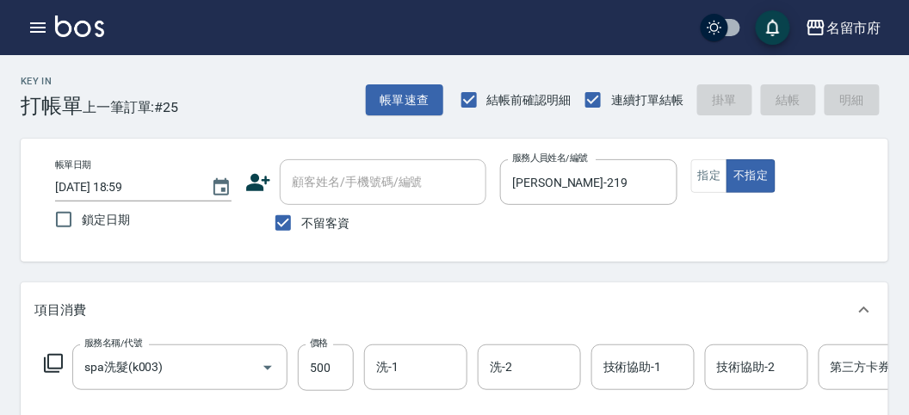
type input "[DATE] 19:00"
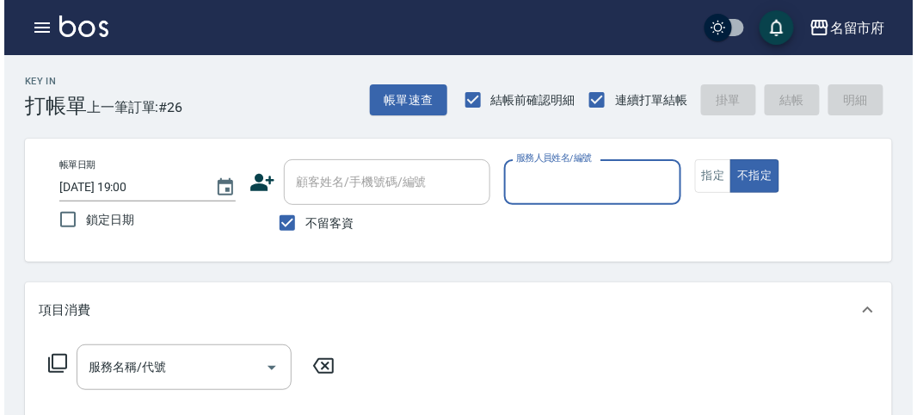
scroll to position [96, 0]
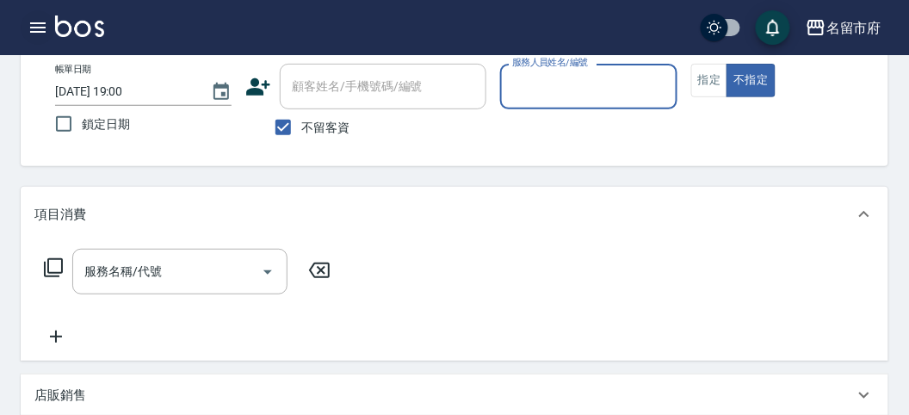
click at [33, 22] on icon "button" at bounding box center [37, 27] width 15 height 10
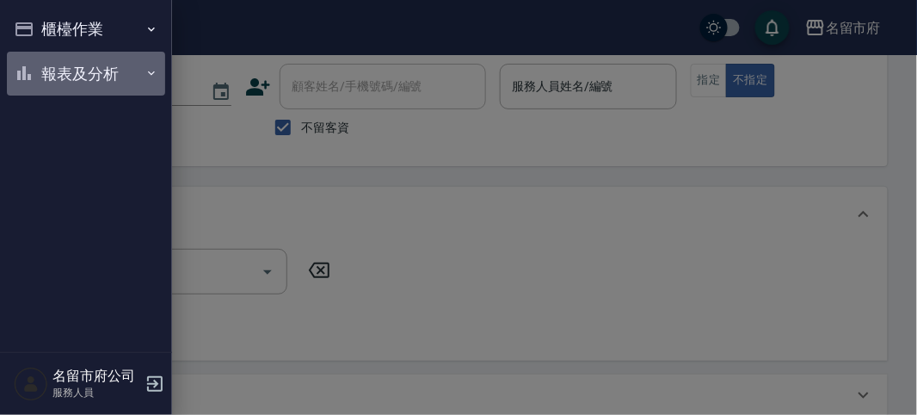
click at [69, 77] on button "報表及分析" at bounding box center [86, 74] width 158 height 45
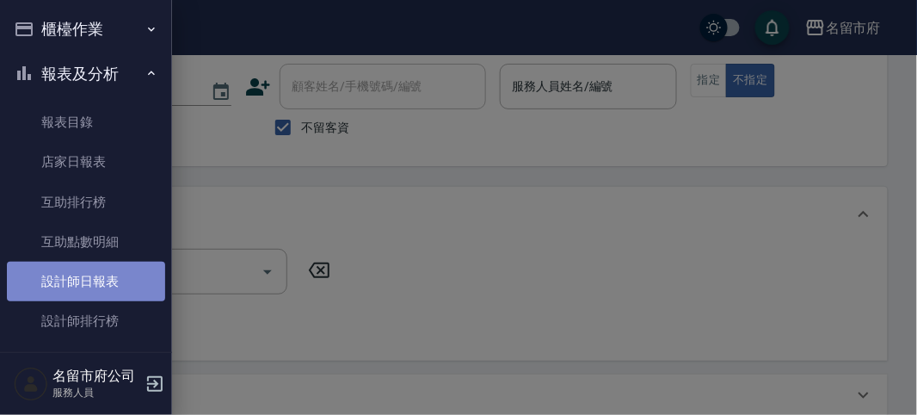
click at [91, 289] on link "設計師日報表" at bounding box center [86, 282] width 158 height 40
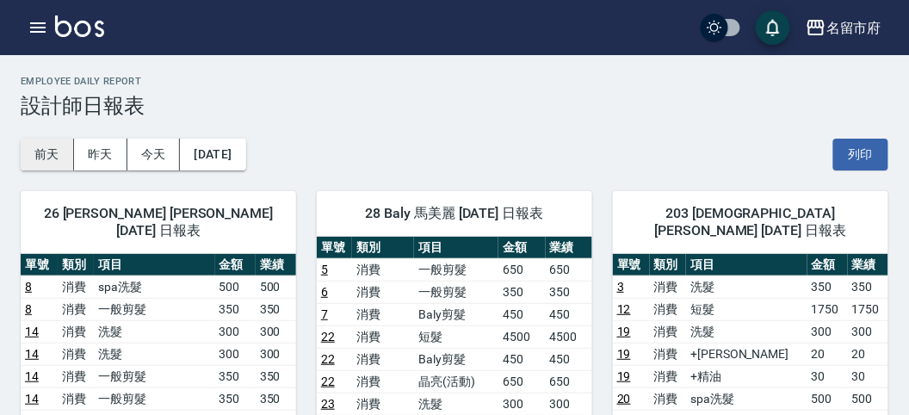
click at [64, 150] on button "前天" at bounding box center [47, 155] width 53 height 32
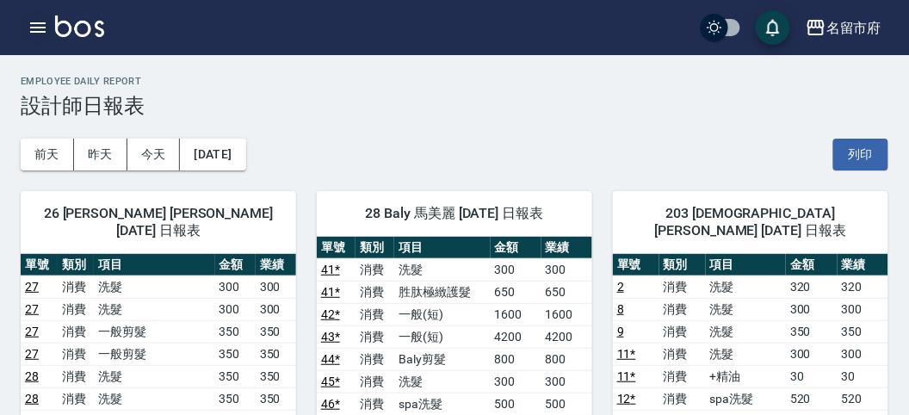
click at [45, 31] on icon "button" at bounding box center [37, 27] width 15 height 10
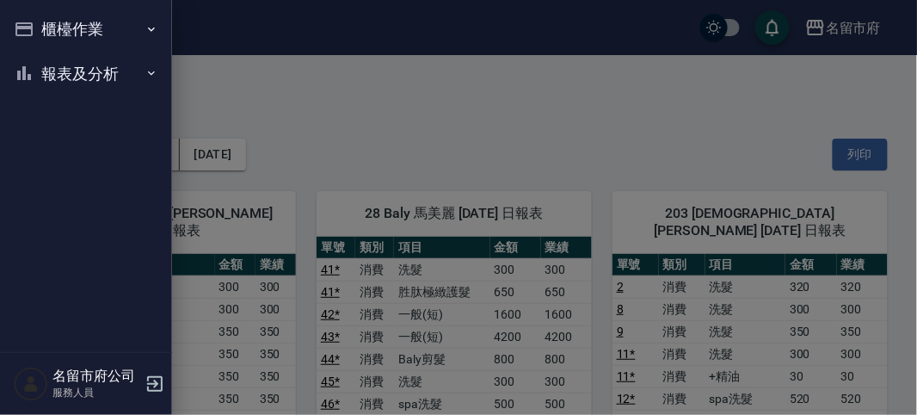
click at [45, 31] on div "櫃檯作業 打帳單 帳單列表 現金收支登錄 高階收支登錄 材料自購登錄 每日結帳 報表及分析 報表目錄 店家日報表 互助排行榜 互助點數明細 設計師日報表 設計…" at bounding box center [86, 207] width 172 height 415
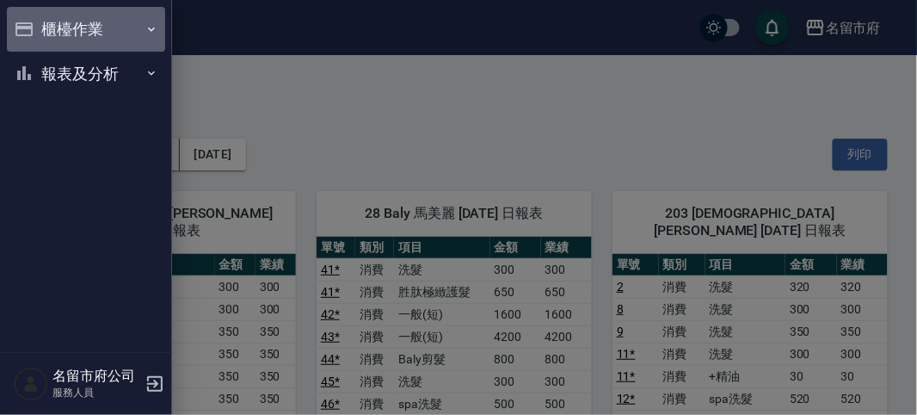
click at [51, 33] on button "櫃檯作業" at bounding box center [86, 29] width 158 height 45
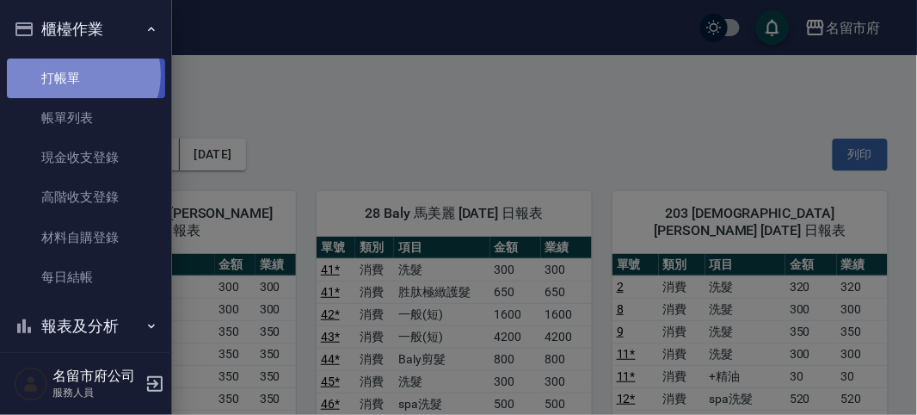
click at [82, 74] on link "打帳單" at bounding box center [86, 79] width 158 height 40
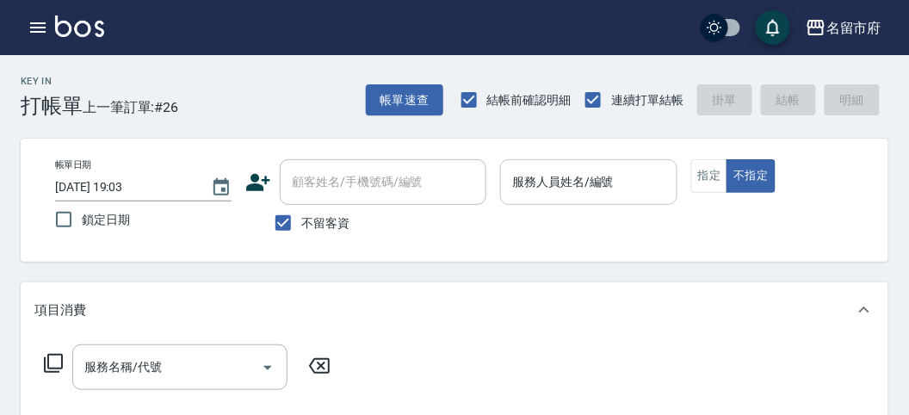
click at [566, 202] on div "服務人員姓名/編號 服務人員姓名/編號" at bounding box center [588, 191] width 176 height 64
click at [558, 207] on p at bounding box center [588, 214] width 176 height 18
click at [565, 193] on input "服務人員姓名/編號" at bounding box center [588, 182] width 161 height 30
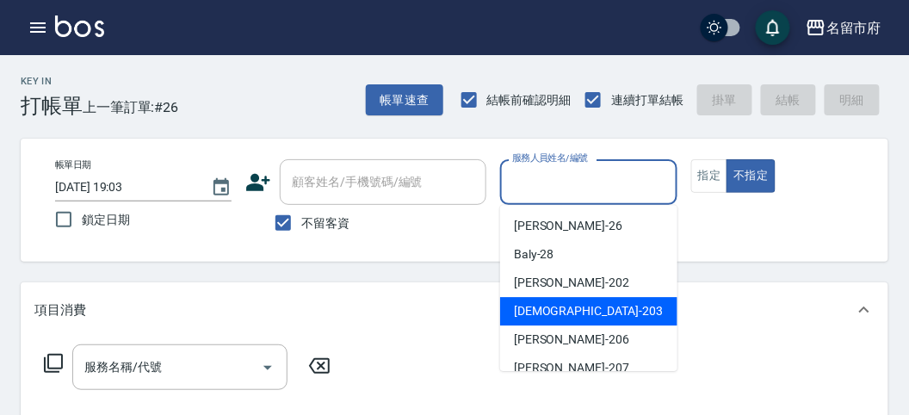
drag, startPoint x: 550, startPoint y: 319, endPoint x: 304, endPoint y: 350, distance: 248.1
click at [547, 321] on div "聖德 -203" at bounding box center [588, 311] width 177 height 28
type input "聖德-203"
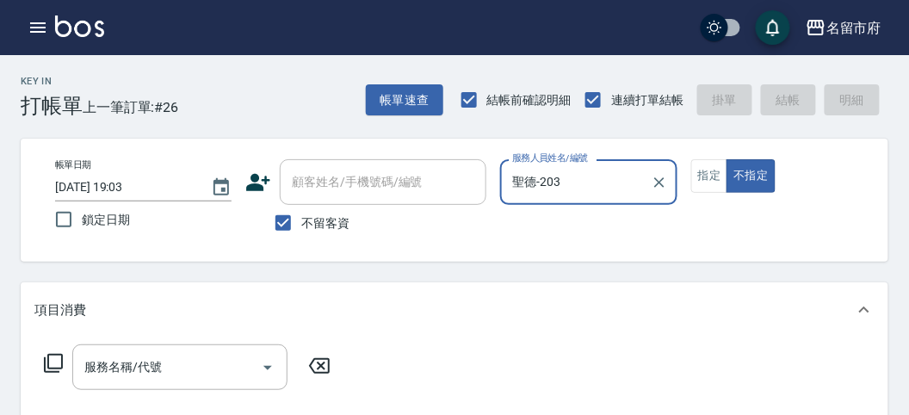
click at [47, 358] on icon at bounding box center [53, 363] width 19 height 19
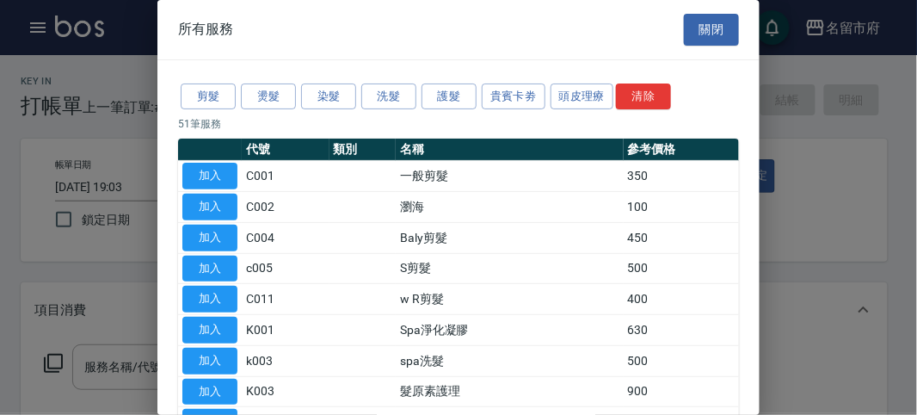
click at [589, 100] on button "頭皮理療" at bounding box center [583, 96] width 64 height 27
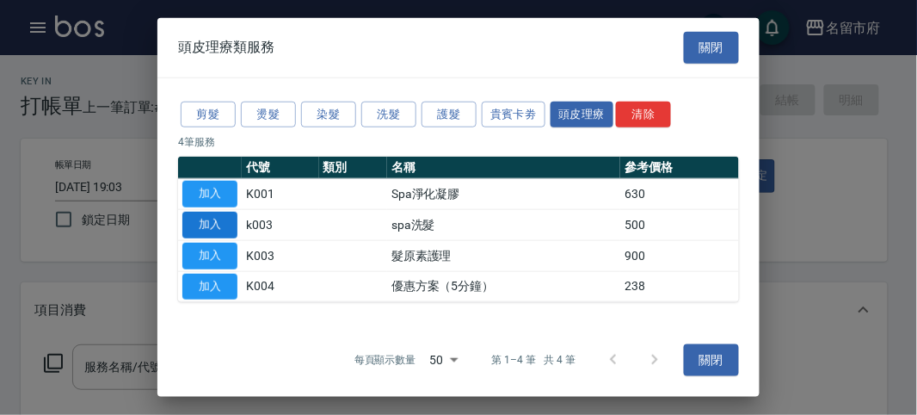
click at [210, 225] on button "加入" at bounding box center [209, 225] width 55 height 27
type input "spa洗髮(k003)"
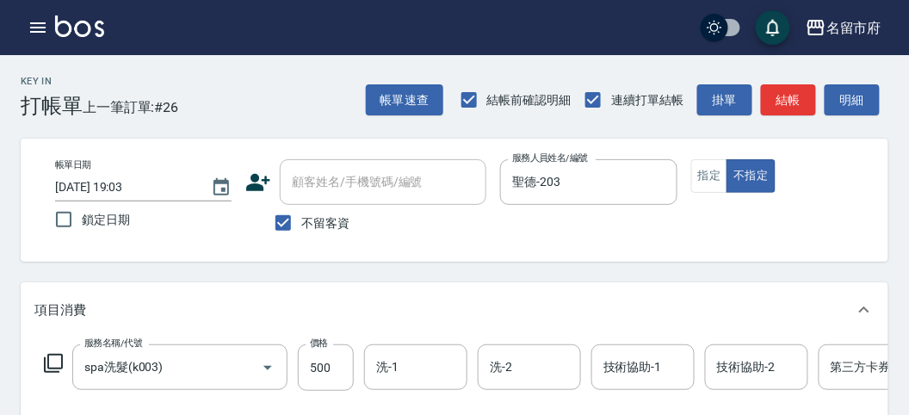
click at [59, 362] on icon at bounding box center [53, 363] width 21 height 21
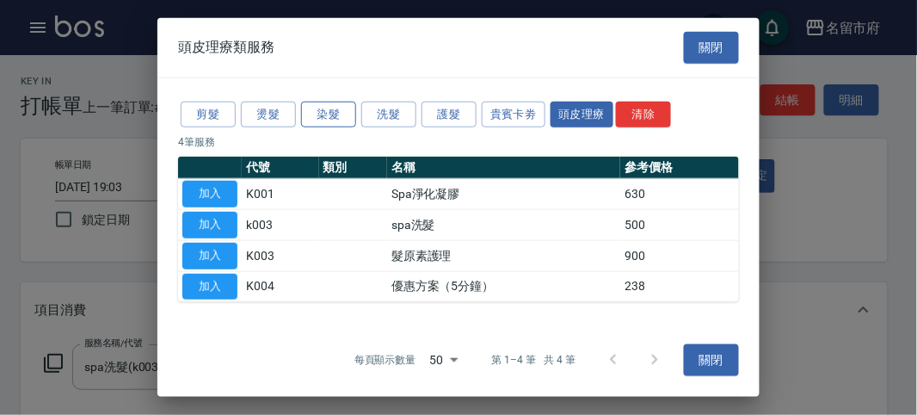
click at [342, 114] on button "染髮" at bounding box center [328, 114] width 55 height 27
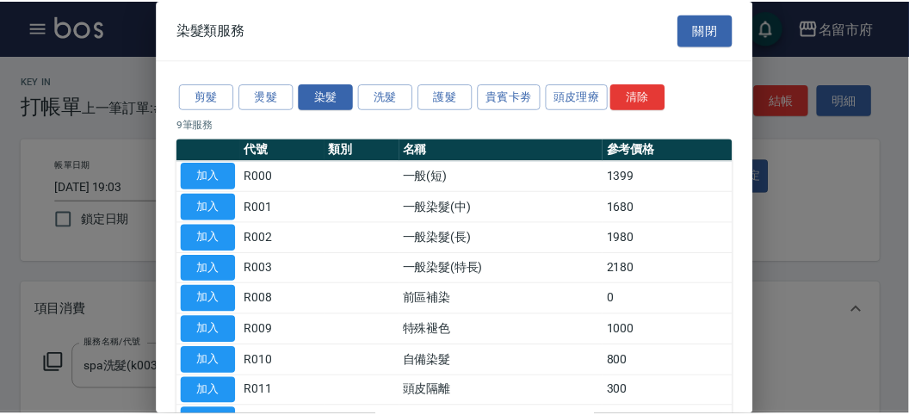
scroll to position [113, 0]
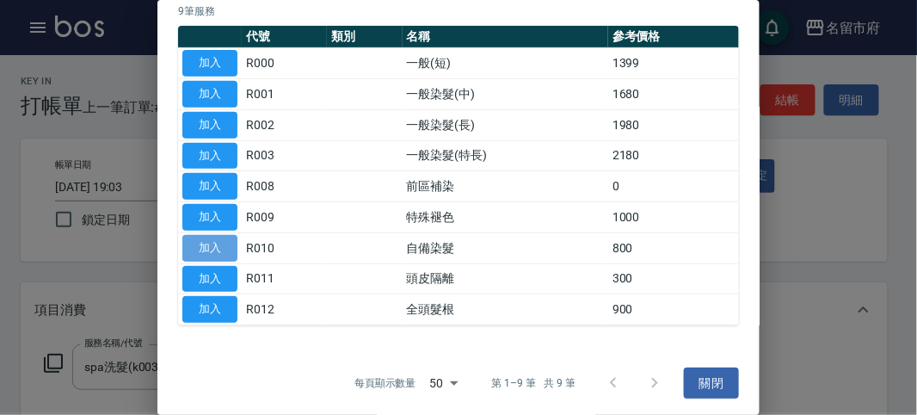
click at [213, 244] on button "加入" at bounding box center [209, 248] width 55 height 27
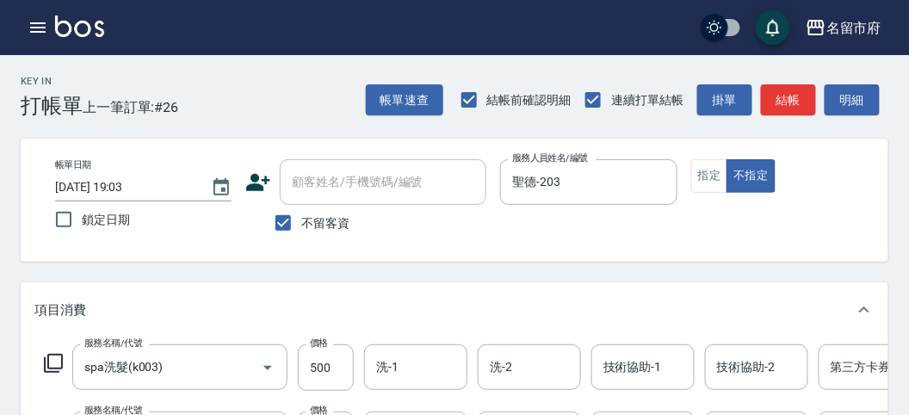
scroll to position [96, 0]
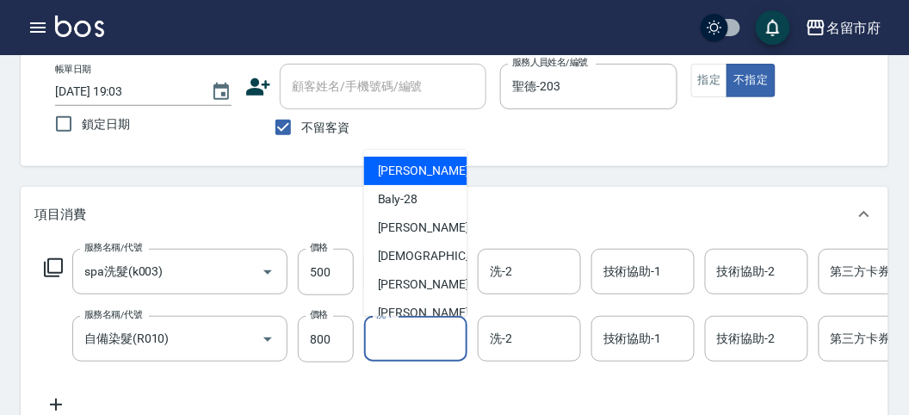
click at [413, 334] on input "洗-1" at bounding box center [416, 339] width 88 height 30
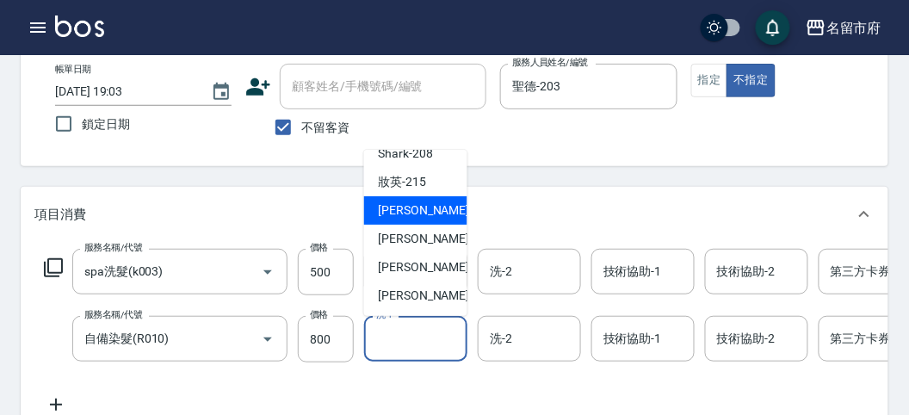
click at [393, 220] on div "小靜 -216" at bounding box center [415, 210] width 103 height 28
type input "小靜-216"
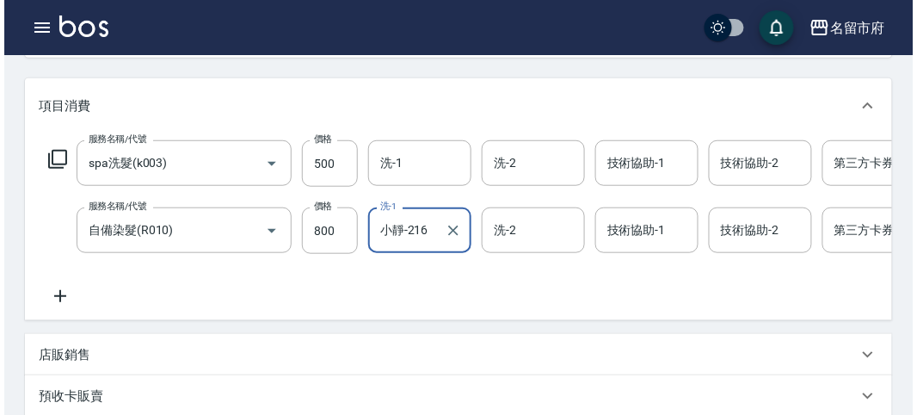
scroll to position [587, 0]
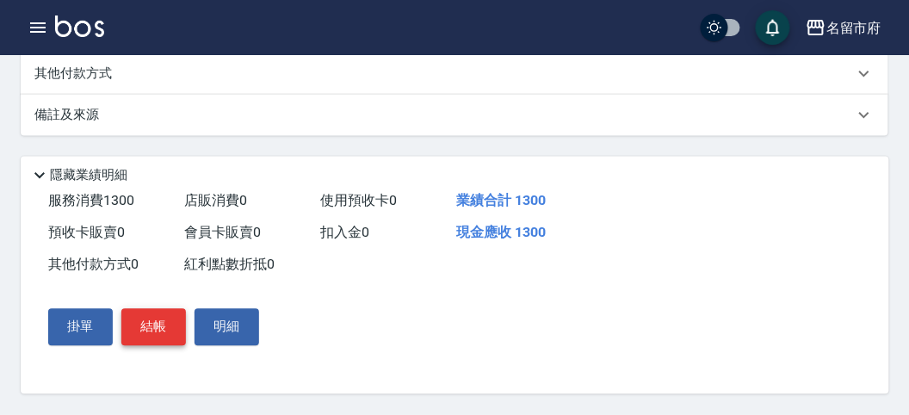
drag, startPoint x: 166, startPoint y: 323, endPoint x: 234, endPoint y: 316, distance: 68.3
click at [166, 320] on button "結帳" at bounding box center [153, 327] width 65 height 36
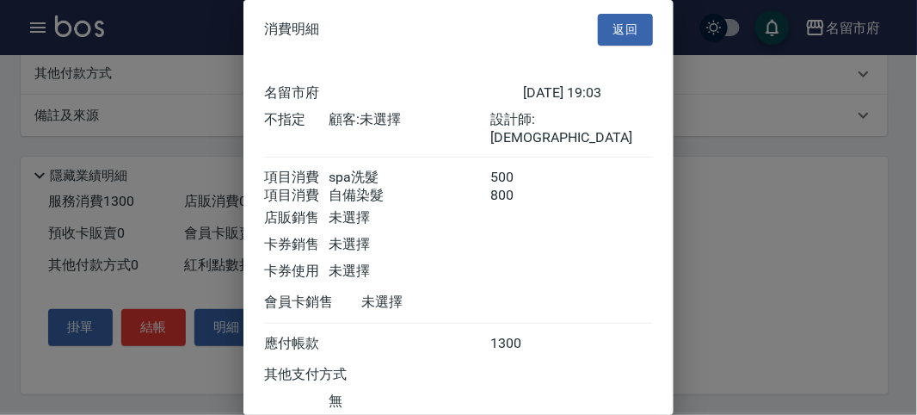
scroll to position [114, 0]
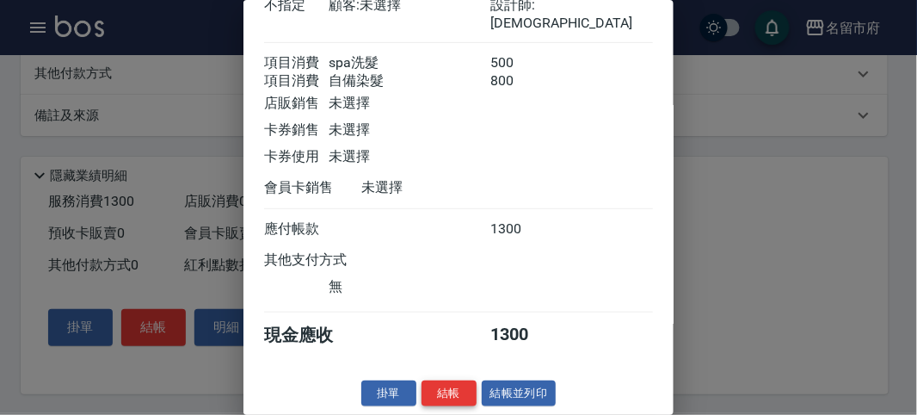
click at [453, 386] on button "結帳" at bounding box center [449, 393] width 55 height 27
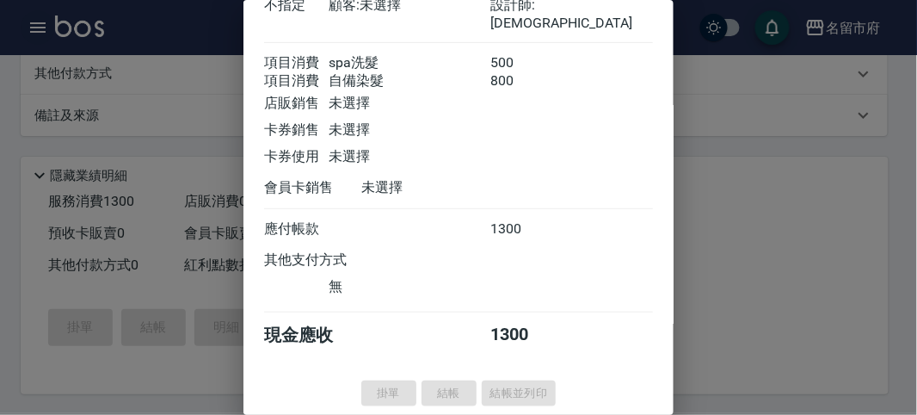
type input "[DATE] 19:24"
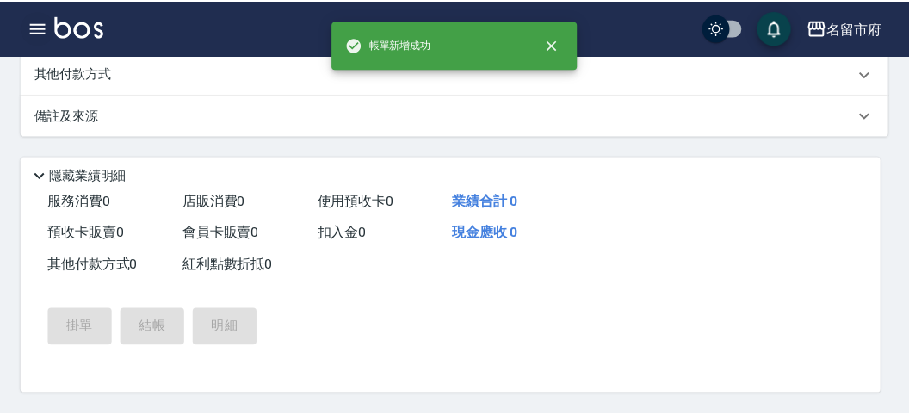
scroll to position [0, 0]
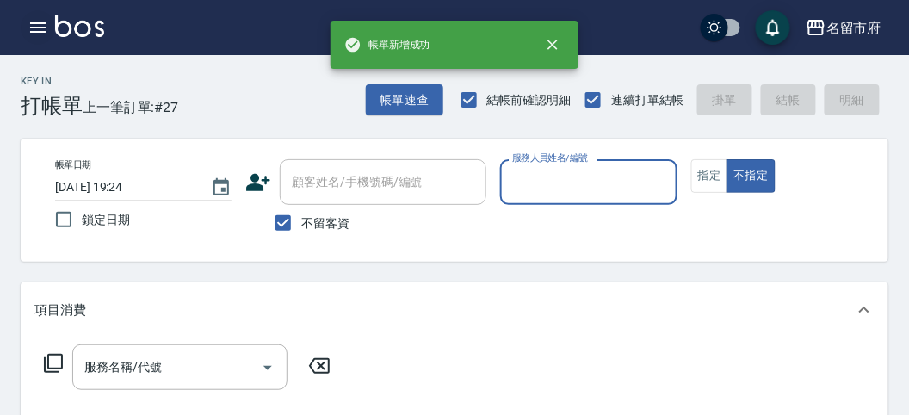
click at [42, 29] on icon "button" at bounding box center [38, 27] width 21 height 21
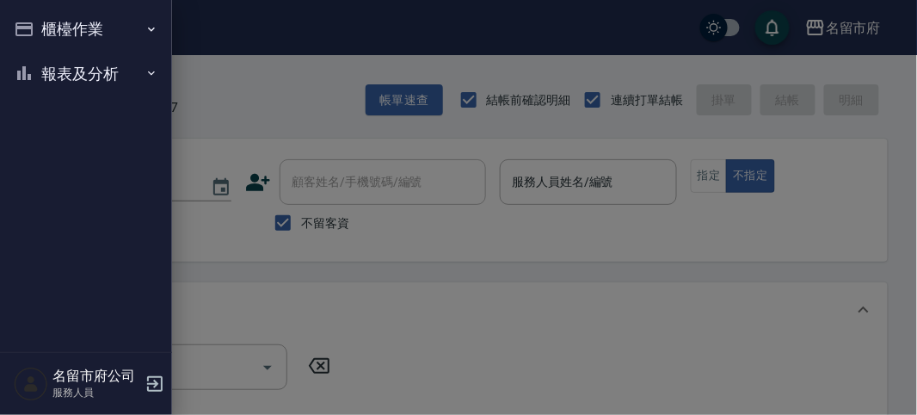
click at [61, 63] on button "報表及分析" at bounding box center [86, 74] width 158 height 45
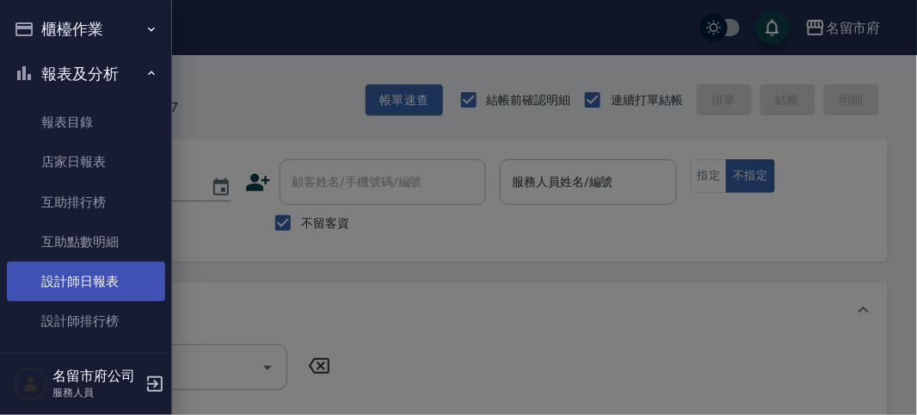
click at [96, 283] on link "設計師日報表" at bounding box center [86, 282] width 158 height 40
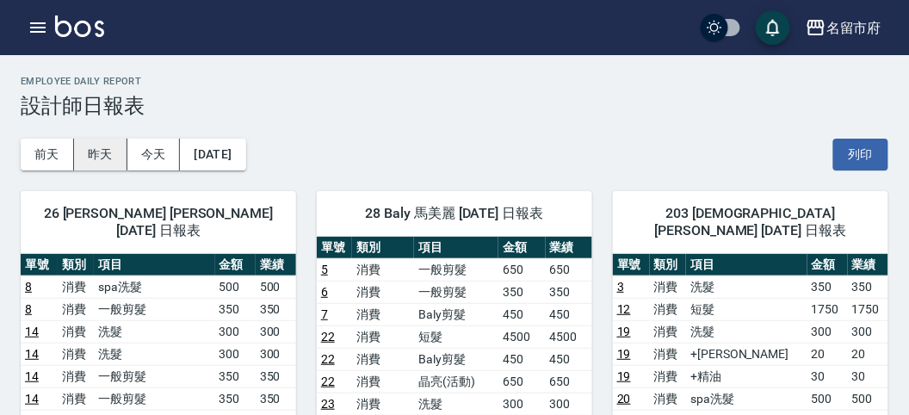
click at [95, 145] on button "昨天" at bounding box center [100, 155] width 53 height 32
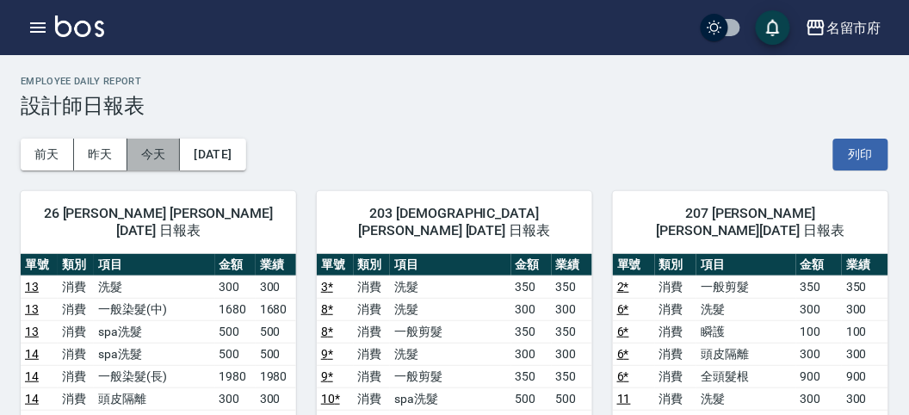
click at [145, 147] on button "今天" at bounding box center [153, 155] width 53 height 32
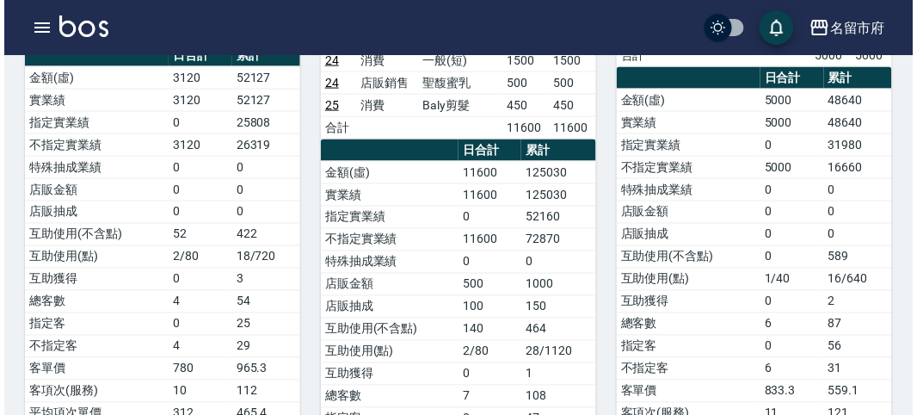
scroll to position [382, 0]
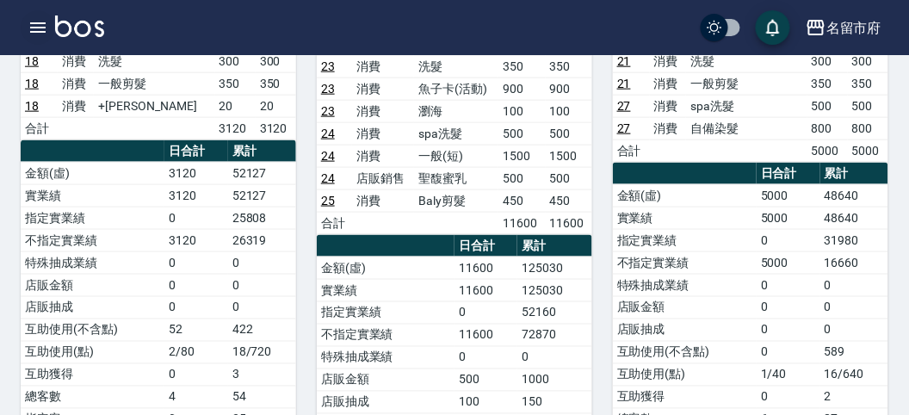
click at [35, 37] on icon "button" at bounding box center [38, 27] width 21 height 21
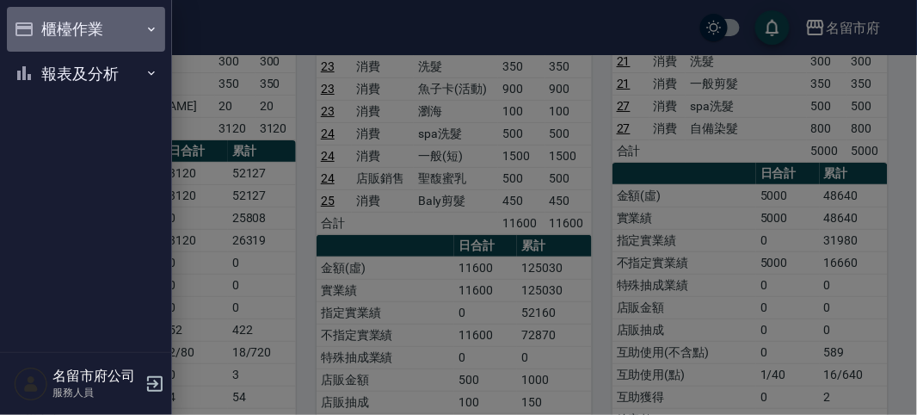
click at [36, 35] on button "櫃檯作業" at bounding box center [86, 29] width 158 height 45
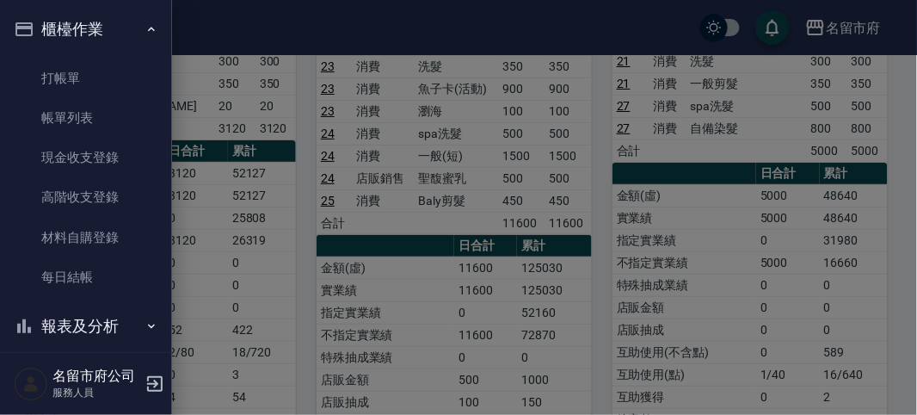
click at [79, 0] on ul "櫃檯作業 打帳單 帳單列表 現金收支登錄 高階收支登錄 材料自購登錄 每日結帳 報表及分析 報表目錄 店家日報表 互助排行榜 互助點數明細 設計師日報表 設計…" at bounding box center [86, 177] width 158 height 355
click at [65, 25] on button "櫃檯作業" at bounding box center [86, 29] width 158 height 45
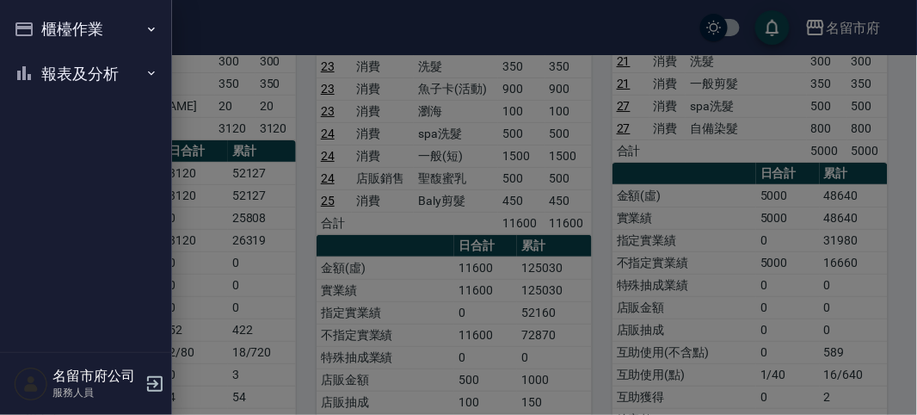
click at [67, 17] on button "櫃檯作業" at bounding box center [86, 29] width 158 height 45
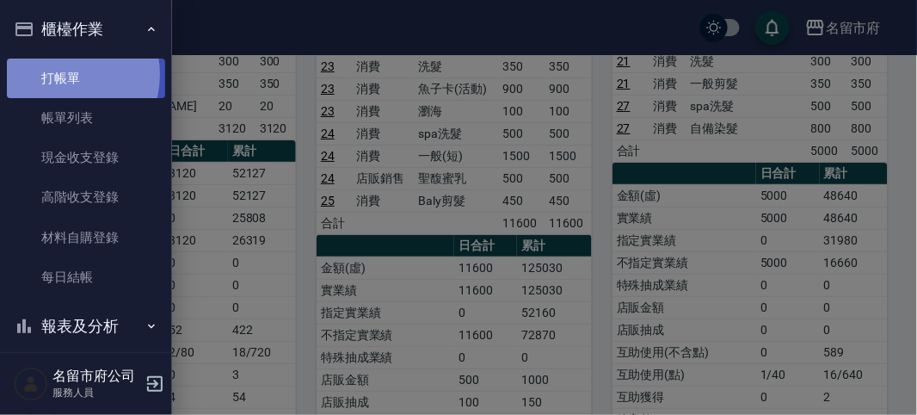
click at [62, 74] on link "打帳單" at bounding box center [86, 79] width 158 height 40
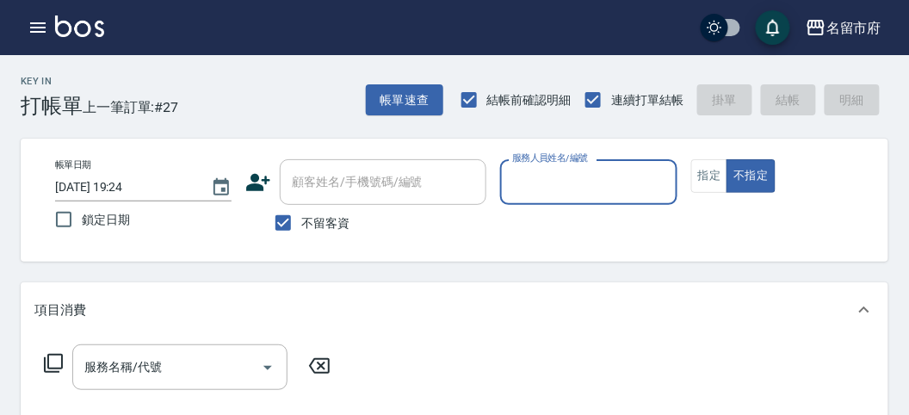
click at [303, 102] on div "Key In 打帳單 上一筆訂單:#27 帳單速查 結帳前確認明細 連續打單結帳 掛單 結帳 明細" at bounding box center [444, 86] width 888 height 63
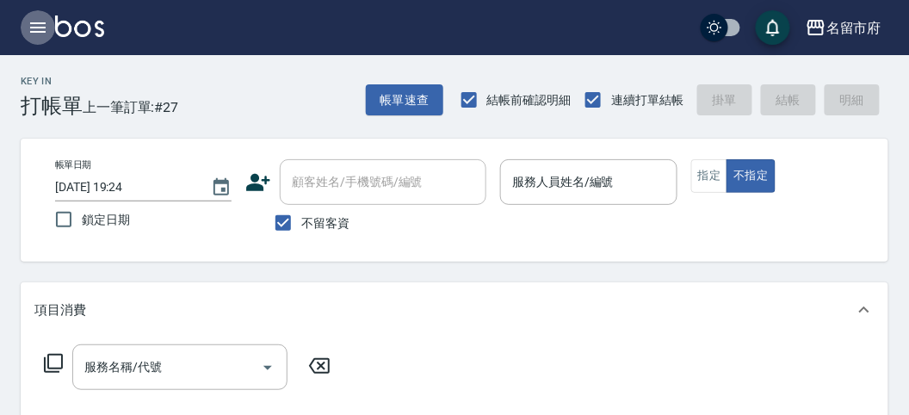
click at [36, 40] on button "button" at bounding box center [38, 27] width 34 height 34
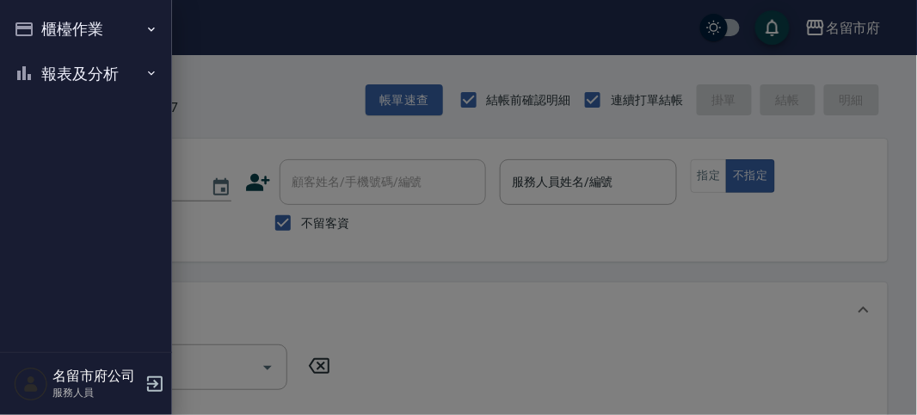
click at [83, 88] on button "報表及分析" at bounding box center [86, 74] width 158 height 45
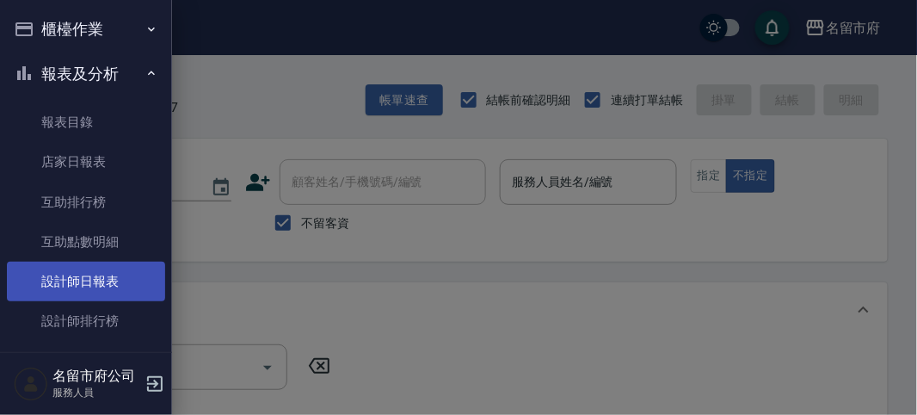
click at [107, 287] on link "設計師日報表" at bounding box center [86, 282] width 158 height 40
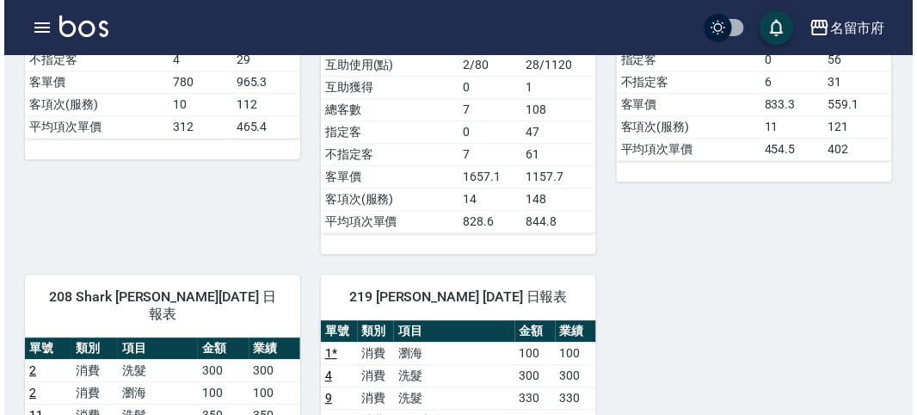
scroll to position [382, 0]
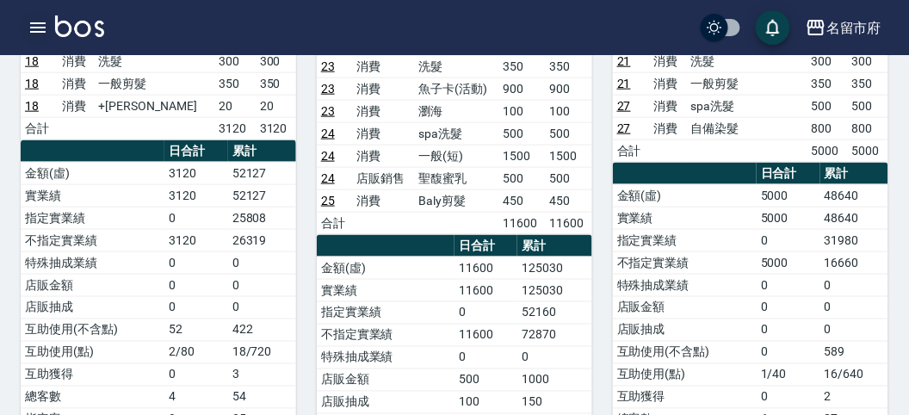
click at [40, 19] on icon "button" at bounding box center [38, 27] width 21 height 21
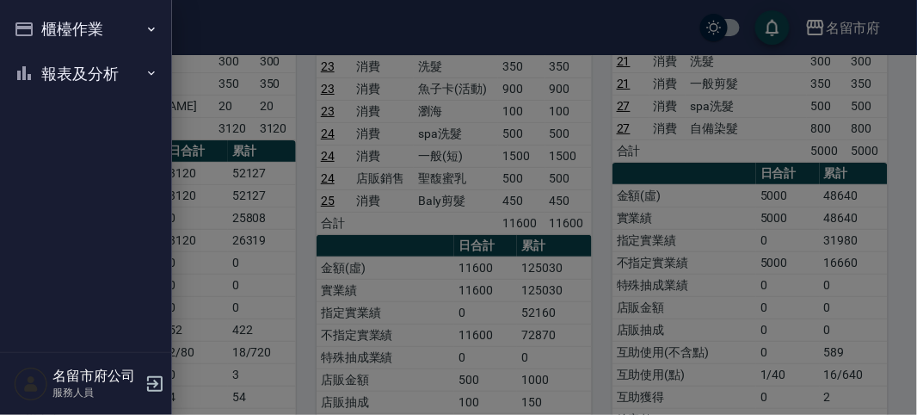
click at [59, 52] on button "報表及分析" at bounding box center [86, 74] width 158 height 45
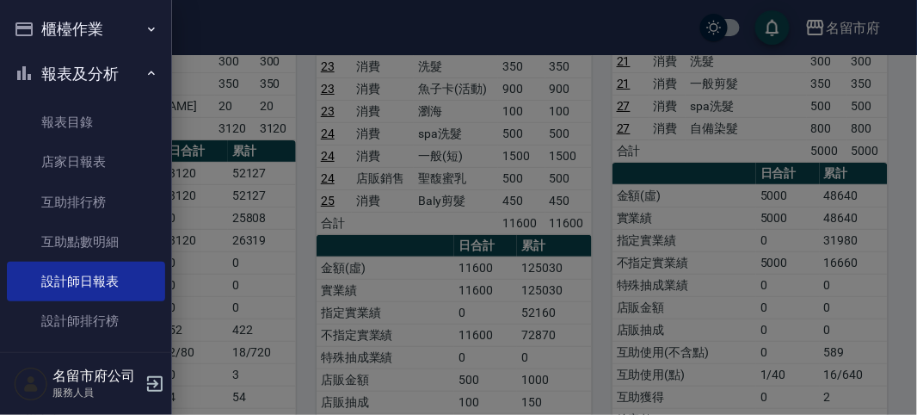
click at [215, 116] on div at bounding box center [458, 207] width 917 height 415
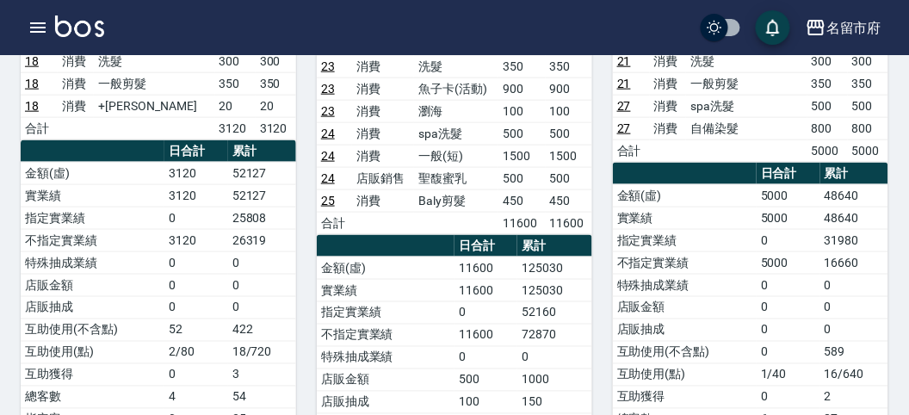
click at [22, 15] on div "名留市府 登出" at bounding box center [454, 27] width 909 height 55
click at [31, 17] on icon "button" at bounding box center [38, 27] width 21 height 21
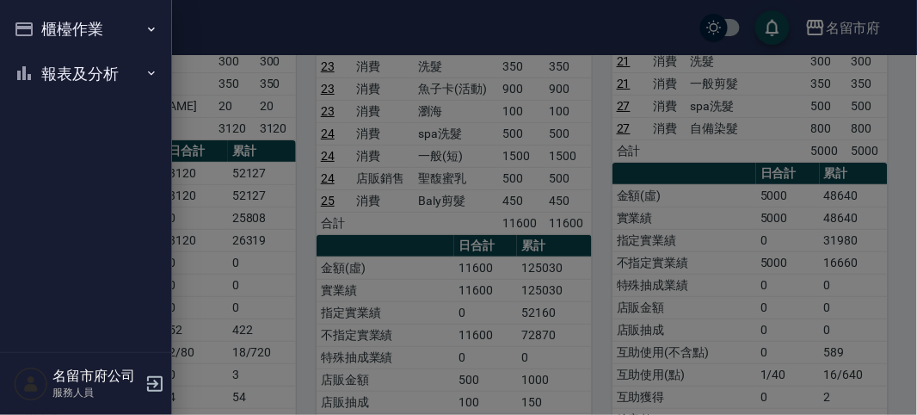
click at [33, 20] on button "櫃檯作業" at bounding box center [86, 29] width 158 height 45
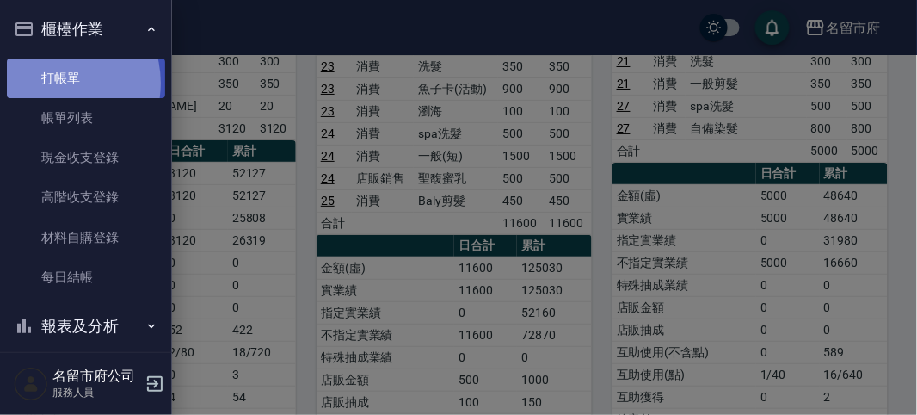
click at [52, 83] on link "打帳單" at bounding box center [86, 79] width 158 height 40
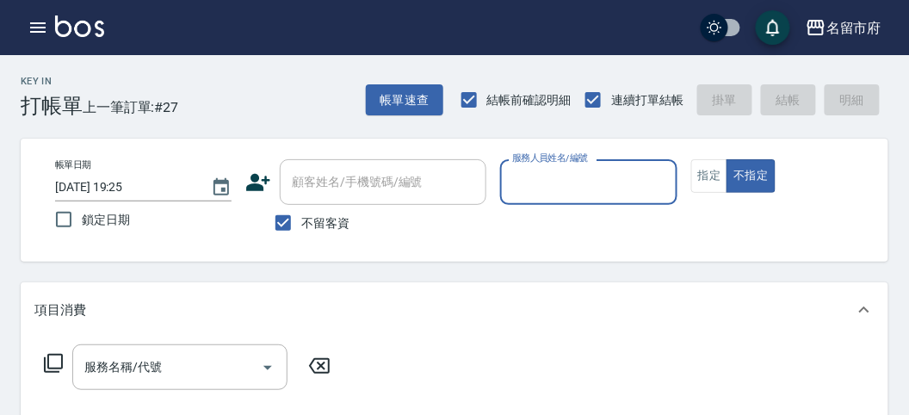
click at [254, 83] on div "Key In 打帳單 上一筆訂單:#27 帳單速查 結帳前確認明細 連續打單結帳 掛單 結帳 明細" at bounding box center [444, 86] width 888 height 63
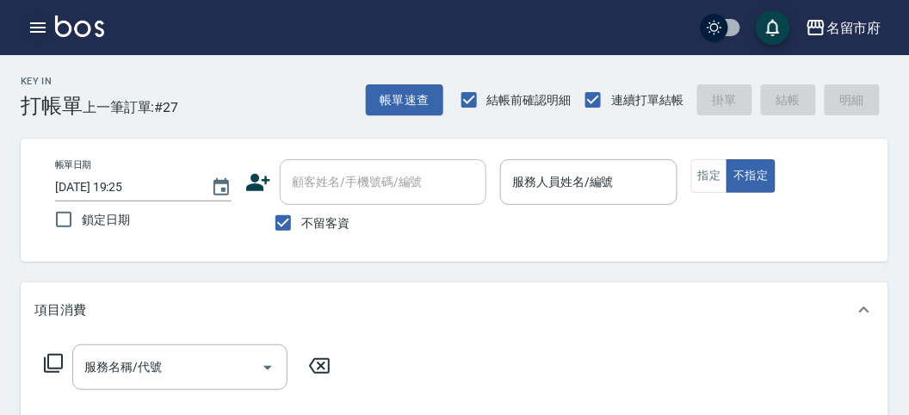
click at [24, 36] on button "button" at bounding box center [38, 27] width 34 height 34
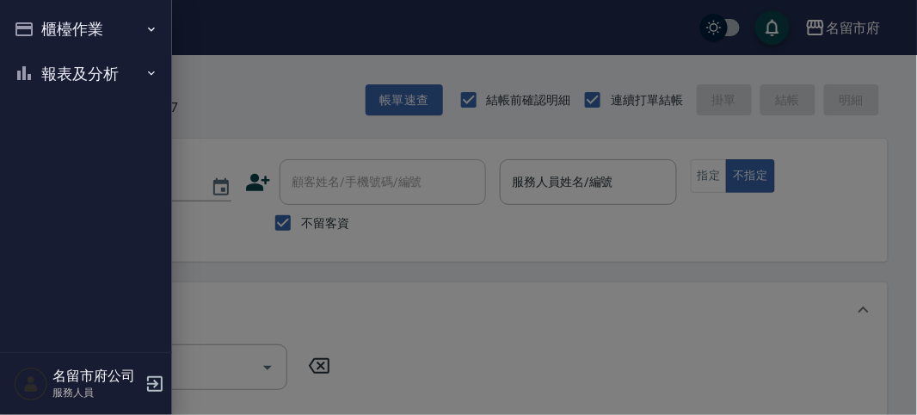
click at [52, 101] on ul "櫃檯作業 打帳單 帳單列表 現金收支登錄 高階收支登錄 材料自購登錄 每日結帳 報表及分析 報表目錄 店家日報表 互助排行榜 互助點數明細 設計師日報表 設計…" at bounding box center [86, 51] width 158 height 102
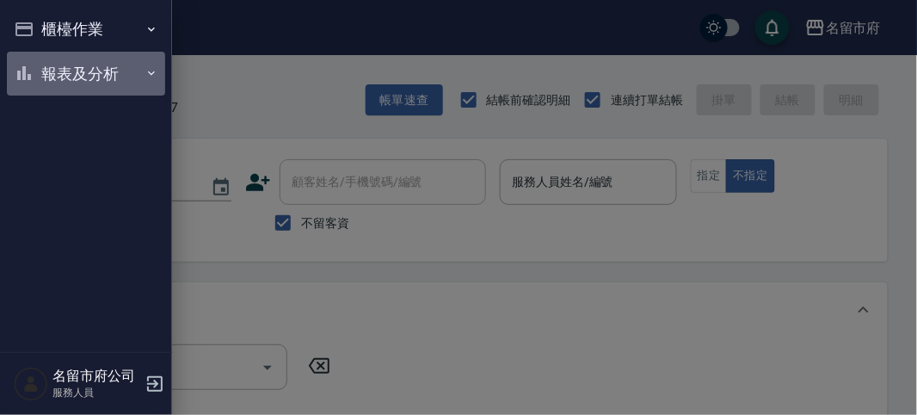
click at [66, 82] on button "報表及分析" at bounding box center [86, 74] width 158 height 45
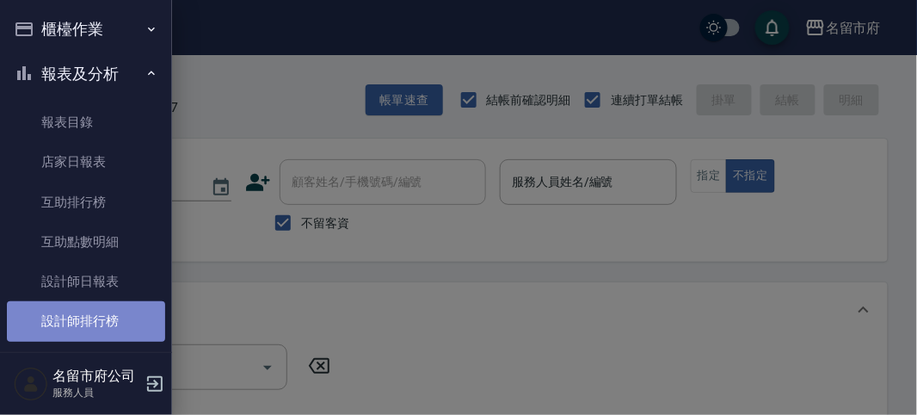
click at [100, 312] on link "設計師排行榜" at bounding box center [86, 321] width 158 height 40
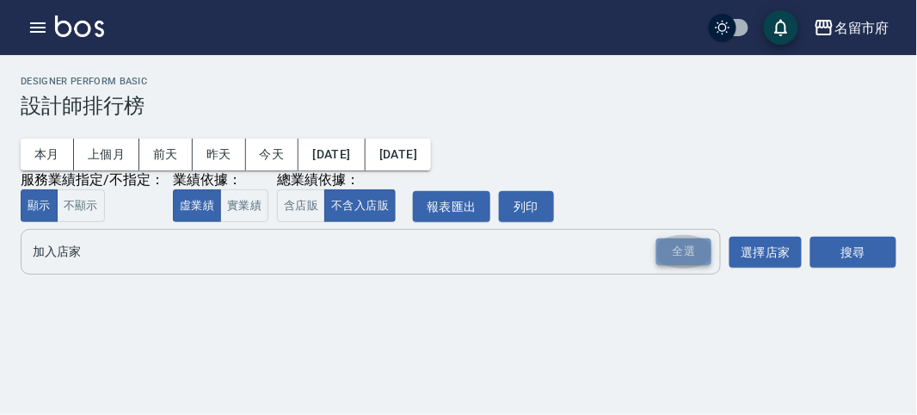
drag, startPoint x: 669, startPoint y: 251, endPoint x: 877, endPoint y: 244, distance: 207.5
click at [675, 250] on div "全選" at bounding box center [684, 251] width 55 height 27
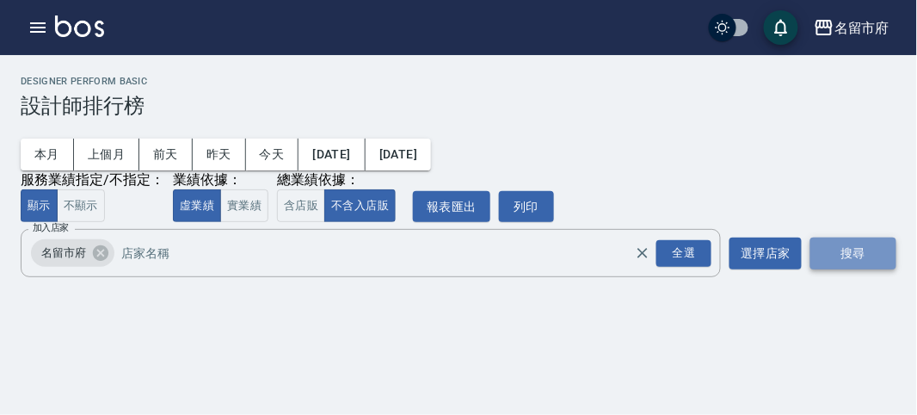
click at [863, 243] on button "搜尋" at bounding box center [854, 254] width 86 height 32
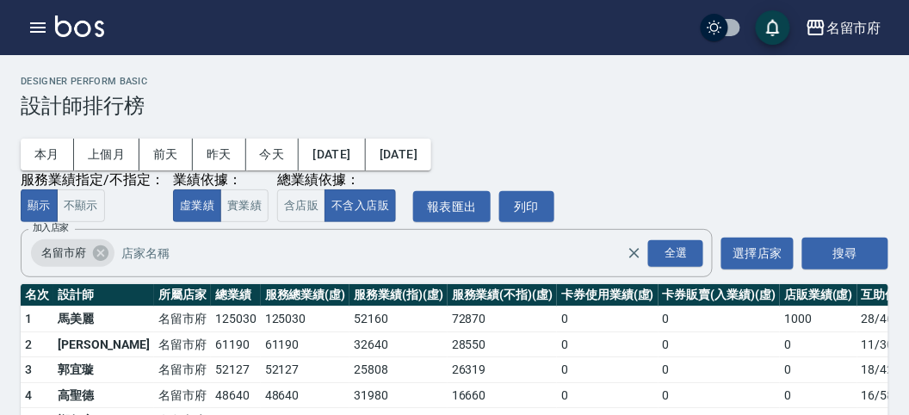
scroll to position [96, 0]
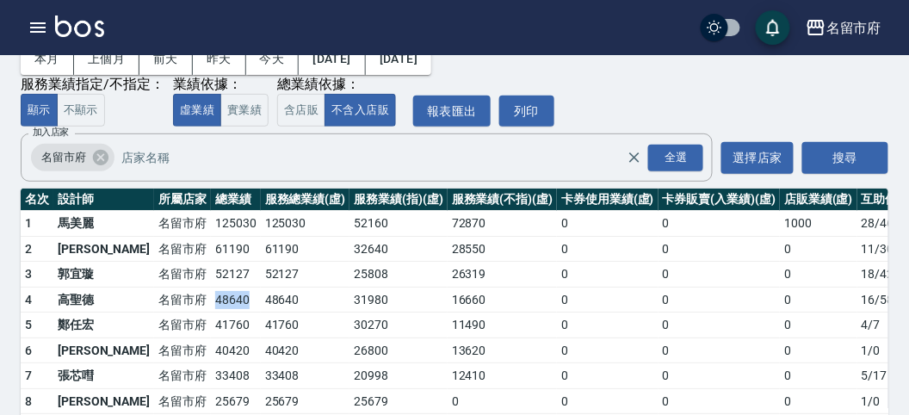
drag, startPoint x: 161, startPoint y: 298, endPoint x: 189, endPoint y: 298, distance: 28.4
click at [211, 298] on td "48640" at bounding box center [236, 300] width 50 height 26
drag, startPoint x: 148, startPoint y: 299, endPoint x: 185, endPoint y: 299, distance: 37.0
click at [182, 299] on tr "4 [PERSON_NAME][GEOGRAPHIC_DATA] 48640 48640 31980 16660 0 0 0 16 / 589" at bounding box center [497, 300] width 953 height 26
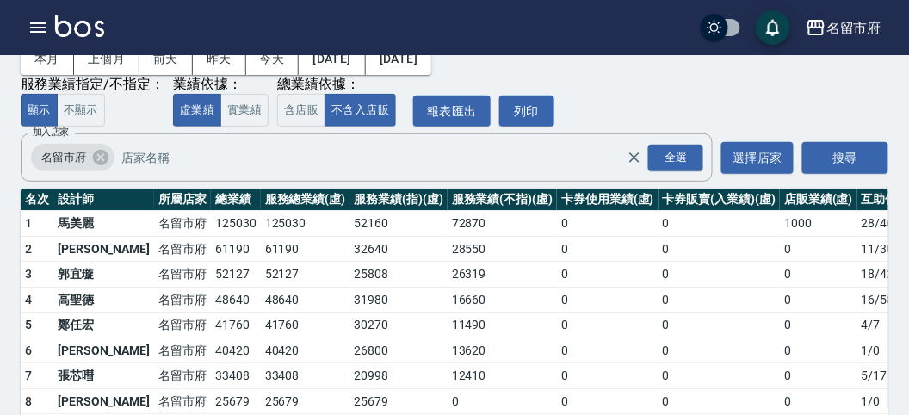
click at [211, 299] on td "48640" at bounding box center [236, 300] width 50 height 26
drag, startPoint x: 163, startPoint y: 302, endPoint x: 198, endPoint y: 299, distance: 34.5
click at [211, 299] on td "48640" at bounding box center [236, 300] width 50 height 26
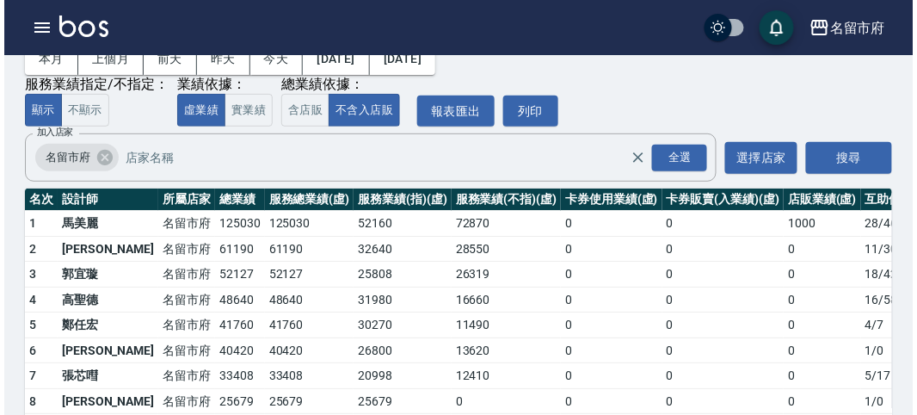
scroll to position [151, 0]
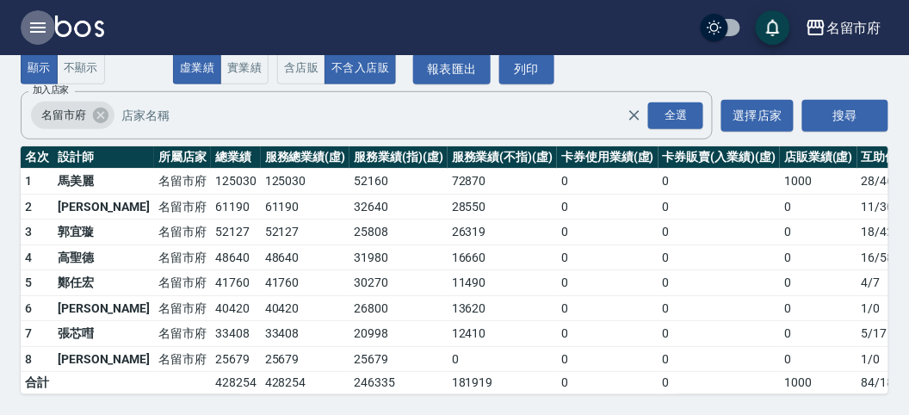
click at [28, 22] on icon "button" at bounding box center [38, 27] width 21 height 21
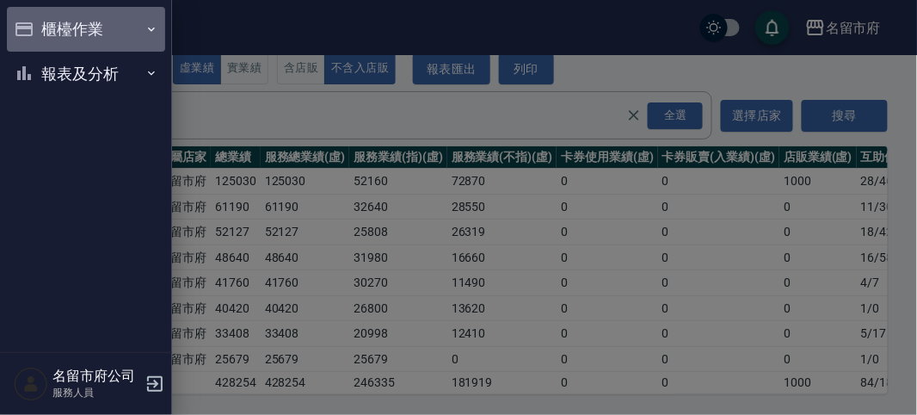
click at [28, 22] on button "櫃檯作業" at bounding box center [86, 29] width 158 height 45
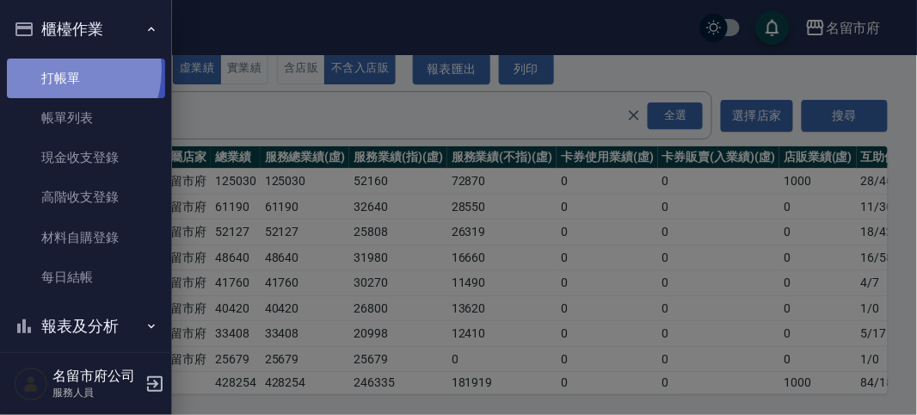
click at [61, 70] on link "打帳單" at bounding box center [86, 79] width 158 height 40
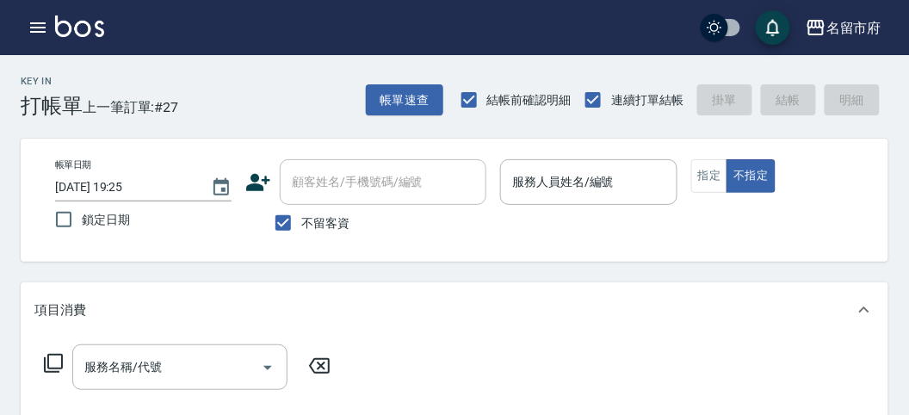
click at [281, 75] on div "Key In 打帳單 上一筆訂單:#27 帳單速查 結帳前確認明細 連續打單結帳 掛單 結帳 明細" at bounding box center [444, 86] width 888 height 63
drag, startPoint x: 242, startPoint y: 105, endPoint x: 253, endPoint y: 114, distance: 14.1
click at [249, 108] on div "Key In 打帳單 上一筆訂單:#27 帳單速查 結帳前確認明細 連續打單結帳 掛單 結帳 明細" at bounding box center [444, 86] width 888 height 63
click at [26, 23] on button "button" at bounding box center [38, 27] width 34 height 34
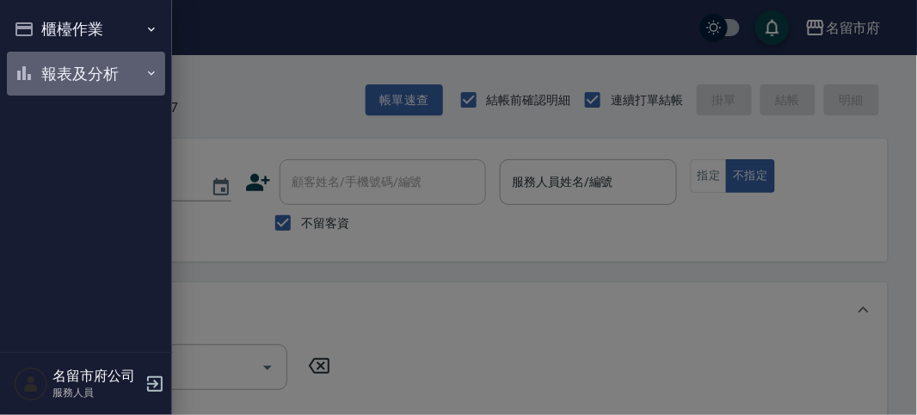
click at [54, 59] on button "報表及分析" at bounding box center [86, 74] width 158 height 45
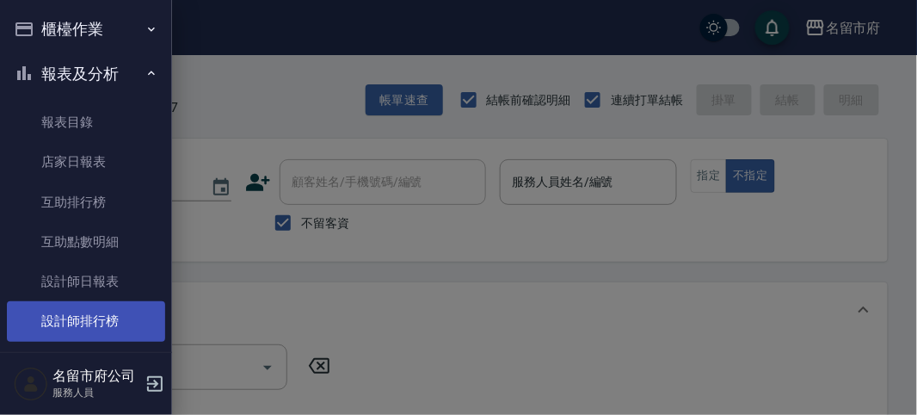
click at [106, 315] on link "設計師排行榜" at bounding box center [86, 321] width 158 height 40
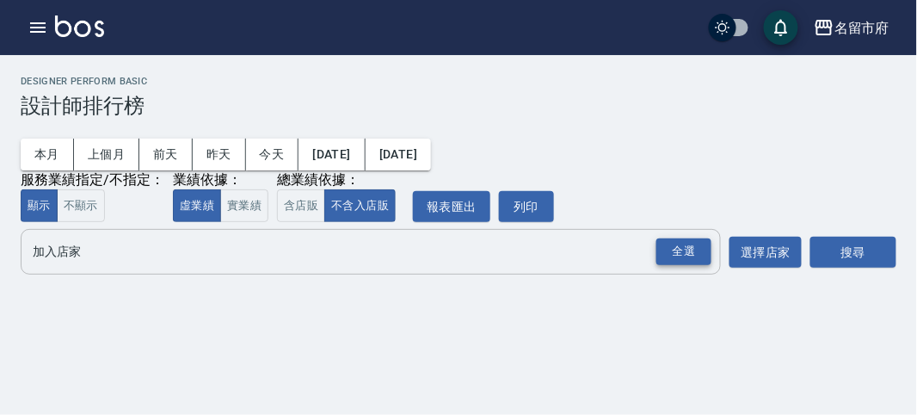
click at [695, 256] on div "全選" at bounding box center [684, 251] width 55 height 27
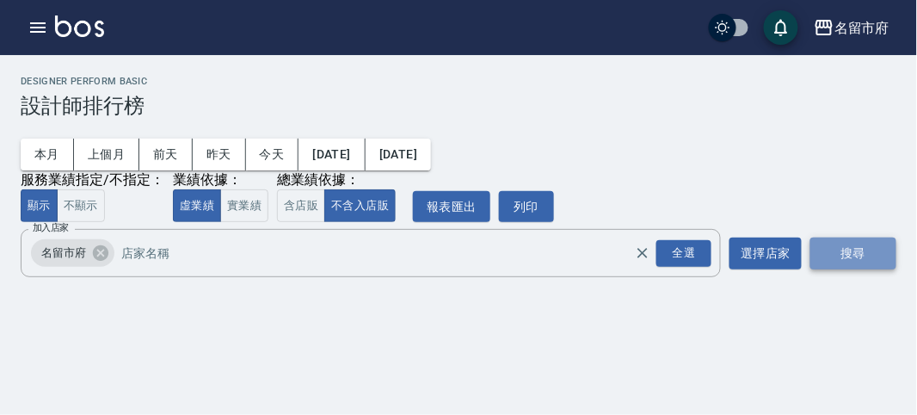
click at [844, 253] on button "搜尋" at bounding box center [854, 254] width 86 height 32
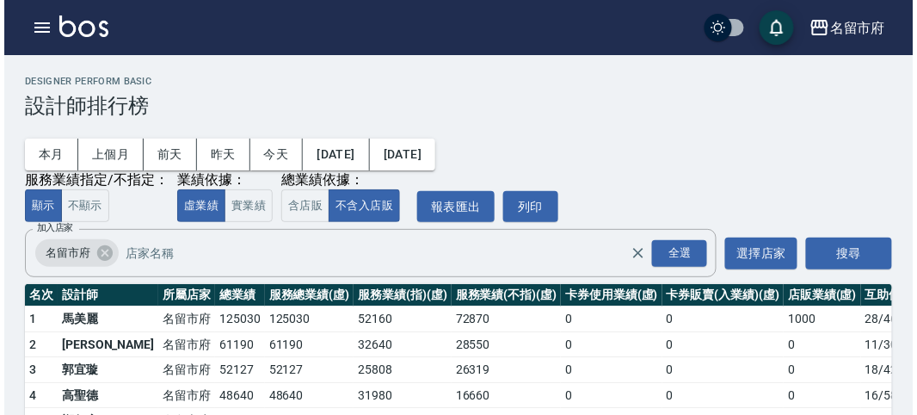
scroll to position [96, 0]
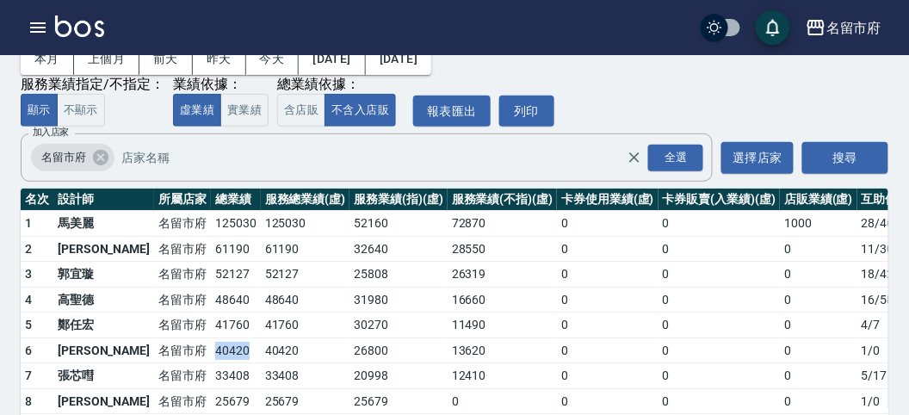
drag, startPoint x: 157, startPoint y: 348, endPoint x: 190, endPoint y: 353, distance: 34.0
click at [211, 352] on td "40420" at bounding box center [236, 350] width 50 height 26
drag, startPoint x: 190, startPoint y: 353, endPoint x: 176, endPoint y: 354, distance: 13.8
click at [211, 354] on td "40420" at bounding box center [236, 350] width 50 height 26
drag, startPoint x: 159, startPoint y: 372, endPoint x: 196, endPoint y: 373, distance: 37.0
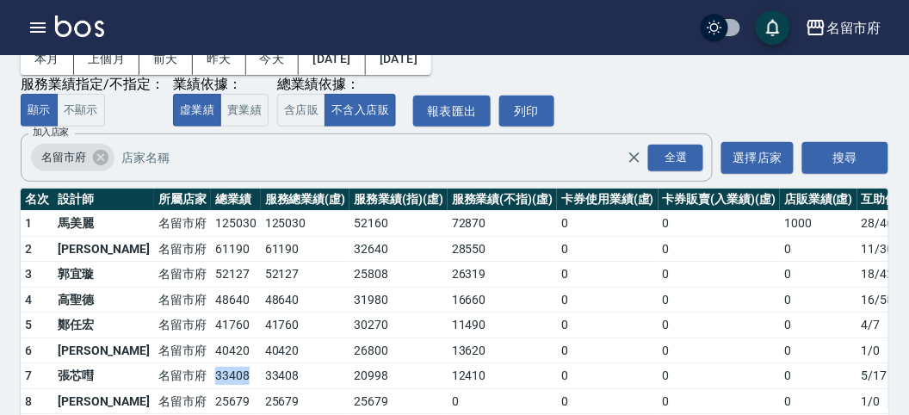
click at [211, 373] on td "33408" at bounding box center [236, 376] width 50 height 26
click at [34, 22] on icon "button" at bounding box center [37, 27] width 15 height 10
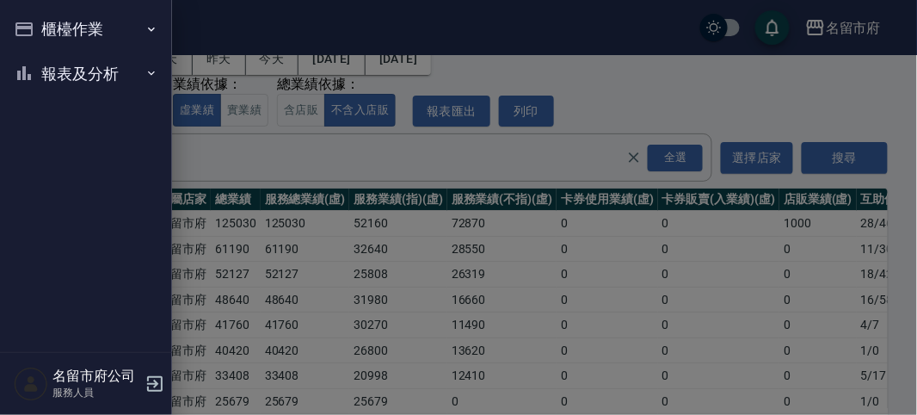
click at [34, 30] on button "櫃檯作業" at bounding box center [86, 29] width 158 height 45
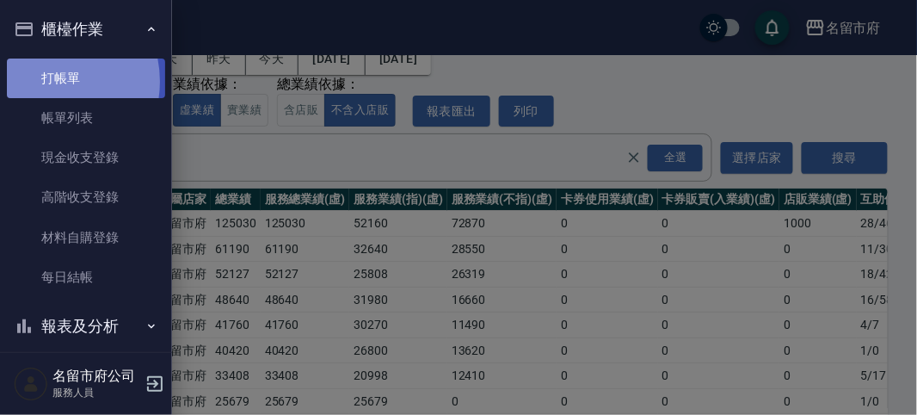
click at [47, 81] on link "打帳單" at bounding box center [86, 79] width 158 height 40
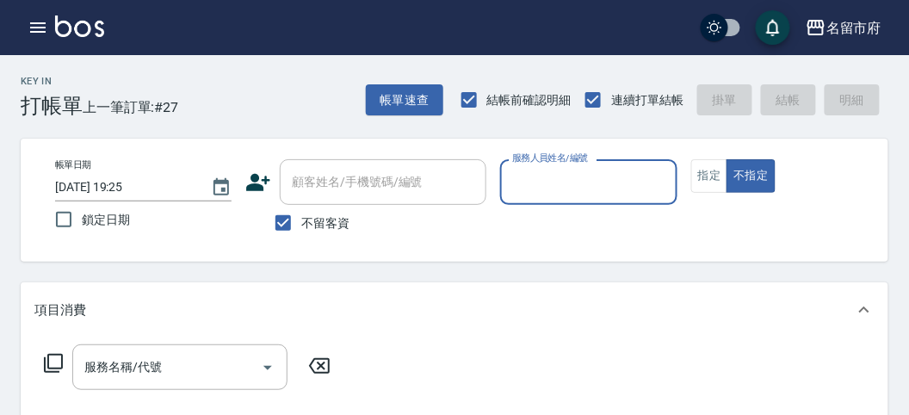
click at [305, 100] on div "Key In 打帳單 上一筆訂單:#27 帳單速查 結帳前確認明細 連續打單結帳 掛單 結帳 明細" at bounding box center [444, 86] width 888 height 63
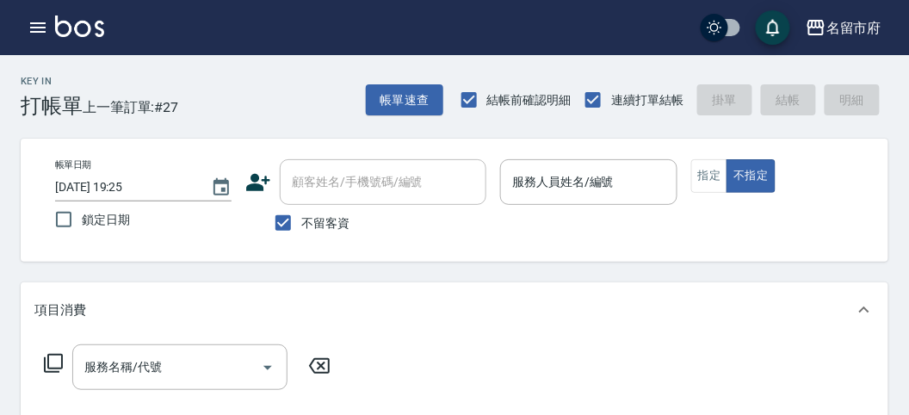
click at [305, 99] on div "Key In 打帳單 上一筆訂單:#27 帳單速查 結帳前確認明細 連續打單結帳 掛單 結帳 明細" at bounding box center [444, 86] width 888 height 63
click at [282, 96] on div "Key In 打帳單 上一筆訂單:#27 帳單速查 結帳前確認明細 連續打單結帳 掛單 結帳 明細" at bounding box center [444, 86] width 888 height 63
click at [281, 102] on div "Key In 打帳單 上一筆訂單:#27 帳單速查 結帳前確認明細 連續打單結帳 掛單 結帳 明細" at bounding box center [444, 86] width 888 height 63
click at [29, 27] on icon "button" at bounding box center [38, 27] width 21 height 21
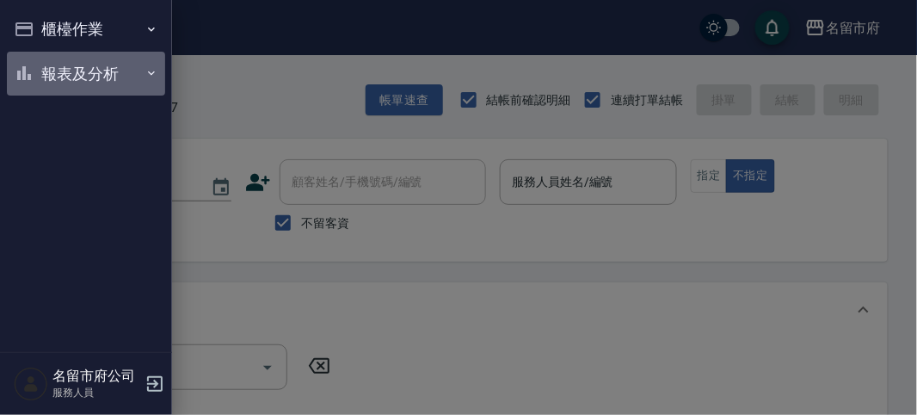
click at [80, 72] on button "報表及分析" at bounding box center [86, 74] width 158 height 45
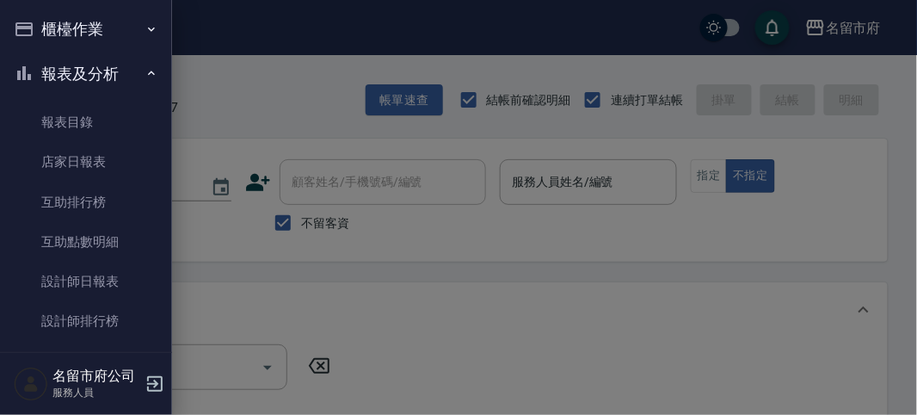
click at [246, 114] on div at bounding box center [458, 207] width 917 height 415
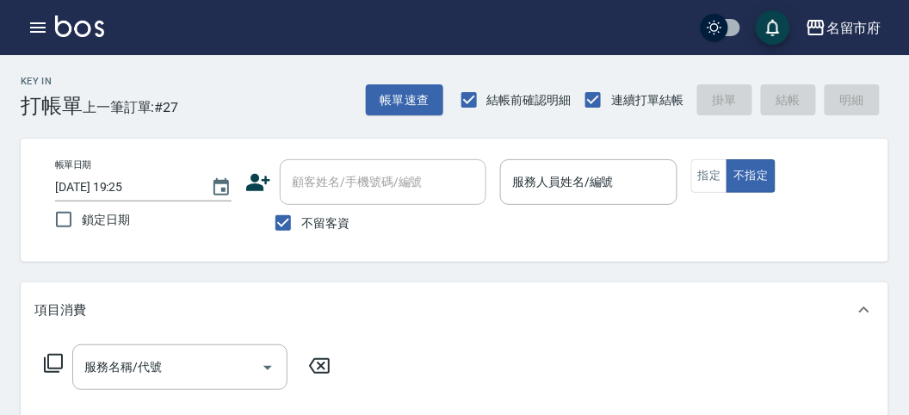
click at [281, 83] on div "Key In 打帳單 上一筆訂單:#27 帳單速查 結帳前確認明細 連續打單結帳 掛單 結帳 明細" at bounding box center [444, 86] width 888 height 63
click at [293, 105] on div "Key In 打帳單 上一筆訂單:#27 帳單速查 結帳前確認明細 連續打單結帳 掛單 結帳 明細" at bounding box center [444, 86] width 888 height 63
click at [295, 106] on div "Key In 打帳單 上一筆訂單:#27 帳單速查 結帳前確認明細 連續打單結帳 掛單 結帳 明細" at bounding box center [444, 86] width 888 height 63
click at [272, 77] on div "Key In 打帳單 上一筆訂單:#27 帳單速查 結帳前確認明細 連續打單結帳 掛單 結帳 明細" at bounding box center [444, 86] width 888 height 63
click at [55, 28] on img at bounding box center [79, 26] width 49 height 22
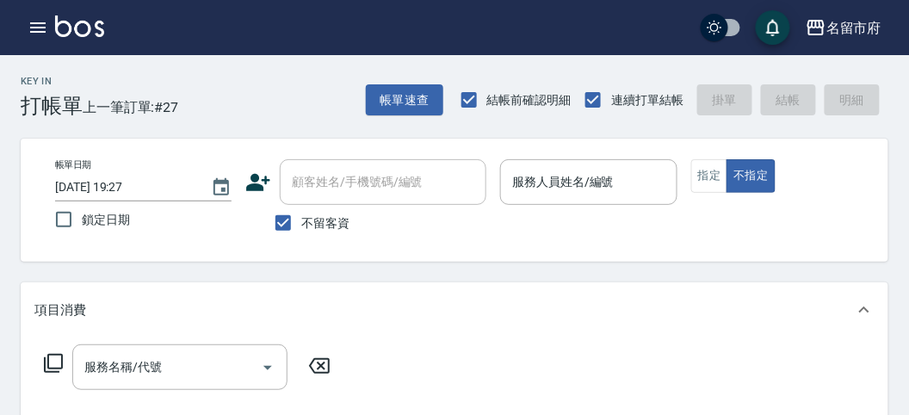
click at [252, 102] on div "Key In 打帳單 上一筆訂單:#27 帳單速查 結帳前確認明細 連續打單結帳 掛單 結帳 明細" at bounding box center [444, 86] width 888 height 63
click at [299, 80] on div "Key In 打帳單 上一筆訂單:#27 帳單速查 結帳前確認明細 連續打單結帳 掛單 結帳 明細" at bounding box center [444, 86] width 888 height 63
click at [697, 179] on button "指定" at bounding box center [709, 176] width 37 height 34
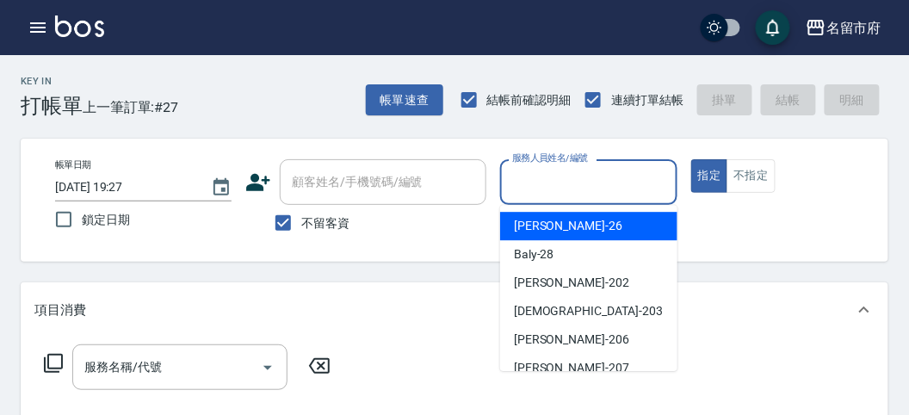
click at [604, 182] on input "服務人員姓名/編號" at bounding box center [588, 182] width 161 height 30
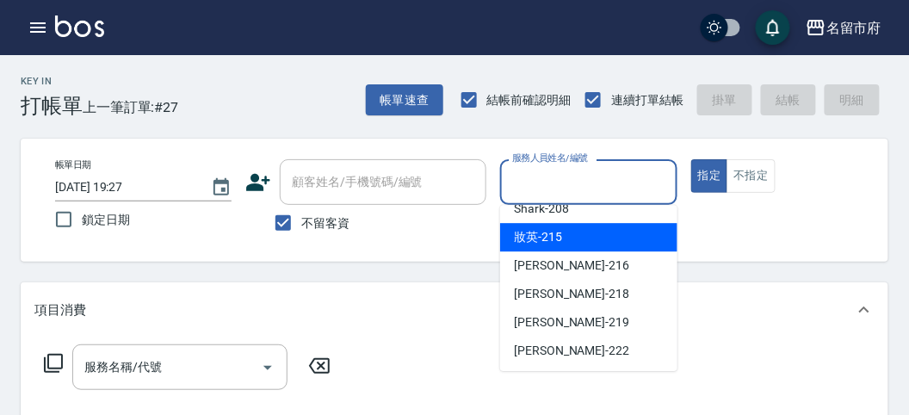
scroll to position [92, 0]
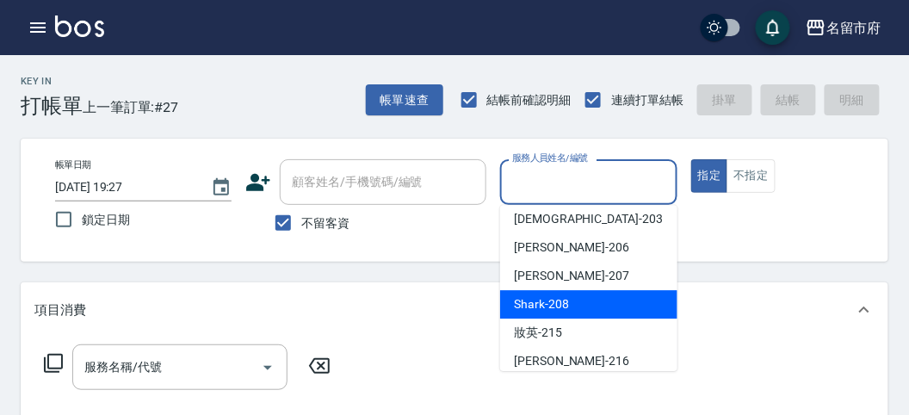
click at [571, 305] on div "Shark -208" at bounding box center [588, 304] width 177 height 28
type input "Shark-208"
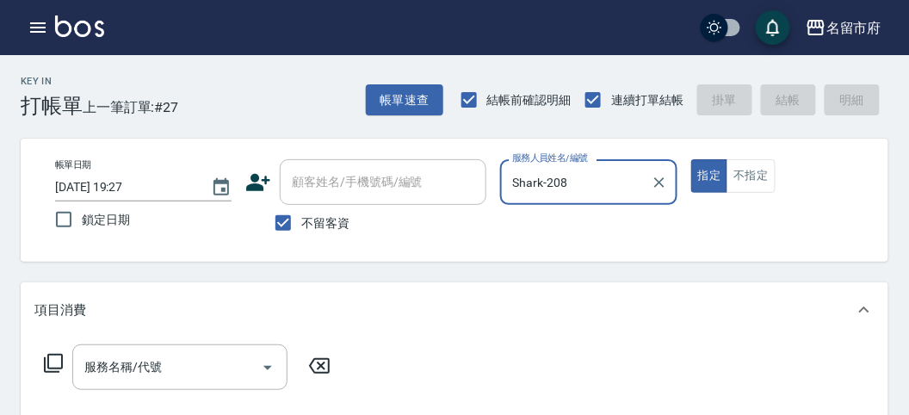
click at [57, 361] on icon at bounding box center [53, 363] width 21 height 21
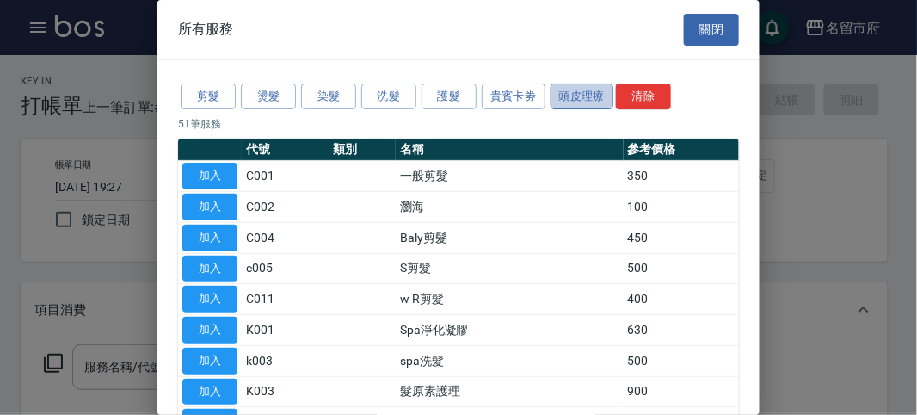
click at [595, 90] on button "頭皮理療" at bounding box center [583, 96] width 64 height 27
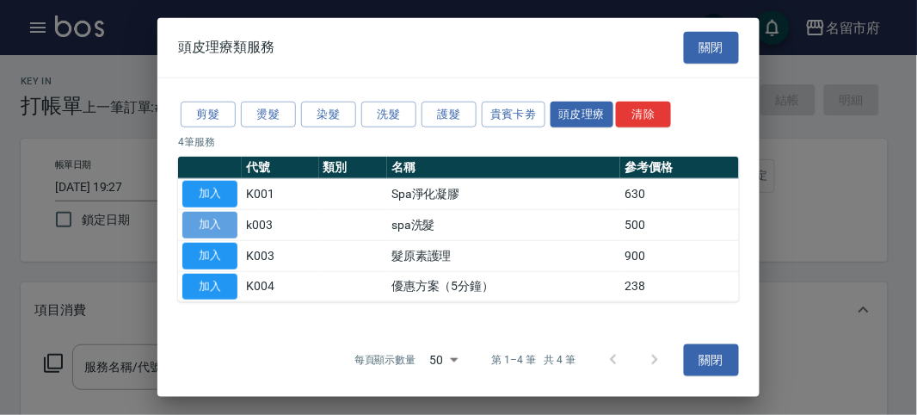
click at [218, 222] on button "加入" at bounding box center [209, 225] width 55 height 27
type input "spa洗髮(k003)"
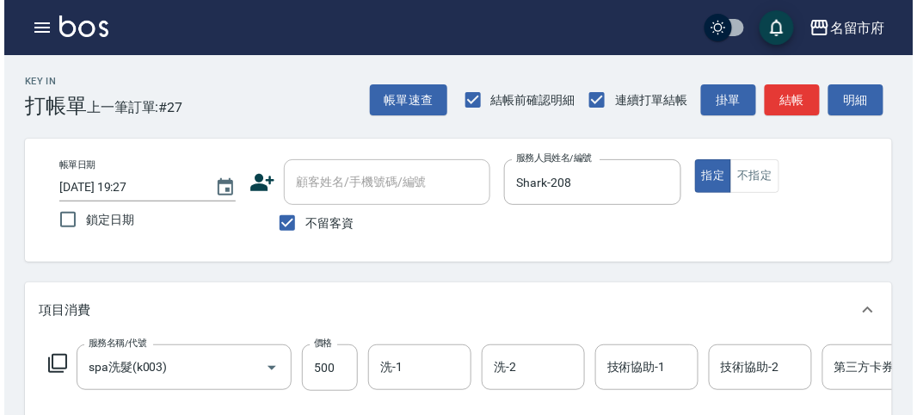
scroll to position [520, 0]
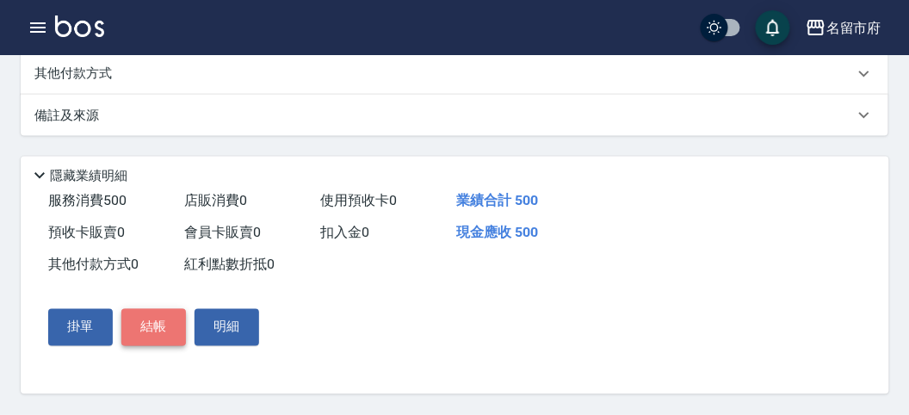
click at [159, 324] on button "結帳" at bounding box center [153, 327] width 65 height 36
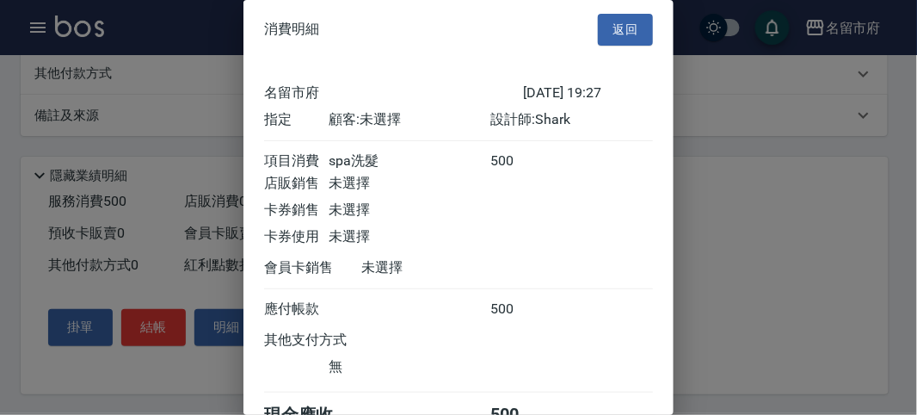
scroll to position [96, 0]
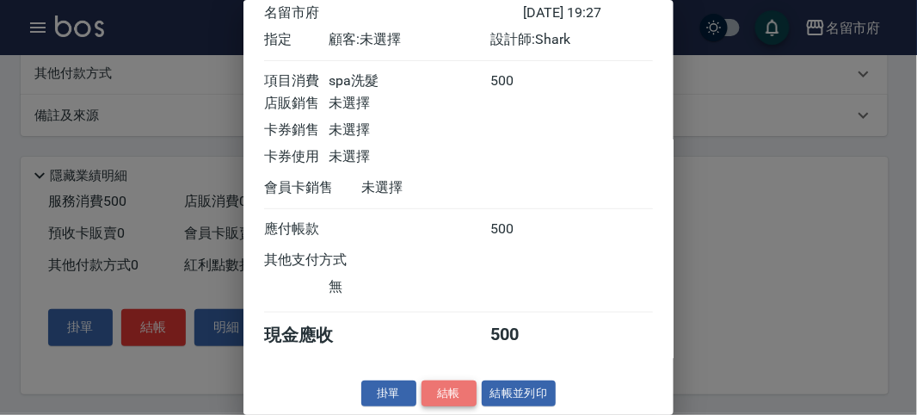
click at [454, 392] on button "結帳" at bounding box center [449, 393] width 55 height 27
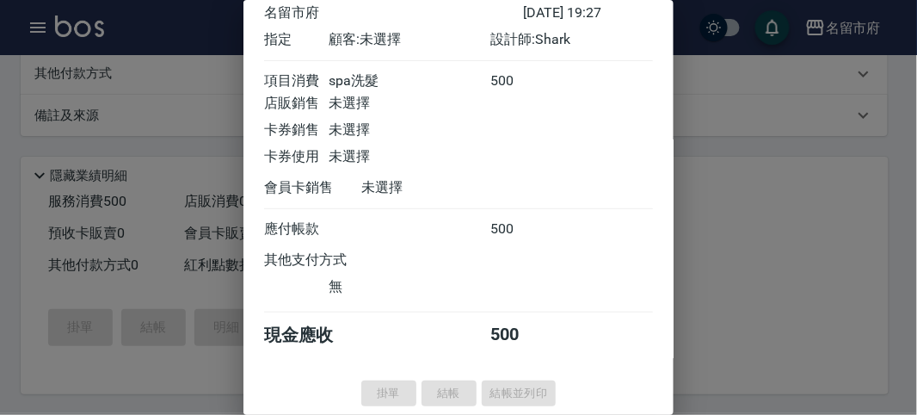
type input "[DATE] 19:42"
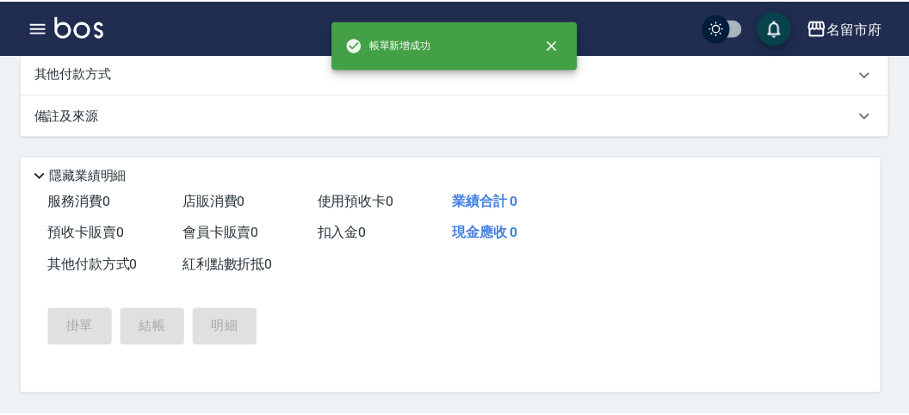
scroll to position [0, 0]
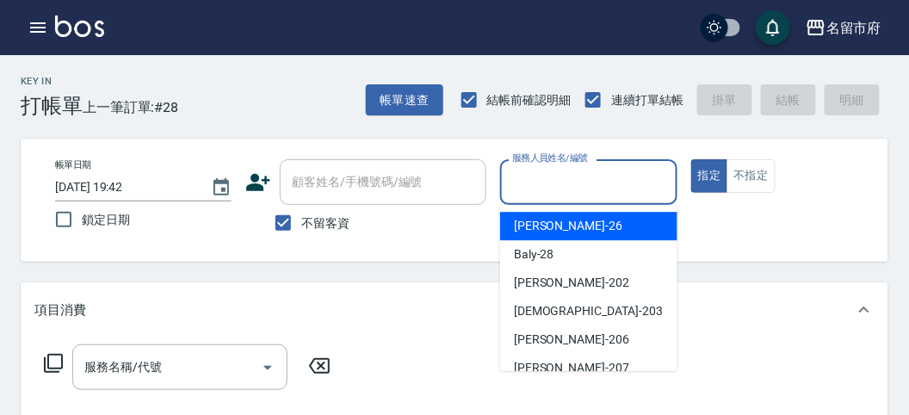
click at [523, 181] on input "服務人員姓名/編號" at bounding box center [588, 182] width 161 height 30
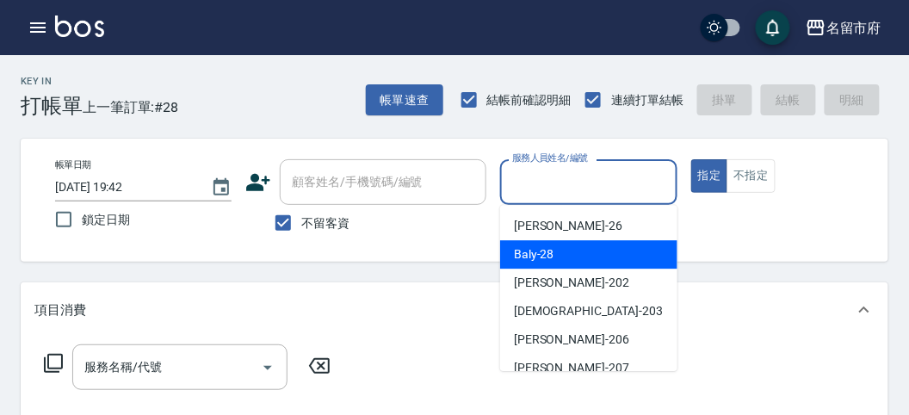
click at [551, 256] on span "Baly -28" at bounding box center [534, 254] width 40 height 18
type input "Baly-28"
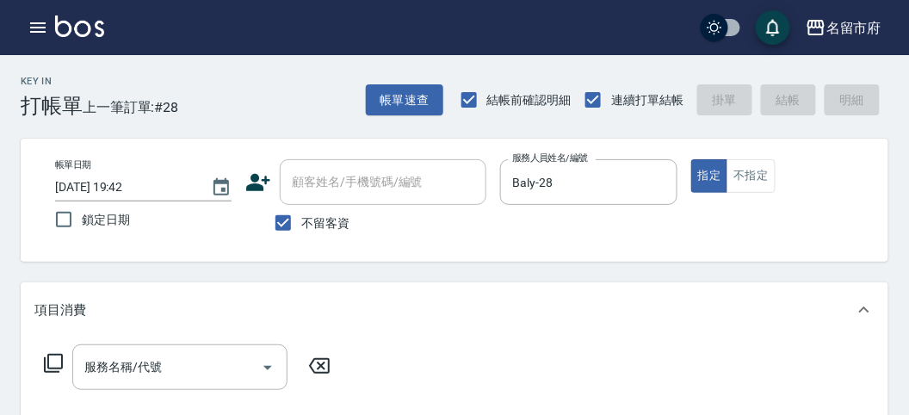
click at [40, 359] on div "服務名稱/代號 服務名稱/代號" at bounding box center [187, 367] width 306 height 46
click at [46, 361] on icon at bounding box center [53, 363] width 21 height 21
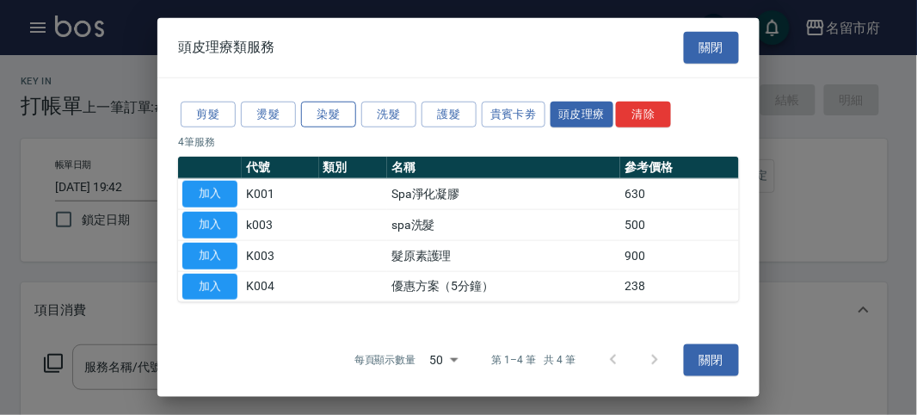
click at [324, 119] on button "染髮" at bounding box center [328, 114] width 55 height 27
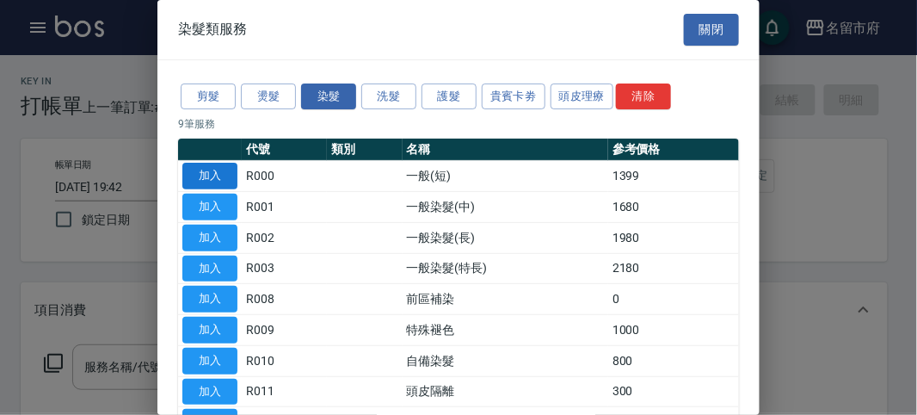
click at [224, 174] on button "加入" at bounding box center [209, 176] width 55 height 27
type input "一般(短)(R000)"
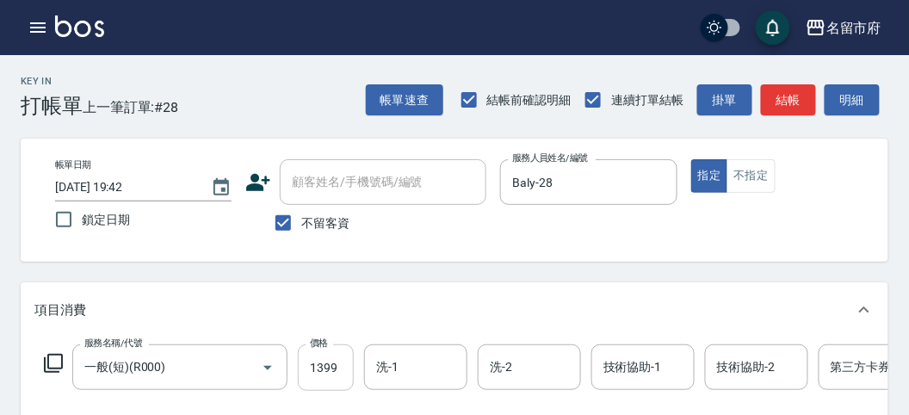
click at [316, 373] on input "1399" at bounding box center [326, 367] width 56 height 46
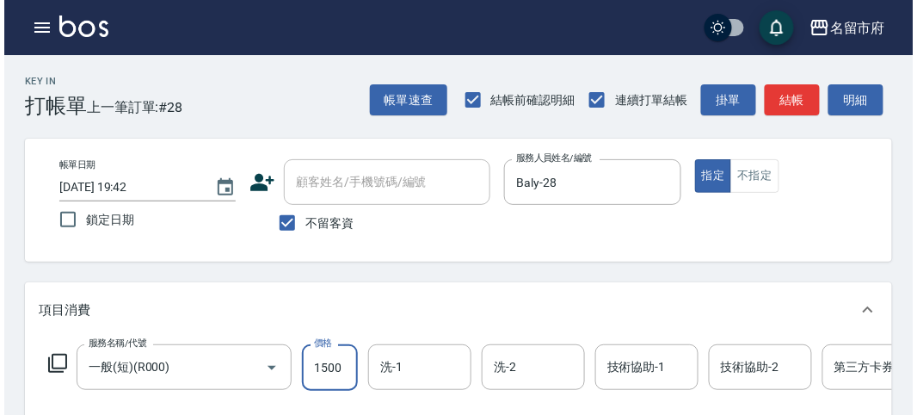
scroll to position [520, 0]
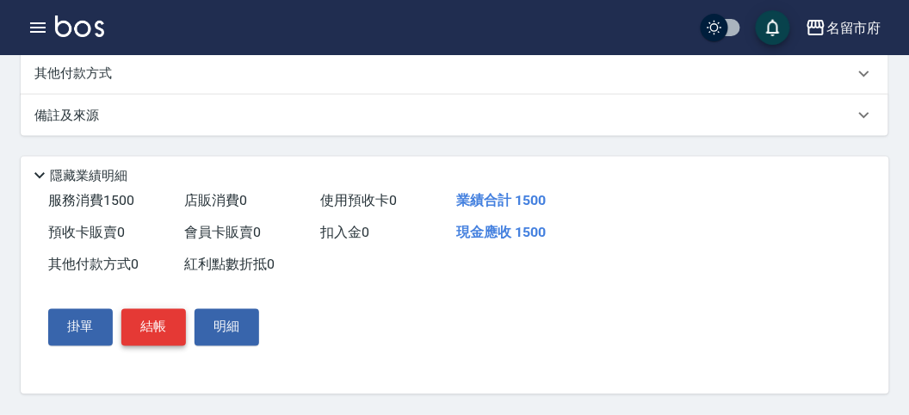
type input "1500"
click at [182, 318] on button "結帳" at bounding box center [153, 327] width 65 height 36
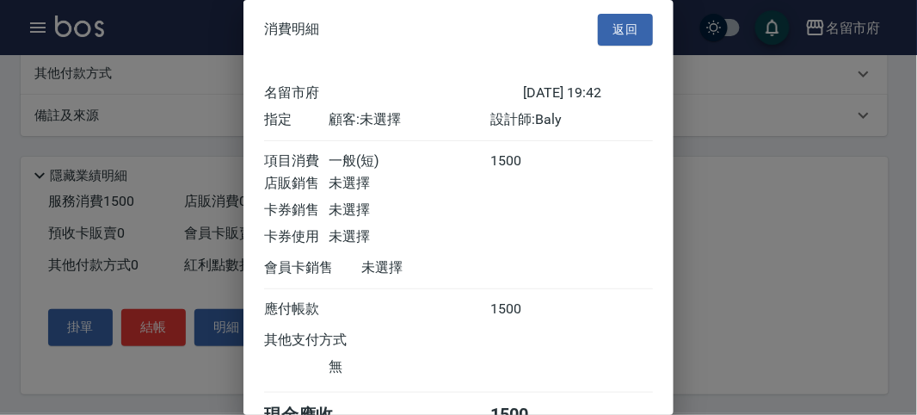
scroll to position [96, 0]
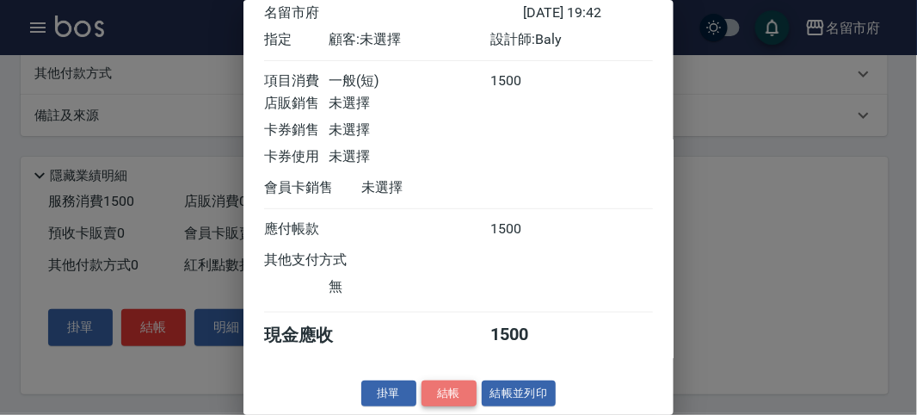
click at [448, 386] on button "結帳" at bounding box center [449, 393] width 55 height 27
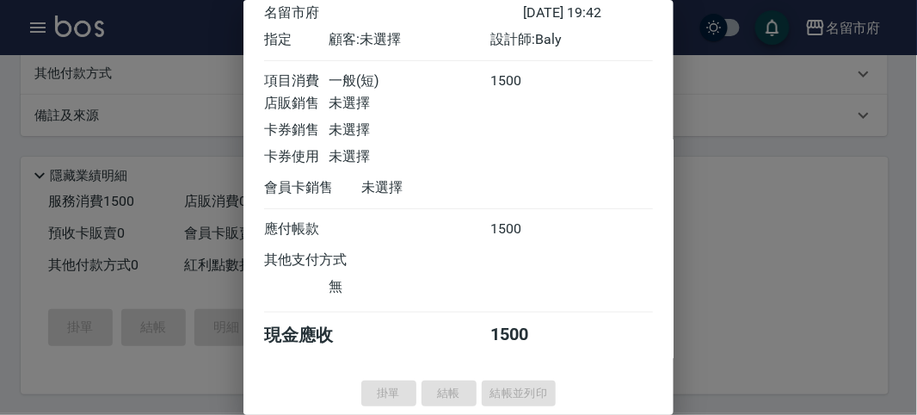
type input "[DATE] 19:55"
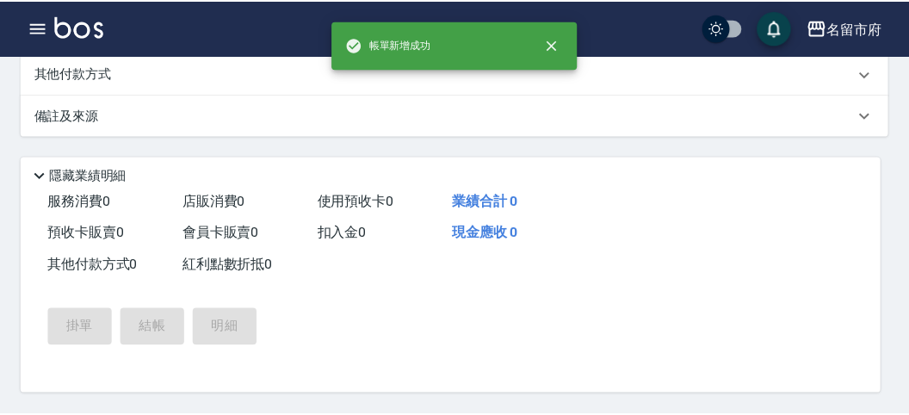
scroll to position [0, 0]
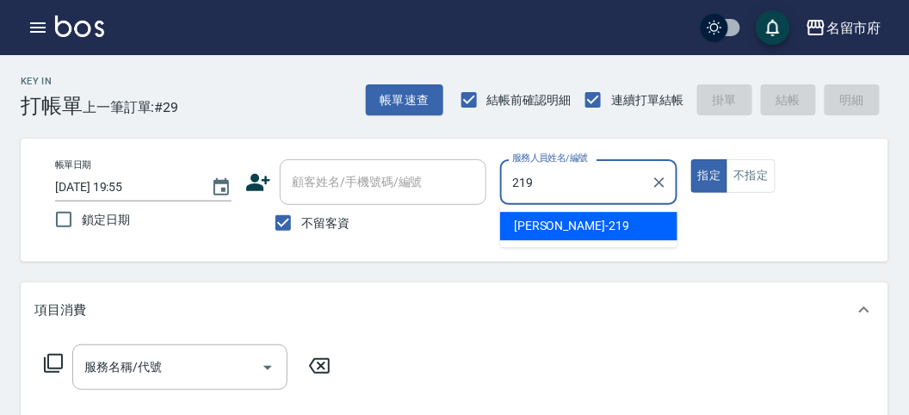
type input "[PERSON_NAME]-219"
type button "true"
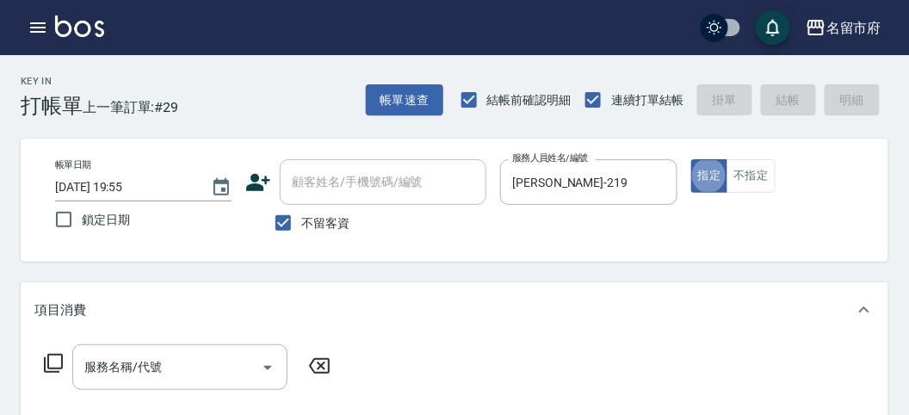
click at [54, 367] on icon at bounding box center [53, 363] width 21 height 21
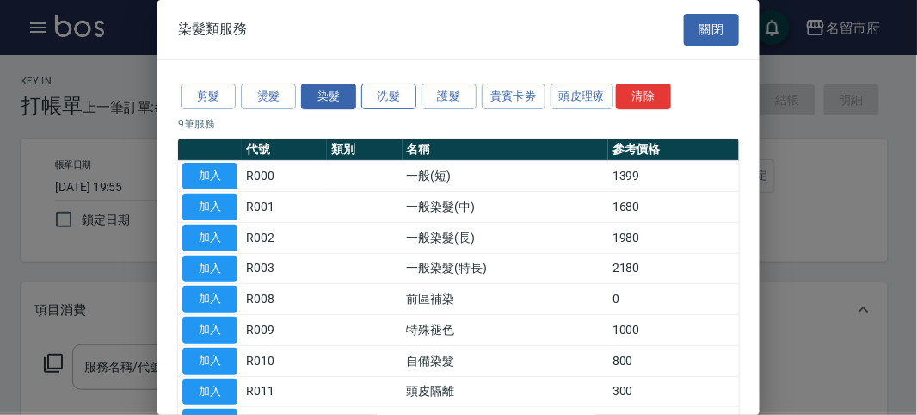
click at [398, 89] on button "洗髮" at bounding box center [388, 96] width 55 height 27
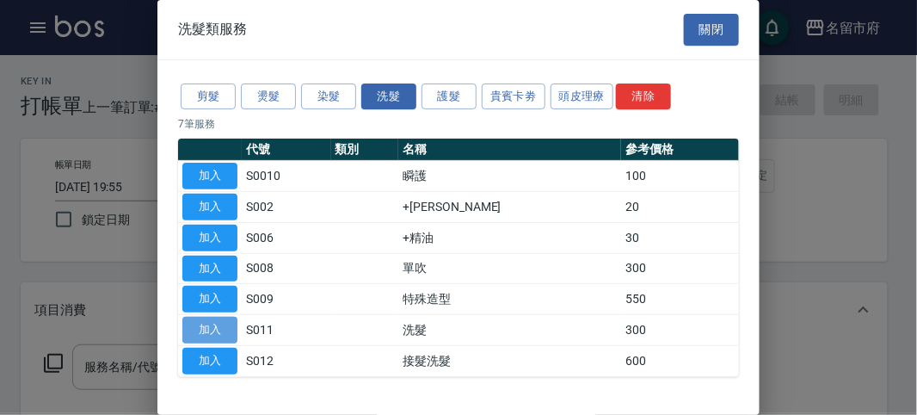
drag, startPoint x: 208, startPoint y: 332, endPoint x: 231, endPoint y: 328, distance: 23.6
click at [208, 331] on button "加入" at bounding box center [209, 330] width 55 height 27
type input "洗髮(S011)"
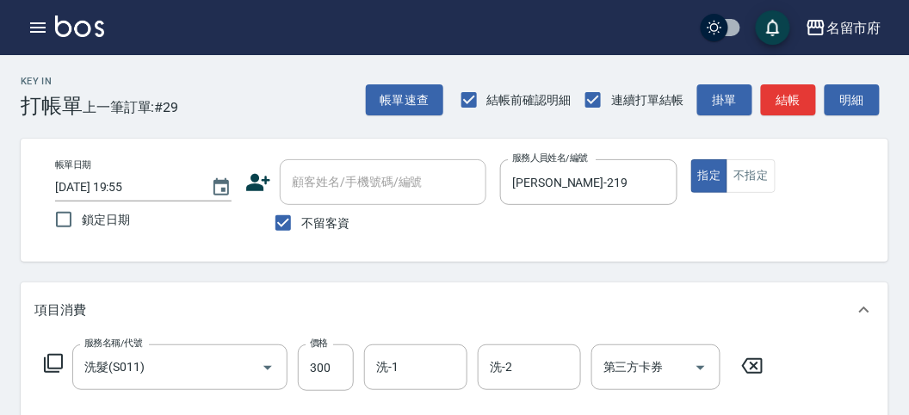
scroll to position [478, 0]
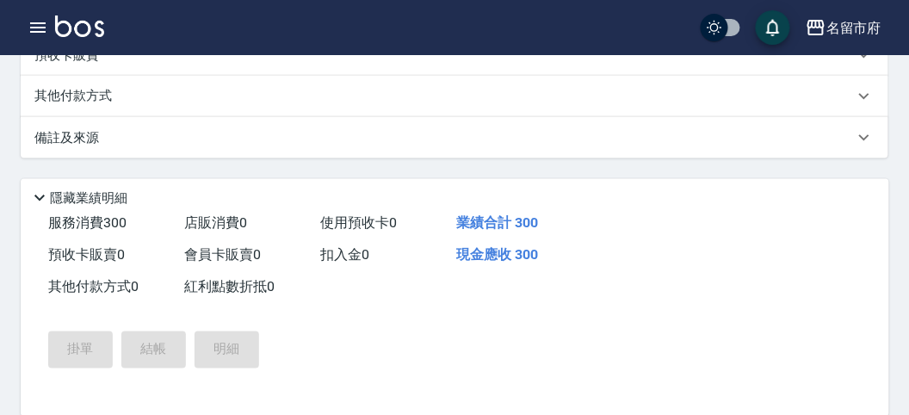
type input "[DATE] 20:02"
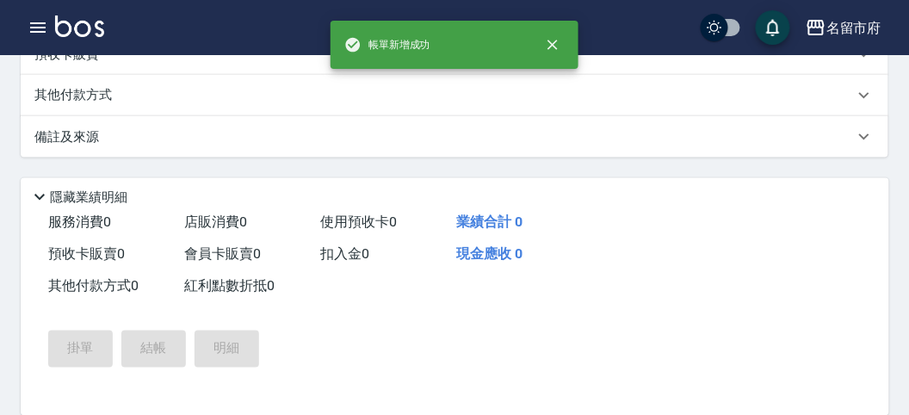
scroll to position [0, 0]
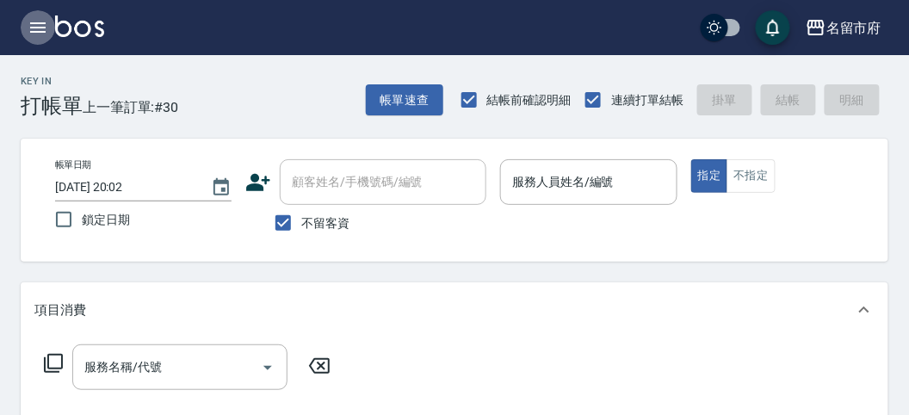
click at [44, 28] on icon "button" at bounding box center [37, 27] width 15 height 10
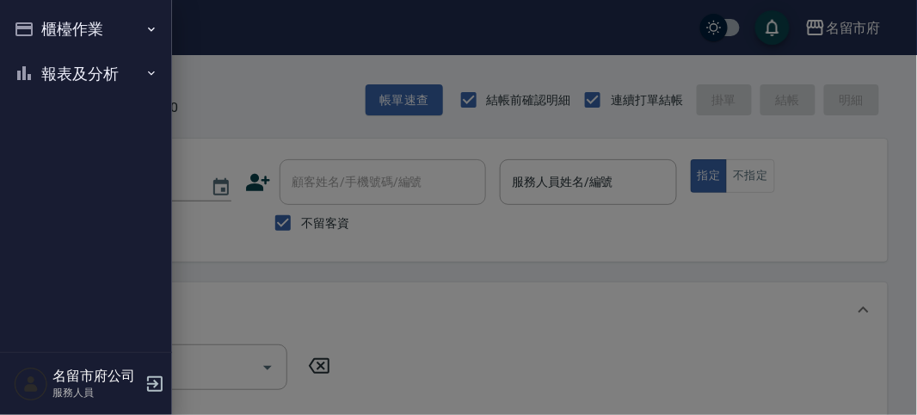
click at [69, 90] on button "報表及分析" at bounding box center [86, 74] width 158 height 45
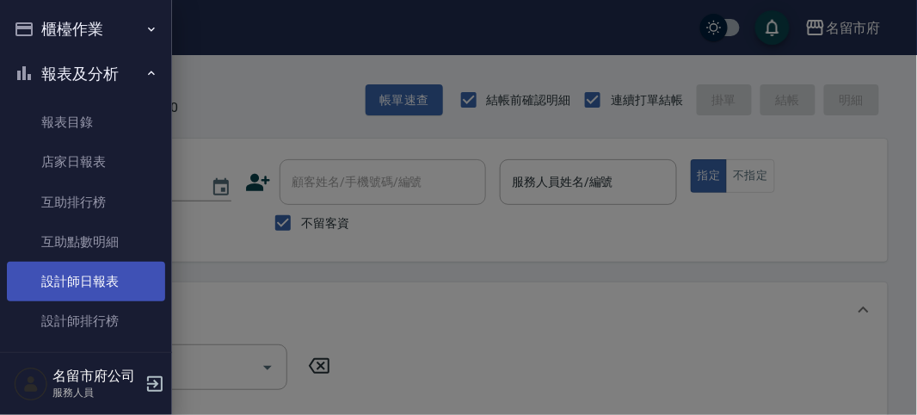
click at [106, 290] on link "設計師日報表" at bounding box center [86, 282] width 158 height 40
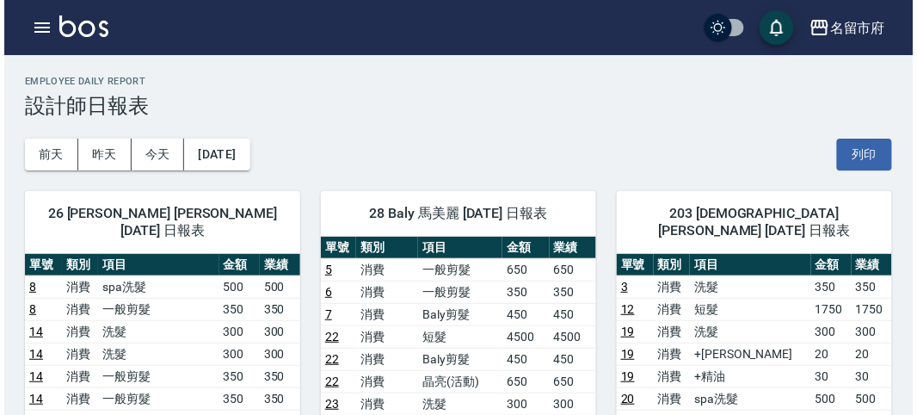
scroll to position [191, 0]
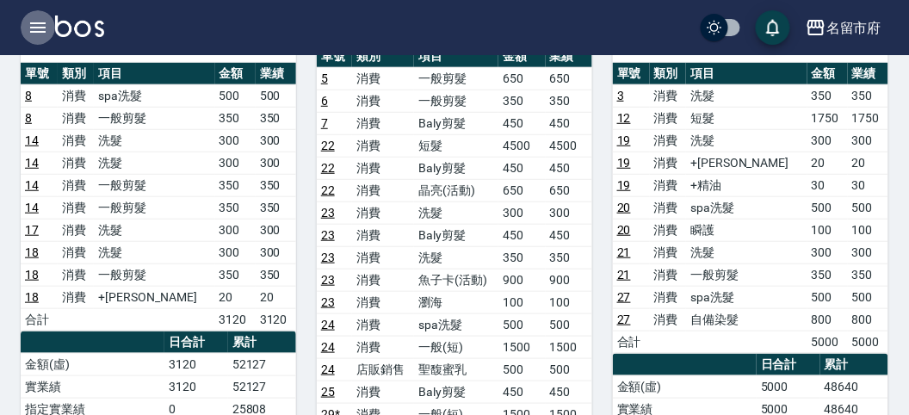
click at [41, 30] on icon "button" at bounding box center [38, 27] width 21 height 21
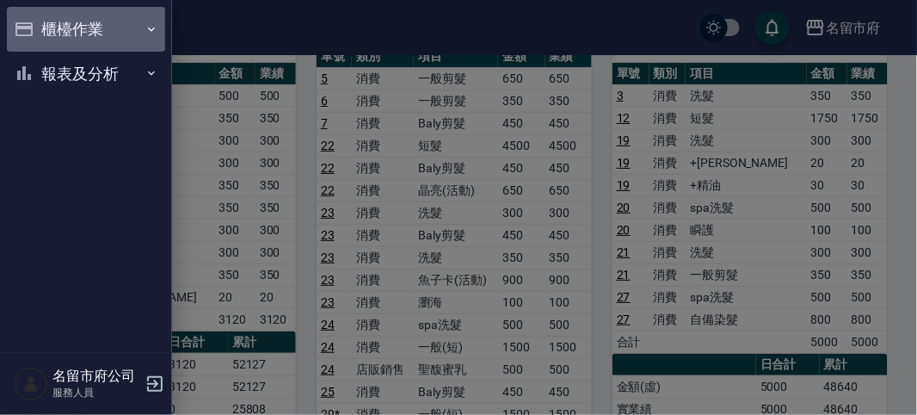
click at [41, 30] on button "櫃檯作業" at bounding box center [86, 29] width 158 height 45
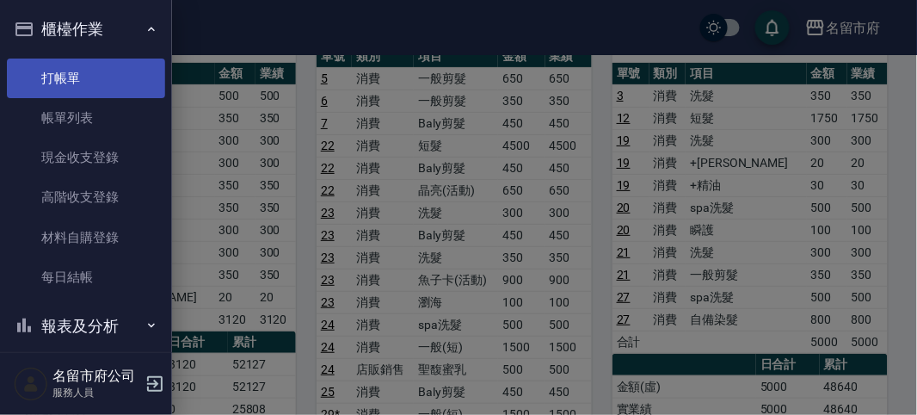
click at [44, 60] on link "打帳單" at bounding box center [86, 79] width 158 height 40
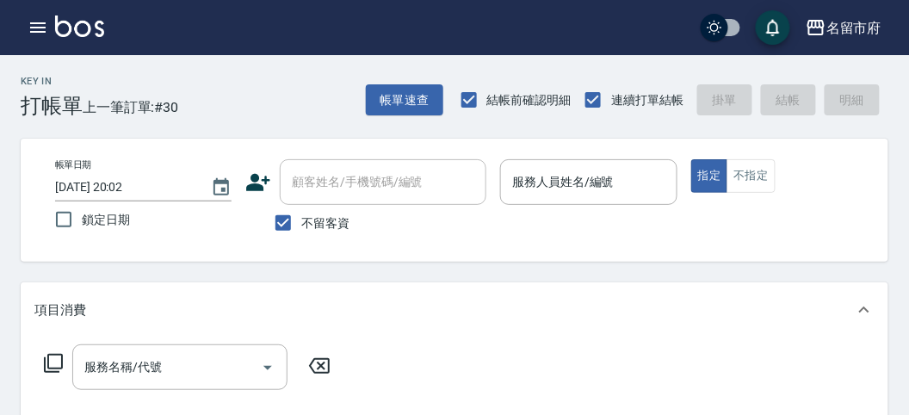
click at [277, 109] on div "Key In 打帳單 上一筆訂單:#30 帳單速查 結帳前確認明細 連續打單結帳 掛單 結帳 明細" at bounding box center [444, 86] width 888 height 63
drag, startPoint x: 613, startPoint y: 157, endPoint x: 639, endPoint y: 172, distance: 30.1
click at [632, 169] on div "帳單日期 [DATE] 20:02 鎖定日期 顧客姓名/手機號碼/編號 顧客姓名/手機號碼/編號 不留客資 服務人員姓名/編號 服務人員姓名/編號 指定 不指定" at bounding box center [454, 200] width 867 height 123
click at [630, 201] on div "服務人員姓名/編號" at bounding box center [588, 182] width 176 height 46
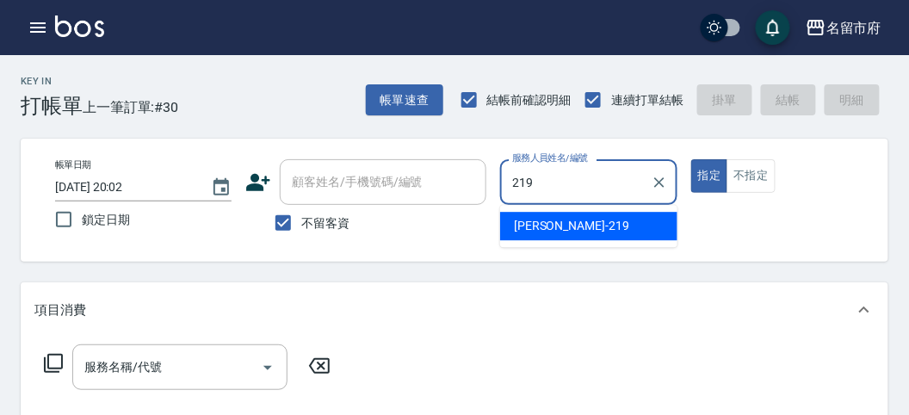
type input "[PERSON_NAME]-219"
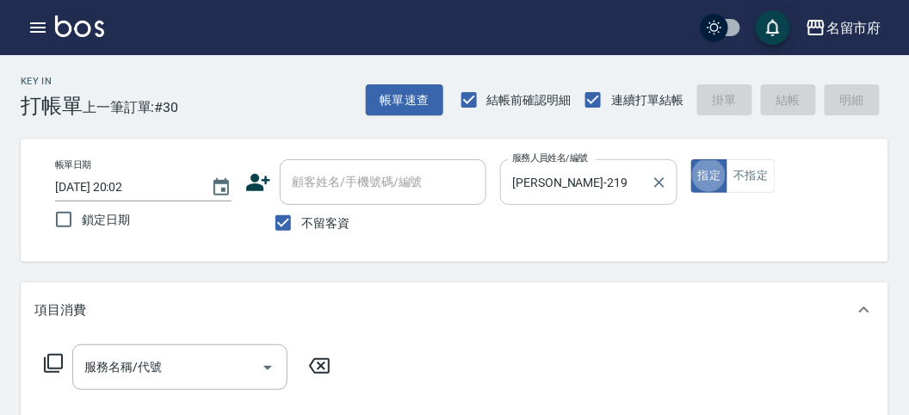
type button "true"
click at [50, 349] on div "服務名稱/代號 服務名稱/代號" at bounding box center [187, 367] width 306 height 46
click at [58, 362] on icon at bounding box center [53, 363] width 21 height 21
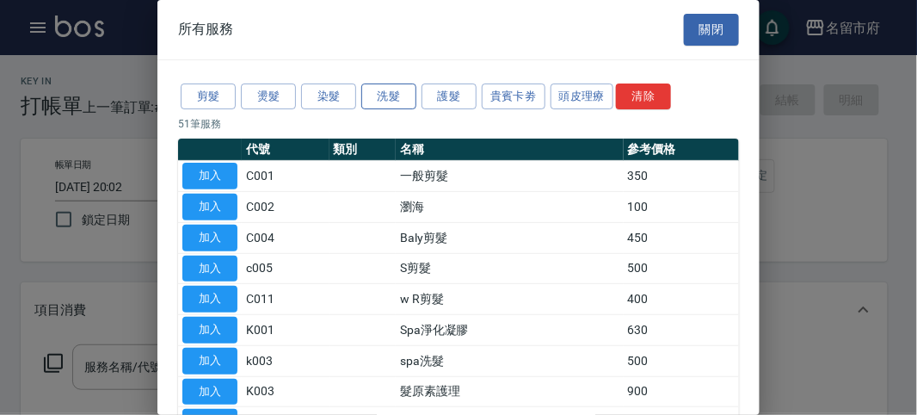
click at [394, 93] on button "洗髮" at bounding box center [388, 96] width 55 height 27
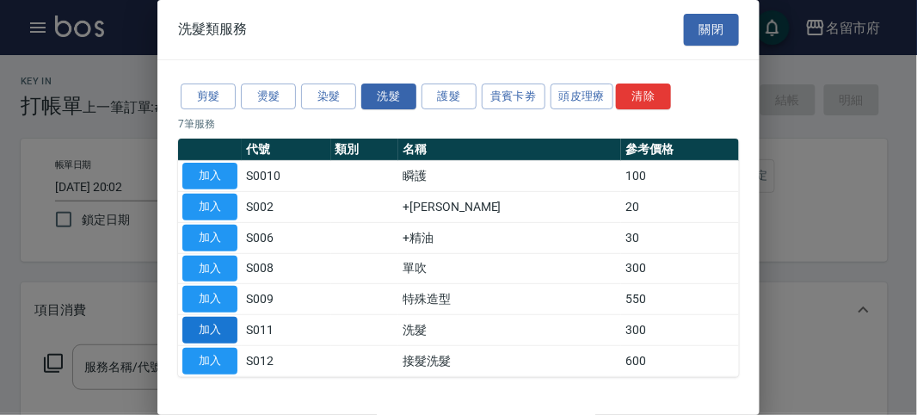
click at [194, 325] on button "加入" at bounding box center [209, 330] width 55 height 27
type input "洗髮(S011)"
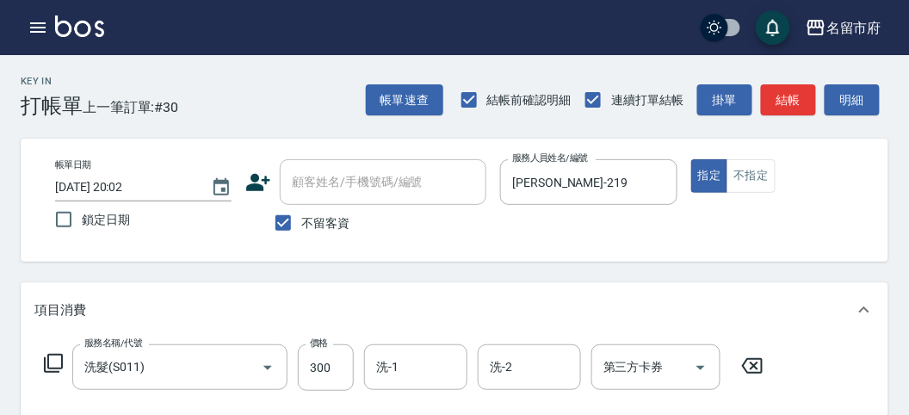
scroll to position [503, 0]
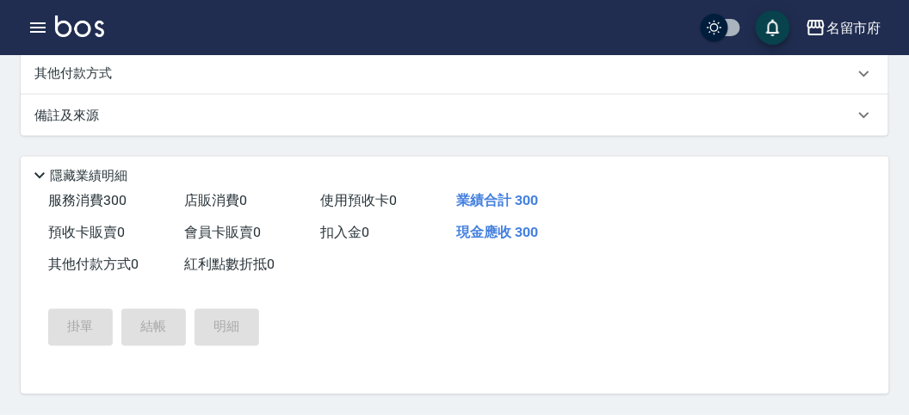
type input "[DATE] 20:03"
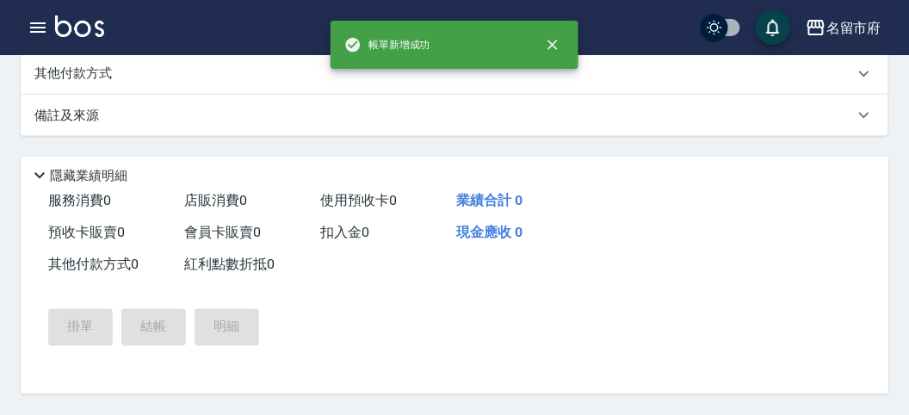
scroll to position [0, 0]
